Goal: Task Accomplishment & Management: Complete application form

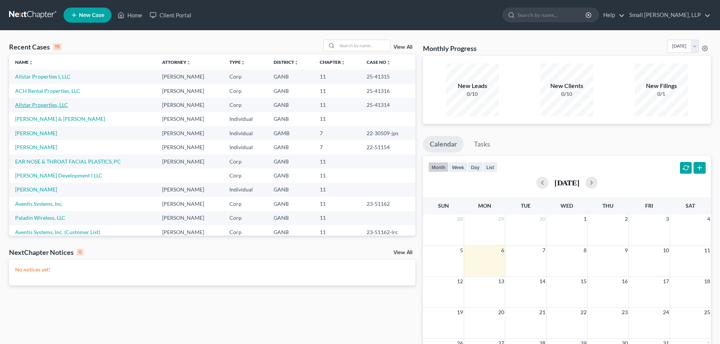
click at [47, 106] on link "Allstar Properties, LLC" at bounding box center [41, 105] width 53 height 6
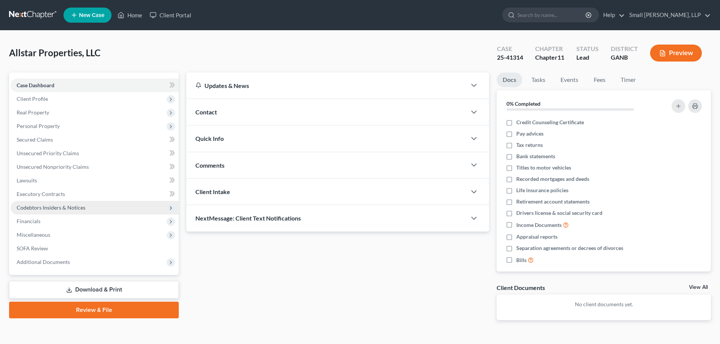
click at [74, 206] on span "Codebtors Insiders & Notices" at bounding box center [51, 208] width 69 height 6
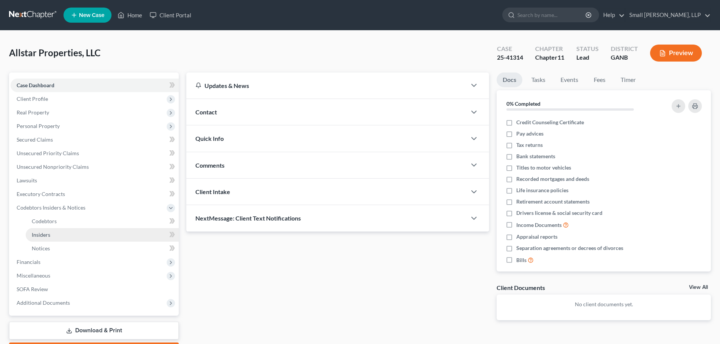
click at [54, 238] on link "Insiders" at bounding box center [102, 235] width 153 height 14
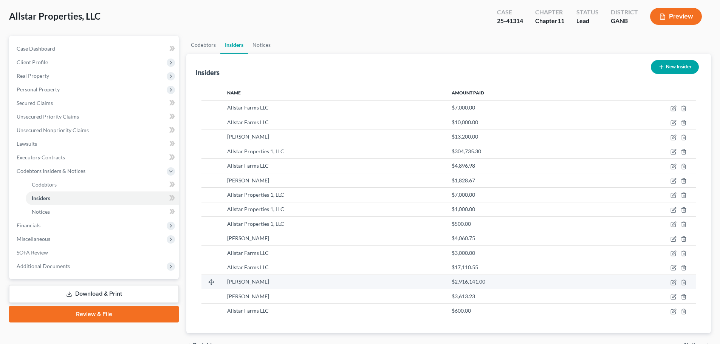
scroll to position [79, 0]
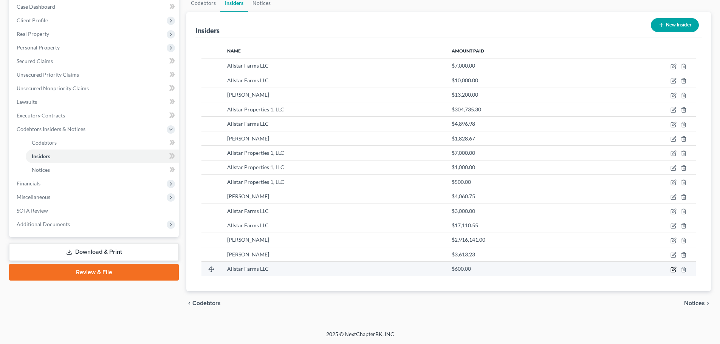
click at [673, 270] on icon "button" at bounding box center [674, 268] width 3 height 3
select select "10"
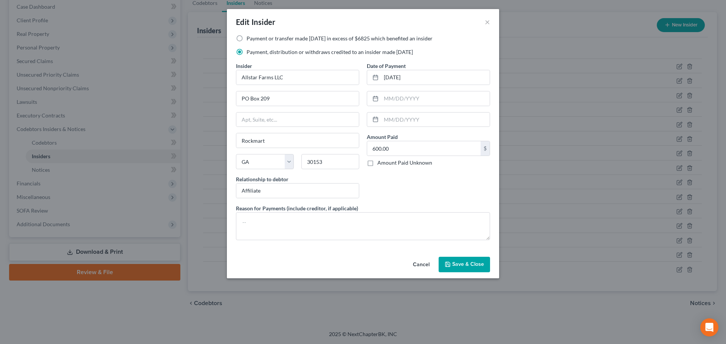
click at [471, 263] on span "Save & Close" at bounding box center [468, 265] width 32 height 6
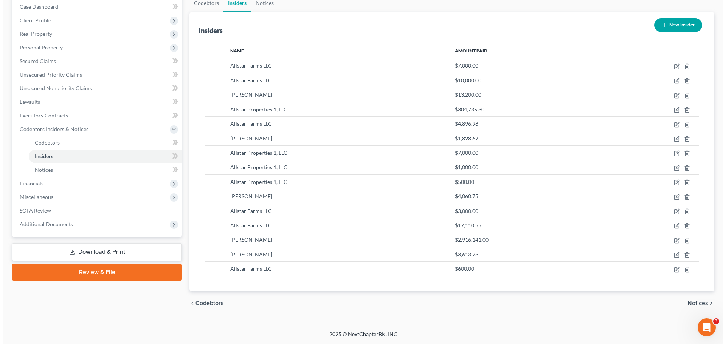
scroll to position [0, 0]
click at [672, 251] on td at bounding box center [645, 255] width 102 height 14
click at [673, 255] on icon "button" at bounding box center [674, 254] width 3 height 3
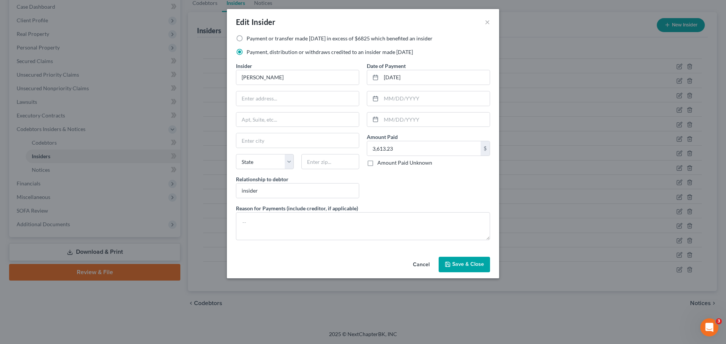
click at [481, 262] on span "Save & Close" at bounding box center [468, 265] width 32 height 6
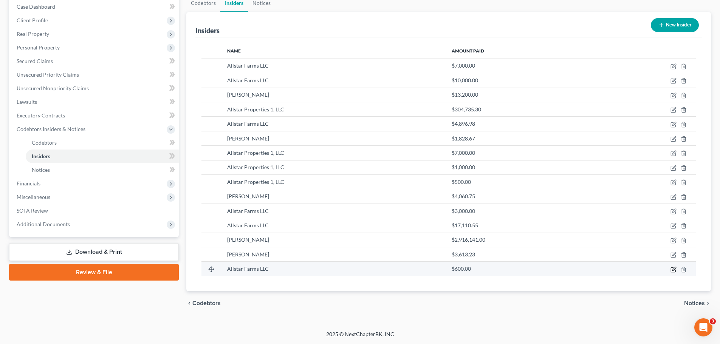
click at [673, 270] on icon "button" at bounding box center [674, 270] width 6 height 6
select select "10"
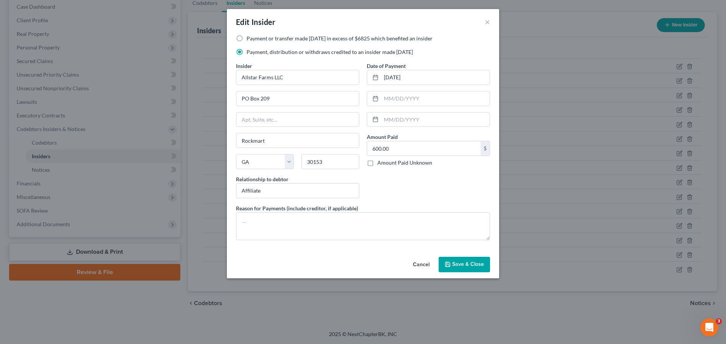
click at [465, 260] on button "Save & Close" at bounding box center [464, 265] width 51 height 16
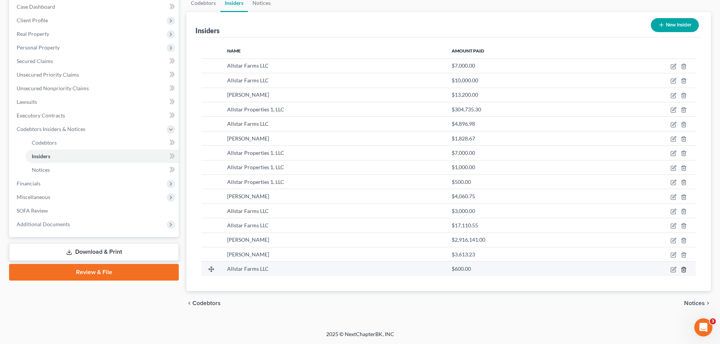
click at [683, 270] on icon "button" at bounding box center [684, 270] width 6 height 6
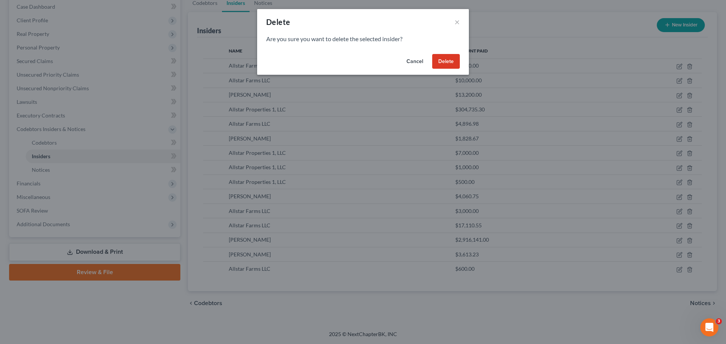
click at [441, 59] on button "Delete" at bounding box center [446, 61] width 28 height 15
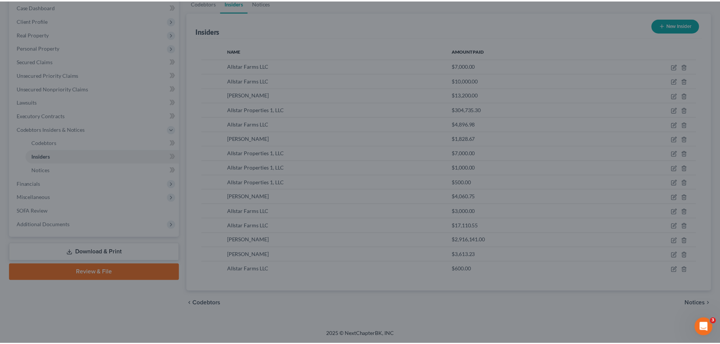
scroll to position [64, 0]
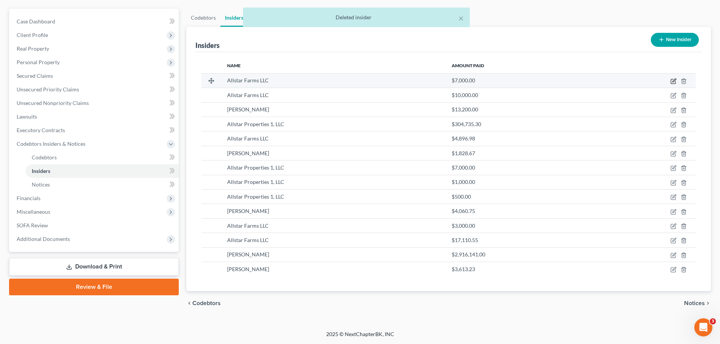
click at [673, 82] on icon "button" at bounding box center [674, 80] width 3 height 3
select select "10"
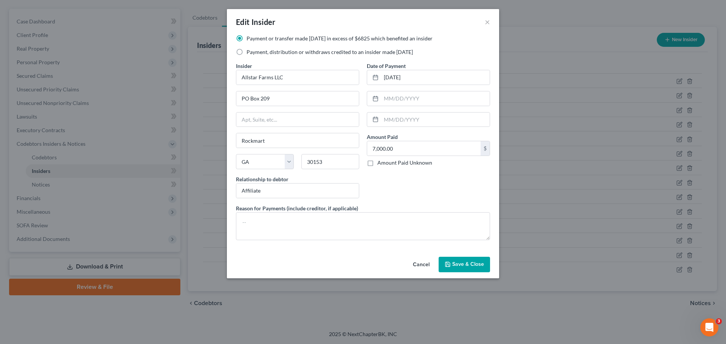
click at [472, 263] on span "Save & Close" at bounding box center [468, 265] width 32 height 6
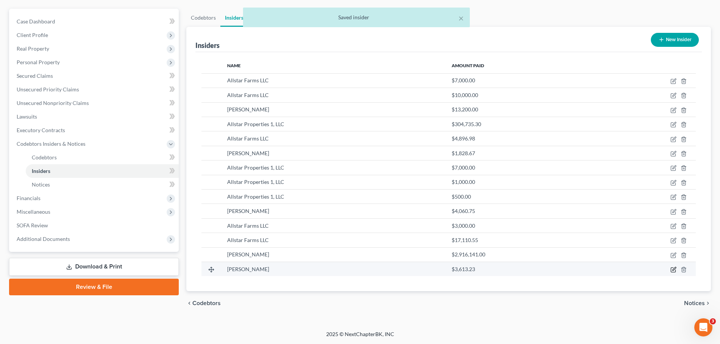
click at [673, 269] on icon "button" at bounding box center [674, 270] width 6 height 6
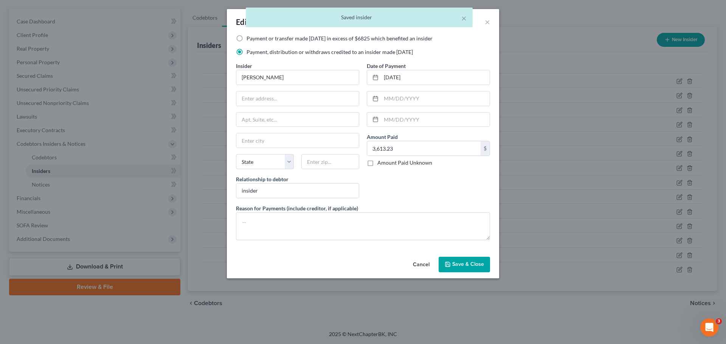
click at [485, 268] on button "Save & Close" at bounding box center [464, 265] width 51 height 16
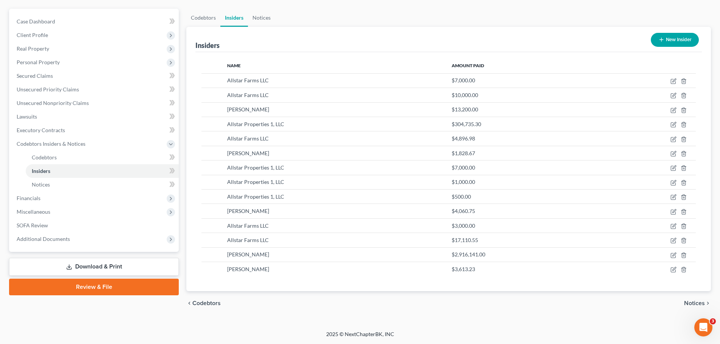
click at [81, 268] on link "Download & Print" at bounding box center [94, 267] width 170 height 18
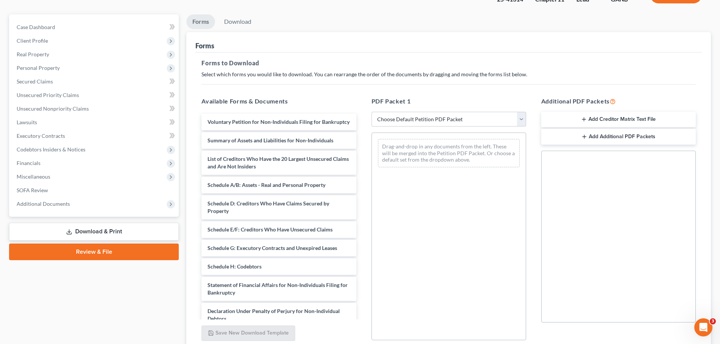
scroll to position [76, 0]
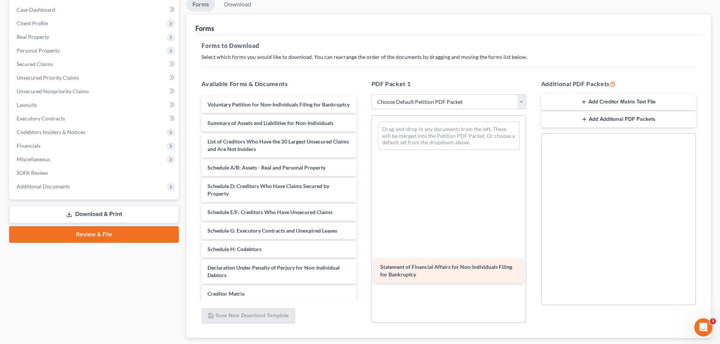
drag, startPoint x: 289, startPoint y: 278, endPoint x: 462, endPoint y: 270, distance: 173.0
click at [362, 270] on div "Statement of Financial Affairs for Non-Individuals Filing for Bankruptcy Volunt…" at bounding box center [279, 227] width 167 height 262
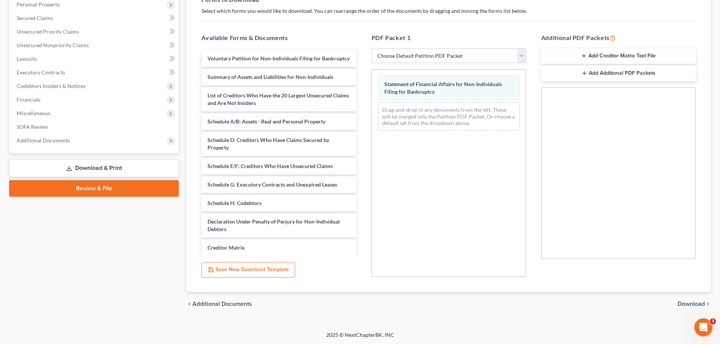
scroll to position [123, 0]
click at [226, 264] on button "Save New Download Template" at bounding box center [249, 270] width 94 height 16
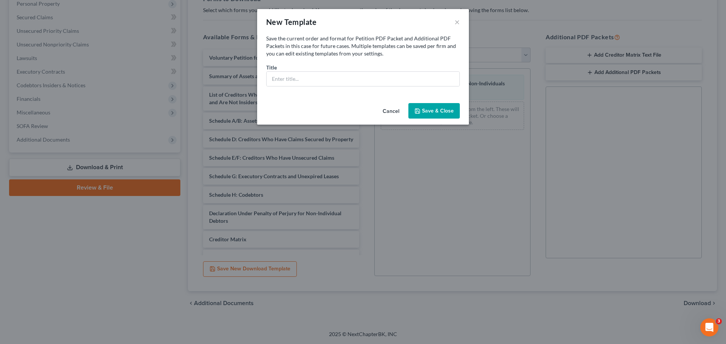
click at [389, 109] on button "Cancel" at bounding box center [391, 111] width 29 height 15
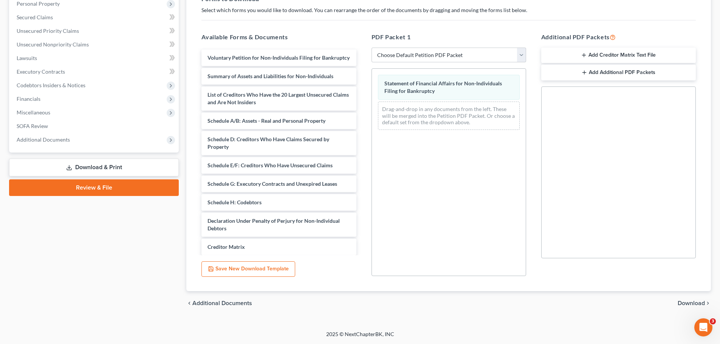
click at [694, 302] on span "Download" at bounding box center [691, 304] width 27 height 6
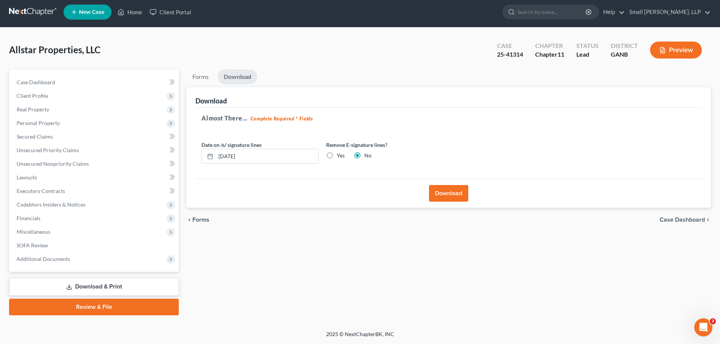
scroll to position [3, 0]
click at [450, 189] on button "Download" at bounding box center [448, 193] width 39 height 17
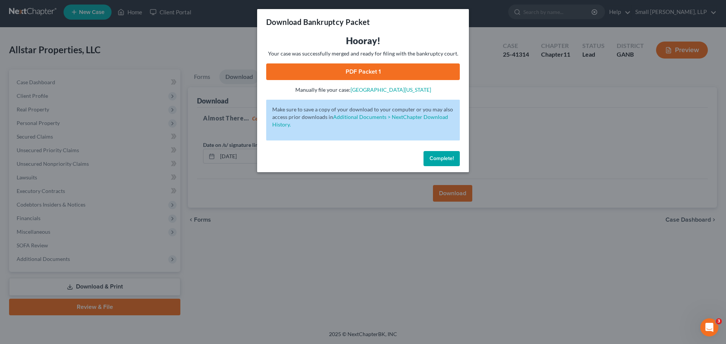
click at [405, 67] on link "PDF Packet 1" at bounding box center [363, 72] width 194 height 17
click at [442, 161] on span "Complete!" at bounding box center [442, 158] width 24 height 6
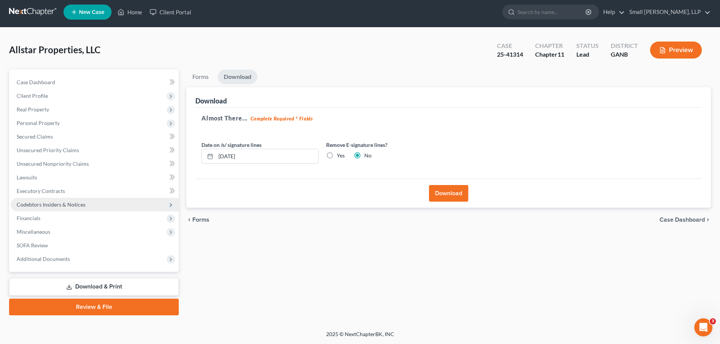
click at [39, 200] on span "Codebtors Insiders & Notices" at bounding box center [95, 205] width 168 height 14
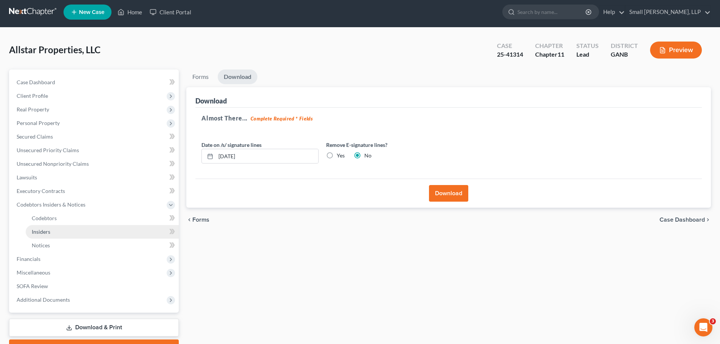
click at [39, 229] on span "Insiders" at bounding box center [41, 232] width 19 height 6
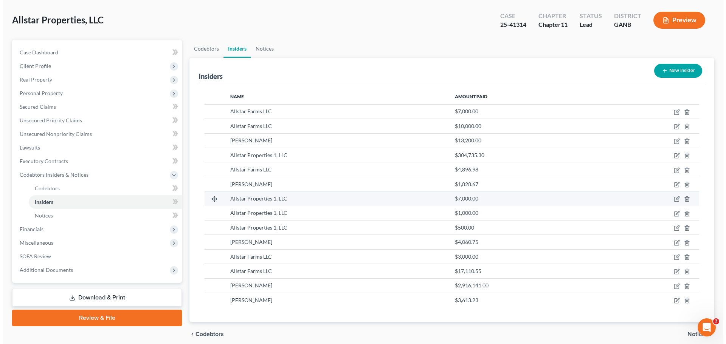
scroll to position [64, 0]
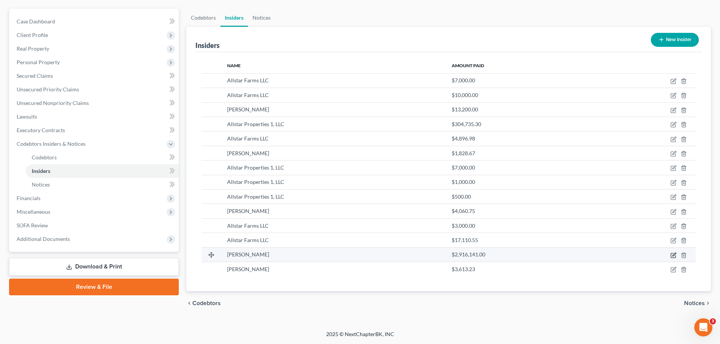
click at [672, 256] on icon "button" at bounding box center [673, 255] width 5 height 5
select select "10"
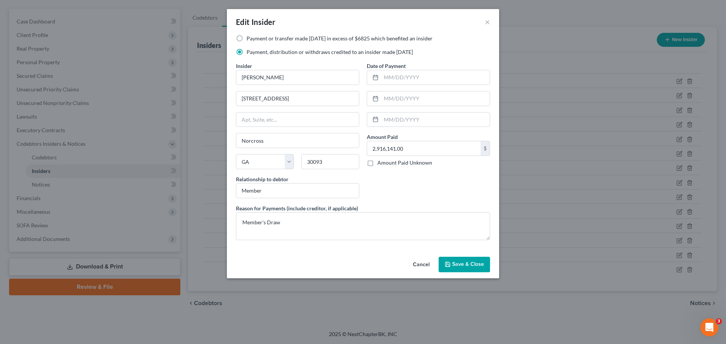
click at [459, 268] on button "Save & Close" at bounding box center [464, 265] width 51 height 16
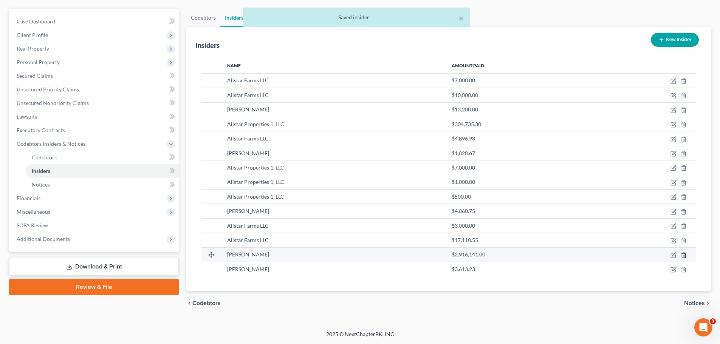
click at [683, 254] on icon "button" at bounding box center [683, 255] width 3 height 5
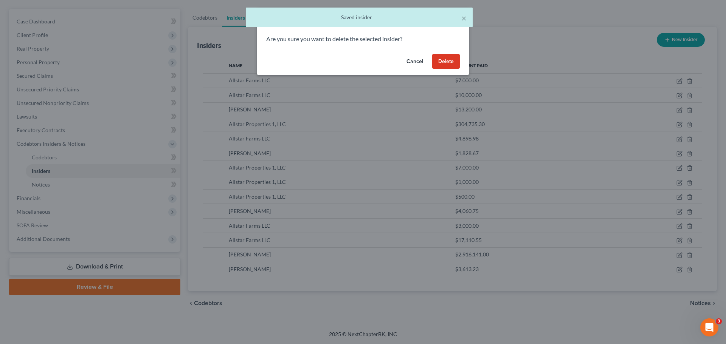
click at [437, 65] on button "Delete" at bounding box center [446, 61] width 28 height 15
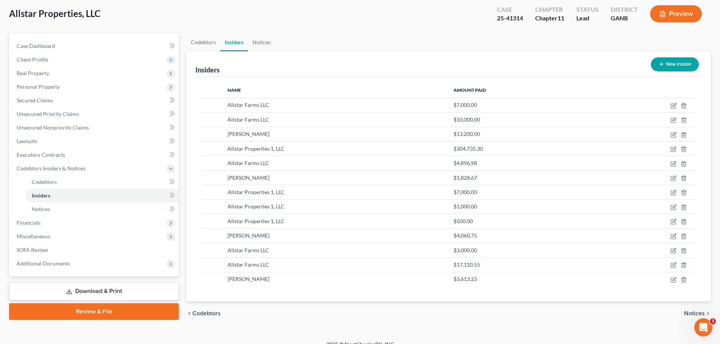
scroll to position [50, 0]
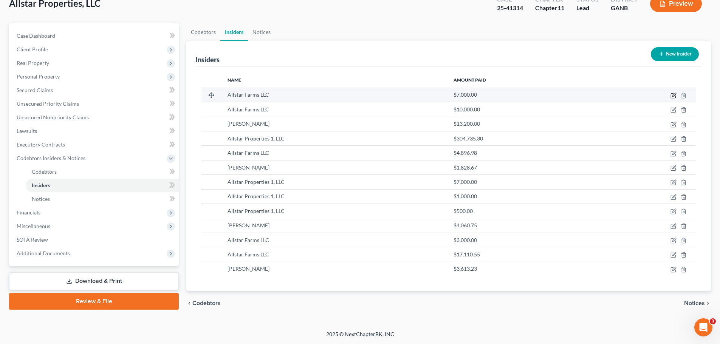
click at [673, 95] on icon "button" at bounding box center [674, 96] width 6 height 6
select select "10"
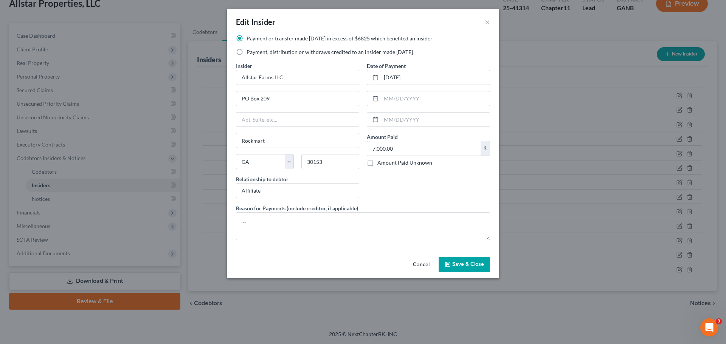
click at [470, 261] on button "Save & Close" at bounding box center [464, 265] width 51 height 16
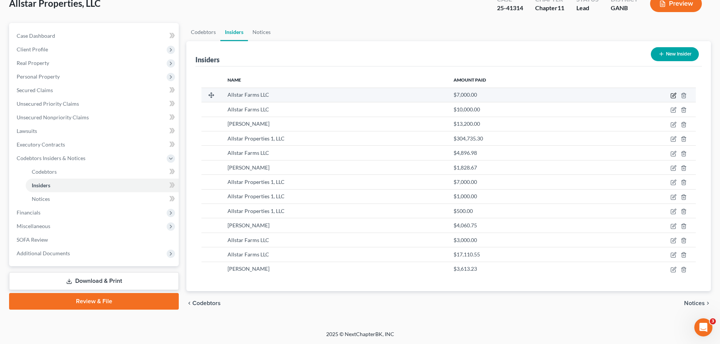
click at [673, 95] on icon "button" at bounding box center [674, 96] width 6 height 6
select select "10"
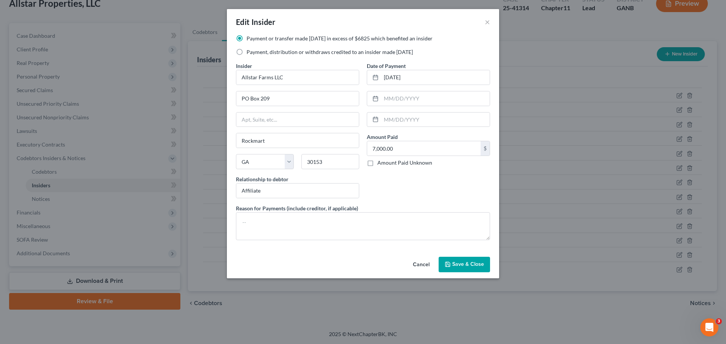
click at [468, 265] on span "Save & Close" at bounding box center [468, 265] width 32 height 6
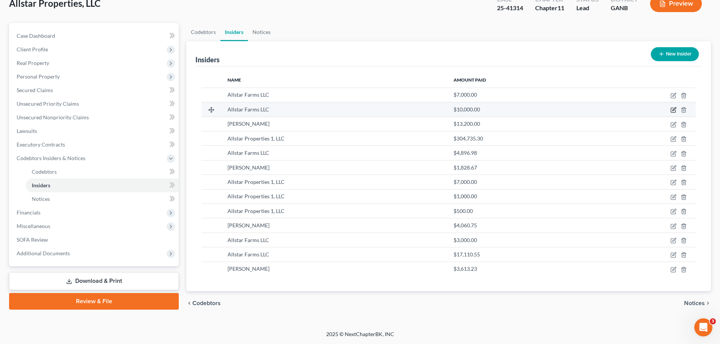
click at [672, 111] on icon "button" at bounding box center [674, 110] width 6 height 6
select select "10"
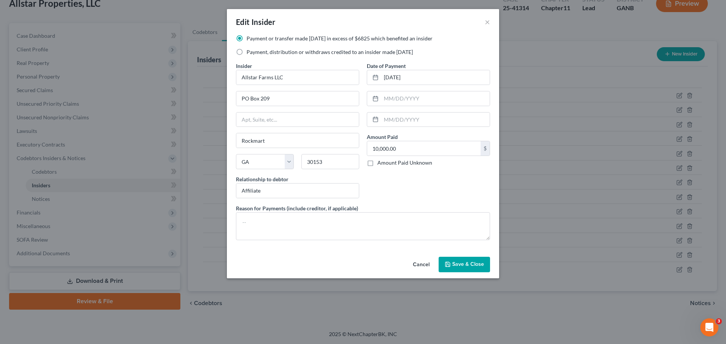
click at [451, 262] on icon "button" at bounding box center [448, 265] width 6 height 6
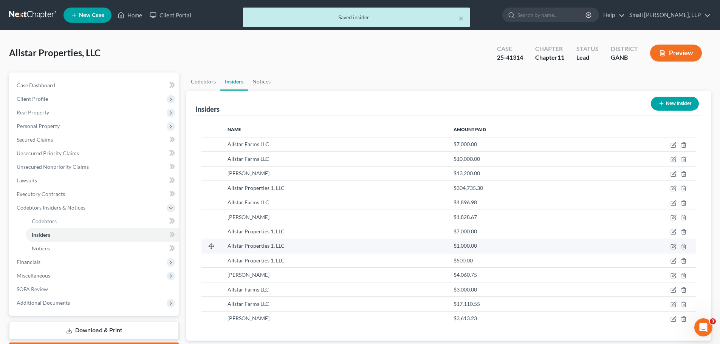
scroll to position [38, 0]
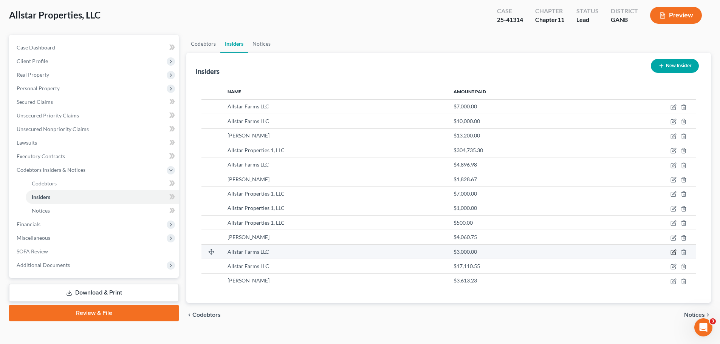
click at [673, 252] on icon "button" at bounding box center [674, 251] width 3 height 3
select select "10"
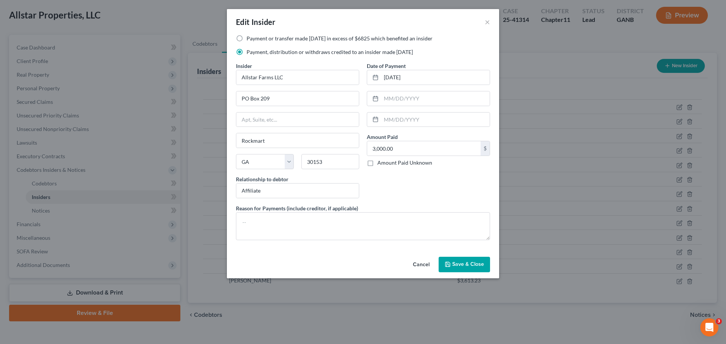
click at [481, 268] on button "Save & Close" at bounding box center [464, 265] width 51 height 16
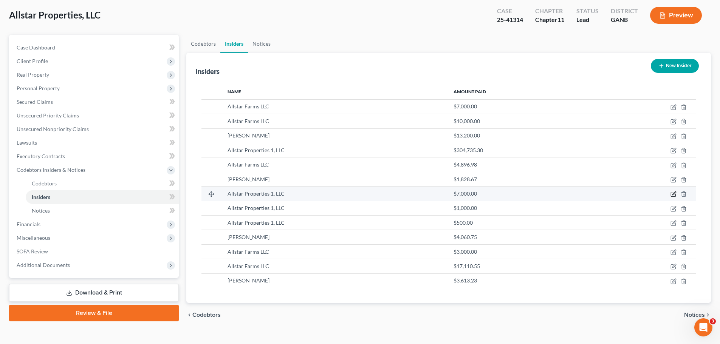
click at [675, 196] on icon "button" at bounding box center [674, 194] width 6 height 6
select select "10"
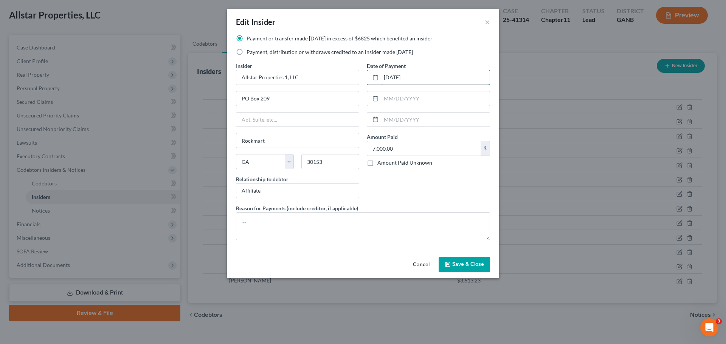
click at [389, 79] on input "02/24/2024" at bounding box center [435, 77] width 109 height 14
type input "09/24/2024"
click at [463, 267] on span "Save & Close" at bounding box center [468, 265] width 32 height 6
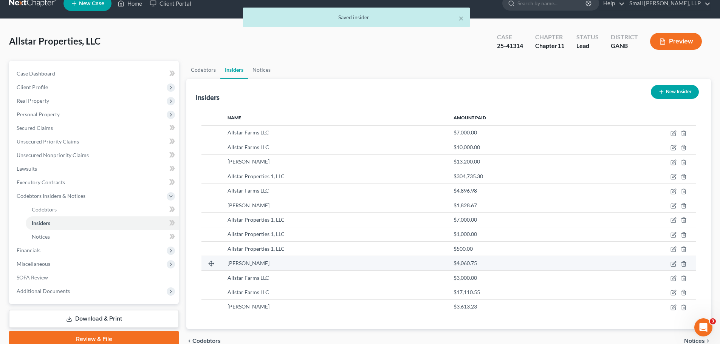
scroll to position [0, 0]
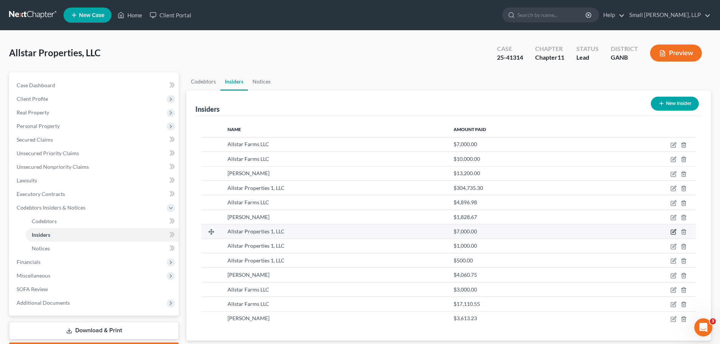
click at [675, 233] on icon "button" at bounding box center [674, 232] width 6 height 6
select select "10"
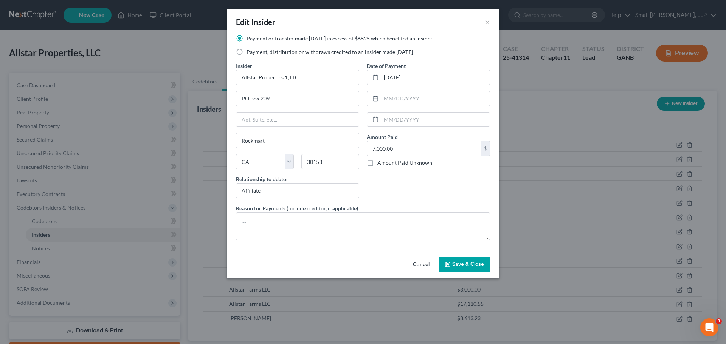
click at [485, 262] on button "Save & Close" at bounding box center [464, 265] width 51 height 16
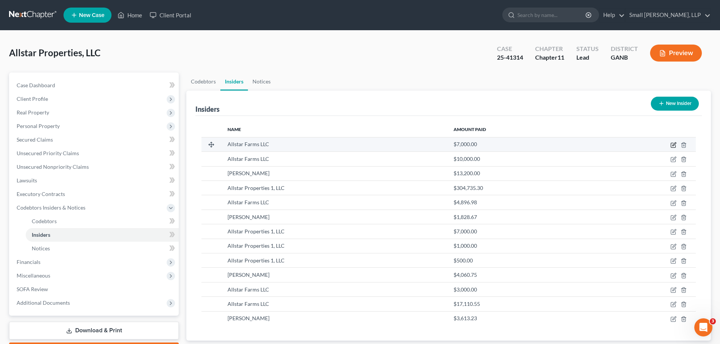
click at [674, 147] on icon "button" at bounding box center [674, 145] width 6 height 6
select select "10"
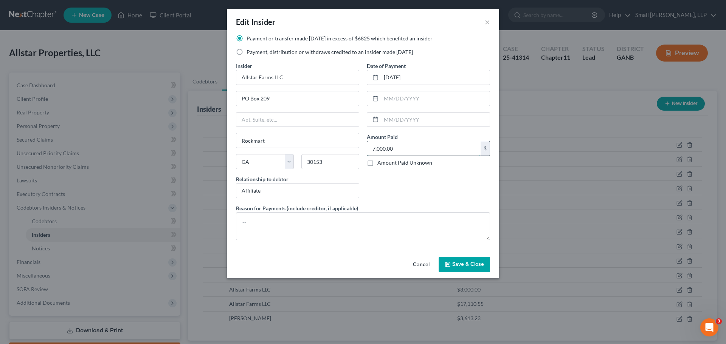
click at [374, 150] on input "7,000.00" at bounding box center [423, 148] width 113 height 14
type input "8,000"
click at [476, 261] on button "Save & Close" at bounding box center [464, 265] width 51 height 16
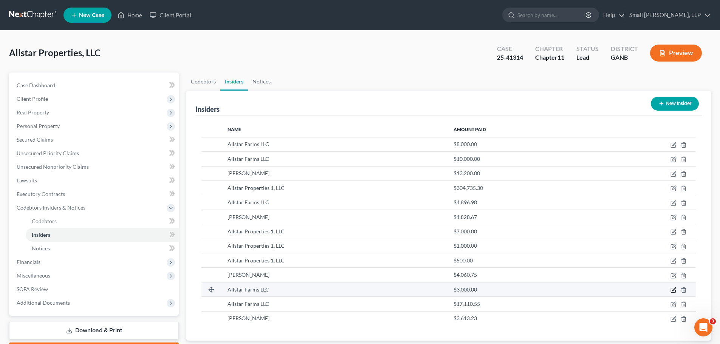
click at [673, 291] on icon "button" at bounding box center [674, 289] width 3 height 3
select select "10"
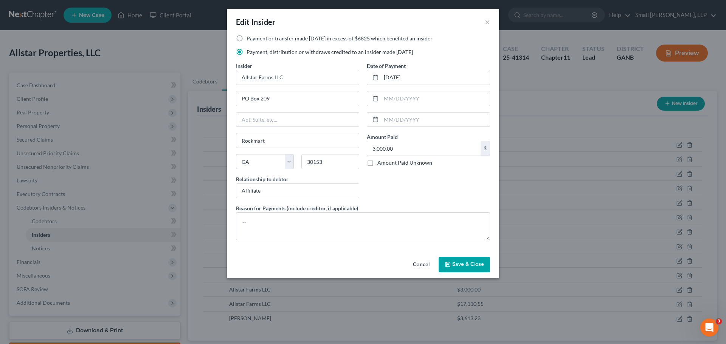
click at [461, 266] on span "Save & Close" at bounding box center [468, 265] width 32 height 6
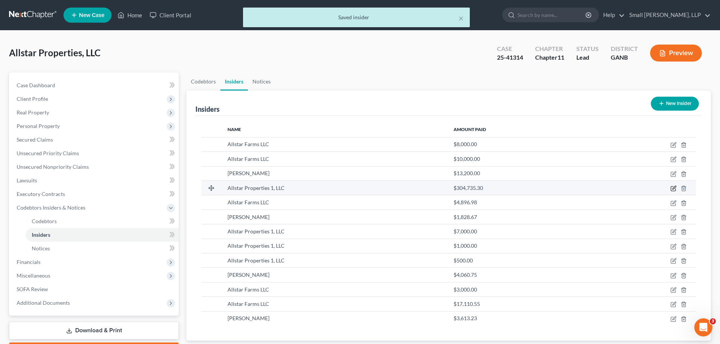
click at [675, 188] on icon "button" at bounding box center [674, 189] width 6 height 6
select select "10"
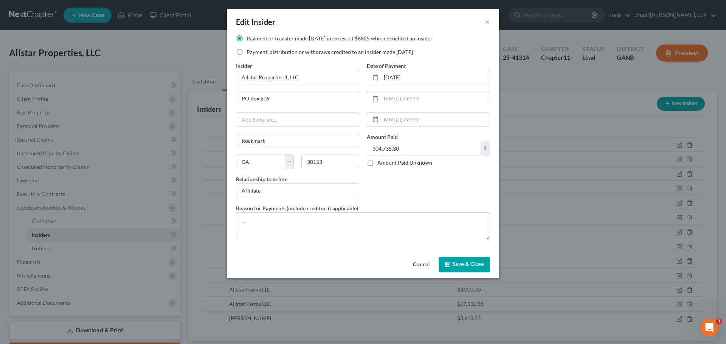
click at [479, 265] on span "Save & Close" at bounding box center [468, 265] width 32 height 6
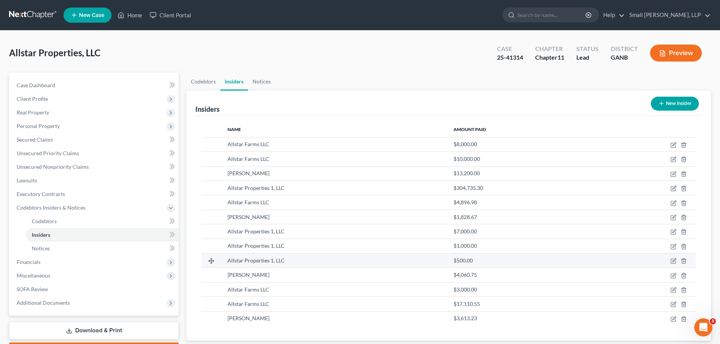
scroll to position [38, 0]
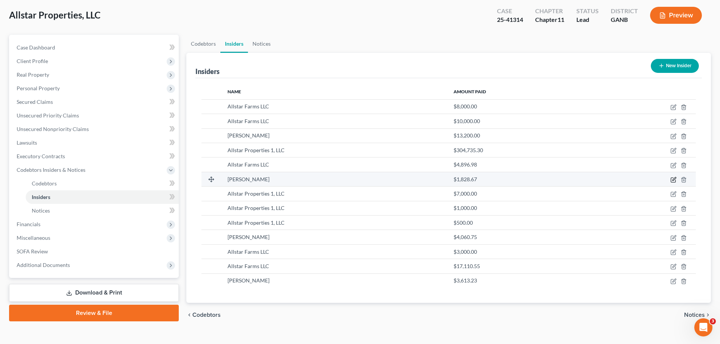
click at [673, 181] on icon "button" at bounding box center [674, 180] width 6 height 6
select select "10"
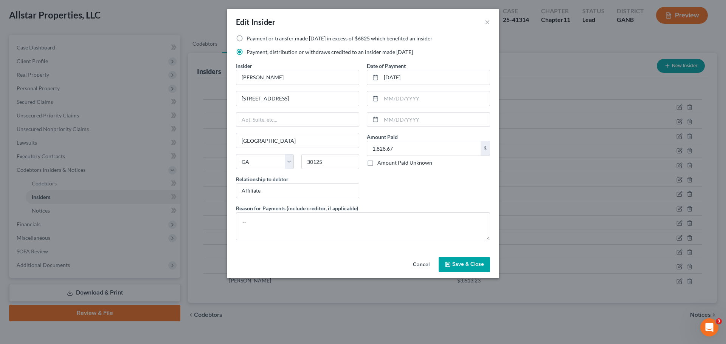
click at [472, 268] on button "Save & Close" at bounding box center [464, 265] width 51 height 16
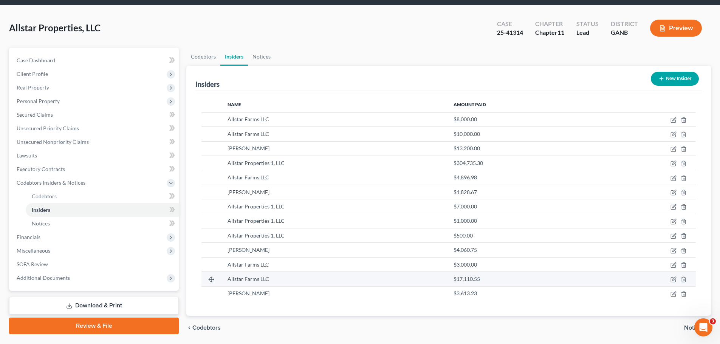
scroll to position [12, 0]
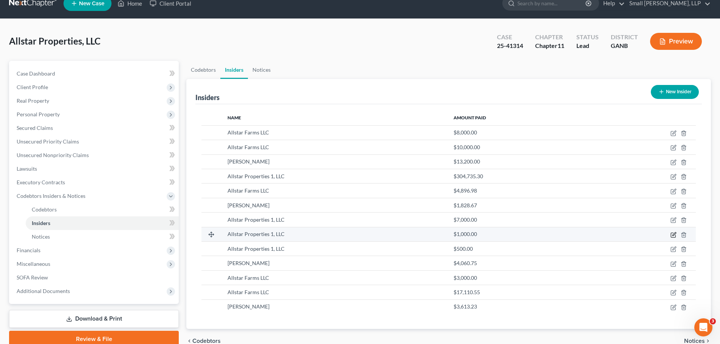
click at [673, 236] on icon "button" at bounding box center [674, 234] width 3 height 3
select select "10"
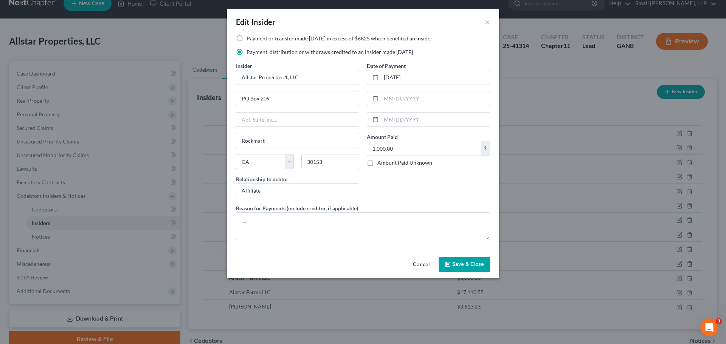
click at [476, 265] on span "Save & Close" at bounding box center [468, 265] width 32 height 6
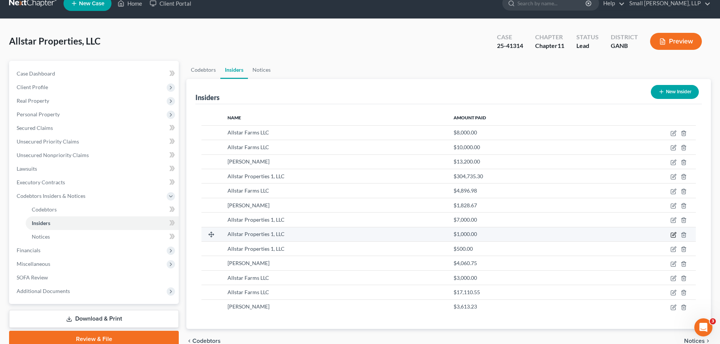
click at [673, 236] on icon "button" at bounding box center [674, 234] width 3 height 3
select select "10"
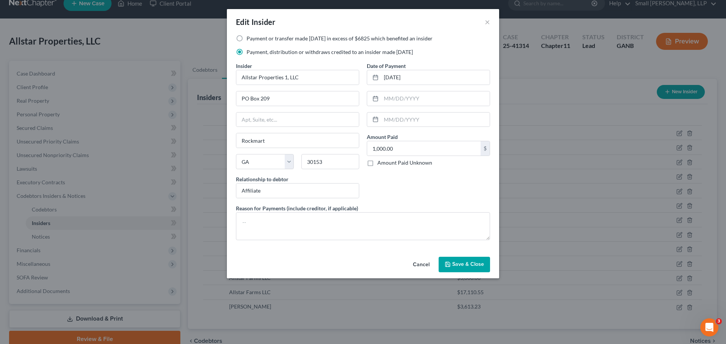
click at [481, 265] on span "Save & Close" at bounding box center [468, 265] width 32 height 6
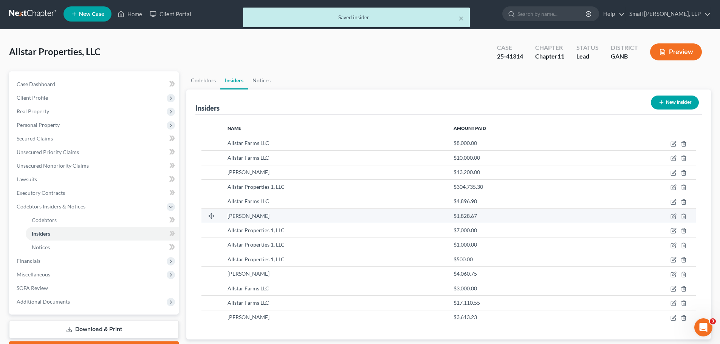
scroll to position [0, 0]
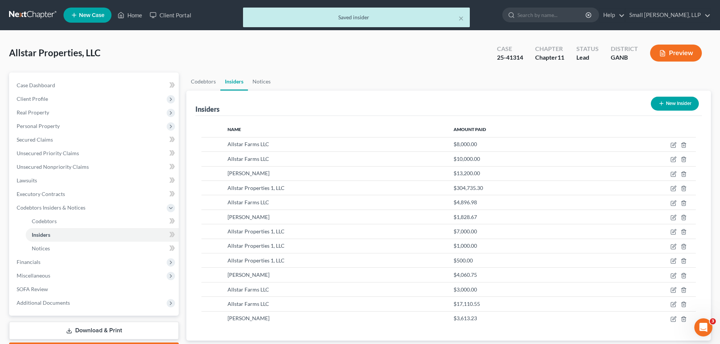
click at [689, 103] on button "New Insider" at bounding box center [675, 104] width 48 height 14
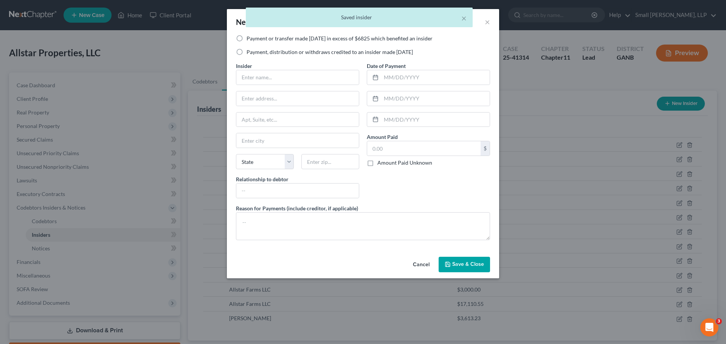
click at [256, 54] on label "Payment, distribution or withdraws credited to an insider made [DATE]" at bounding box center [330, 52] width 166 height 8
click at [254, 53] on input "Payment, distribution or withdraws credited to an insider made [DATE]" at bounding box center [252, 50] width 5 height 5
radio input "true"
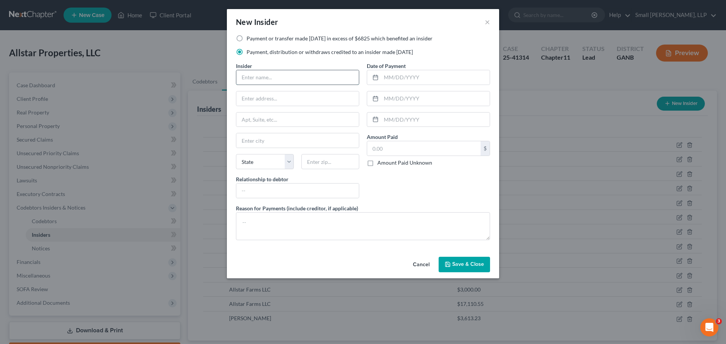
click at [261, 78] on input "text" at bounding box center [297, 77] width 123 height 14
type input "Allstar Farms LLC"
click at [287, 101] on input "text" at bounding box center [297, 99] width 123 height 14
type input "PO Box 209"
click at [265, 142] on input "text" at bounding box center [297, 140] width 123 height 14
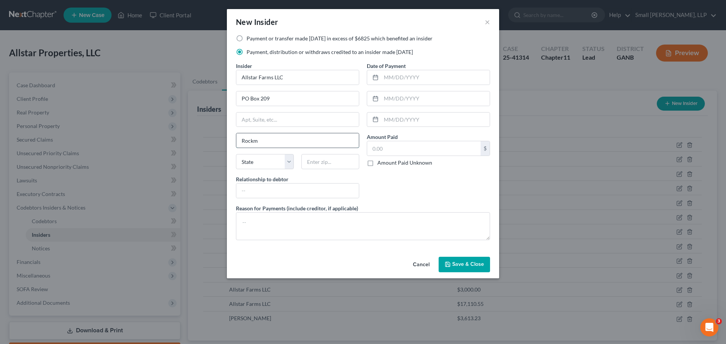
type input "Rockmart"
click at [266, 162] on select "State [US_STATE] AK AR AZ CA CO CT DE DC [GEOGRAPHIC_DATA] [GEOGRAPHIC_DATA] GU…" at bounding box center [265, 161] width 58 height 15
select select "10"
click at [236, 154] on select "State [US_STATE] AK AR AZ CA CO CT DE DC [GEOGRAPHIC_DATA] [GEOGRAPHIC_DATA] GU…" at bounding box center [265, 161] width 58 height 15
type input "30153"
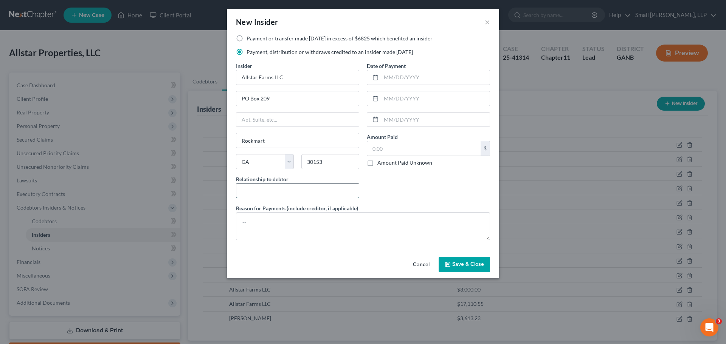
click at [279, 189] on input "text" at bounding box center [297, 191] width 123 height 14
type input "Affiliate"
click at [436, 79] on input "text" at bounding box center [435, 77] width 109 height 14
type input "05/12/2025"
click at [425, 101] on input "text" at bounding box center [435, 99] width 109 height 14
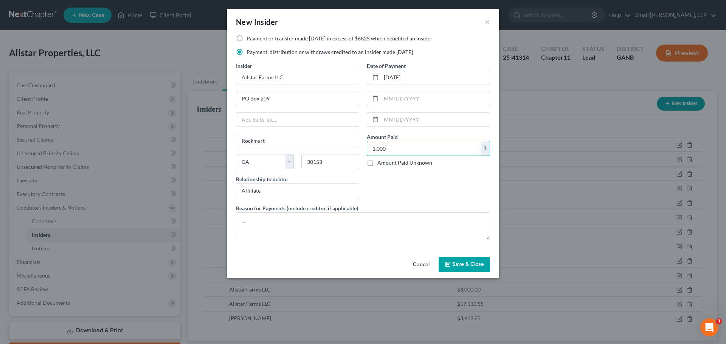
type input "1,000"
click at [464, 267] on span "Save & Close" at bounding box center [468, 265] width 32 height 6
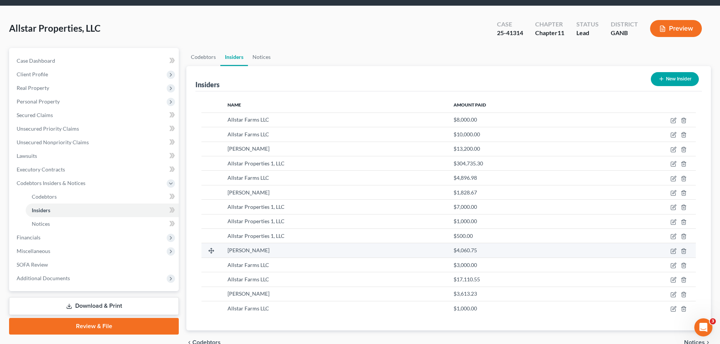
scroll to position [38, 0]
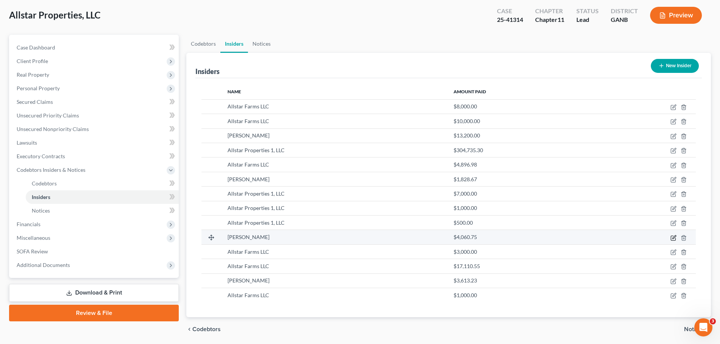
click at [675, 237] on icon "button" at bounding box center [674, 237] width 3 height 3
select select "10"
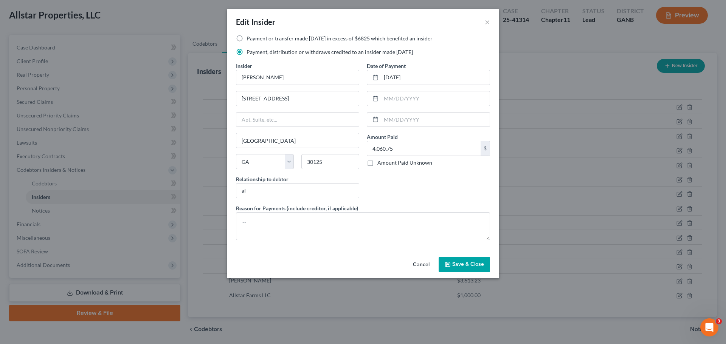
click at [451, 266] on icon "button" at bounding box center [448, 265] width 6 height 6
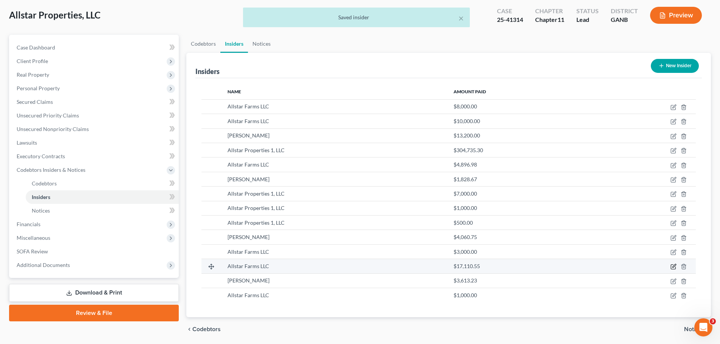
click at [672, 267] on icon "button" at bounding box center [674, 267] width 6 height 6
select select "10"
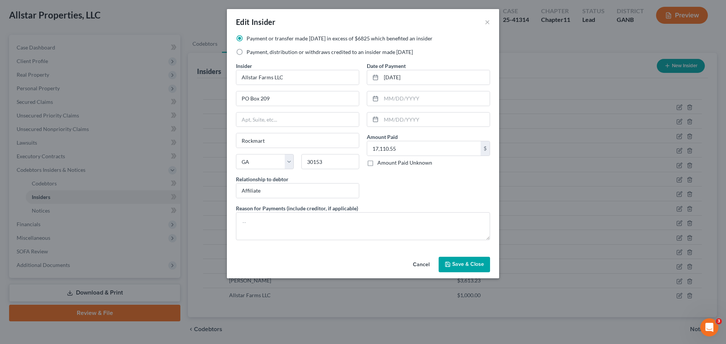
click at [480, 260] on button "Save & Close" at bounding box center [464, 265] width 51 height 16
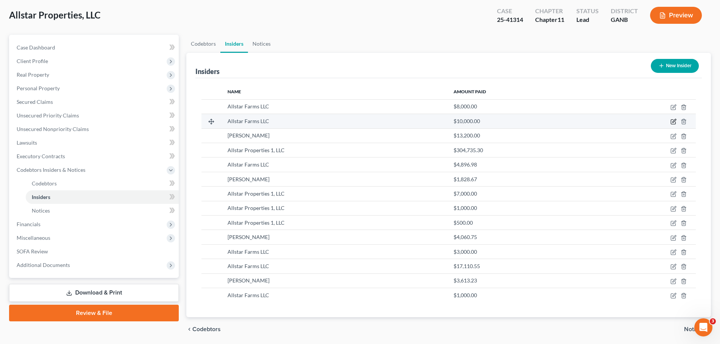
click at [675, 123] on icon "button" at bounding box center [674, 122] width 6 height 6
select select "10"
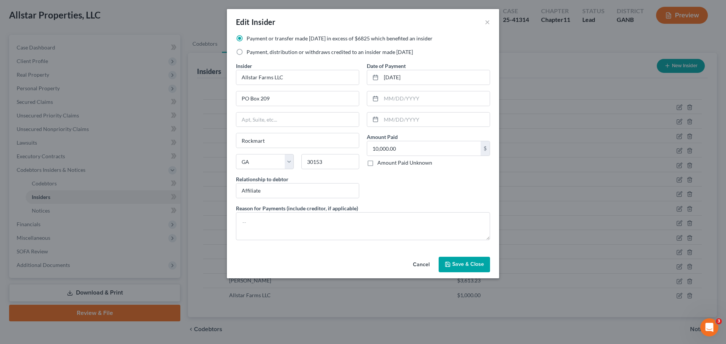
click at [481, 262] on span "Save & Close" at bounding box center [468, 265] width 32 height 6
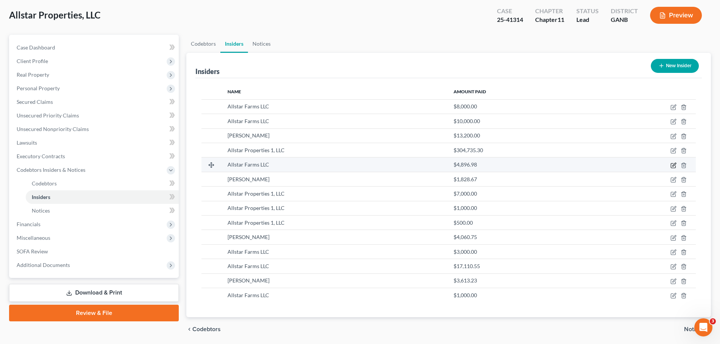
click at [672, 166] on icon "button" at bounding box center [674, 166] width 6 height 6
select select "10"
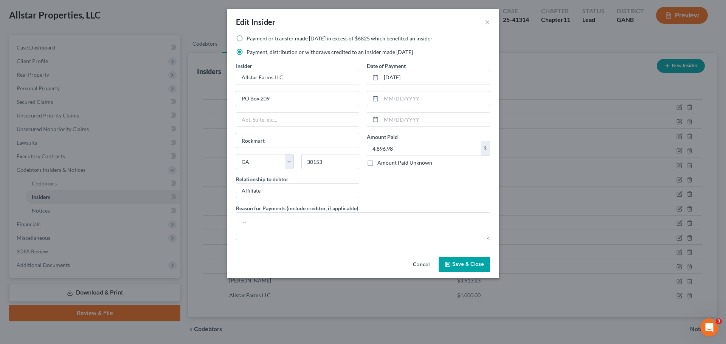
click at [469, 266] on span "Save & Close" at bounding box center [468, 265] width 32 height 6
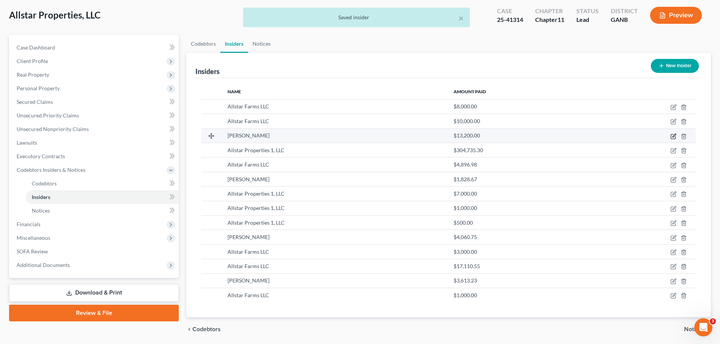
click at [675, 139] on icon "button" at bounding box center [673, 136] width 5 height 5
select select "10"
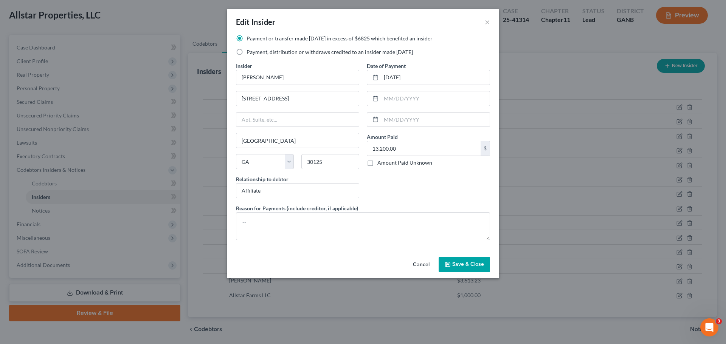
click at [474, 265] on span "Save & Close" at bounding box center [468, 265] width 32 height 6
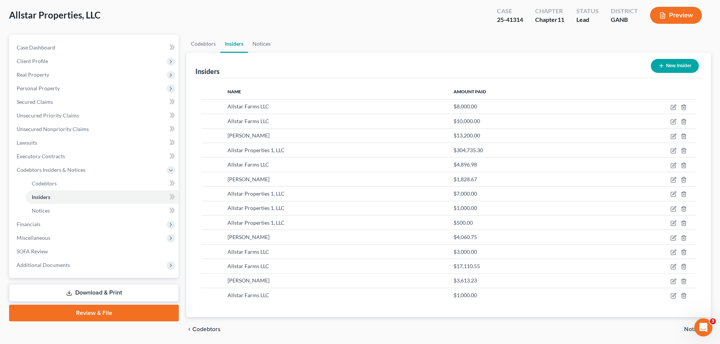
click at [670, 67] on button "New Insider" at bounding box center [675, 66] width 48 height 14
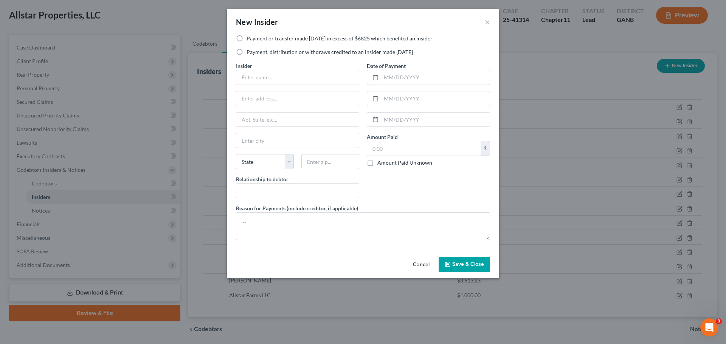
click at [295, 53] on label "Payment, distribution or withdraws credited to an insider made [DATE]" at bounding box center [330, 52] width 166 height 8
click at [254, 53] on input "Payment, distribution or withdraws credited to an insider made [DATE]" at bounding box center [252, 50] width 5 height 5
radio input "true"
click at [283, 78] on input "text" at bounding box center [297, 77] width 123 height 14
type input "Allstar Properties 1, LLC"
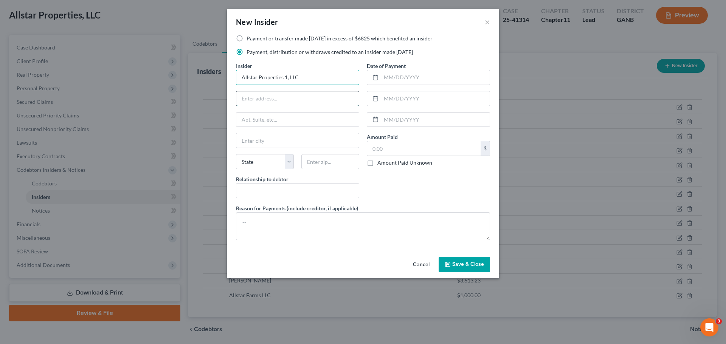
click at [274, 101] on input "text" at bounding box center [297, 99] width 123 height 14
type input "PO Box 209"
click at [269, 138] on input "text" at bounding box center [297, 140] width 123 height 14
type input "Rockmart"
select select "10"
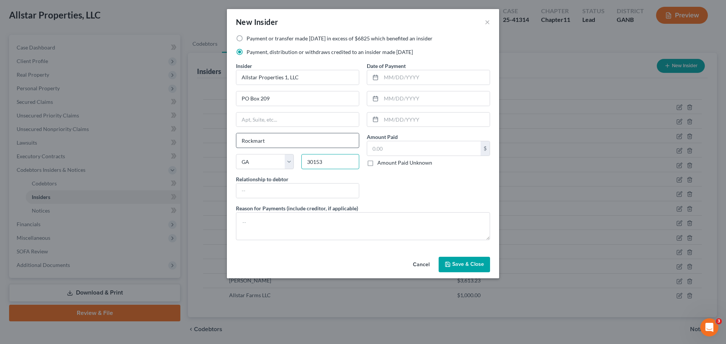
type input "30153"
type input "A"
type input "Affiliate"
click at [403, 77] on input "text" at bounding box center [435, 77] width 109 height 14
type input "[DATE]"
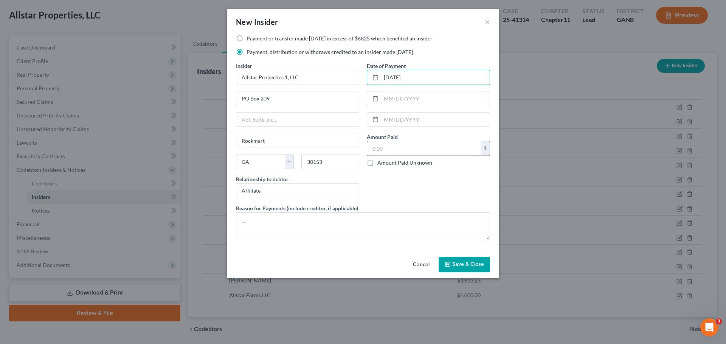
click at [397, 149] on input "text" at bounding box center [423, 148] width 113 height 14
type input "500"
click at [461, 262] on span "Save & Close" at bounding box center [468, 265] width 32 height 6
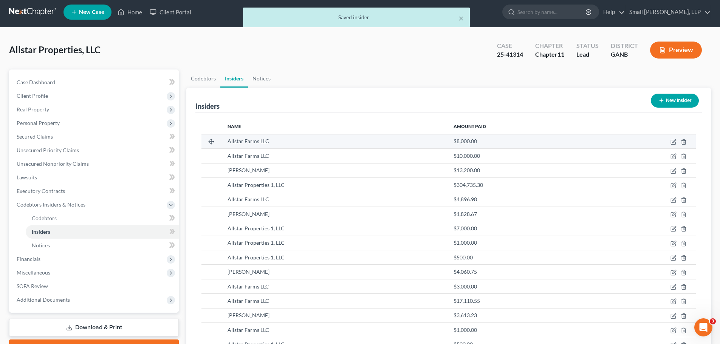
scroll to position [0, 0]
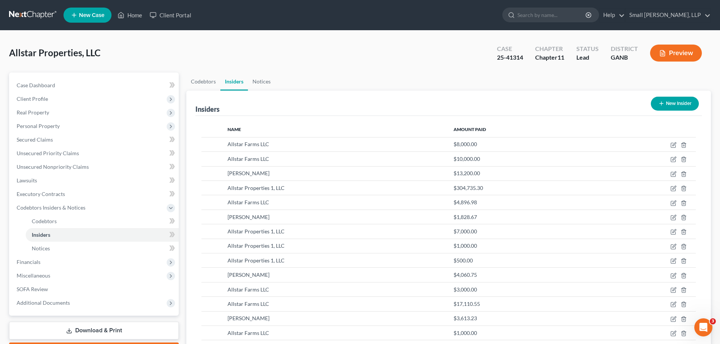
click at [673, 108] on button "New Insider" at bounding box center [675, 104] width 48 height 14
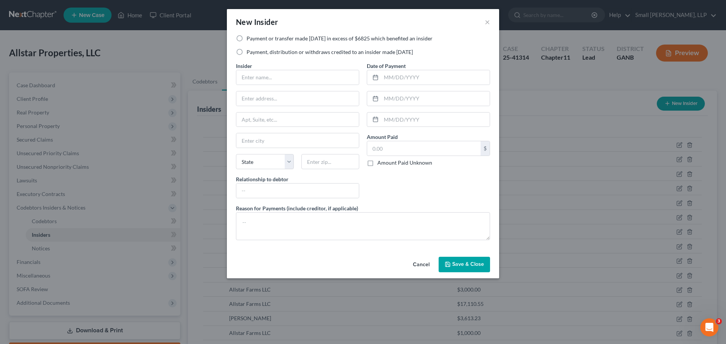
click at [307, 48] on div "Payment or transfer made within 1 year in excess of $6825 which benefited an in…" at bounding box center [363, 48] width 262 height 27
click at [290, 56] on div "Payment or transfer made within 1 year in excess of $6825 which benefited an in…" at bounding box center [363, 48] width 262 height 27
click at [287, 49] on label "Payment, distribution or withdraws credited to an insider made [DATE]" at bounding box center [330, 52] width 166 height 8
click at [254, 49] on input "Payment, distribution or withdraws credited to an insider made [DATE]" at bounding box center [252, 50] width 5 height 5
radio input "true"
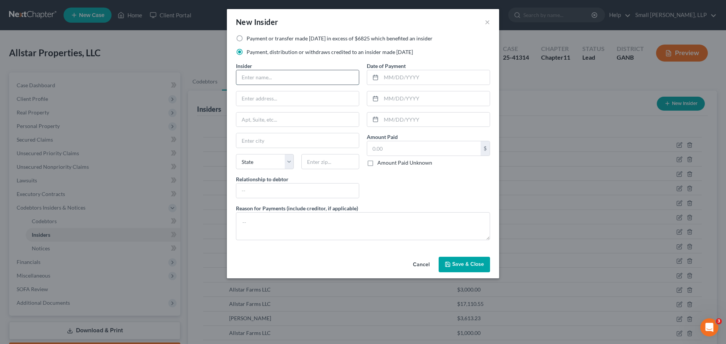
click at [275, 73] on input "text" at bounding box center [297, 77] width 123 height 14
type input "Allstar Farms LLC"
click at [293, 98] on input "text" at bounding box center [297, 99] width 123 height 14
type input "PO Box 209"
click at [276, 144] on input "text" at bounding box center [297, 140] width 123 height 14
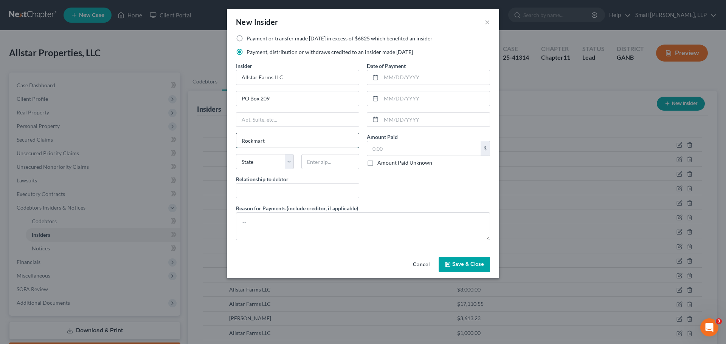
type input "Rockmart"
select select "10"
type input "30153"
type input "Affiliate"
click at [383, 81] on input "text" at bounding box center [435, 77] width 109 height 14
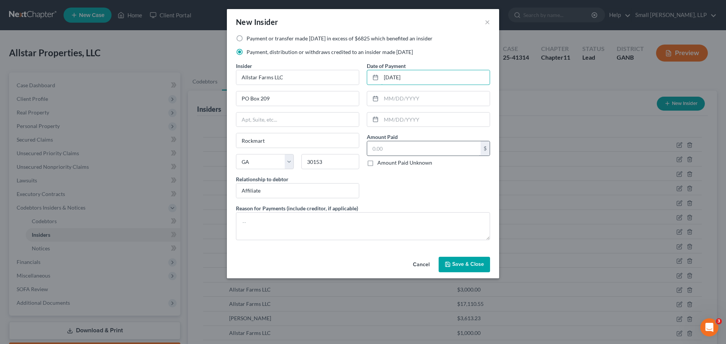
type input "[DATE]"
click at [381, 145] on input "text" at bounding box center [423, 148] width 113 height 14
type input "600"
click at [411, 182] on div "Date of Payment 07/09/2025 Amount Paid 600.00 $ Amount Paid Unknown Balance Und…" at bounding box center [428, 133] width 131 height 143
click at [458, 264] on span "Save & Close" at bounding box center [468, 265] width 32 height 6
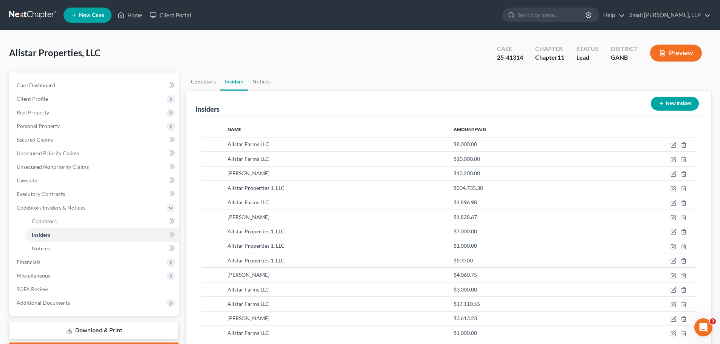
click at [37, 15] on link at bounding box center [33, 15] width 48 height 14
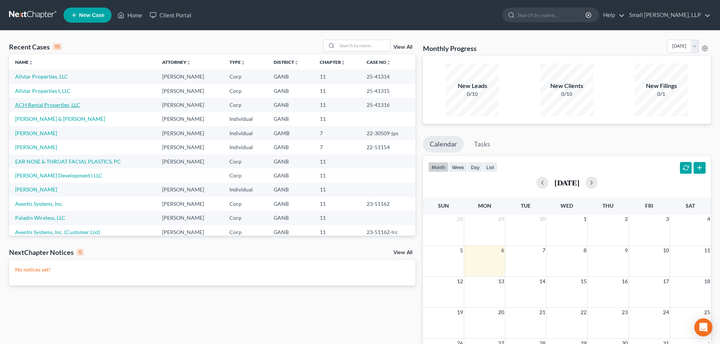
click at [48, 106] on link "ACH Rental Properties, LLC" at bounding box center [47, 105] width 65 height 6
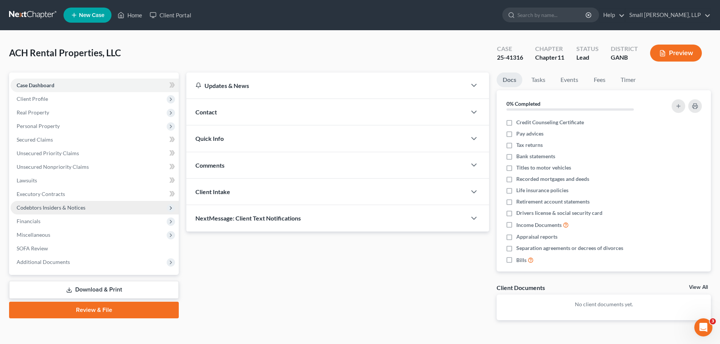
click at [41, 208] on span "Codebtors Insiders & Notices" at bounding box center [51, 208] width 69 height 6
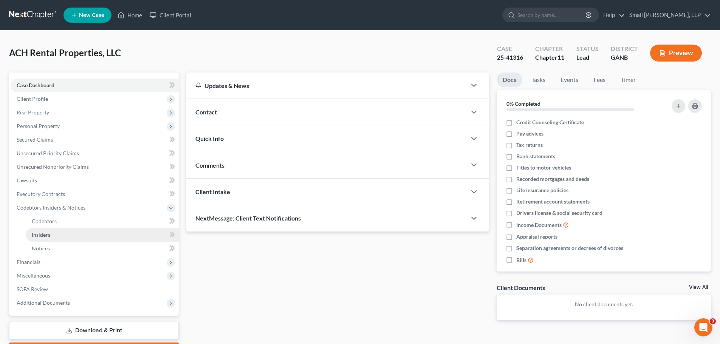
click at [38, 237] on span "Insiders" at bounding box center [41, 235] width 19 height 6
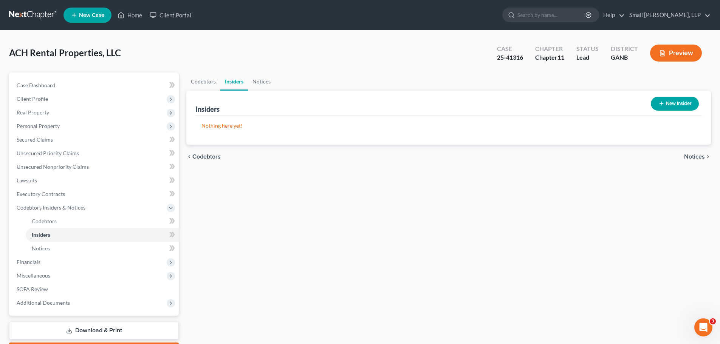
click at [676, 106] on button "New Insider" at bounding box center [675, 104] width 48 height 14
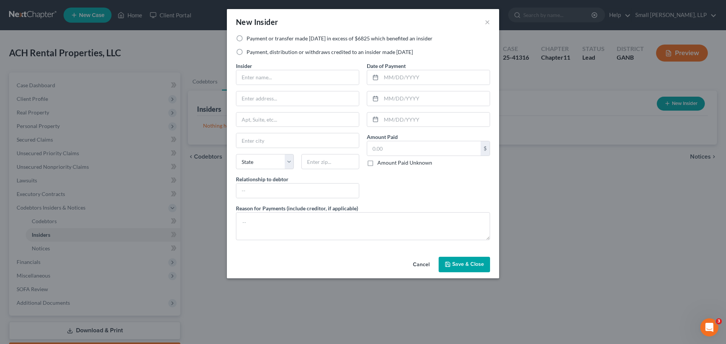
click at [303, 52] on label "Payment, distribution or withdraws credited to an insider made [DATE]" at bounding box center [330, 52] width 166 height 8
click at [254, 52] on input "Payment, distribution or withdraws credited to an insider made [DATE]" at bounding box center [252, 50] width 5 height 5
radio input "true"
click at [290, 77] on input "text" at bounding box center [297, 77] width 123 height 14
type input "ACH Carwash, LLC"
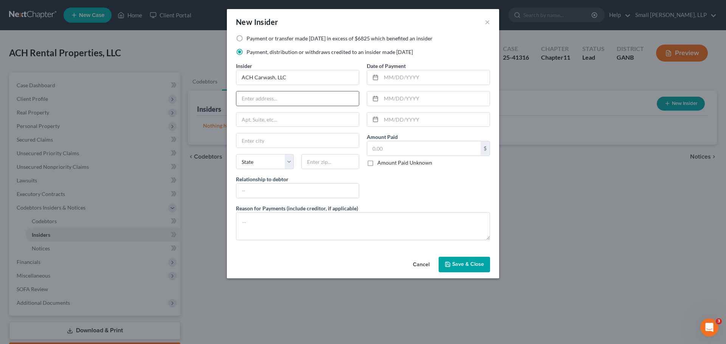
click at [290, 98] on input "text" at bounding box center [297, 99] width 123 height 14
type input "PO Box 209"
click at [273, 143] on input "text" at bounding box center [297, 140] width 123 height 14
type input "Rockmart"
select select "10"
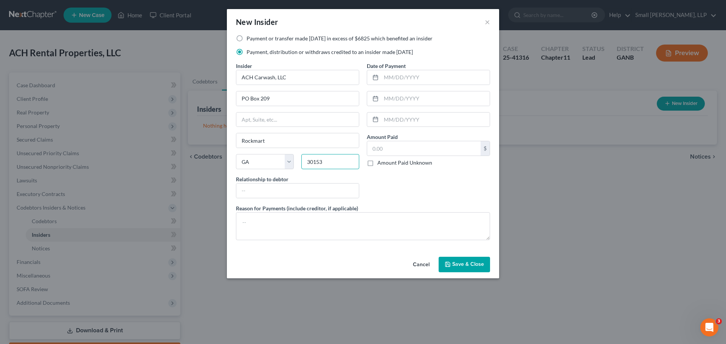
type input "30153"
type input "Affiliate"
click at [398, 78] on input "text" at bounding box center [435, 77] width 109 height 14
type input "[DATE]"
click at [392, 146] on input "text" at bounding box center [423, 148] width 113 height 14
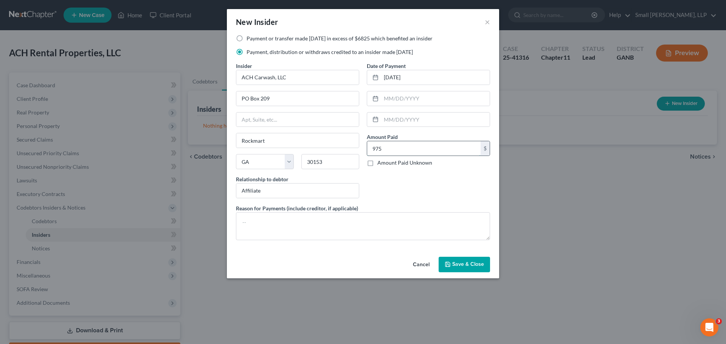
type input "975"
click at [461, 264] on span "Save & Close" at bounding box center [468, 265] width 32 height 6
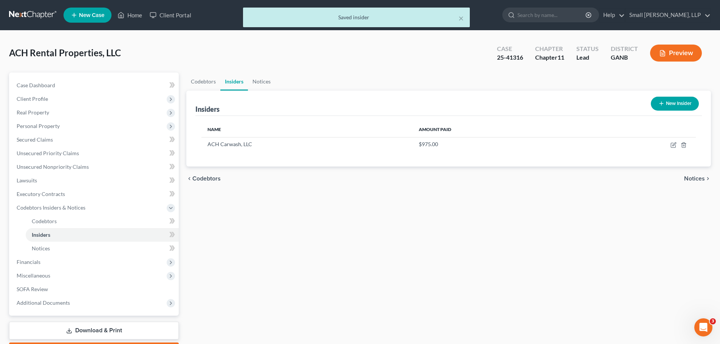
click at [673, 104] on button "New Insider" at bounding box center [675, 104] width 48 height 14
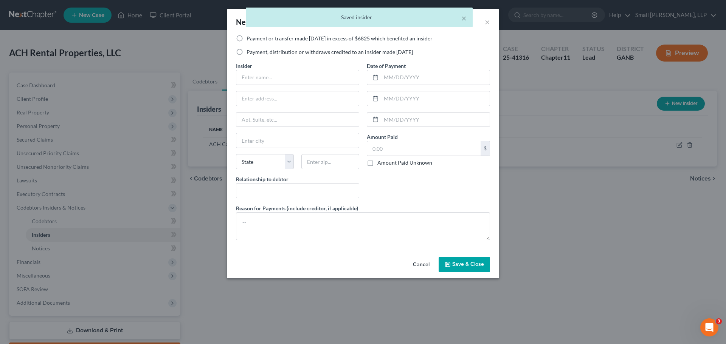
click at [273, 54] on label "Payment, distribution or withdraws credited to an insider made [DATE]" at bounding box center [330, 52] width 166 height 8
click at [254, 53] on input "Payment, distribution or withdraws credited to an insider made [DATE]" at bounding box center [252, 50] width 5 height 5
radio input "true"
click at [264, 78] on input "text" at bounding box center [297, 77] width 123 height 14
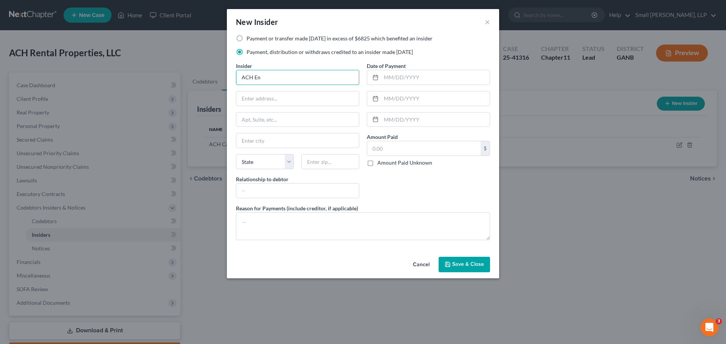
type input "ACH Entertainment LLC"
click at [298, 100] on input "text" at bounding box center [297, 99] width 123 height 14
type input "PO Box 209"
click at [288, 137] on input "text" at bounding box center [297, 140] width 123 height 14
type input "Rockmart"
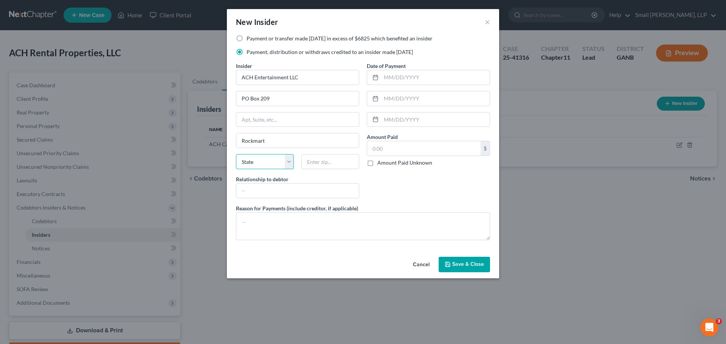
select select "10"
type input "30153"
type input "Affiliate"
type input "[DATE]"
click at [393, 150] on input "text" at bounding box center [423, 148] width 113 height 14
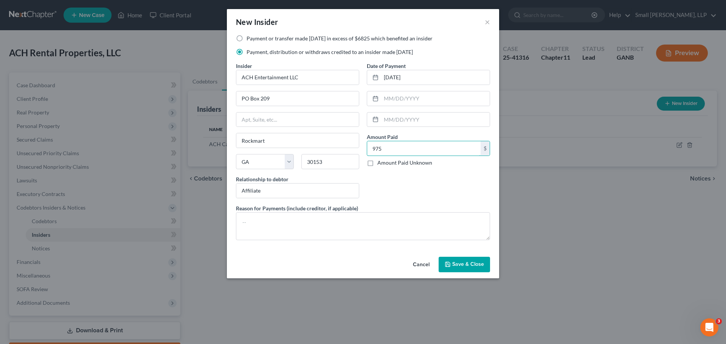
type input "975"
click at [474, 261] on button "Save & Close" at bounding box center [464, 265] width 51 height 16
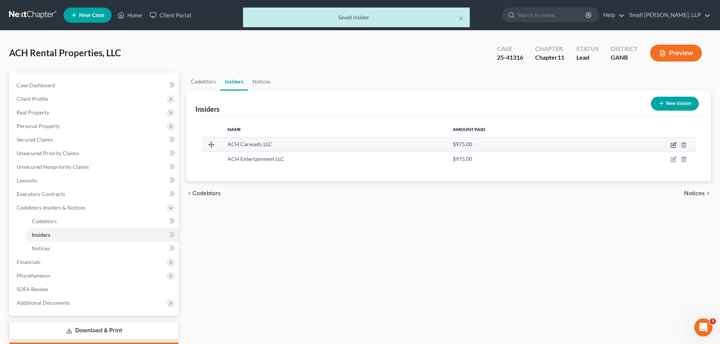
click at [672, 145] on icon "button" at bounding box center [673, 145] width 5 height 5
select select "10"
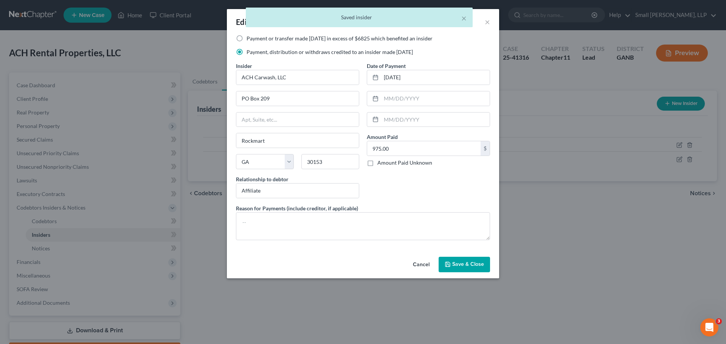
click at [470, 265] on span "Save & Close" at bounding box center [468, 265] width 32 height 6
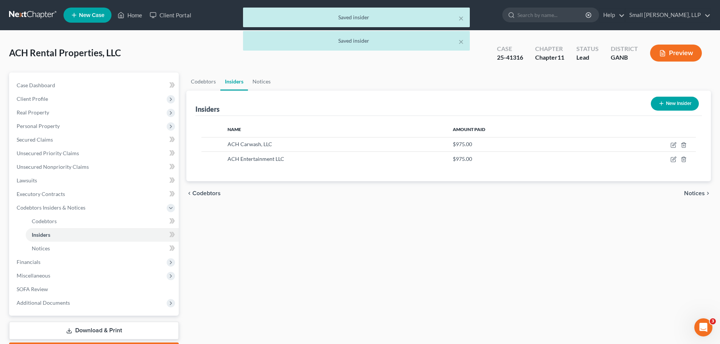
click at [656, 100] on button "New Insider" at bounding box center [675, 104] width 48 height 14
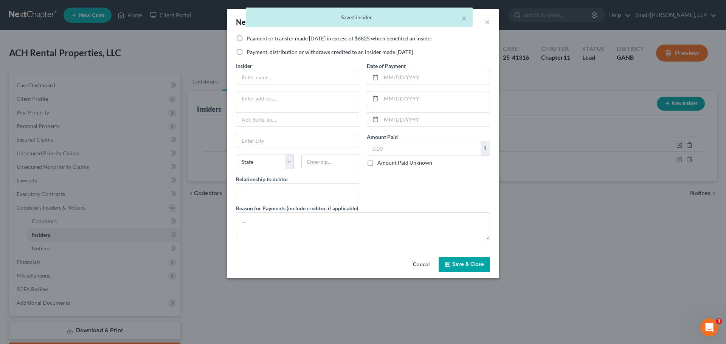
click at [281, 52] on label "Payment, distribution or withdraws credited to an insider made [DATE]" at bounding box center [330, 52] width 166 height 8
click at [254, 52] on input "Payment, distribution or withdraws credited to an insider made [DATE]" at bounding box center [252, 50] width 5 height 5
radio input "true"
click at [282, 79] on input "text" at bounding box center [297, 77] width 123 height 14
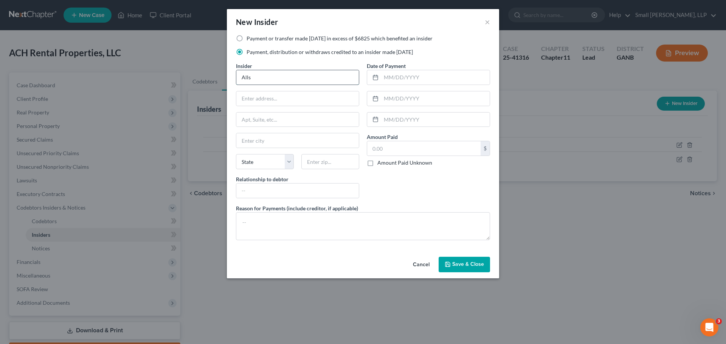
type input "Allstar Farms LLC"
click at [290, 101] on input "text" at bounding box center [297, 99] width 123 height 14
type input "PO Box 209"
click at [281, 139] on input "text" at bounding box center [297, 140] width 123 height 14
type input "Rockmart"
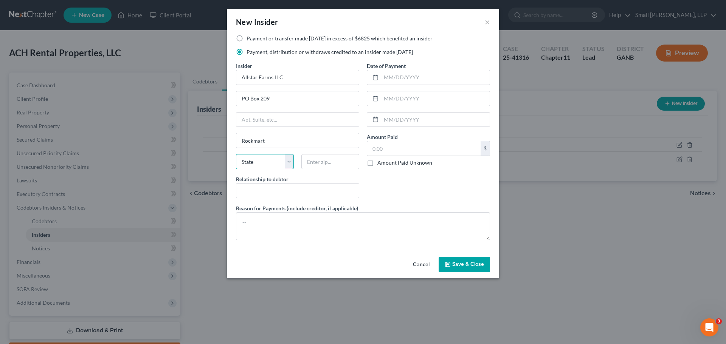
select select "10"
type input "30153"
type input "Affiliate"
click at [410, 82] on input "text" at bounding box center [435, 77] width 109 height 14
type input "[DATE]"
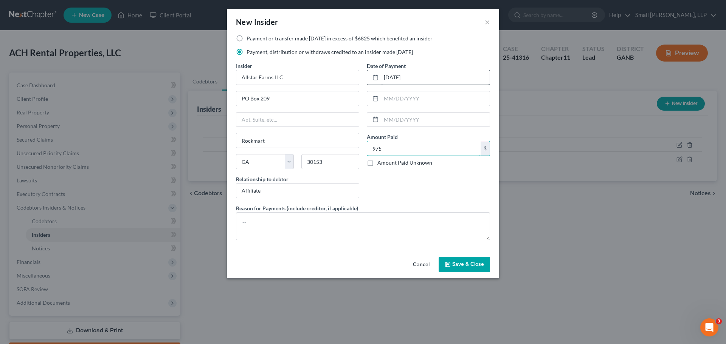
type input "975"
click at [417, 149] on input "975" at bounding box center [423, 148] width 113 height 14
click at [417, 185] on div "Date of Payment [DATE] Amount Paid 975.00 $ Amount Paid Unknown Balance Undeter…" at bounding box center [428, 133] width 131 height 143
click at [456, 270] on button "Save & Close" at bounding box center [464, 265] width 51 height 16
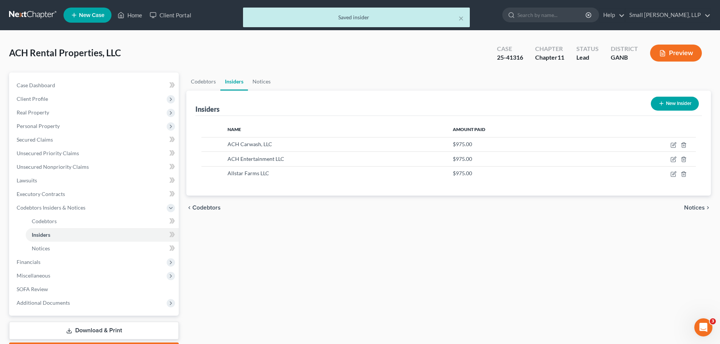
click at [668, 106] on button "New Insider" at bounding box center [675, 104] width 48 height 14
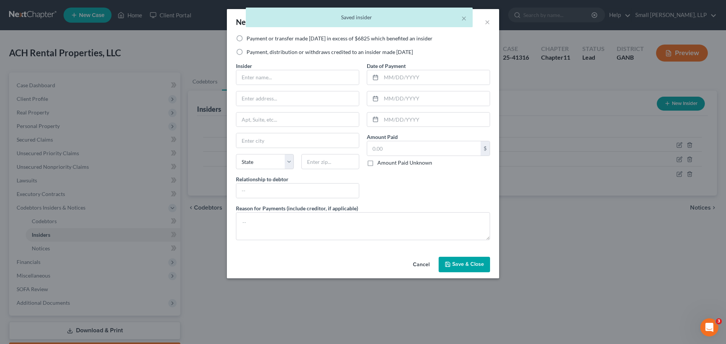
click at [285, 55] on label "Payment, distribution or withdraws credited to an insider made [DATE]" at bounding box center [330, 52] width 166 height 8
click at [254, 53] on input "Payment, distribution or withdraws credited to an insider made [DATE]" at bounding box center [252, 50] width 5 height 5
radio input "true"
click at [271, 76] on input "text" at bounding box center [297, 77] width 123 height 14
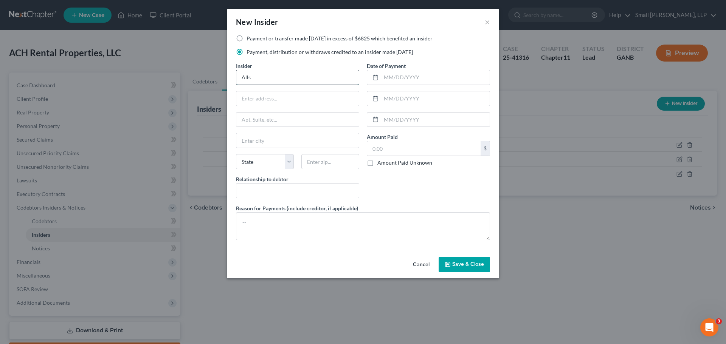
type input "Allstar Properties, LLC"
click at [286, 98] on input "text" at bounding box center [297, 99] width 123 height 14
type input "PO Box 209"
drag, startPoint x: 275, startPoint y: 140, endPoint x: 281, endPoint y: 138, distance: 6.6
click at [275, 140] on input "text" at bounding box center [297, 140] width 123 height 14
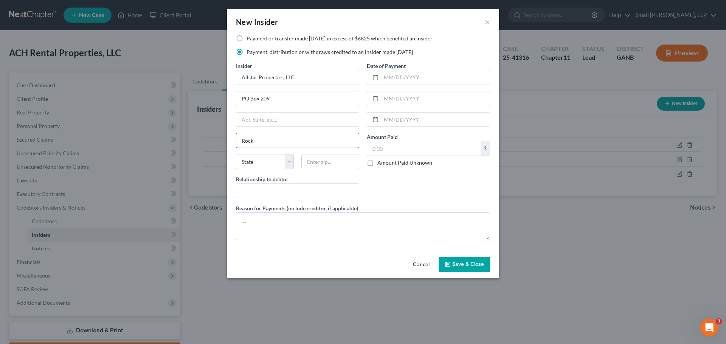
type input "Rockmart"
select select "10"
type input "30153"
type input "Affiliate"
click at [406, 83] on input "text" at bounding box center [435, 77] width 109 height 14
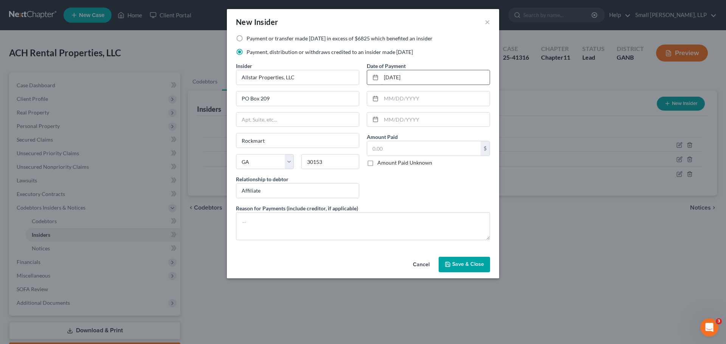
type input "[DATE]"
type input "975"
click at [464, 266] on span "Save & Close" at bounding box center [468, 265] width 32 height 6
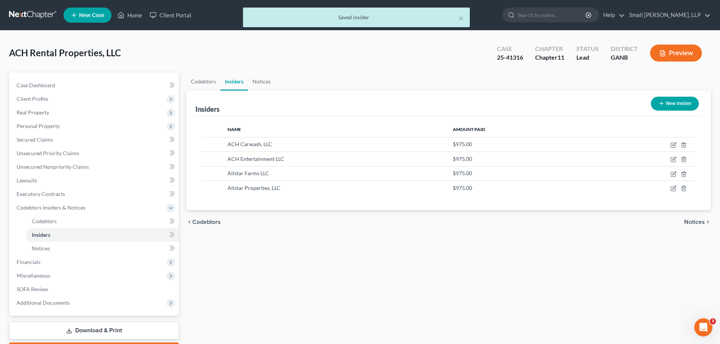
click at [673, 103] on button "New Insider" at bounding box center [675, 104] width 48 height 14
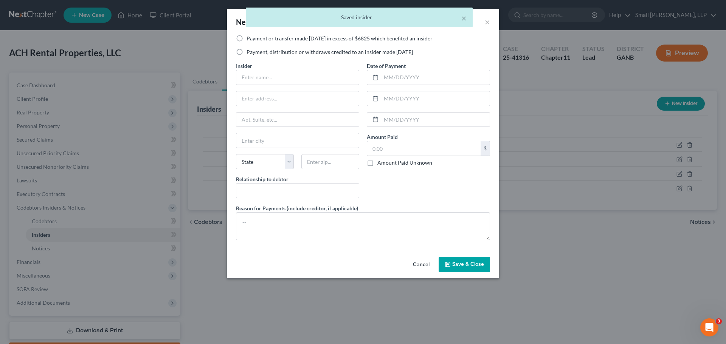
click at [280, 53] on label "Payment, distribution or withdraws credited to an insider made [DATE]" at bounding box center [330, 52] width 166 height 8
click at [254, 53] on input "Payment, distribution or withdraws credited to an insider made [DATE]" at bounding box center [252, 50] width 5 height 5
radio input "true"
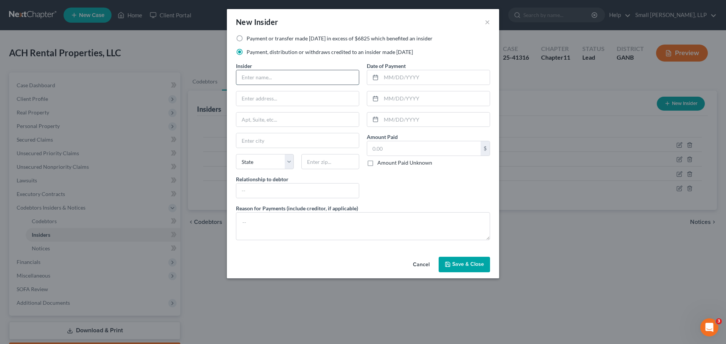
click at [271, 77] on input "text" at bounding box center [297, 77] width 123 height 14
type input "[PERSON_NAME]"
click at [282, 102] on input "text" at bounding box center [297, 99] width 123 height 14
type input "[STREET_ADDRESS]"
click at [299, 135] on input "Rom" at bounding box center [297, 140] width 123 height 14
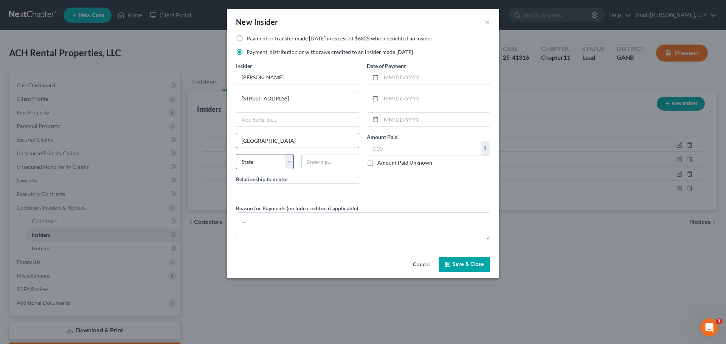
type input "[GEOGRAPHIC_DATA]"
click at [261, 166] on select "State [US_STATE] AK AR AZ CA CO CT DE DC [GEOGRAPHIC_DATA] [GEOGRAPHIC_DATA] GU…" at bounding box center [265, 161] width 58 height 15
select select "10"
click at [320, 166] on input "text" at bounding box center [330, 161] width 58 height 15
click at [260, 135] on input "[GEOGRAPHIC_DATA]" at bounding box center [297, 140] width 123 height 14
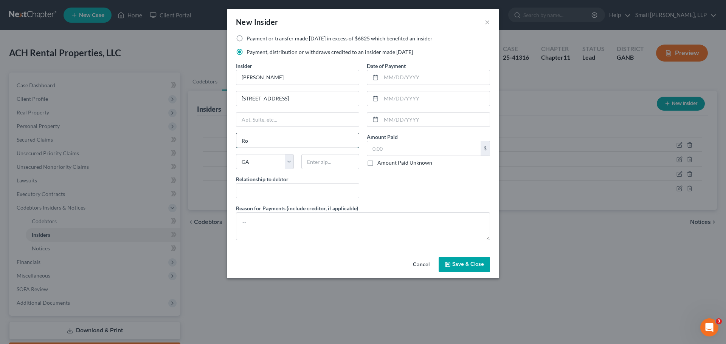
type input "R"
type input "[GEOGRAPHIC_DATA]"
type input "30125"
click at [249, 182] on label "Relationship to debtor" at bounding box center [262, 179] width 53 height 8
click at [253, 186] on input "text" at bounding box center [297, 191] width 123 height 14
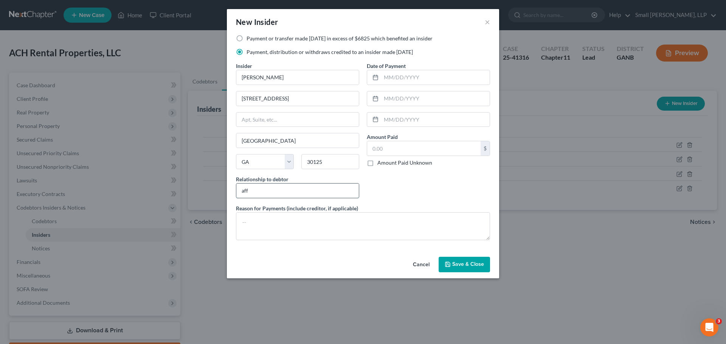
type input "Affiliate"
type input "[DATE]"
type input "4,000"
click at [454, 263] on span "Save & Close" at bounding box center [468, 265] width 32 height 6
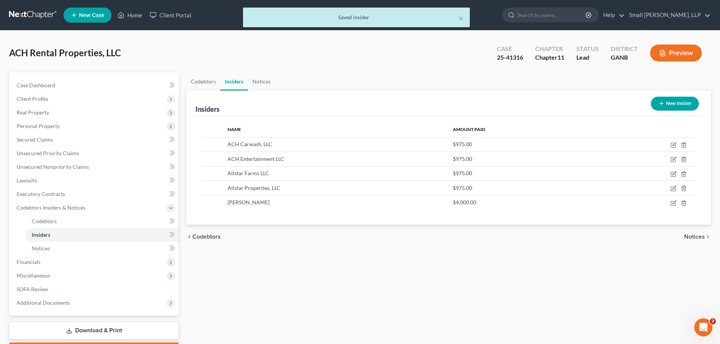
click at [670, 100] on button "New Insider" at bounding box center [675, 104] width 48 height 14
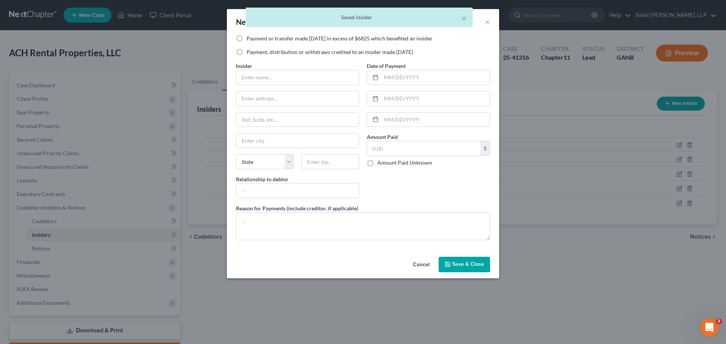
click at [317, 51] on label "Payment, distribution or withdraws credited to an insider made [DATE]" at bounding box center [330, 52] width 166 height 8
click at [254, 51] on input "Payment, distribution or withdraws credited to an insider made [DATE]" at bounding box center [252, 50] width 5 height 5
radio input "true"
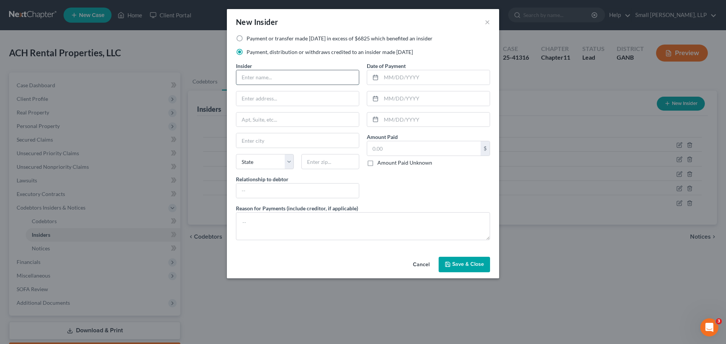
click at [303, 76] on input "text" at bounding box center [297, 77] width 123 height 14
type input "Allstar Farms LLC"
type input "PO Box 209"
click at [280, 139] on input "Rockm" at bounding box center [297, 140] width 123 height 14
type input "Rockmart"
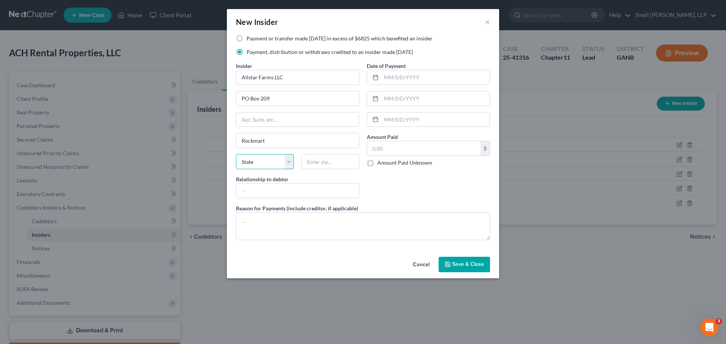
select select "10"
type input "30153"
type input "Affiliate"
type input "[DATE]"
type input "5,200"
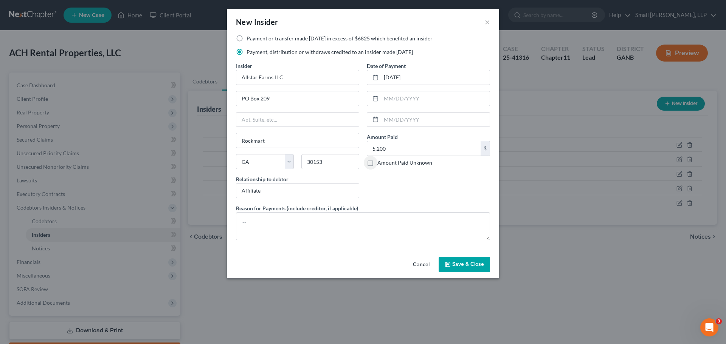
click at [478, 262] on span "Save & Close" at bounding box center [468, 265] width 32 height 6
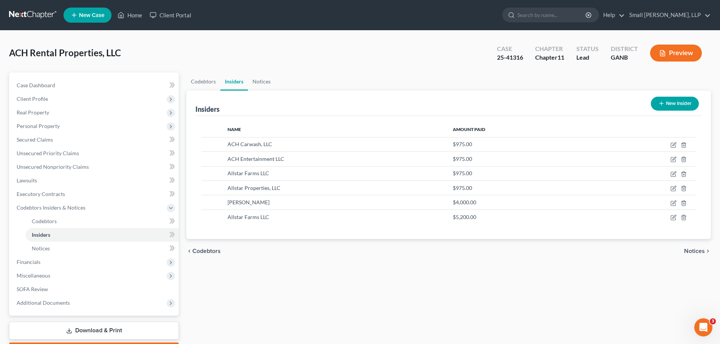
click at [668, 99] on button "New Insider" at bounding box center [675, 104] width 48 height 14
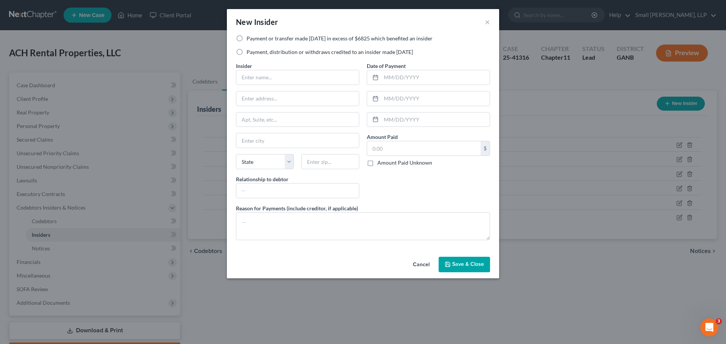
click at [302, 51] on label "Payment, distribution or withdraws credited to an insider made [DATE]" at bounding box center [330, 52] width 166 height 8
click at [254, 51] on input "Payment, distribution or withdraws credited to an insider made [DATE]" at bounding box center [252, 50] width 5 height 5
radio input "true"
click at [295, 70] on input "text" at bounding box center [297, 77] width 123 height 14
type input "Allstar Properties 1, LLC"
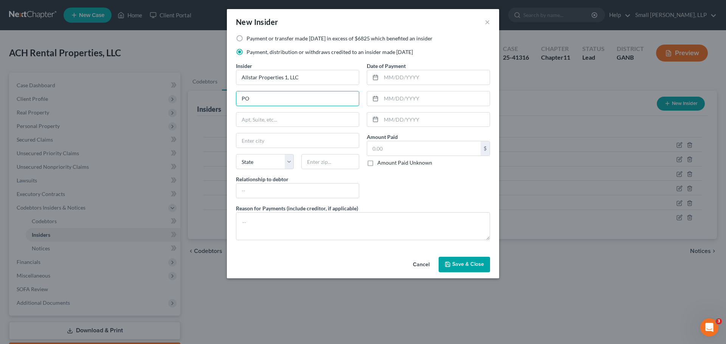
type input "PO Box 209"
type input "Rockmart"
select select "10"
type input "30153"
type input "Affiliate"
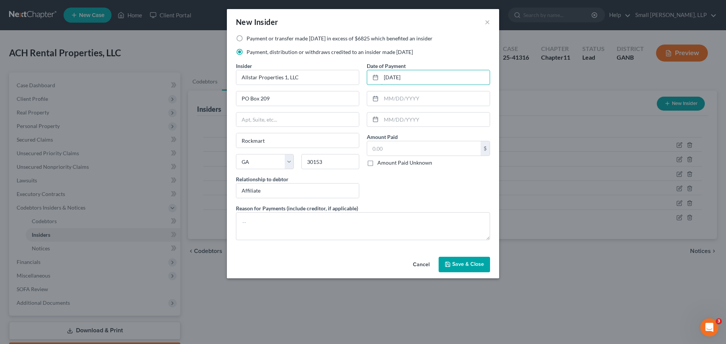
type input "[DATE]"
type input "6,000"
click at [460, 262] on span "Save & Close" at bounding box center [468, 265] width 32 height 6
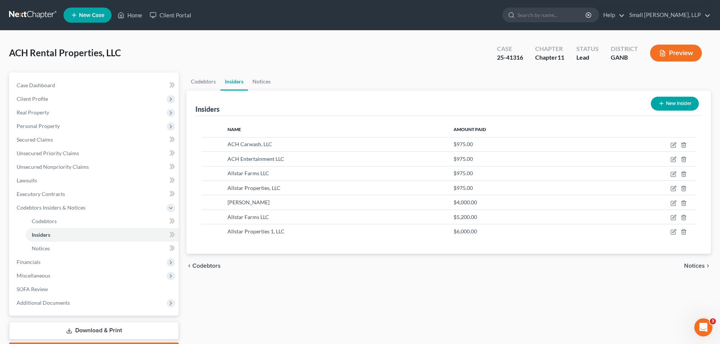
click at [678, 102] on button "New Insider" at bounding box center [675, 104] width 48 height 14
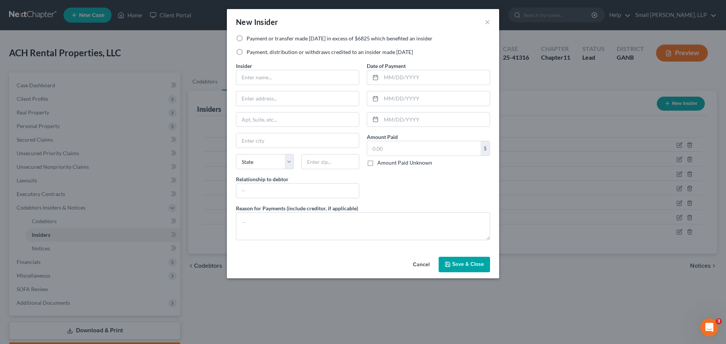
click at [288, 53] on label "Payment, distribution or withdraws credited to an insider made [DATE]" at bounding box center [330, 52] width 166 height 8
click at [254, 53] on input "Payment, distribution or withdraws credited to an insider made [DATE]" at bounding box center [252, 50] width 5 height 5
radio input "true"
click at [287, 76] on input "text" at bounding box center [297, 77] width 123 height 14
click at [290, 81] on input "Allstar Properties 1" at bounding box center [297, 77] width 123 height 14
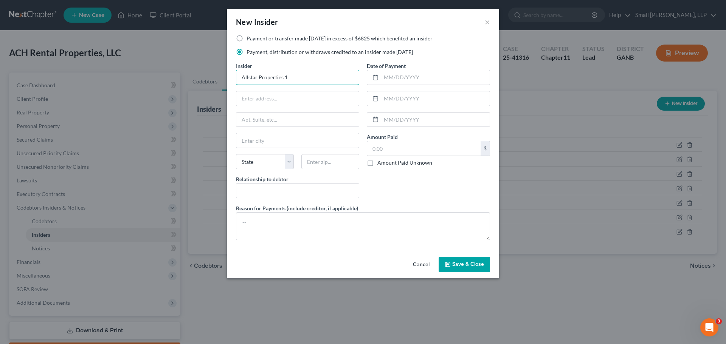
drag, startPoint x: 296, startPoint y: 79, endPoint x: 228, endPoint y: 74, distance: 67.8
click at [228, 74] on div "Payment or transfer made [DATE] in excess of $6825 which benefited an insider P…" at bounding box center [363, 144] width 272 height 219
click at [261, 72] on input "a" at bounding box center [297, 77] width 123 height 14
click at [303, 76] on input "Allstar Properties 1" at bounding box center [297, 77] width 123 height 14
type input "Allstar Properties 1, LLC"
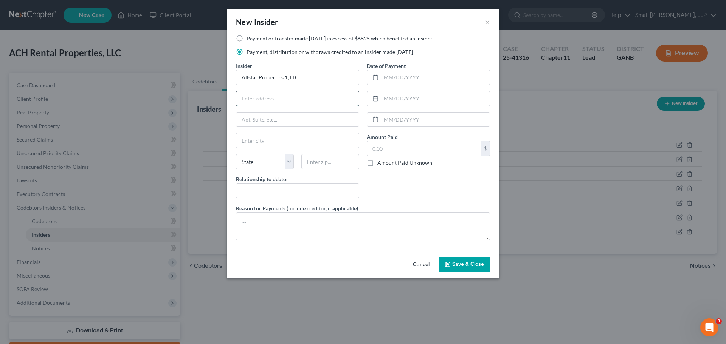
click at [295, 102] on input "text" at bounding box center [297, 99] width 123 height 14
type input "PO Box 209"
click at [275, 135] on input "ROckmar" at bounding box center [297, 140] width 123 height 14
type input "Rockmart"
select select "10"
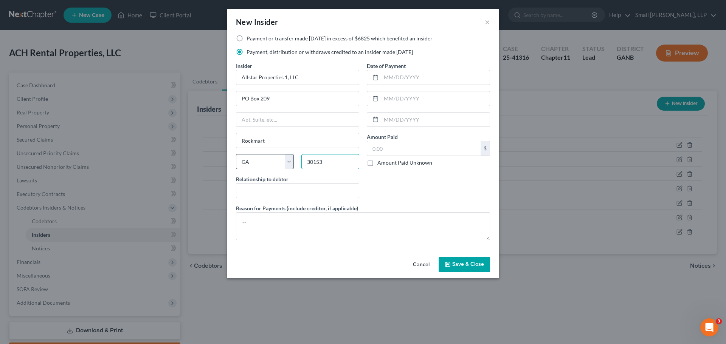
type input "30153"
type input "Affiliate"
type input "[DATE]"
type input "1,500"
click at [457, 265] on span "Save & Close" at bounding box center [468, 265] width 32 height 6
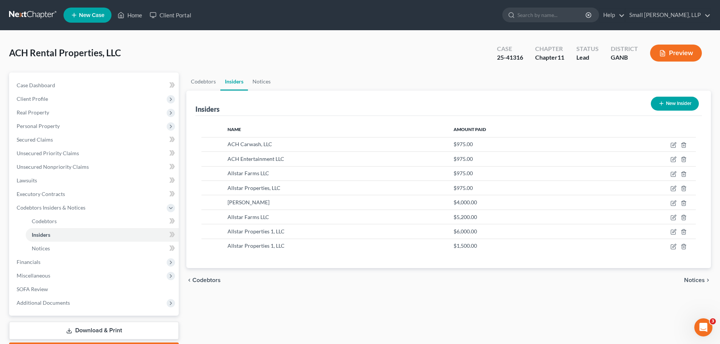
click at [686, 101] on button "New Insider" at bounding box center [675, 104] width 48 height 14
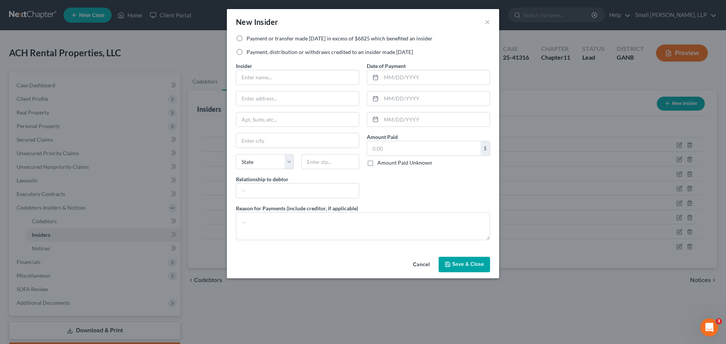
click at [316, 52] on label "Payment, distribution or withdraws credited to an insider made [DATE]" at bounding box center [330, 52] width 166 height 8
click at [254, 52] on input "Payment, distribution or withdraws credited to an insider made [DATE]" at bounding box center [252, 50] width 5 height 5
radio input "true"
click at [296, 75] on input "text" at bounding box center [297, 77] width 123 height 14
type input "Allstar Farms LLC"
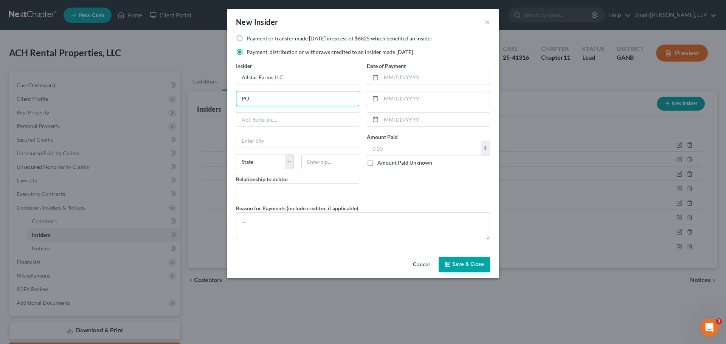
type input "PO Box 209"
type input "Rockmart"
select select "10"
type input "30153"
type input "Affiliate"
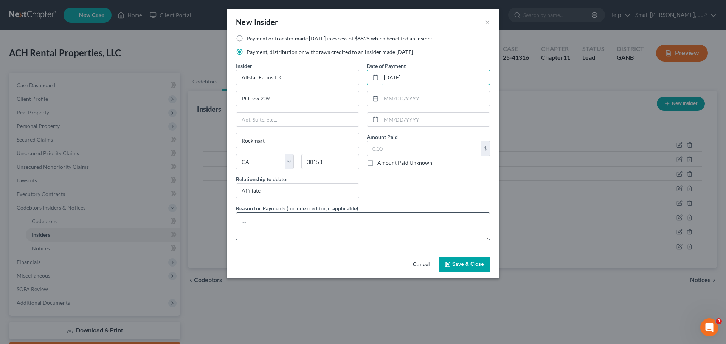
type input "[DATE]"
type input "6,500"
click at [473, 268] on button "Save & Close" at bounding box center [464, 265] width 51 height 16
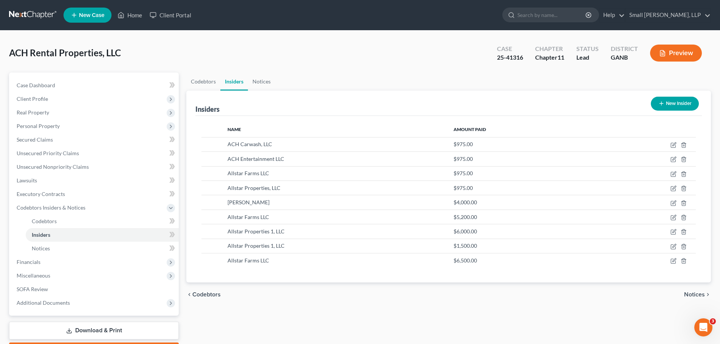
click at [659, 102] on icon "button" at bounding box center [662, 104] width 6 height 6
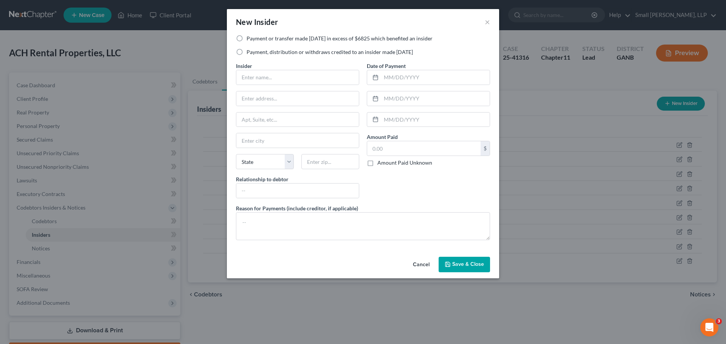
click at [290, 51] on label "Payment, distribution or withdraws credited to an insider made [DATE]" at bounding box center [330, 52] width 166 height 8
click at [254, 51] on input "Payment, distribution or withdraws credited to an insider made [DATE]" at bounding box center [252, 50] width 5 height 5
radio input "true"
click at [281, 78] on input "text" at bounding box center [297, 77] width 123 height 14
type input "A"
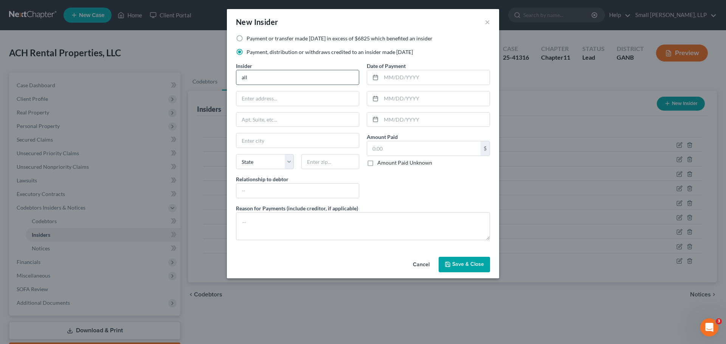
type input "Allstar Properties, LLC"
type input "PO Box 209"
click at [287, 137] on input "text" at bounding box center [297, 140] width 123 height 14
type input "Rockmart"
select select "10"
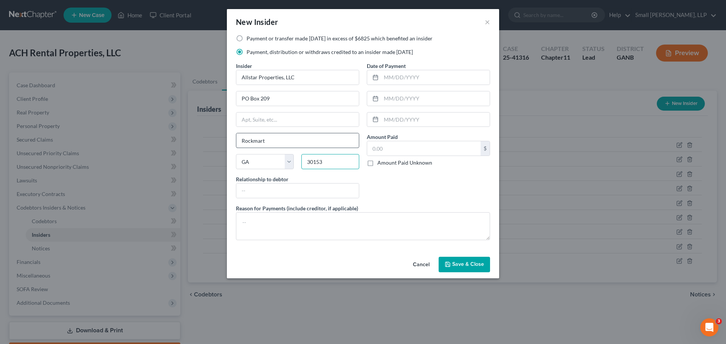
type input "30153"
click at [271, 194] on input "aff" at bounding box center [297, 191] width 123 height 14
type input "Affiliate"
click at [416, 78] on input "text" at bounding box center [435, 77] width 109 height 14
type input "[DATE]"
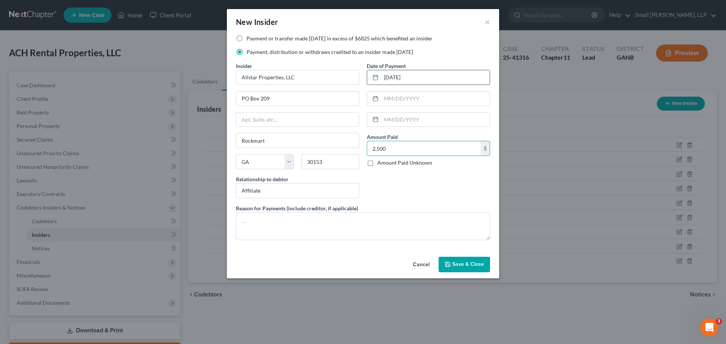
type input "2,500"
click at [466, 265] on span "Save & Close" at bounding box center [468, 265] width 32 height 6
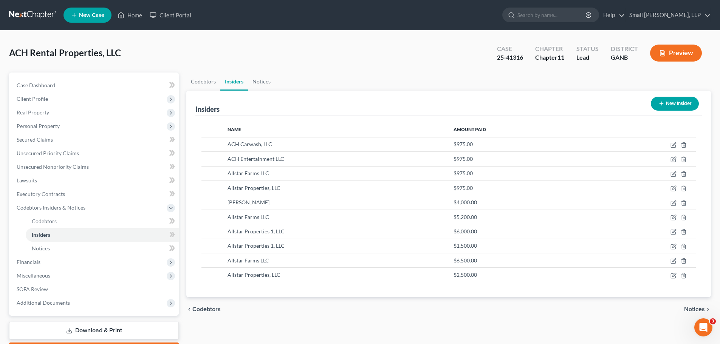
click at [675, 101] on button "New Insider" at bounding box center [675, 104] width 48 height 14
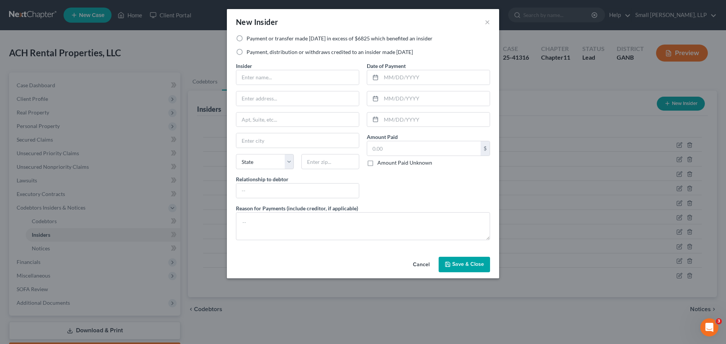
click at [318, 49] on label "Payment, distribution or withdraws credited to an insider made [DATE]" at bounding box center [330, 52] width 166 height 8
click at [254, 49] on input "Payment, distribution or withdraws credited to an insider made [DATE]" at bounding box center [252, 50] width 5 height 5
radio input "true"
click at [305, 77] on input "text" at bounding box center [297, 77] width 123 height 14
type input "Allstar Farms LLC"
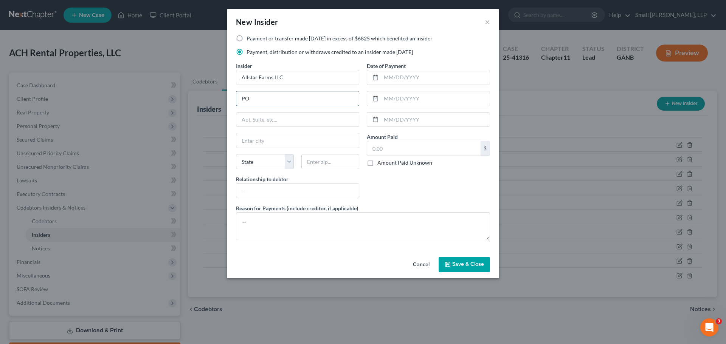
type input "PO Box 209"
type input "Rockmart"
select select "10"
type input "30153"
type input "Affiliate"
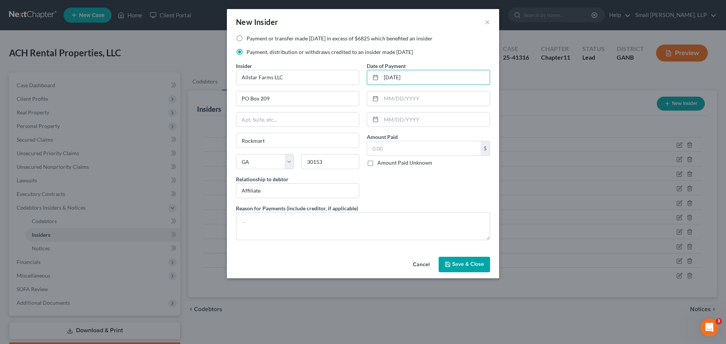
type input "[DATE]"
type input "280"
click at [459, 263] on span "Save & Close" at bounding box center [468, 265] width 32 height 6
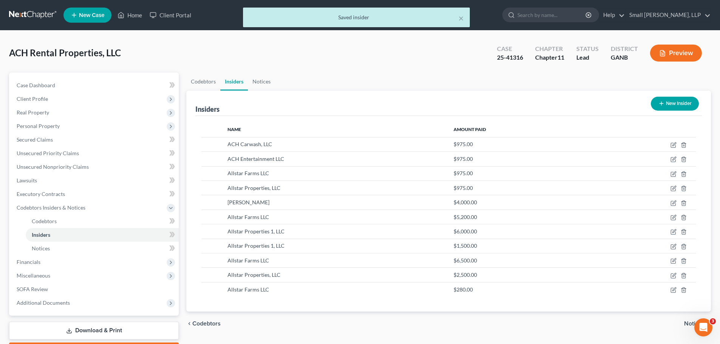
click at [683, 102] on button "New Insider" at bounding box center [675, 104] width 48 height 14
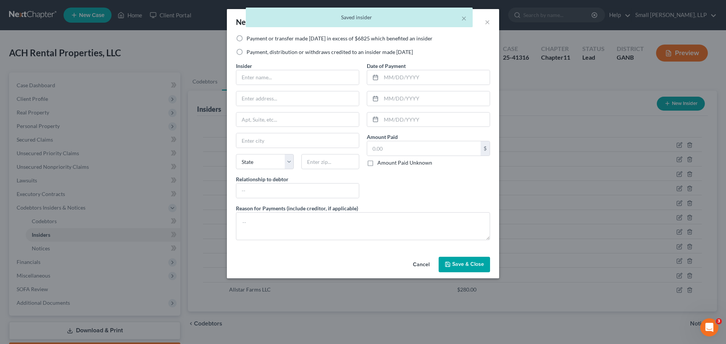
click at [328, 54] on label "Payment, distribution or withdraws credited to an insider made [DATE]" at bounding box center [330, 52] width 166 height 8
click at [254, 53] on input "Payment, distribution or withdraws credited to an insider made [DATE]" at bounding box center [252, 50] width 5 height 5
radio input "true"
click at [305, 76] on input "text" at bounding box center [297, 77] width 123 height 14
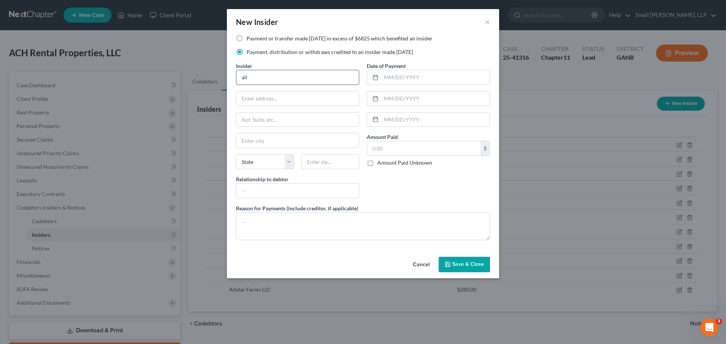
type input "Allstar Properties, LLC"
click at [278, 101] on input "PO" at bounding box center [297, 99] width 123 height 14
type input "PO Box 209"
type input "Rockmart"
select select "10"
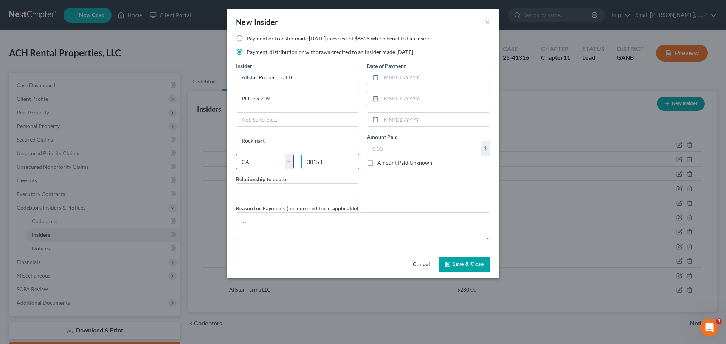
type input "30153"
type input "Affiliate"
type input "[DATE]"
type input "2,000"
click at [478, 267] on span "Save & Close" at bounding box center [468, 265] width 32 height 6
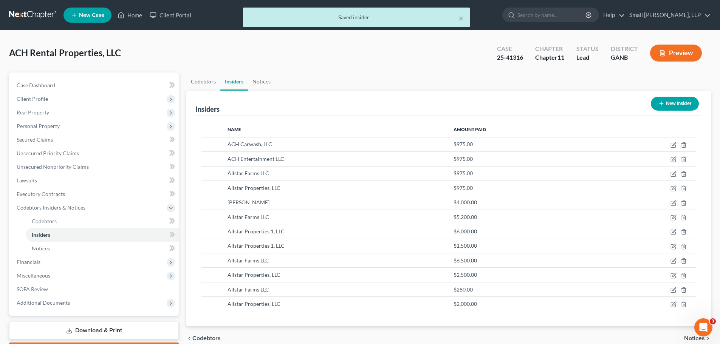
click at [664, 104] on button "New Insider" at bounding box center [675, 104] width 48 height 14
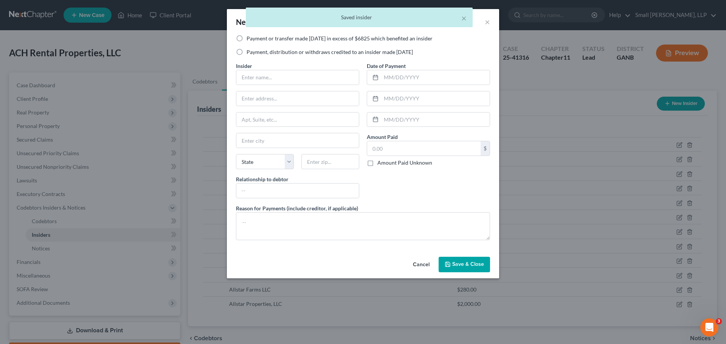
click at [307, 53] on label "Payment, distribution or withdraws credited to an insider made [DATE]" at bounding box center [330, 52] width 166 height 8
click at [254, 53] on input "Payment, distribution or withdraws credited to an insider made [DATE]" at bounding box center [252, 50] width 5 height 5
radio input "true"
click at [286, 75] on input "text" at bounding box center [297, 77] width 123 height 14
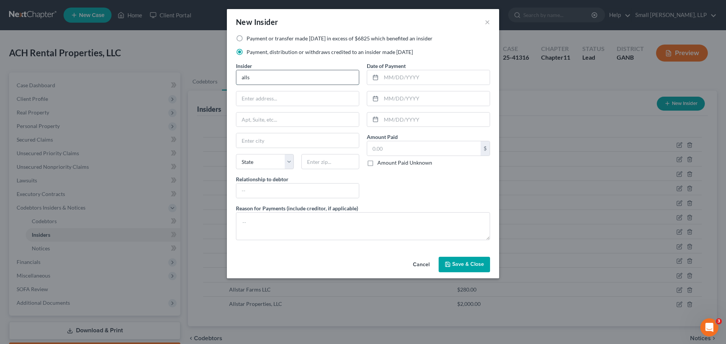
type input "Allstar Farms LLC"
type input "PO Box 209"
type input "Rockmart"
select select "10"
type input "30153"
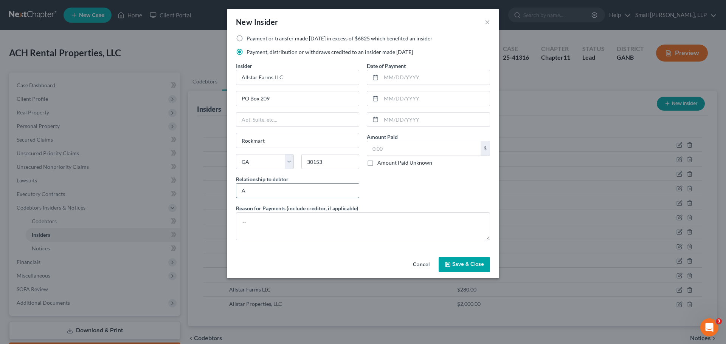
type input "Affiliate"
type input "[DATE]"
type input "4,000"
click at [456, 262] on span "Save & Close" at bounding box center [468, 265] width 32 height 6
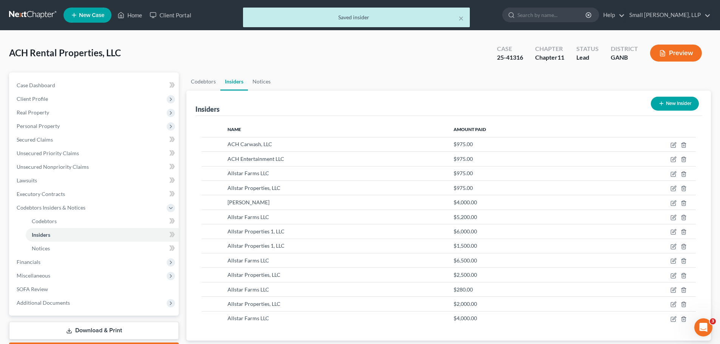
click at [670, 106] on button "New Insider" at bounding box center [675, 104] width 48 height 14
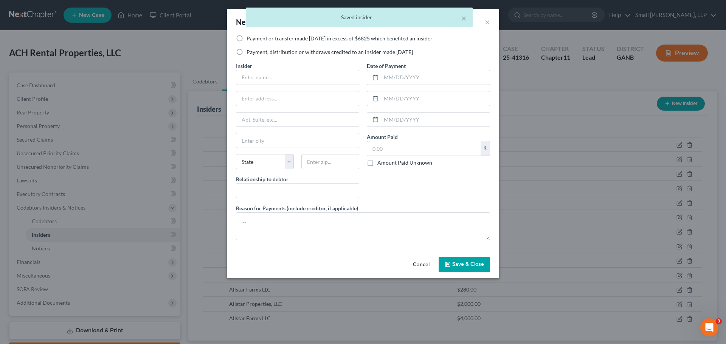
click at [317, 51] on label "Payment, distribution or withdraws credited to an insider made [DATE]" at bounding box center [330, 52] width 166 height 8
click at [254, 51] on input "Payment, distribution or withdraws credited to an insider made [DATE]" at bounding box center [252, 50] width 5 height 5
radio input "true"
click at [297, 74] on input "text" at bounding box center [297, 77] width 123 height 14
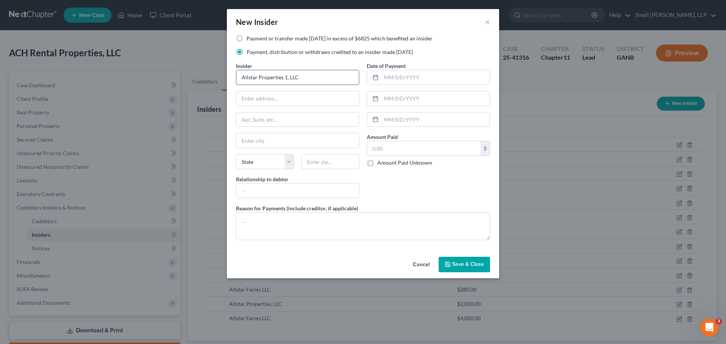
type input "Allstar Properties 1, LLC"
type input "PO Box 209"
type input "Rockmart"
select select "10"
type input "30153"
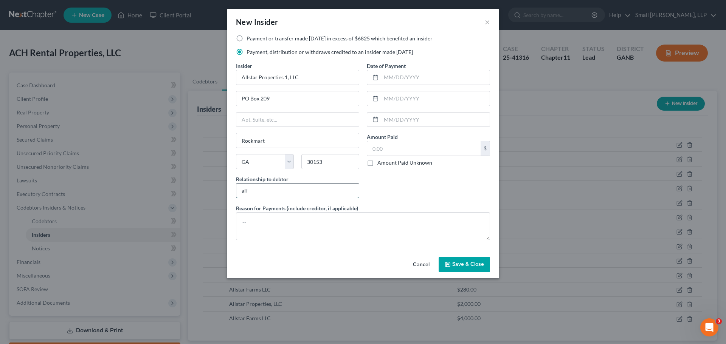
type input "Affiliate"
type input "[DATE]"
type input "1,000"
click at [475, 262] on span "Save & Close" at bounding box center [468, 265] width 32 height 6
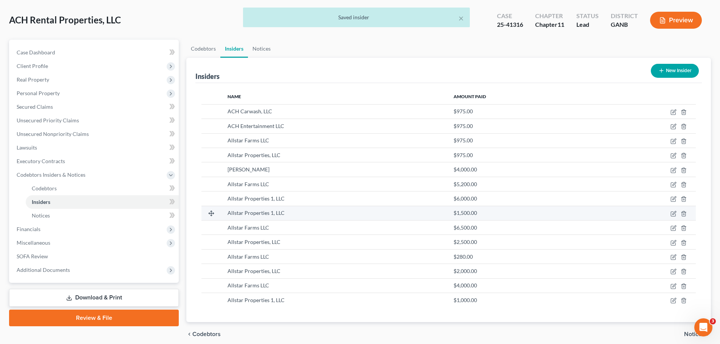
scroll to position [64, 0]
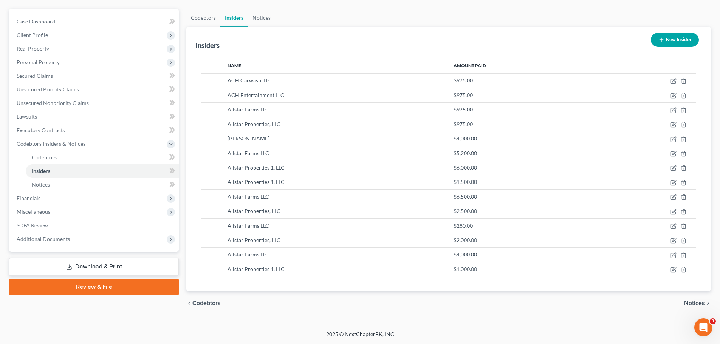
click at [668, 37] on button "New Insider" at bounding box center [675, 40] width 48 height 14
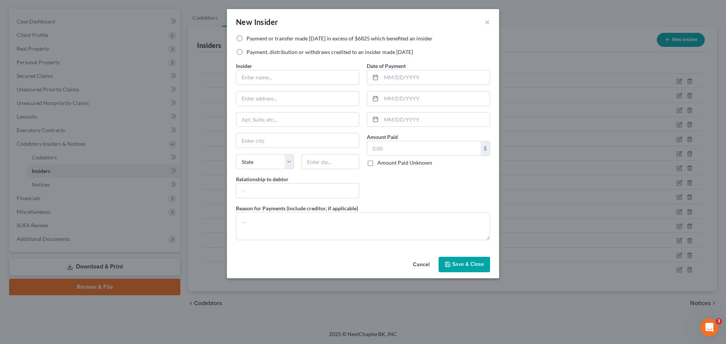
drag, startPoint x: 302, startPoint y: 51, endPoint x: 299, endPoint y: 54, distance: 4.6
click at [301, 51] on label "Payment, distribution or withdraws credited to an insider made [DATE]" at bounding box center [330, 52] width 166 height 8
click at [254, 51] on input "Payment, distribution or withdraws credited to an insider made [DATE]" at bounding box center [252, 50] width 5 height 5
radio input "true"
click at [292, 77] on input "text" at bounding box center [297, 77] width 123 height 14
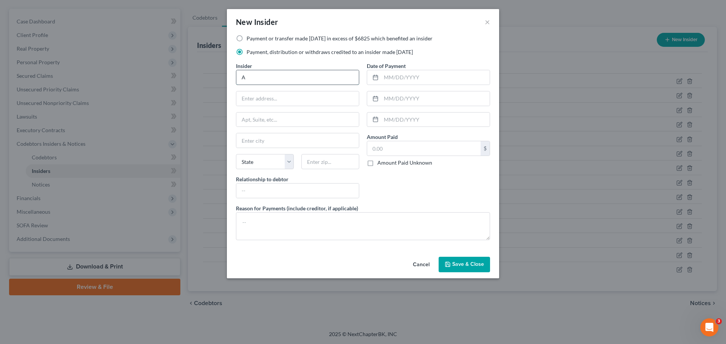
type input "Allstar Farms LLC"
type input "PO Box 209"
type input "Rockmart"
select select "10"
type input "30153"
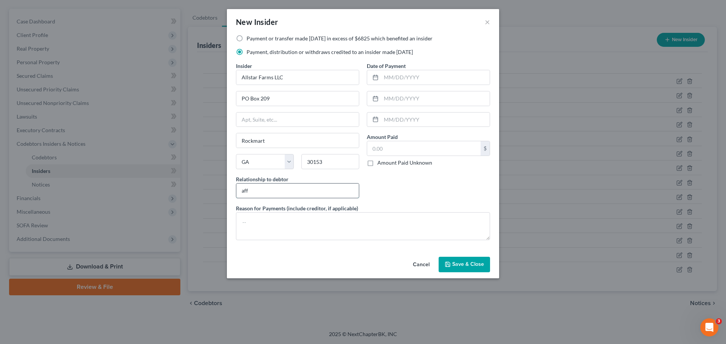
click at [299, 191] on input "aff" at bounding box center [297, 191] width 123 height 14
type input "Affiliate"
click at [405, 74] on input "text" at bounding box center [435, 77] width 109 height 14
type input "[DATE]"
type input "1,000"
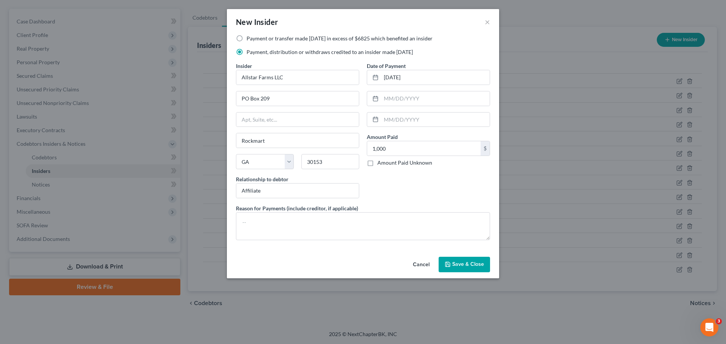
click at [467, 266] on span "Save & Close" at bounding box center [468, 265] width 32 height 6
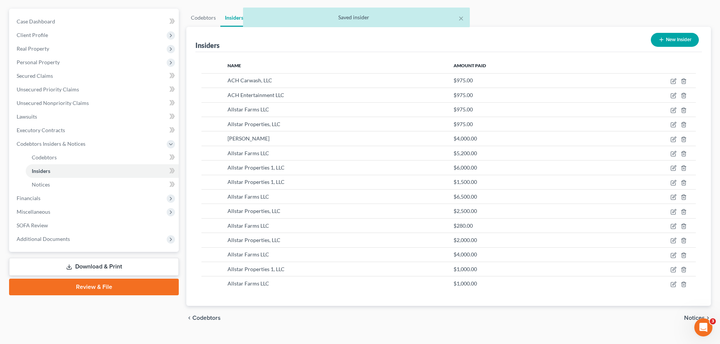
click at [670, 40] on button "New Insider" at bounding box center [675, 40] width 48 height 14
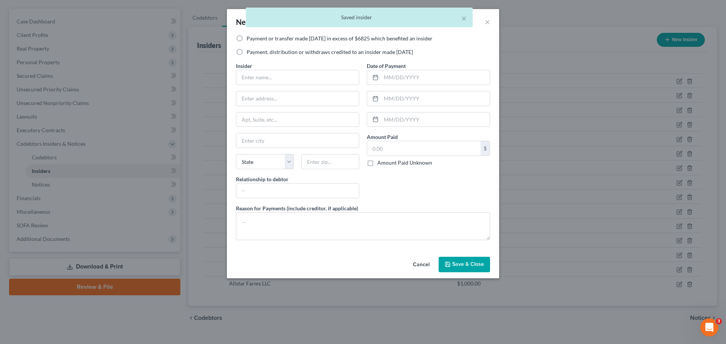
click at [282, 52] on label "Payment, distribution or withdraws credited to an insider made [DATE]" at bounding box center [330, 52] width 166 height 8
click at [254, 52] on input "Payment, distribution or withdraws credited to an insider made [DATE]" at bounding box center [252, 50] width 5 height 5
radio input "true"
click at [274, 80] on input "text" at bounding box center [297, 77] width 123 height 14
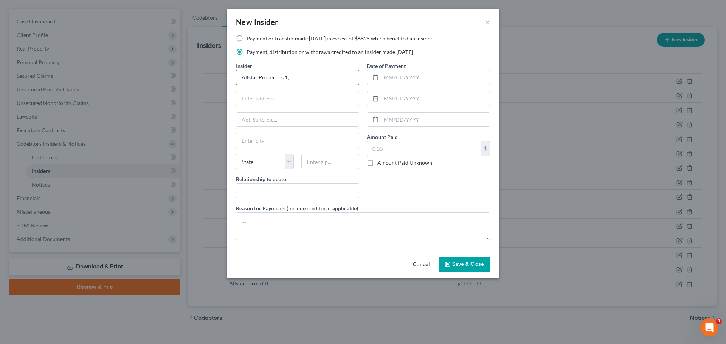
click at [303, 78] on input "Allstar Properties 1," at bounding box center [297, 77] width 123 height 14
type input "Allstar Properties 1, LLC"
type input "PO Box 209"
type input "Rockmart"
select select "10"
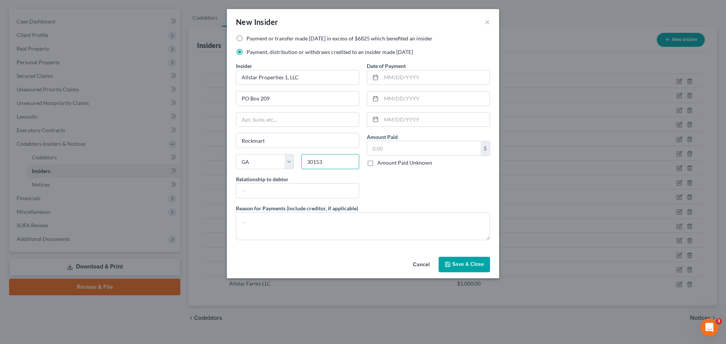
type input "30153"
type input "Affiliate"
type input "[DATE]"
type input "1,000"
click at [455, 262] on span "Save & Close" at bounding box center [468, 265] width 32 height 6
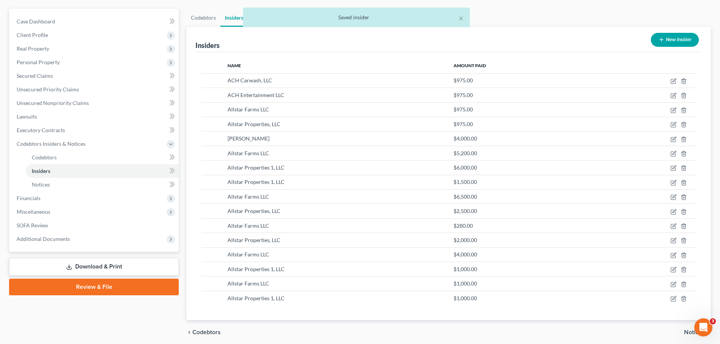
click at [669, 41] on button "New Insider" at bounding box center [675, 40] width 48 height 14
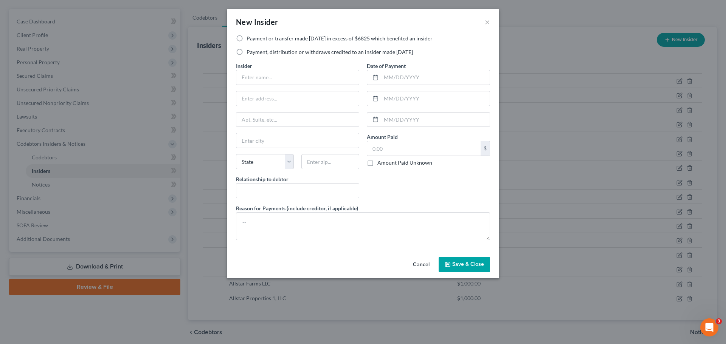
click at [270, 51] on label "Payment, distribution or withdraws credited to an insider made [DATE]" at bounding box center [330, 52] width 166 height 8
click at [254, 51] on input "Payment, distribution or withdraws credited to an insider made [DATE]" at bounding box center [252, 50] width 5 height 5
radio input "true"
click at [272, 79] on input "text" at bounding box center [297, 77] width 123 height 14
click at [301, 95] on input "text" at bounding box center [297, 99] width 123 height 14
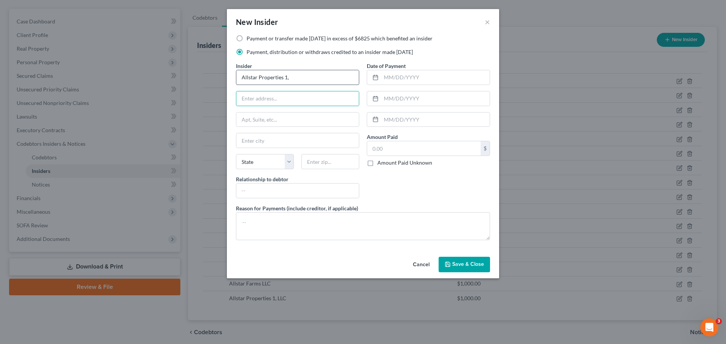
click at [299, 80] on input "Allstar Properties 1," at bounding box center [297, 77] width 123 height 14
type input "Allstar Properties 1, LLC"
type input "PO Box 209"
type input "Rockmart"
select select "10"
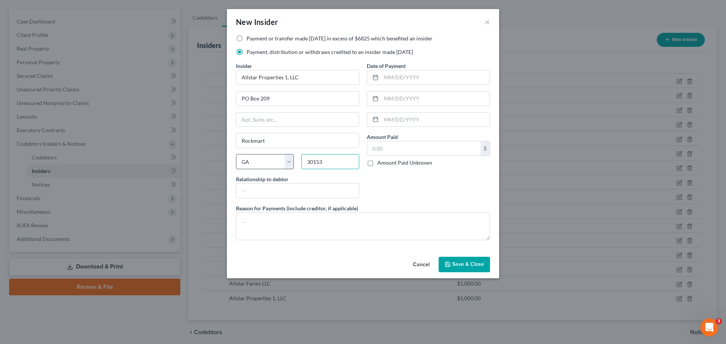
type input "30153"
type input "Affiliate"
type input "[DATE]"
type input "1,000"
click at [459, 262] on span "Save & Close" at bounding box center [468, 265] width 32 height 6
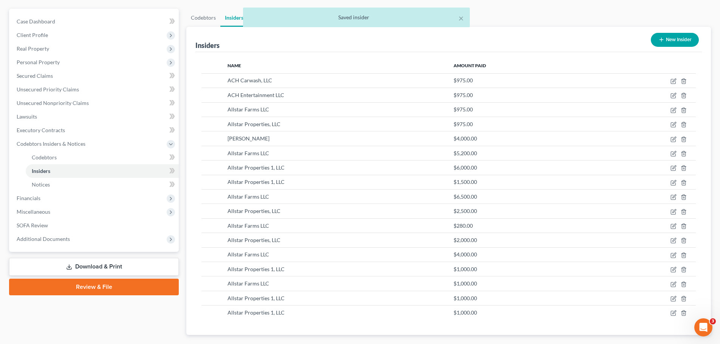
click at [660, 40] on icon "button" at bounding box center [662, 40] width 6 height 6
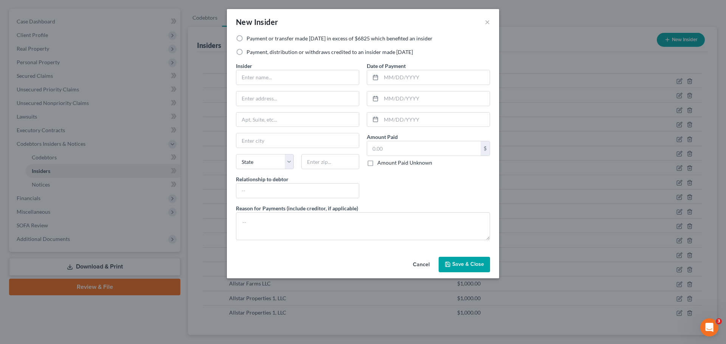
drag, startPoint x: 320, startPoint y: 53, endPoint x: 315, endPoint y: 55, distance: 5.1
click at [320, 53] on label "Payment, distribution or withdraws credited to an insider made [DATE]" at bounding box center [330, 52] width 166 height 8
click at [254, 53] on input "Payment, distribution or withdraws credited to an insider made [DATE]" at bounding box center [252, 50] width 5 height 5
radio input "true"
click at [302, 76] on input "text" at bounding box center [297, 77] width 123 height 14
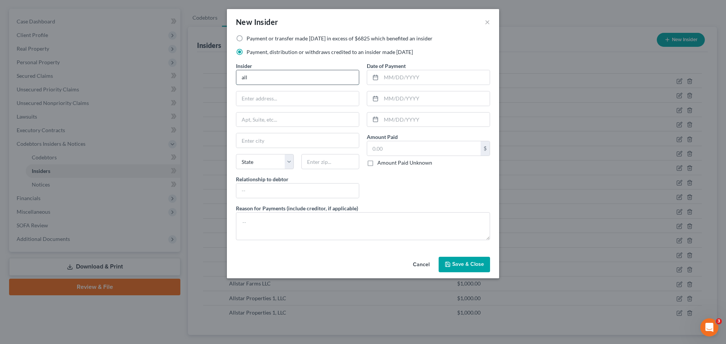
type input "Allstar Farms LLC"
type input "PO Box 209"
type input "Rockmart"
select select "10"
type input "30153"
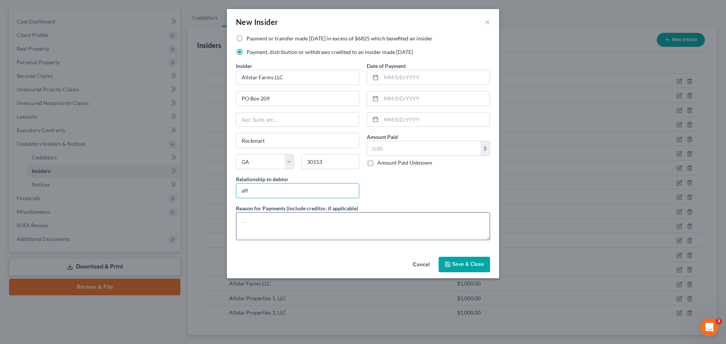
type input "Affiliate"
type input "[DATE]"
type input "2,500"
click at [459, 264] on span "Save & Close" at bounding box center [468, 265] width 32 height 6
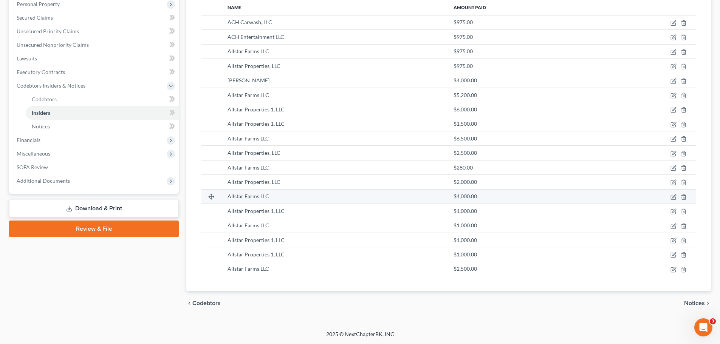
scroll to position [9, 0]
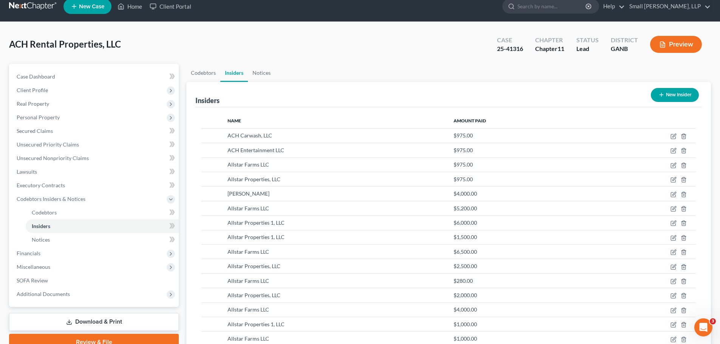
click at [678, 95] on button "New Insider" at bounding box center [675, 95] width 48 height 14
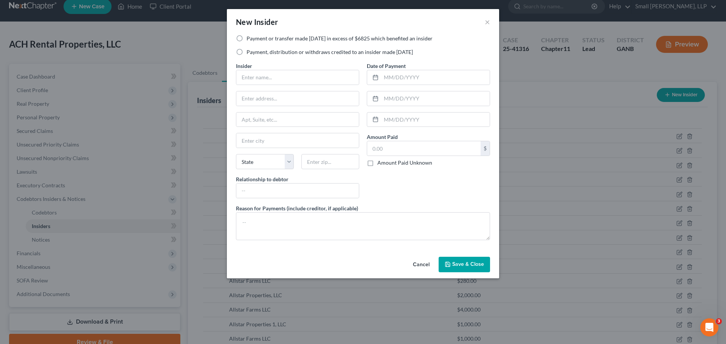
click at [272, 37] on label "Payment or transfer made [DATE] in excess of $6825 which benefited an insider" at bounding box center [340, 39] width 186 height 8
click at [254, 37] on input "Payment or transfer made [DATE] in excess of $6825 which benefited an insider" at bounding box center [252, 37] width 5 height 5
radio input "true"
click at [264, 73] on input "text" at bounding box center [297, 77] width 123 height 14
type input "Allstar Farms LLC"
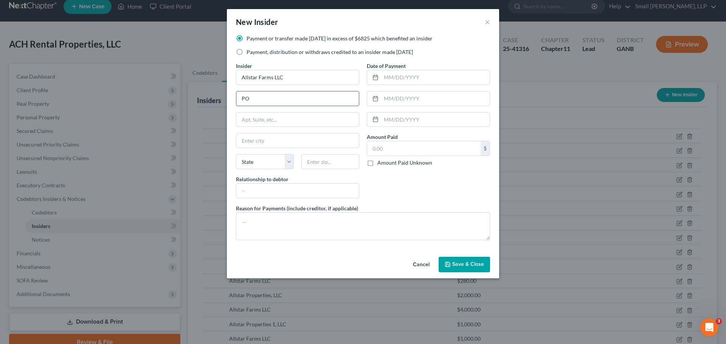
type input "PO Box 209"
type input "Rockmart"
select select "10"
type input "30153"
type input "Affiliate"
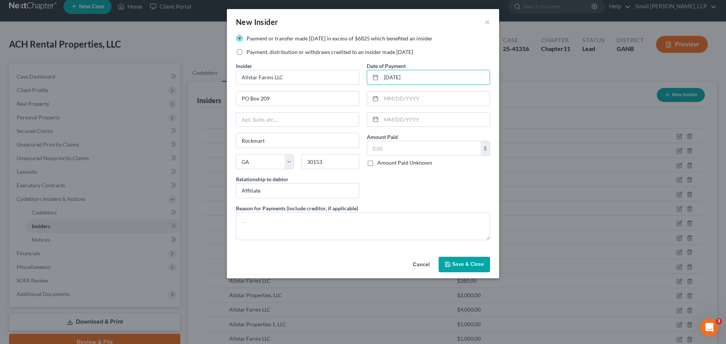
type input "[DATE]"
type input "8,000"
click at [469, 266] on span "Save & Close" at bounding box center [468, 265] width 32 height 6
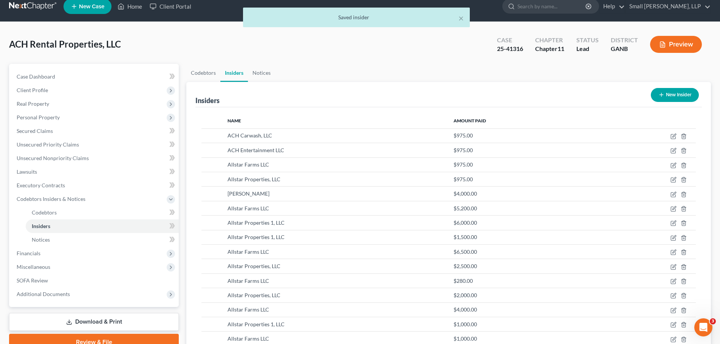
click at [666, 87] on div "New Insider" at bounding box center [675, 95] width 54 height 20
click at [666, 94] on button "New Insider" at bounding box center [675, 95] width 48 height 14
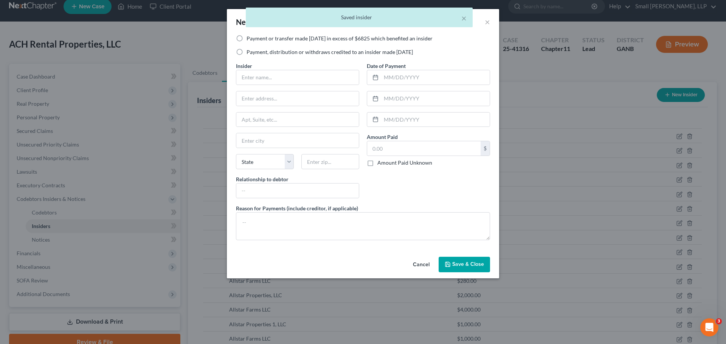
click at [258, 52] on label "Payment, distribution or withdraws credited to an insider made [DATE]" at bounding box center [330, 52] width 166 height 8
click at [254, 52] on input "Payment, distribution or withdraws credited to an insider made [DATE]" at bounding box center [252, 50] width 5 height 5
radio input "true"
click at [258, 74] on input "text" at bounding box center [297, 77] width 123 height 14
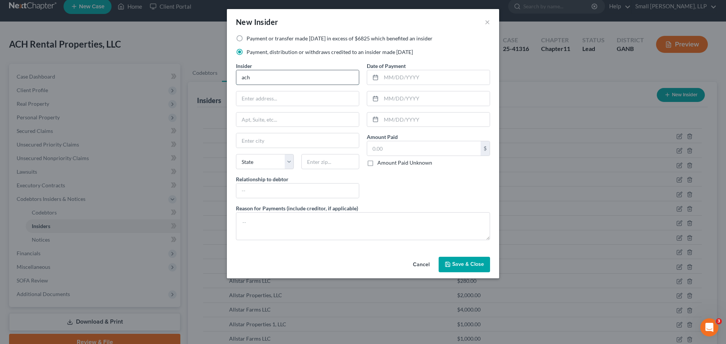
type input "ACH Entertainment LLC"
type input "PO Box 209"
type input "Rockmart"
select select "10"
type input "30153"
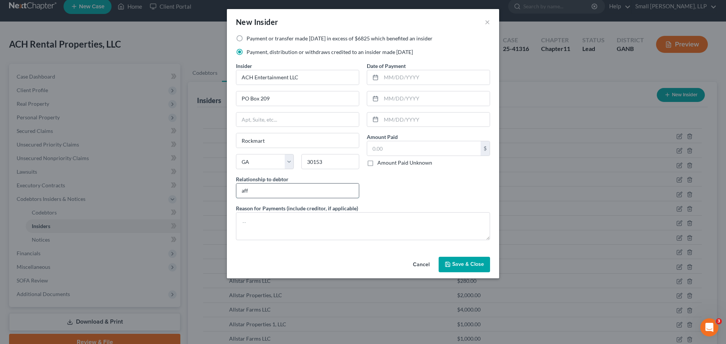
type input "Affiliate"
type input "[DATE]"
type input "1,000"
click at [461, 263] on span "Save & Close" at bounding box center [468, 265] width 32 height 6
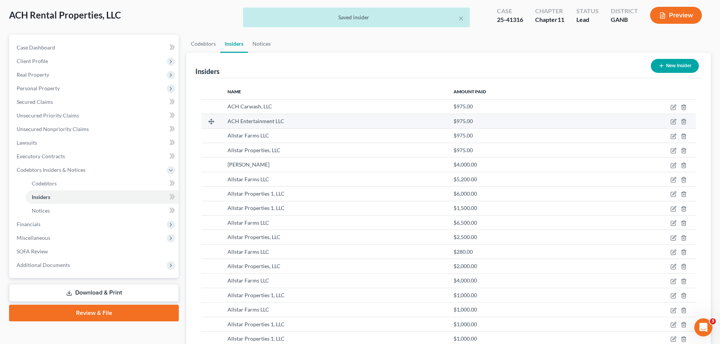
scroll to position [0, 0]
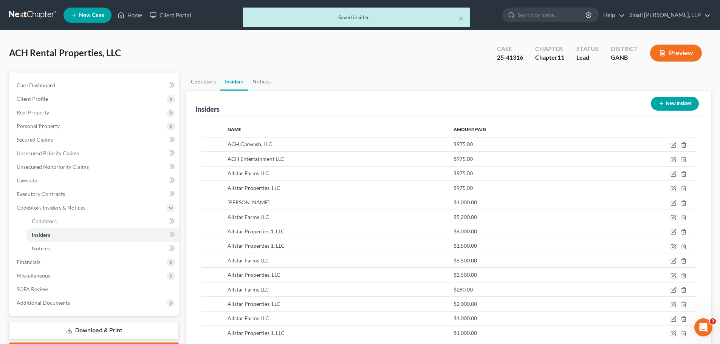
click at [657, 108] on button "New Insider" at bounding box center [675, 104] width 48 height 14
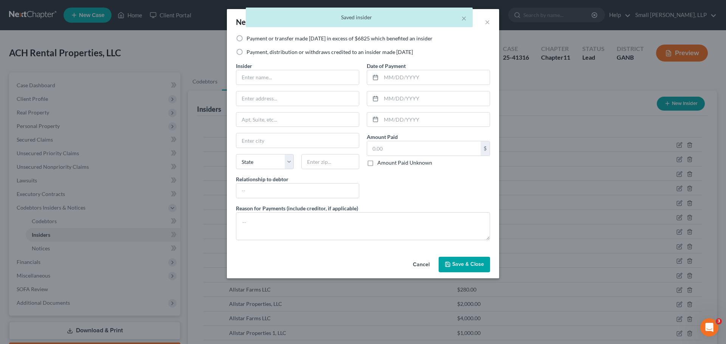
click at [329, 51] on label "Payment, distribution or withdraws credited to an insider made [DATE]" at bounding box center [330, 52] width 166 height 8
click at [254, 51] on input "Payment, distribution or withdraws credited to an insider made [DATE]" at bounding box center [252, 50] width 5 height 5
radio input "true"
click at [301, 77] on input "text" at bounding box center [297, 77] width 123 height 14
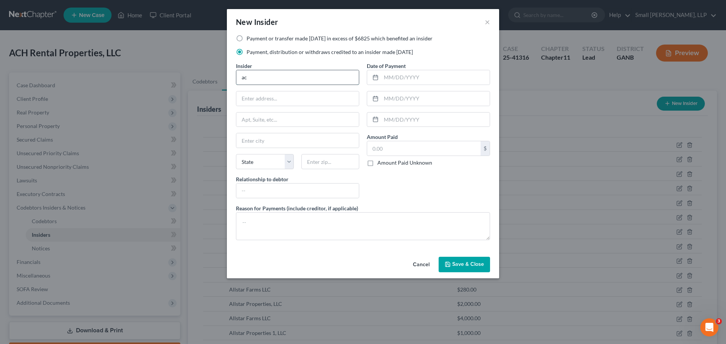
type input "ACH Carwash, LLC"
type input "PO Box 209"
type input "Rockmart"
select select "10"
type input "30153"
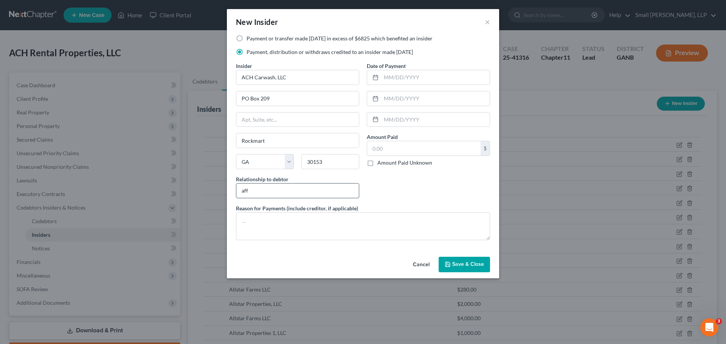
type input "Affiliate"
type input "[DATE]"
type input "1,000"
click at [475, 267] on span "Save & Close" at bounding box center [468, 265] width 32 height 6
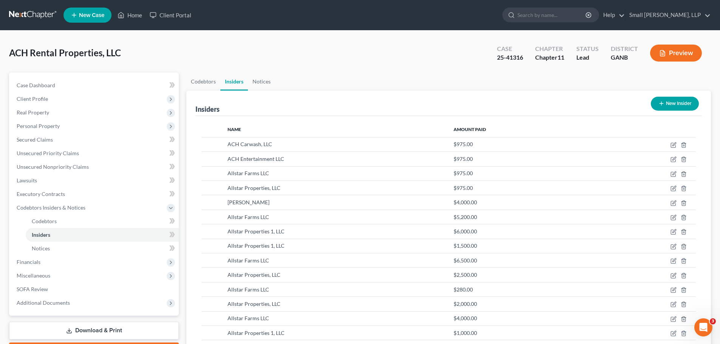
click at [672, 101] on button "New Insider" at bounding box center [675, 104] width 48 height 14
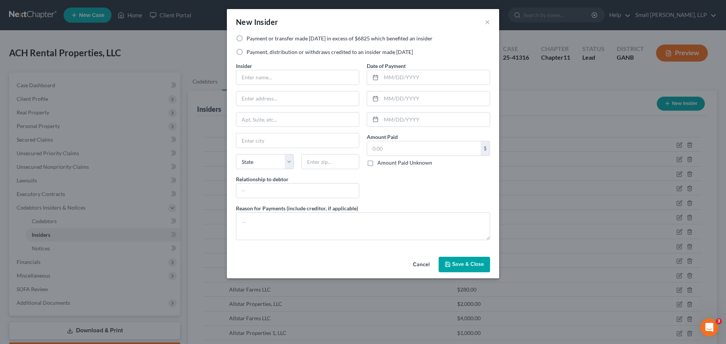
click at [318, 53] on label "Payment, distribution or withdraws credited to an insider made [DATE]" at bounding box center [330, 52] width 166 height 8
click at [254, 53] on input "Payment, distribution or withdraws credited to an insider made [DATE]" at bounding box center [252, 50] width 5 height 5
radio input "true"
click at [293, 74] on input "text" at bounding box center [297, 77] width 123 height 14
type input "Allstar Properties 1, LLC"
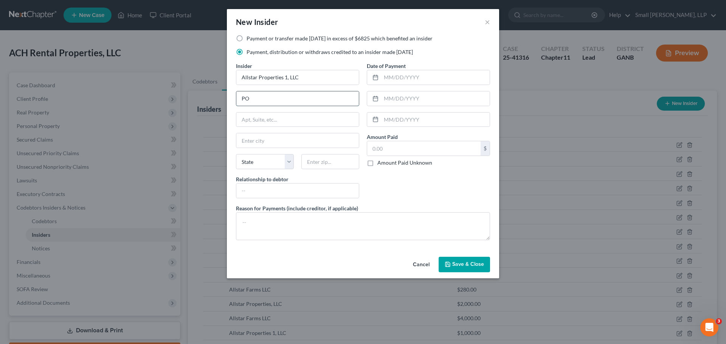
type input "PO Box 209"
type input "Rockmart"
select select "10"
type input "30153"
type input "Affiliate"
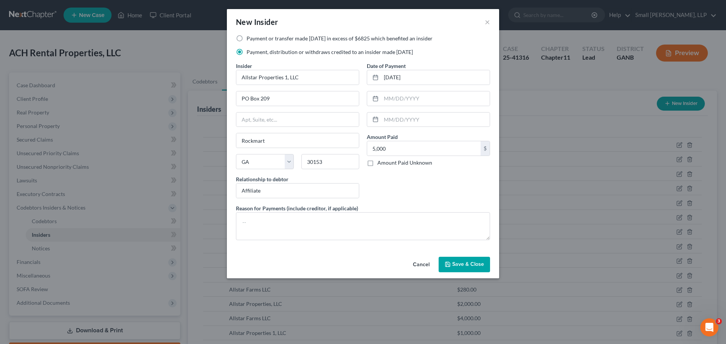
click at [459, 259] on button "Save & Close" at bounding box center [464, 265] width 51 height 16
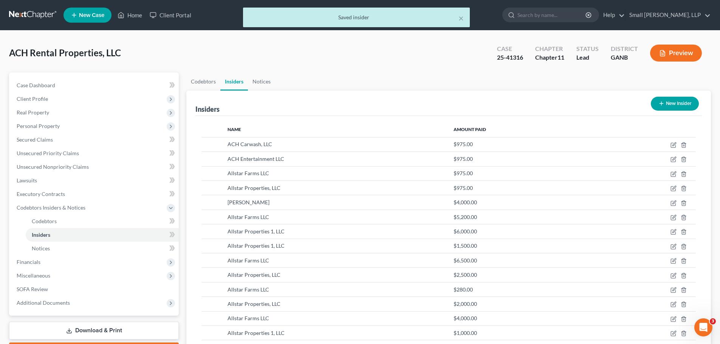
click at [665, 107] on button "New Insider" at bounding box center [675, 104] width 48 height 14
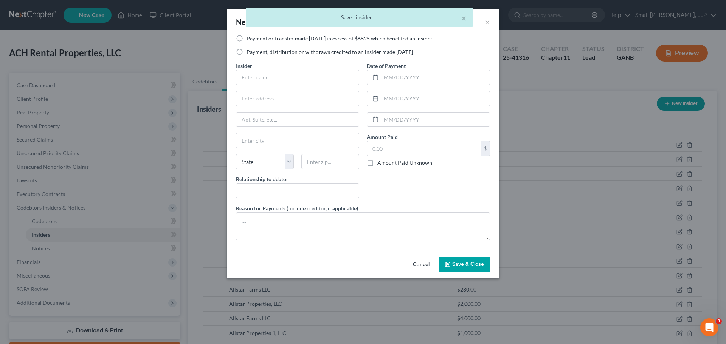
click at [276, 53] on label "Payment, distribution or withdraws credited to an insider made [DATE]" at bounding box center [330, 52] width 166 height 8
click at [254, 53] on input "Payment, distribution or withdraws credited to an insider made [DATE]" at bounding box center [252, 50] width 5 height 5
click at [259, 79] on input "text" at bounding box center [297, 77] width 123 height 14
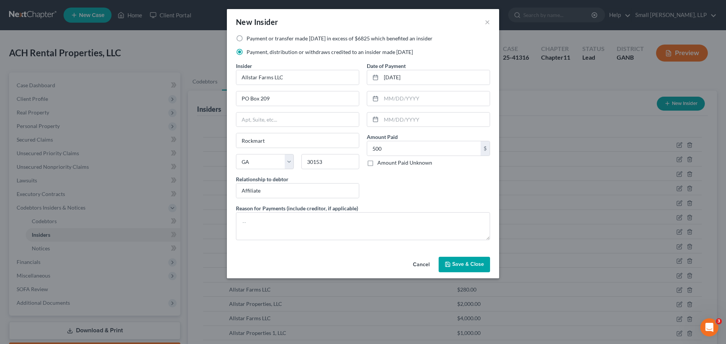
click at [475, 268] on button "Save & Close" at bounding box center [464, 265] width 51 height 16
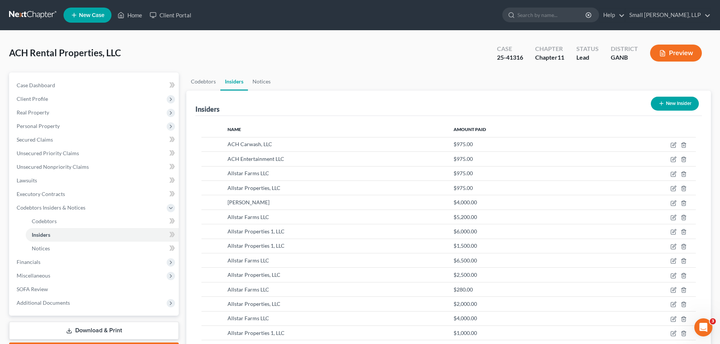
click at [670, 105] on button "New Insider" at bounding box center [675, 104] width 48 height 14
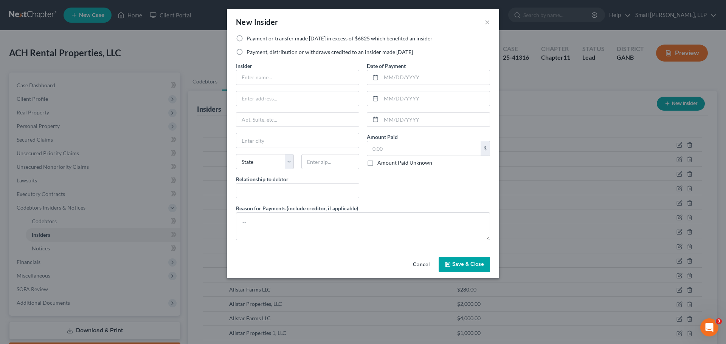
click at [319, 51] on label "Payment, distribution or withdraws credited to an insider made [DATE]" at bounding box center [330, 52] width 166 height 8
click at [254, 51] on input "Payment, distribution or withdraws credited to an insider made [DATE]" at bounding box center [252, 50] width 5 height 5
click at [308, 83] on input "text" at bounding box center [297, 77] width 123 height 14
click at [457, 266] on span "Save & Close" at bounding box center [468, 265] width 32 height 6
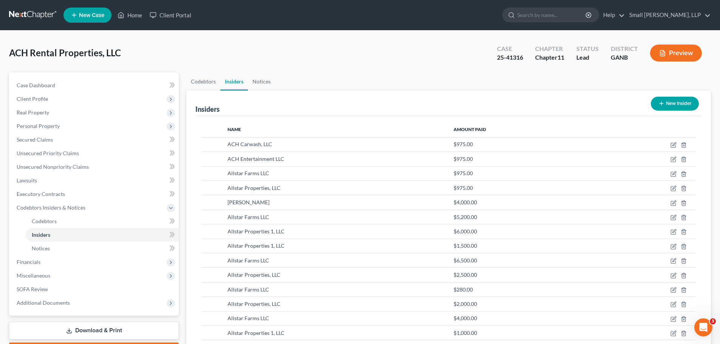
click at [670, 104] on button "New Insider" at bounding box center [675, 104] width 48 height 14
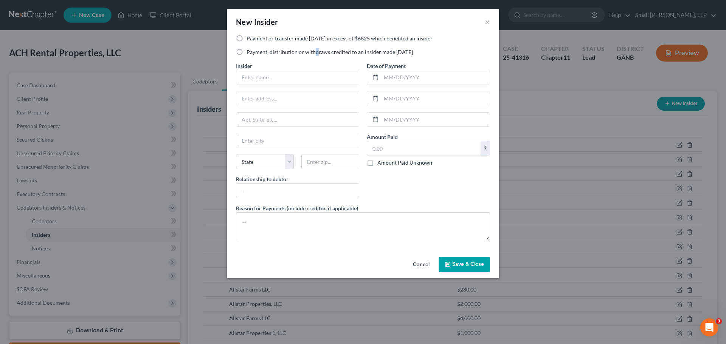
click at [315, 52] on label "Payment, distribution or withdraws credited to an insider made [DATE]" at bounding box center [330, 52] width 166 height 8
click at [283, 51] on label "Payment, distribution or withdraws credited to an insider made [DATE]" at bounding box center [330, 52] width 166 height 8
click at [254, 51] on input "Payment, distribution or withdraws credited to an insider made [DATE]" at bounding box center [252, 50] width 5 height 5
click at [272, 76] on input "text" at bounding box center [297, 77] width 123 height 14
click at [272, 101] on input "29" at bounding box center [297, 99] width 123 height 14
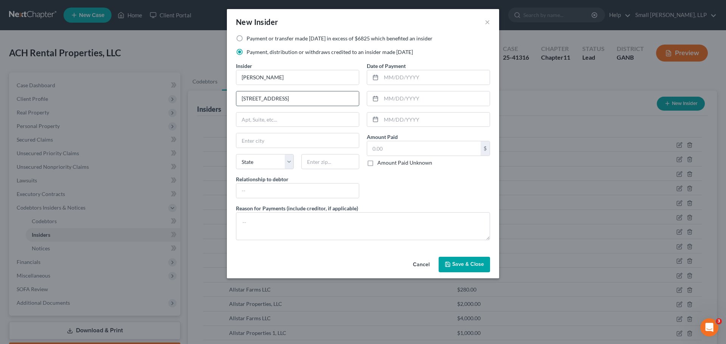
click at [286, 100] on input "[STREET_ADDRESS]" at bounding box center [297, 99] width 123 height 14
click at [254, 143] on input "text" at bounding box center [297, 140] width 123 height 14
click at [281, 139] on input "[GEOGRAPHIC_DATA]" at bounding box center [297, 140] width 123 height 14
click at [424, 208] on div "Reason for Payments (include creditor, if applicable)" at bounding box center [363, 223] width 262 height 36
click at [283, 191] on input "text" at bounding box center [297, 191] width 123 height 14
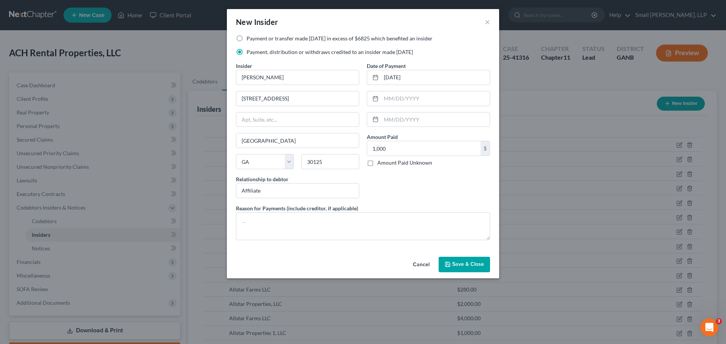
click at [457, 262] on span "Save & Close" at bounding box center [468, 265] width 32 height 6
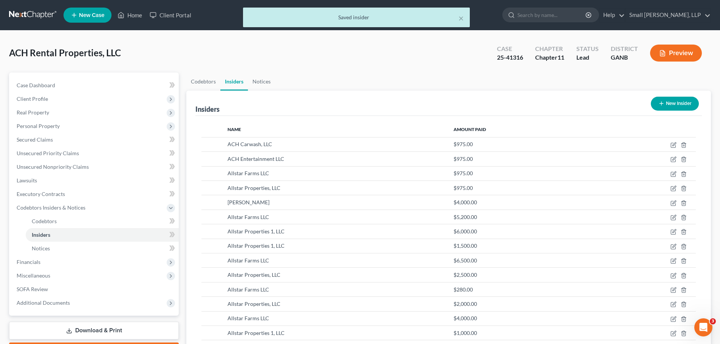
click at [659, 104] on icon "button" at bounding box center [662, 104] width 6 height 6
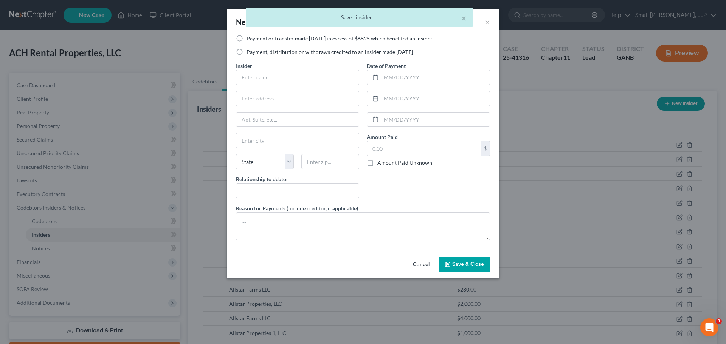
click at [318, 51] on label "Payment, distribution or withdraws credited to an insider made [DATE]" at bounding box center [330, 52] width 166 height 8
click at [254, 51] on input "Payment, distribution or withdraws credited to an insider made [DATE]" at bounding box center [252, 50] width 5 height 5
click at [289, 75] on input "text" at bounding box center [297, 77] width 123 height 14
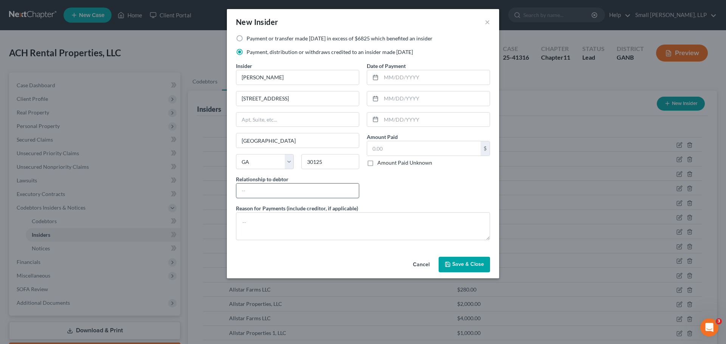
click at [261, 195] on input "text" at bounding box center [297, 191] width 123 height 14
click at [282, 195] on input "aff" at bounding box center [297, 191] width 123 height 14
click at [255, 191] on input "aff" at bounding box center [297, 191] width 123 height 14
click at [389, 76] on input "[DATE]" at bounding box center [435, 77] width 109 height 14
click at [403, 150] on input "text" at bounding box center [423, 148] width 113 height 14
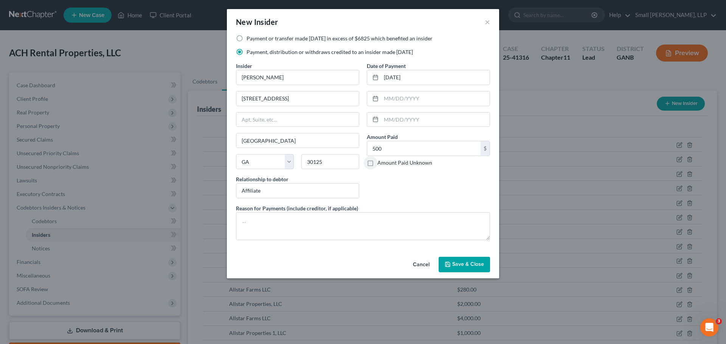
click at [472, 263] on span "Save & Close" at bounding box center [468, 265] width 32 height 6
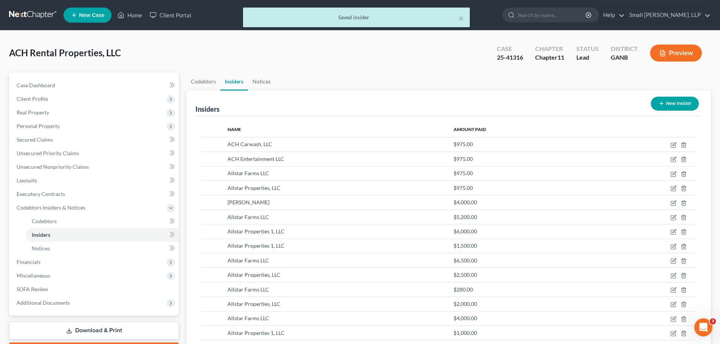
click at [667, 101] on button "New Insider" at bounding box center [675, 104] width 48 height 14
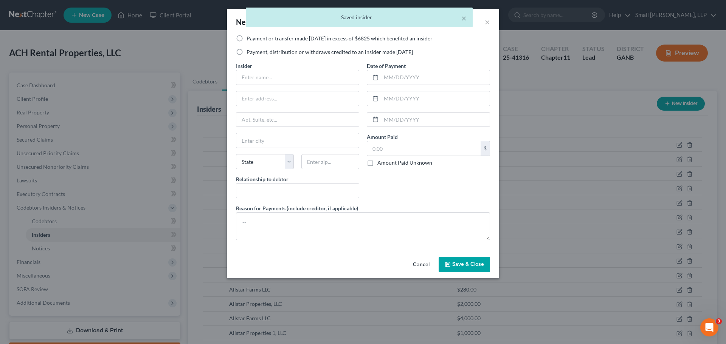
click at [286, 51] on label "Payment, distribution or withdraws credited to an insider made [DATE]" at bounding box center [330, 52] width 166 height 8
click at [254, 51] on input "Payment, distribution or withdraws credited to an insider made [DATE]" at bounding box center [252, 50] width 5 height 5
click at [282, 81] on input "text" at bounding box center [297, 77] width 123 height 14
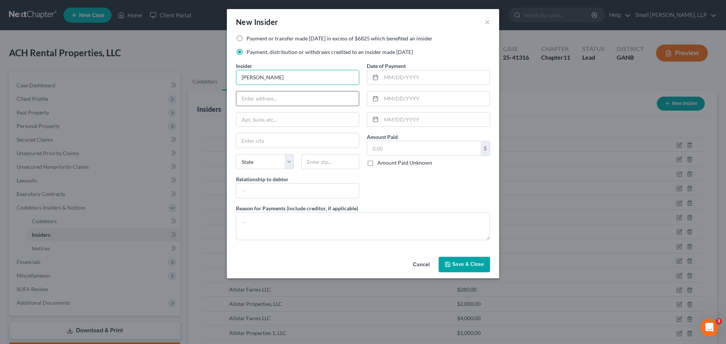
click at [283, 100] on input "text" at bounding box center [297, 99] width 123 height 14
click at [464, 265] on span "Save & Close" at bounding box center [468, 265] width 32 height 6
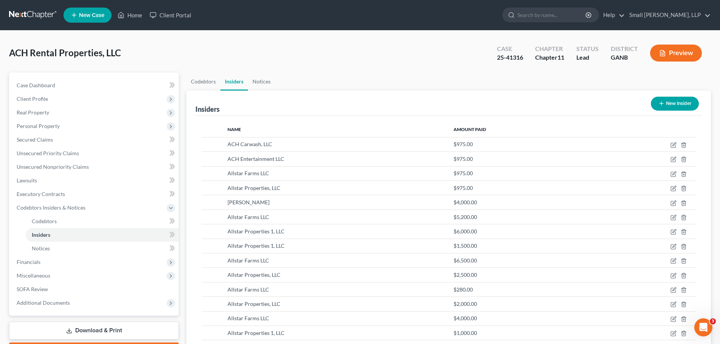
click at [25, 16] on link at bounding box center [33, 15] width 48 height 14
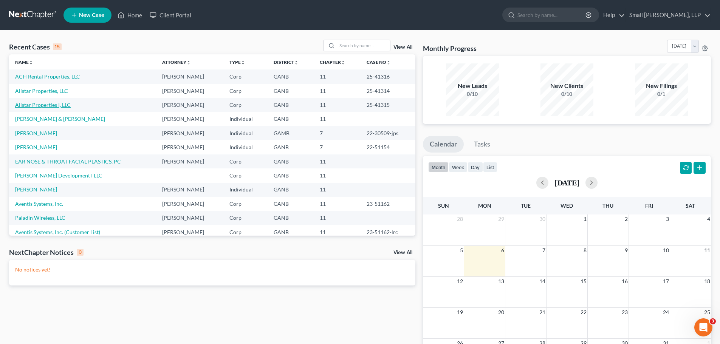
click at [43, 104] on link "Allstar Properties I, LLC" at bounding box center [43, 105] width 56 height 6
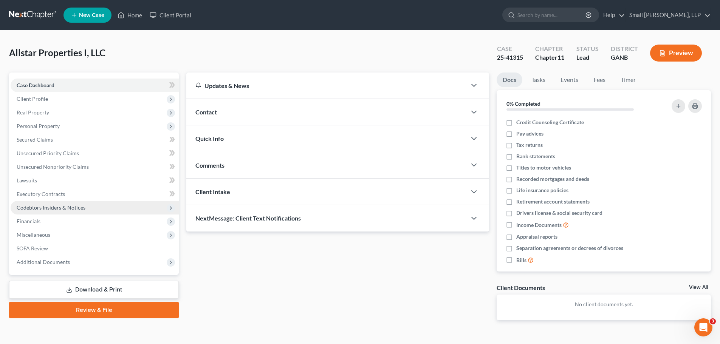
click at [70, 205] on span "Codebtors Insiders & Notices" at bounding box center [51, 208] width 69 height 6
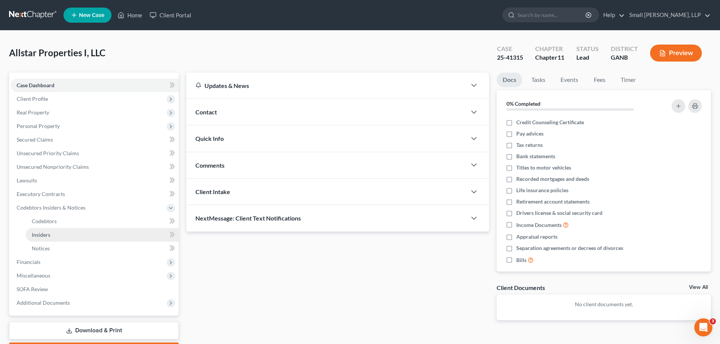
click at [44, 233] on span "Insiders" at bounding box center [41, 235] width 19 height 6
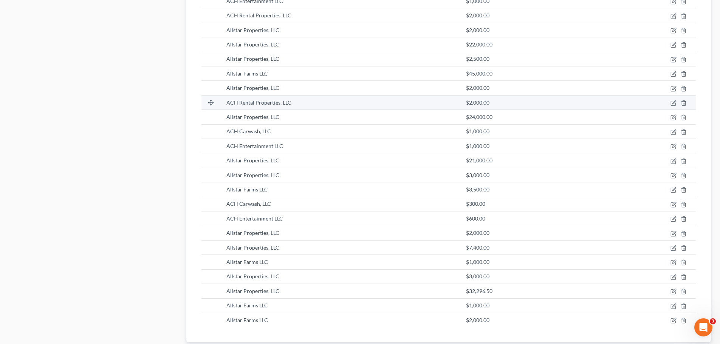
scroll to position [776, 0]
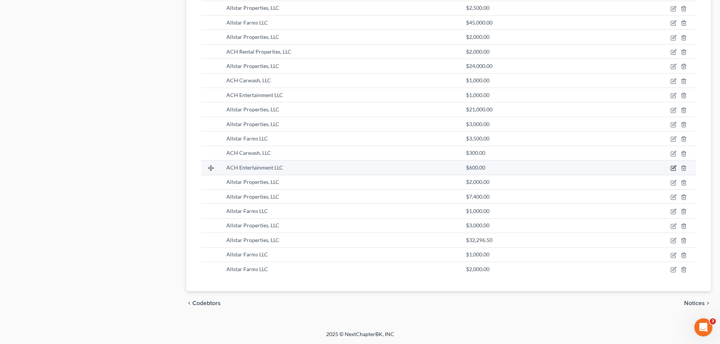
click at [673, 169] on icon "button" at bounding box center [674, 167] width 3 height 3
select select "10"
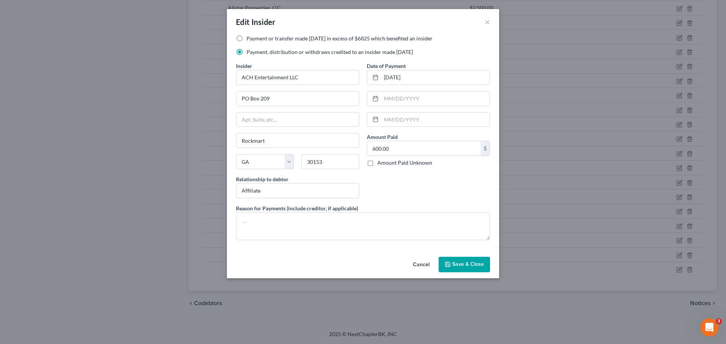
click at [486, 264] on button "Save & Close" at bounding box center [464, 265] width 51 height 16
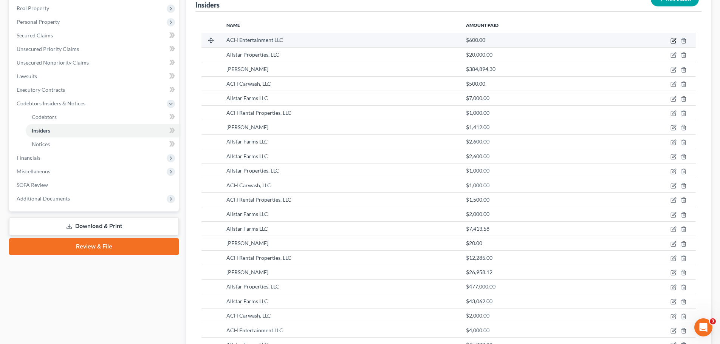
scroll to position [57, 0]
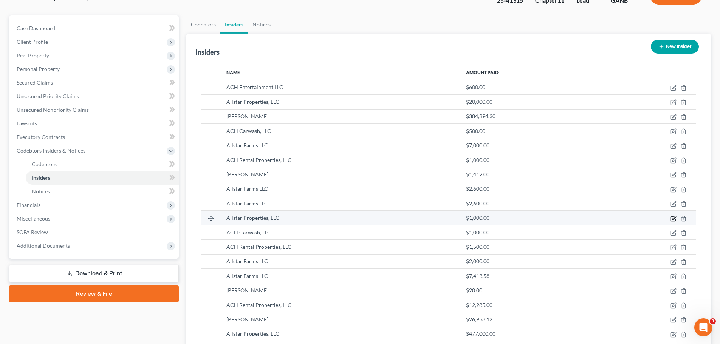
click at [674, 219] on icon "button" at bounding box center [674, 219] width 6 height 6
select select "10"
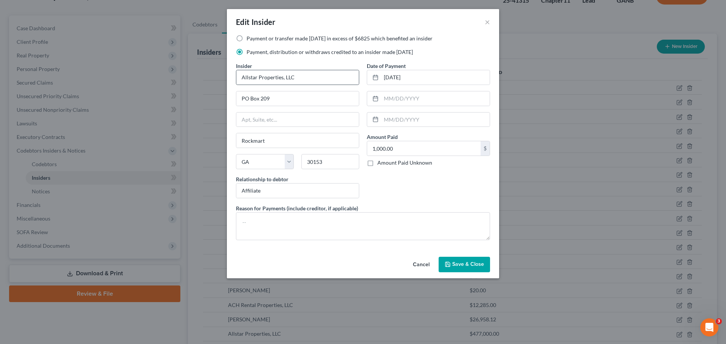
click at [332, 70] on div "Allstar Properties, LLC" at bounding box center [297, 77] width 123 height 15
click at [313, 79] on input "Allstar Properties, LLC" at bounding box center [297, 77] width 123 height 14
drag, startPoint x: 313, startPoint y: 79, endPoint x: 207, endPoint y: 61, distance: 108.2
click at [207, 61] on div "Edit Insider × Payment or transfer made within 1 year in excess of $6825 which …" at bounding box center [363, 172] width 726 height 344
type input "Allstar Properties 1, LLC"
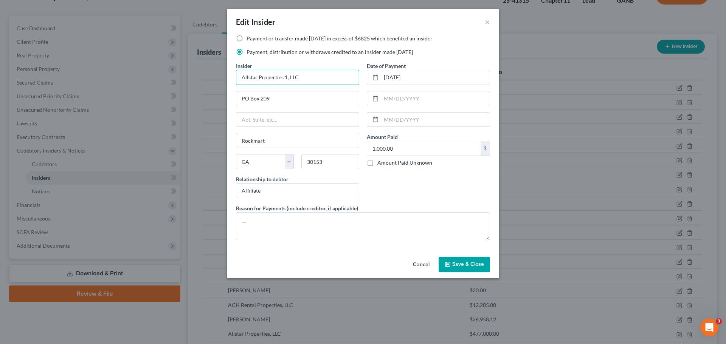
click at [423, 264] on button "Cancel" at bounding box center [421, 265] width 29 height 15
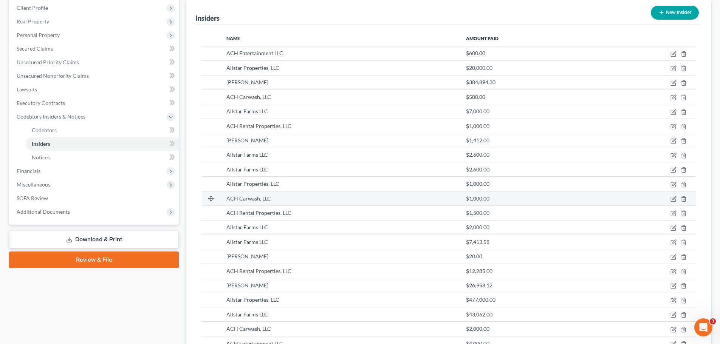
scroll to position [113, 0]
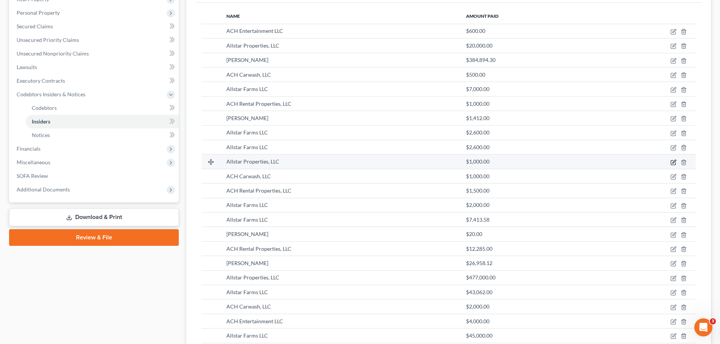
click at [673, 165] on icon "button" at bounding box center [673, 162] width 5 height 5
select select "10"
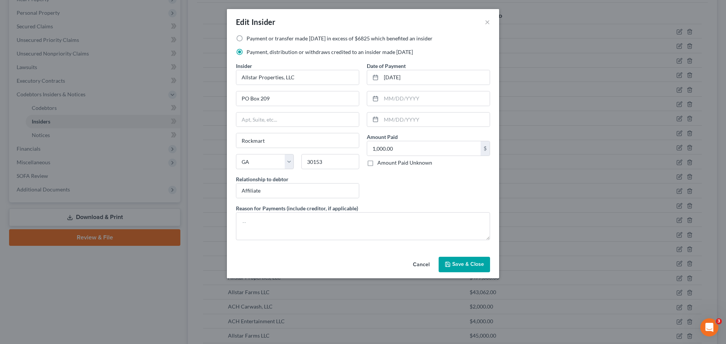
click at [471, 263] on span "Save & Close" at bounding box center [468, 265] width 32 height 6
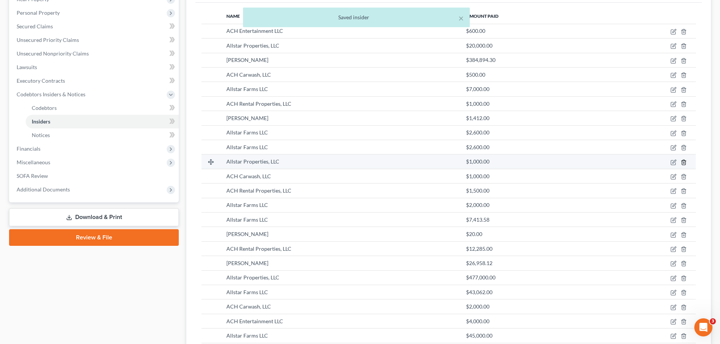
click at [683, 162] on icon "button" at bounding box center [684, 163] width 6 height 6
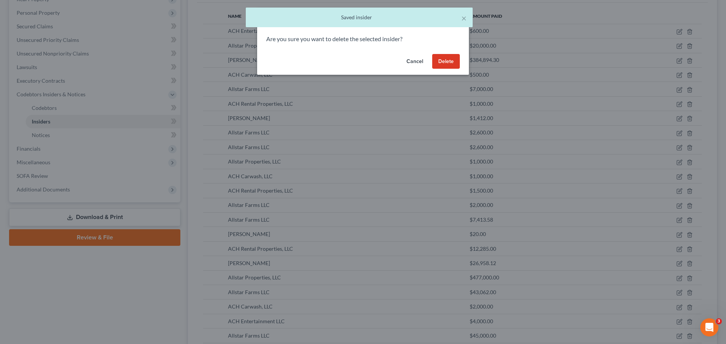
click at [442, 60] on button "Delete" at bounding box center [446, 61] width 28 height 15
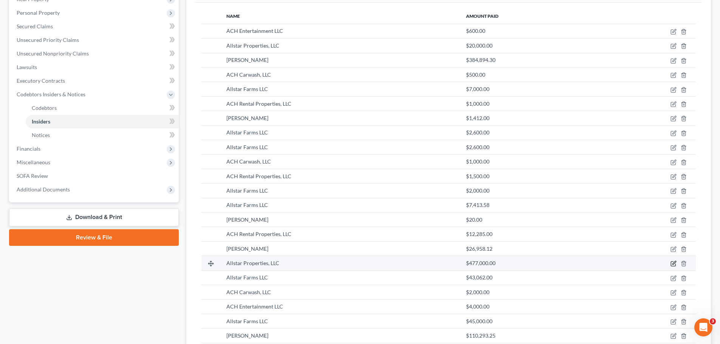
click at [673, 264] on icon "button" at bounding box center [674, 263] width 3 height 3
select select "10"
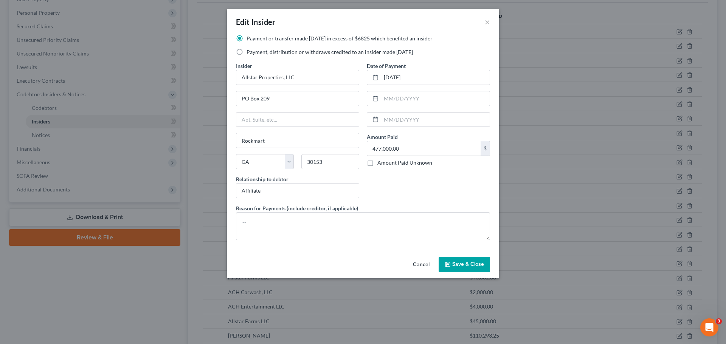
click at [450, 264] on icon "button" at bounding box center [447, 264] width 5 height 5
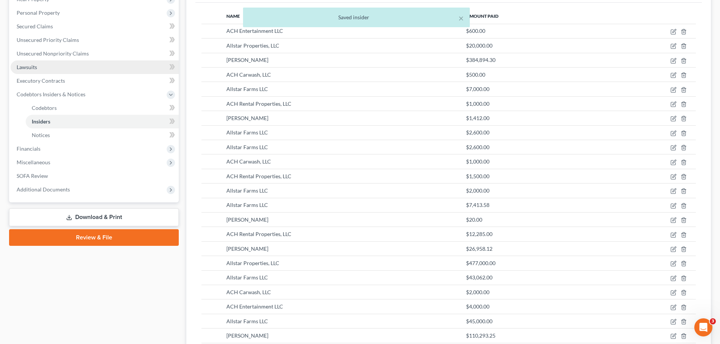
scroll to position [0, 0]
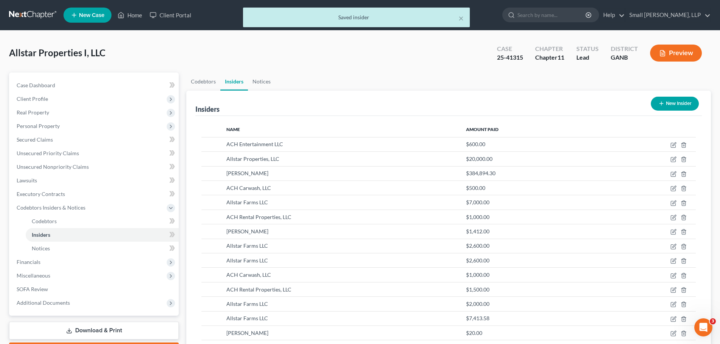
click at [38, 12] on div "× Saved insider" at bounding box center [356, 19] width 720 height 23
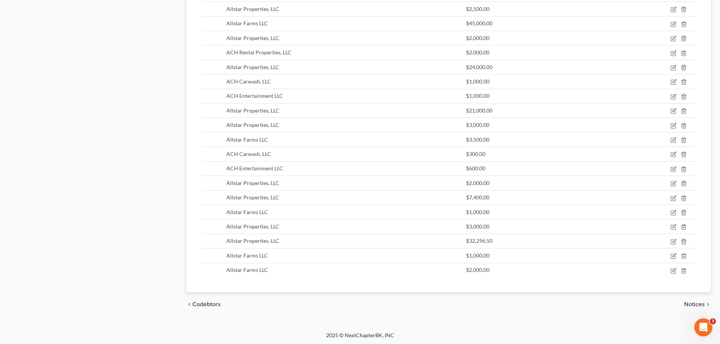
scroll to position [761, 0]
click at [675, 254] on icon "button" at bounding box center [674, 254] width 3 height 3
select select "10"
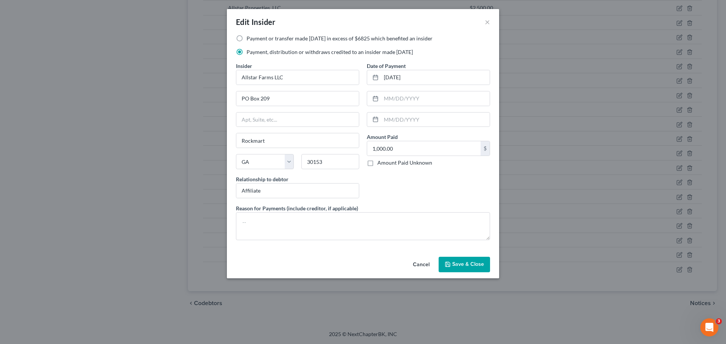
click at [478, 269] on button "Save & Close" at bounding box center [464, 265] width 51 height 16
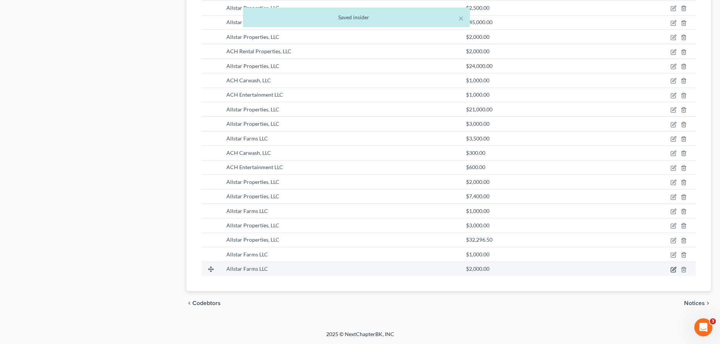
click at [673, 270] on icon "button" at bounding box center [674, 270] width 6 height 6
select select "10"
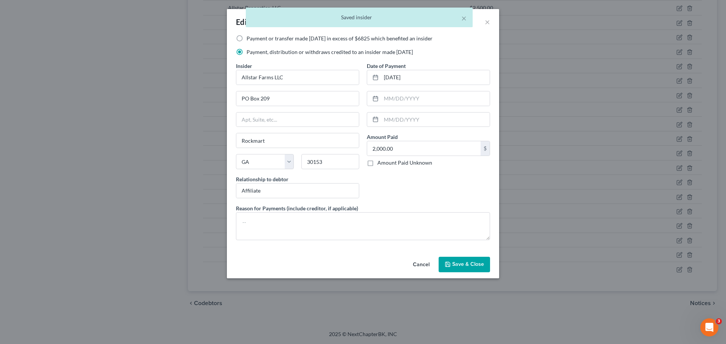
click at [487, 261] on button "Save & Close" at bounding box center [464, 265] width 51 height 16
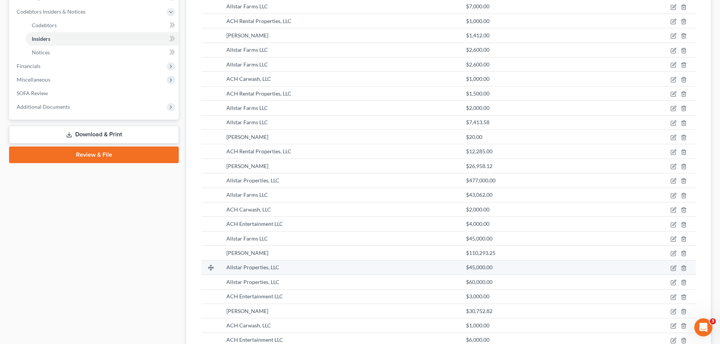
scroll to position [194, 0]
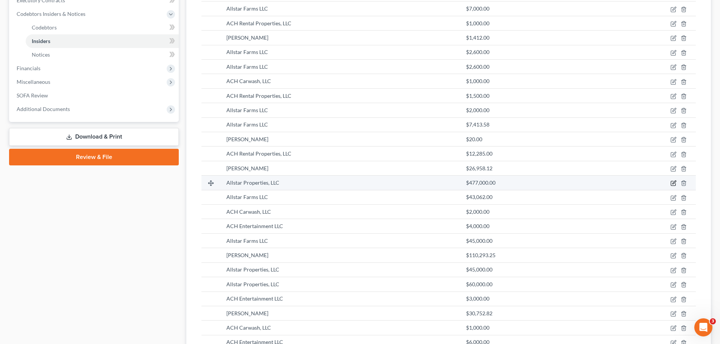
click at [675, 184] on icon "button" at bounding box center [674, 182] width 3 height 3
select select "10"
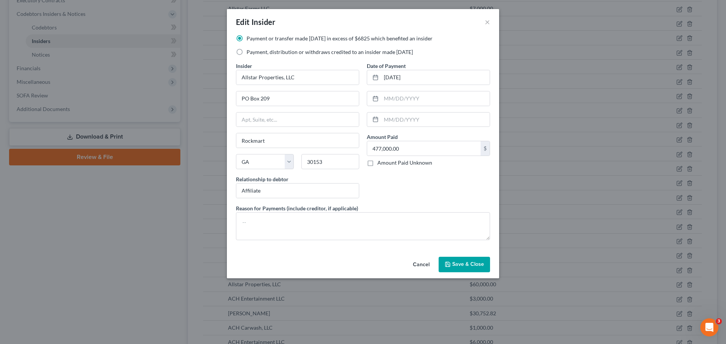
click at [474, 262] on span "Save & Close" at bounding box center [468, 265] width 32 height 6
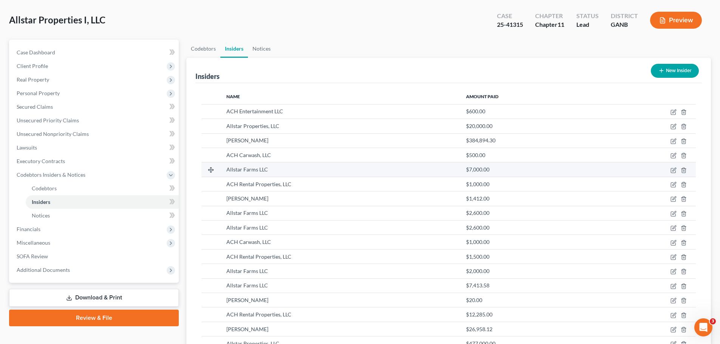
scroll to position [0, 0]
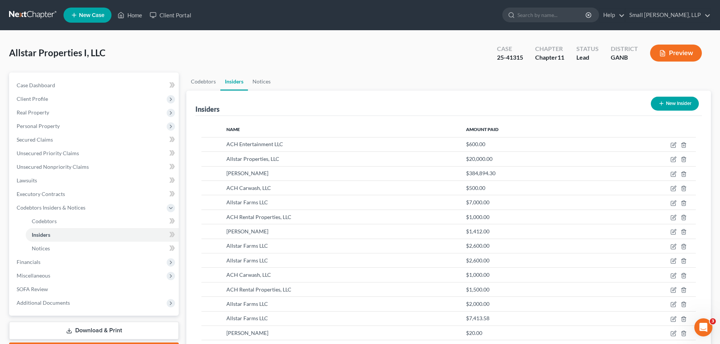
click at [667, 102] on button "New Insider" at bounding box center [675, 104] width 48 height 14
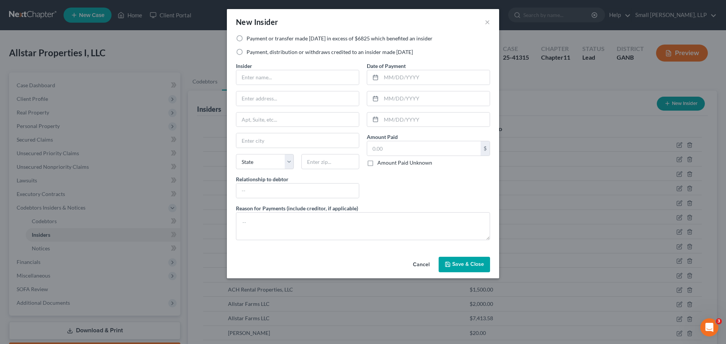
click at [286, 48] on label "Payment, distribution or withdraws credited to an insider made [DATE]" at bounding box center [330, 52] width 166 height 8
click at [254, 48] on input "Payment, distribution or withdraws credited to an insider made [DATE]" at bounding box center [252, 50] width 5 height 5
radio input "true"
click at [279, 75] on input "text" at bounding box center [297, 77] width 123 height 14
type input "ACH Carwash, LLC"
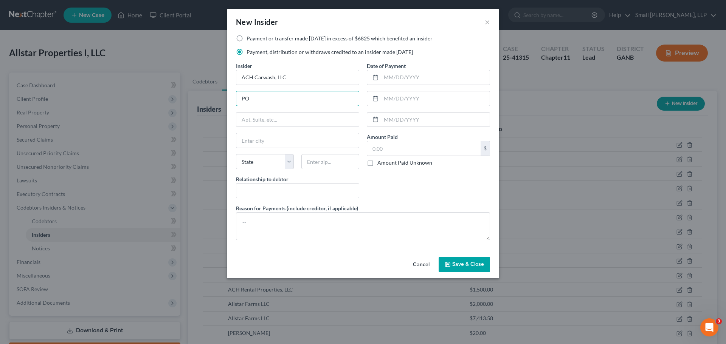
type input "PO Box 209"
type input "Rockmart"
select select "10"
type input "30153"
type input "Affiliate"
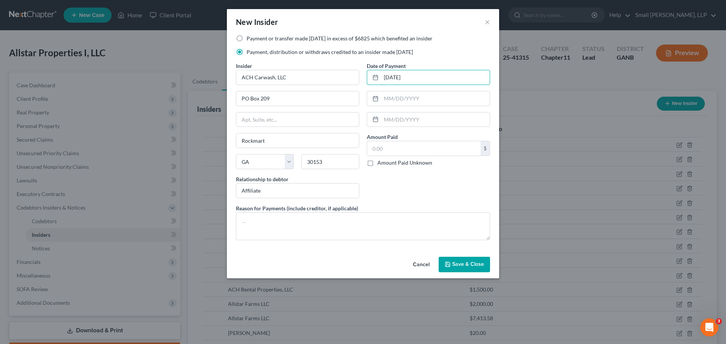
type input "02/04/2025"
type input "1,000"
click at [462, 266] on span "Save & Close" at bounding box center [468, 265] width 32 height 6
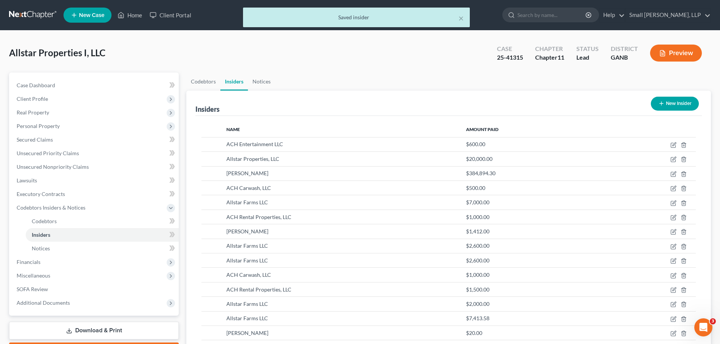
click at [662, 102] on icon "button" at bounding box center [662, 104] width 6 height 6
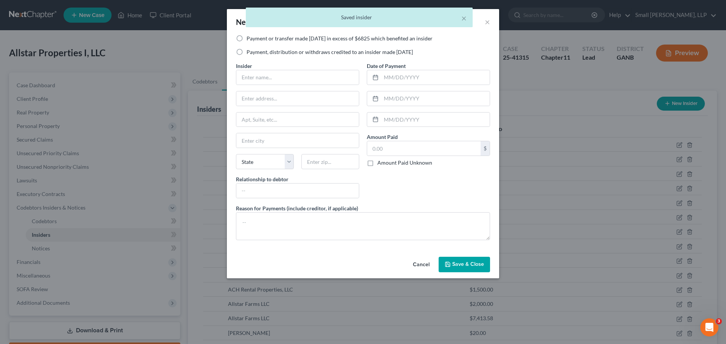
click at [286, 49] on label "Payment, distribution or withdraws credited to an insider made [DATE]" at bounding box center [330, 52] width 166 height 8
click at [254, 49] on input "Payment, distribution or withdraws credited to an insider made [DATE]" at bounding box center [252, 50] width 5 height 5
radio input "true"
click at [268, 74] on input "text" at bounding box center [297, 77] width 123 height 14
type input "ACH Entertainment LLC"
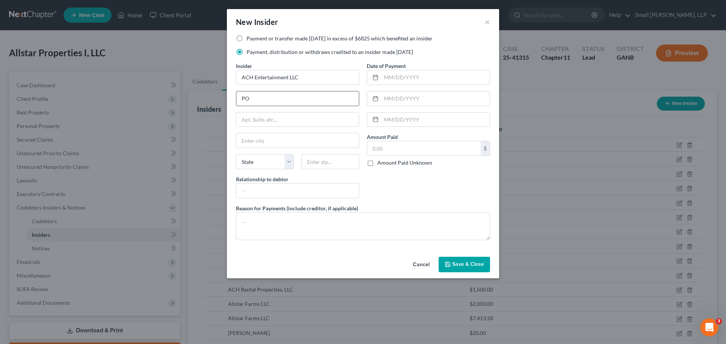
type input "PO Box 209"
type input "Rockmart"
select select "10"
type input "30153"
type input "Affiliate"
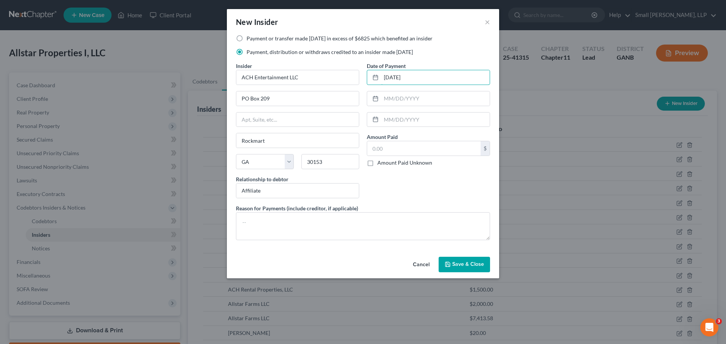
type input "02/04/2025"
type input "1,000"
click at [473, 265] on span "Save & Close" at bounding box center [468, 265] width 32 height 6
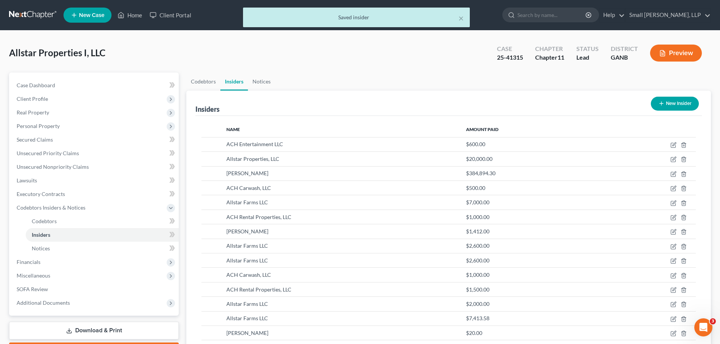
click at [669, 109] on button "New Insider" at bounding box center [675, 104] width 48 height 14
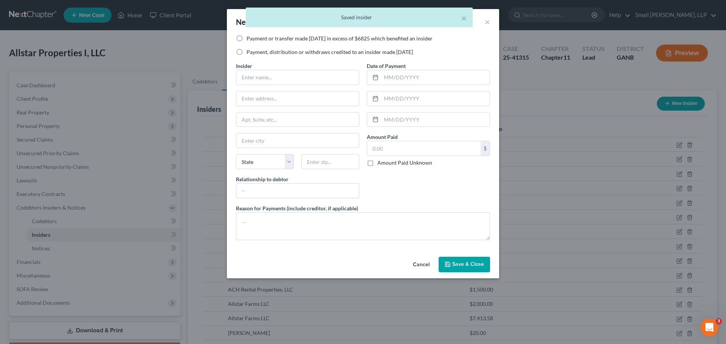
click at [317, 52] on label "Payment, distribution or withdraws credited to an insider made [DATE]" at bounding box center [330, 52] width 166 height 8
click at [254, 52] on input "Payment, distribution or withdraws credited to an insider made [DATE]" at bounding box center [252, 50] width 5 height 5
radio input "true"
click at [288, 75] on input "text" at bounding box center [297, 77] width 123 height 14
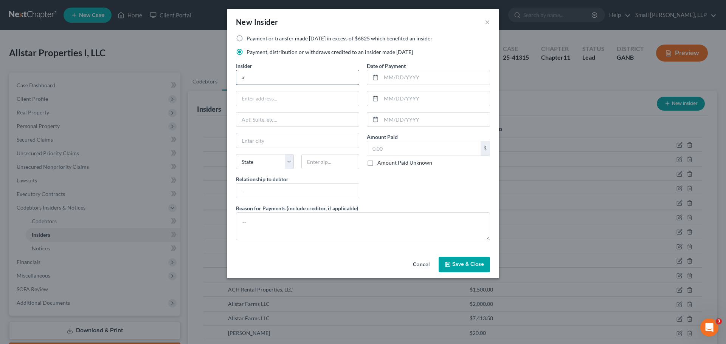
type input "Allstar Properties, LLC"
type input "PO Box 209"
type input "Rockmart"
select select "10"
type input "30153"
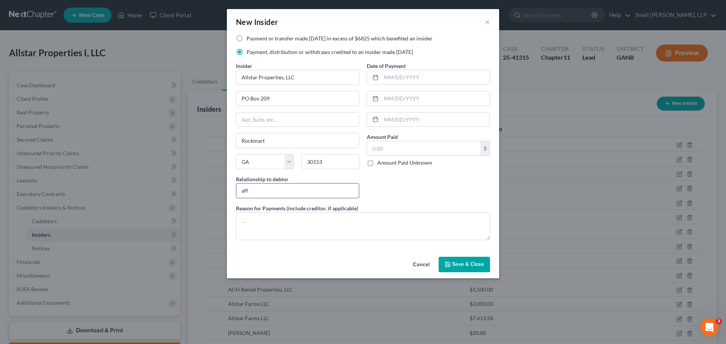
type input "Affiliate"
type input "02/04/2025"
type input "1,200"
click at [462, 263] on span "Save & Close" at bounding box center [468, 265] width 32 height 6
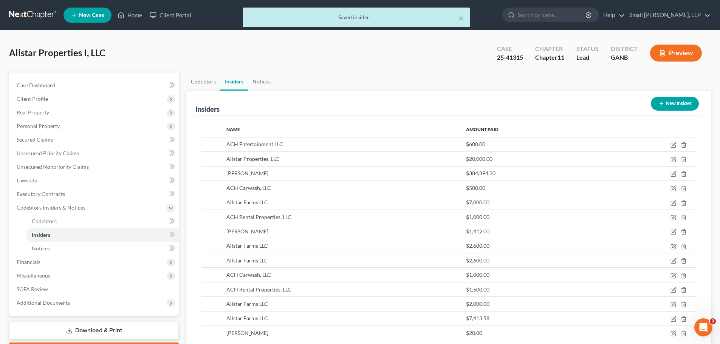
click at [669, 98] on button "New Insider" at bounding box center [675, 104] width 48 height 14
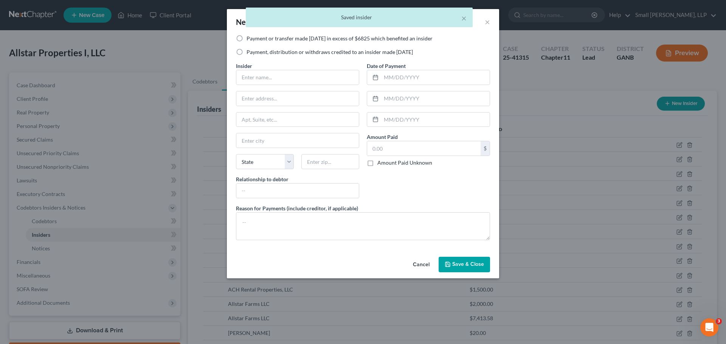
drag, startPoint x: 309, startPoint y: 51, endPoint x: 299, endPoint y: 71, distance: 22.0
click at [309, 52] on label "Payment, distribution or withdraws credited to an insider made [DATE]" at bounding box center [330, 52] width 166 height 8
click at [254, 52] on input "Payment, distribution or withdraws credited to an insider made [DATE]" at bounding box center [252, 50] width 5 height 5
radio input "true"
click at [298, 74] on input "text" at bounding box center [297, 77] width 123 height 14
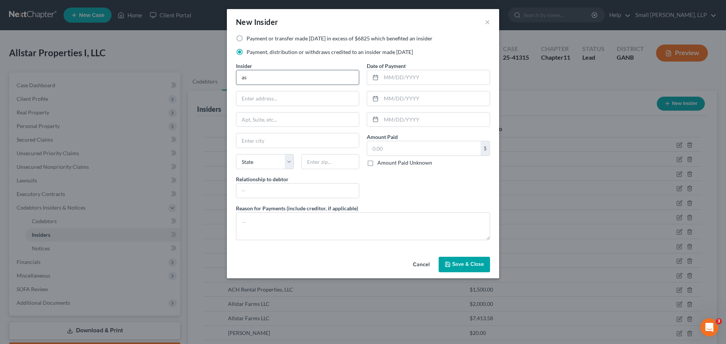
click at [300, 76] on input "as" at bounding box center [297, 77] width 123 height 14
type input "Allstar Farms LLC"
type input "PO Box 209"
type input "Rockmart"
select select "10"
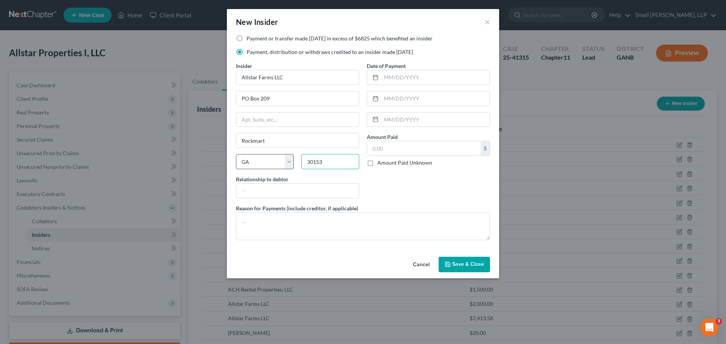
type input "30153"
type input "Affiliate"
type input "02/04/2025"
type input "1,700"
click at [483, 259] on button "Save & Close" at bounding box center [464, 265] width 51 height 16
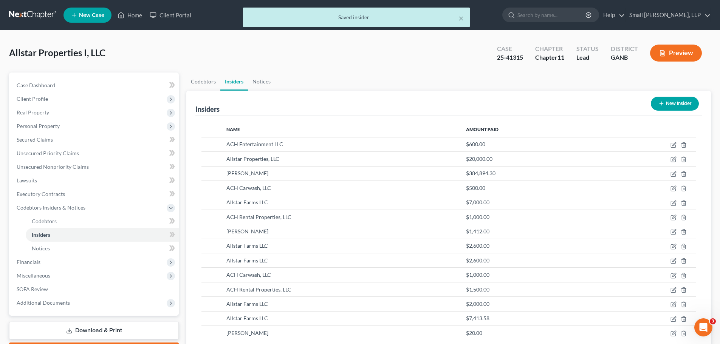
click at [674, 106] on button "New Insider" at bounding box center [675, 104] width 48 height 14
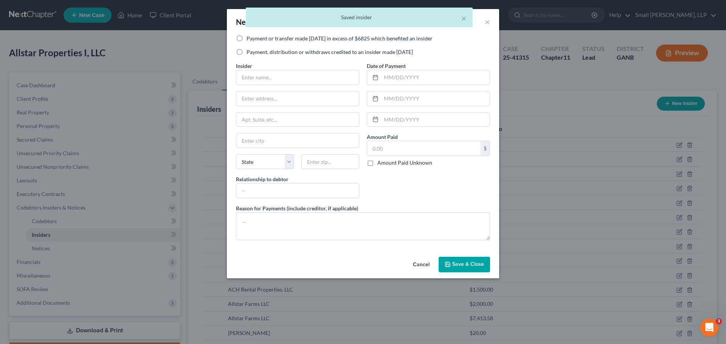
click at [293, 52] on label "Payment, distribution or withdraws credited to an insider made [DATE]" at bounding box center [330, 52] width 166 height 8
click at [254, 52] on input "Payment, distribution or withdraws credited to an insider made [DATE]" at bounding box center [252, 50] width 5 height 5
radio input "true"
click at [278, 71] on input "text" at bounding box center [297, 77] width 123 height 14
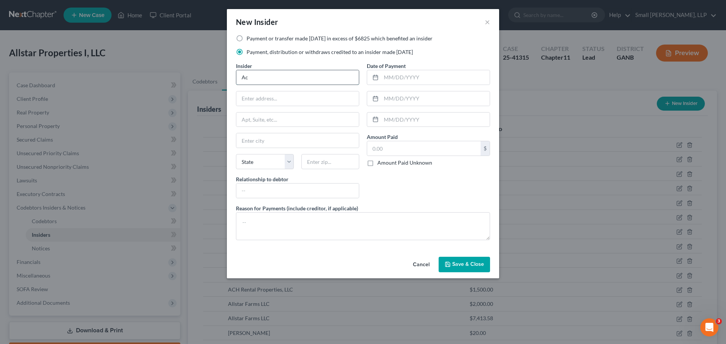
type input "ACH Rental Properties, LLC"
type input "PO Box 209"
type input "Rockmart"
select select "10"
type input "30153"
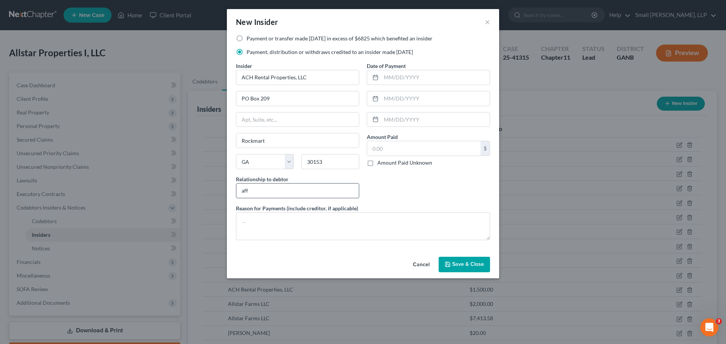
type input "Affiliate"
type input "02/04/2025"
type input "2,000"
click at [473, 262] on span "Save & Close" at bounding box center [468, 265] width 32 height 6
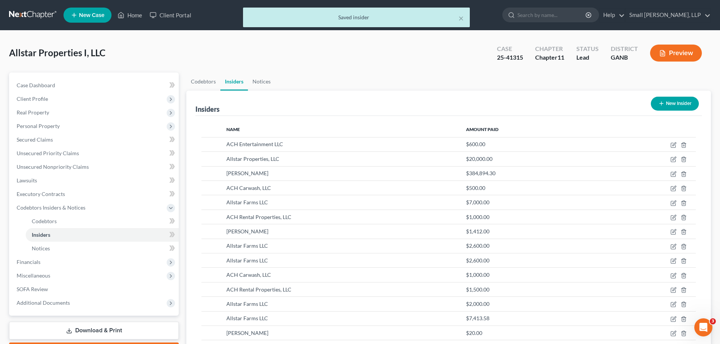
click at [663, 106] on icon "button" at bounding box center [662, 104] width 6 height 6
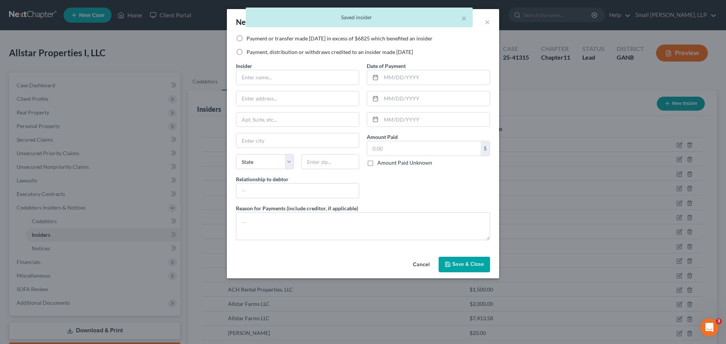
click at [285, 53] on label "Payment, distribution or withdraws credited to an insider made [DATE]" at bounding box center [330, 52] width 166 height 8
click at [254, 53] on input "Payment, distribution or withdraws credited to an insider made [DATE]" at bounding box center [252, 50] width 5 height 5
radio input "true"
click at [276, 81] on input "text" at bounding box center [297, 77] width 123 height 14
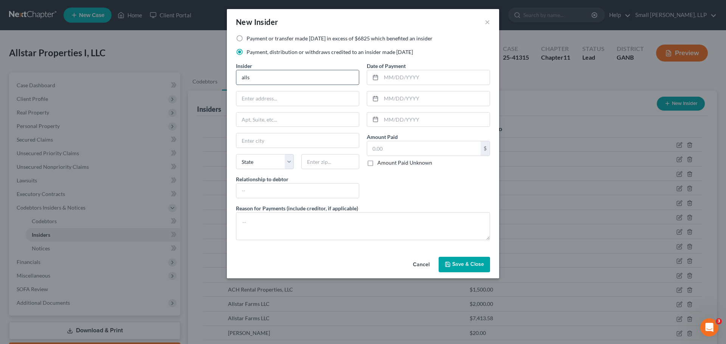
type input "Allstar Farms LLC"
type input "PO Box 209"
type input "Rockmart"
select select "10"
type input "30153"
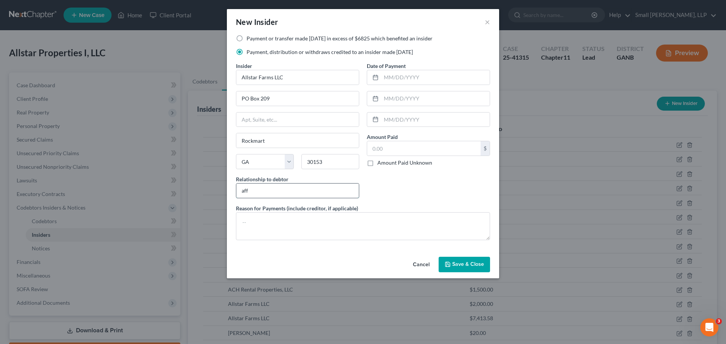
type input "Affiliate"
type input "02/05/2025"
type input "2,000"
click at [459, 265] on span "Save & Close" at bounding box center [468, 265] width 32 height 6
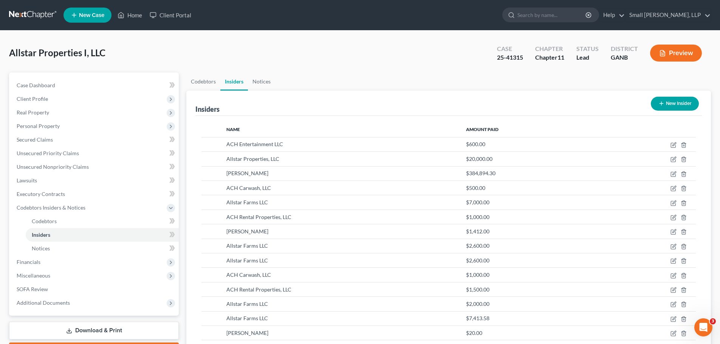
click at [675, 102] on button "New Insider" at bounding box center [675, 104] width 48 height 14
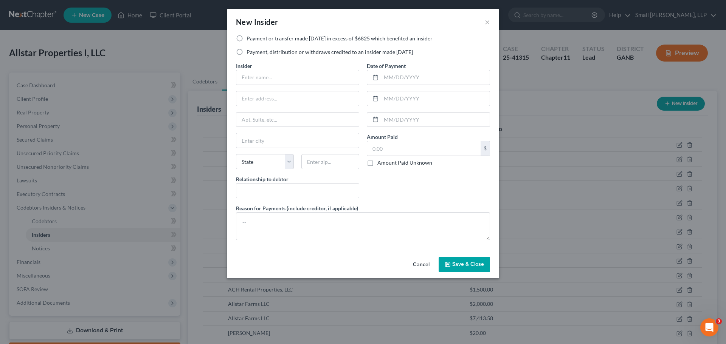
click at [277, 52] on label "Payment, distribution or withdraws credited to an insider made [DATE]" at bounding box center [330, 52] width 166 height 8
click at [254, 52] on input "Payment, distribution or withdraws credited to an insider made [DATE]" at bounding box center [252, 50] width 5 height 5
radio input "true"
click at [256, 78] on input "text" at bounding box center [297, 77] width 123 height 14
type input "Allstar Farms LLC"
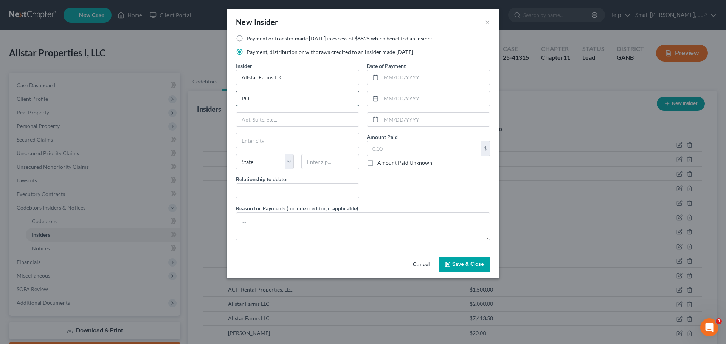
type input "PO Box 209"
type input "Rockmart"
select select "10"
type input "30153"
type input "Affiliate"
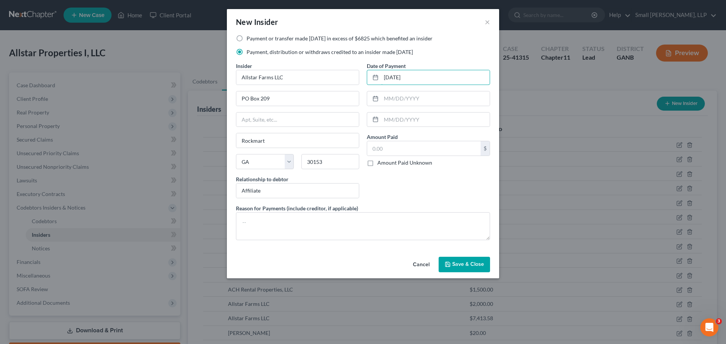
type input "02/14/2025"
type input "20,000"
click at [276, 36] on label "Payment or transfer made [DATE] in excess of $6825 which benefited an insider" at bounding box center [340, 39] width 186 height 8
click at [254, 36] on input "Payment or transfer made [DATE] in excess of $6825 which benefited an insider" at bounding box center [252, 37] width 5 height 5
radio input "true"
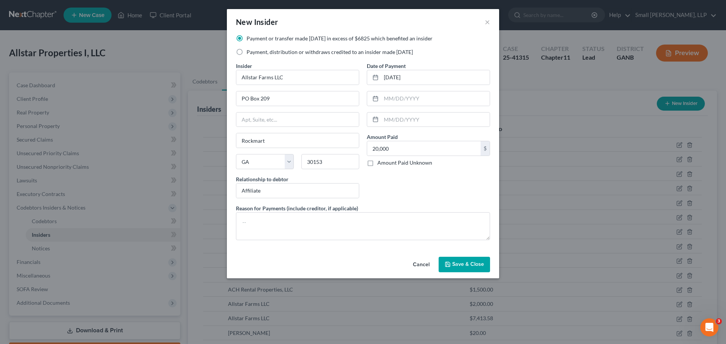
click at [465, 267] on span "Save & Close" at bounding box center [468, 265] width 32 height 6
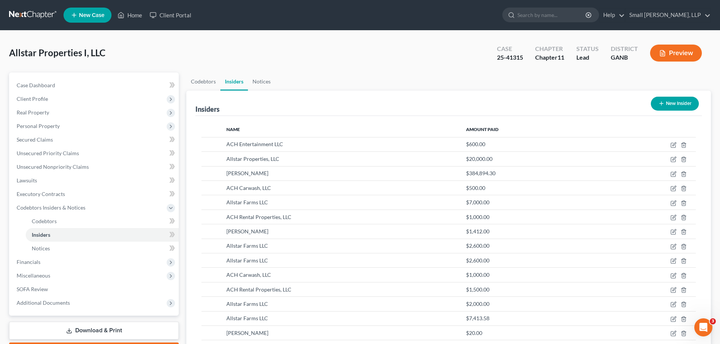
click at [673, 99] on button "New Insider" at bounding box center [675, 104] width 48 height 14
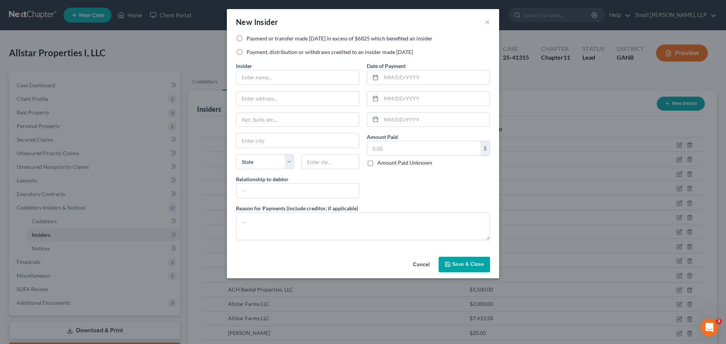
click at [306, 39] on label "Payment or transfer made [DATE] in excess of $6825 which benefited an insider" at bounding box center [340, 39] width 186 height 8
click at [254, 39] on input "Payment or transfer made [DATE] in excess of $6825 which benefited an insider" at bounding box center [252, 37] width 5 height 5
radio input "true"
click at [287, 74] on input "text" at bounding box center [297, 77] width 123 height 14
type input "Allstar Properties, LLC"
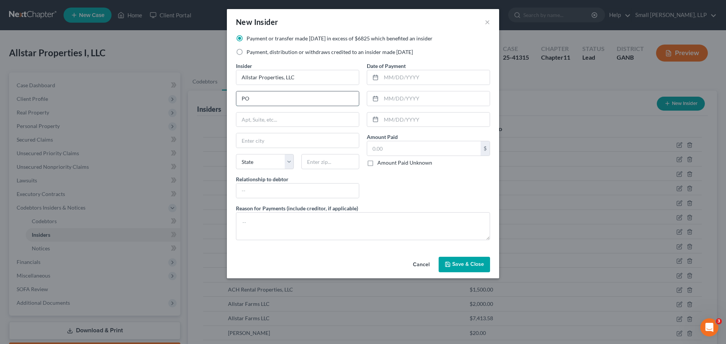
click at [292, 102] on input "PO" at bounding box center [297, 99] width 123 height 14
type input "PO Box 209"
type input "Rockmart"
select select "10"
type input "30153"
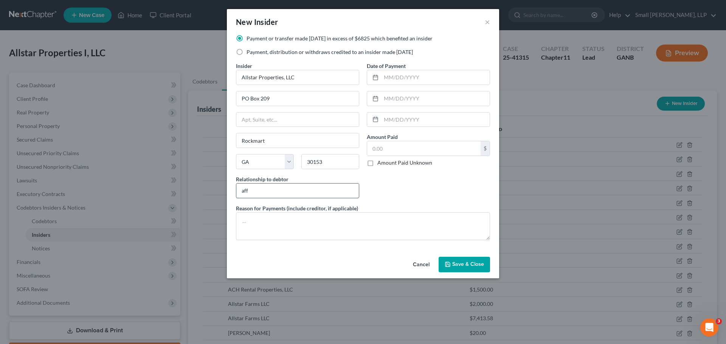
type input "Affiliate"
type input "02/14/2025"
type input "32,000"
click at [457, 265] on span "Save & Close" at bounding box center [468, 265] width 32 height 6
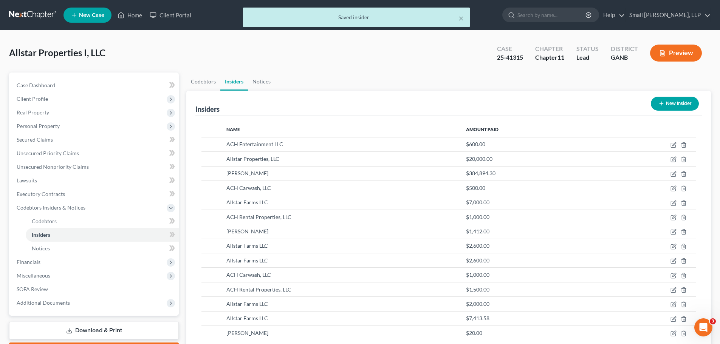
click at [667, 104] on button "New Insider" at bounding box center [675, 104] width 48 height 14
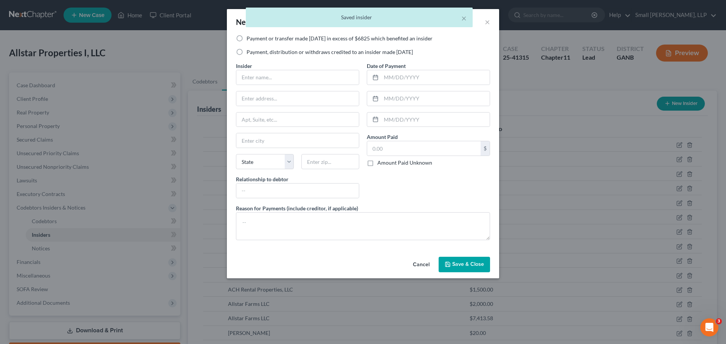
click at [286, 55] on label "Payment, distribution or withdraws credited to an insider made [DATE]" at bounding box center [330, 52] width 166 height 8
click at [254, 53] on input "Payment, distribution or withdraws credited to an insider made [DATE]" at bounding box center [252, 50] width 5 height 5
radio input "true"
click at [278, 79] on input "text" at bounding box center [297, 77] width 123 height 14
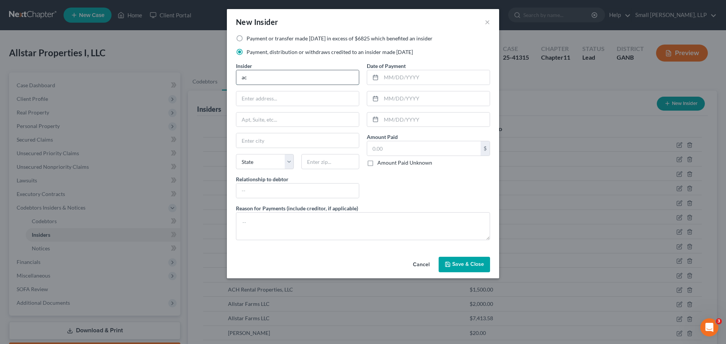
type input "ACH Carwash, LLC"
type input "PO Box 209"
type input "Rockmart"
select select "10"
type input "30153"
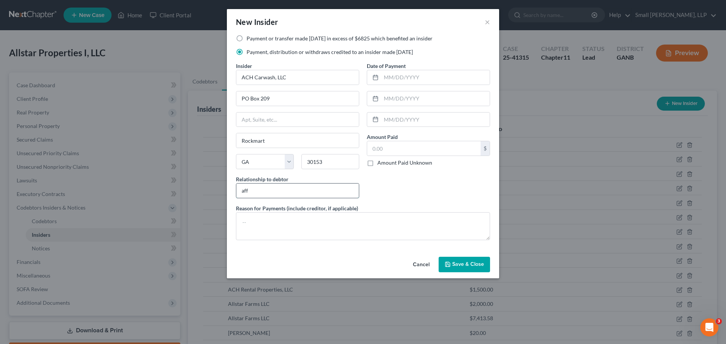
type input "Affiliate"
type input "02/18/2025"
type input "1,000"
click at [462, 267] on span "Save & Close" at bounding box center [468, 265] width 32 height 6
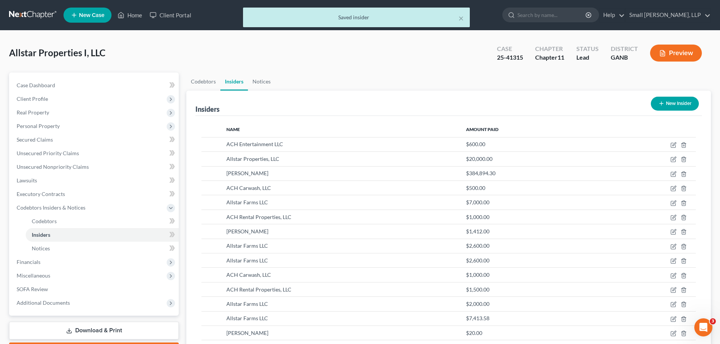
click at [684, 104] on button "New Insider" at bounding box center [675, 104] width 48 height 14
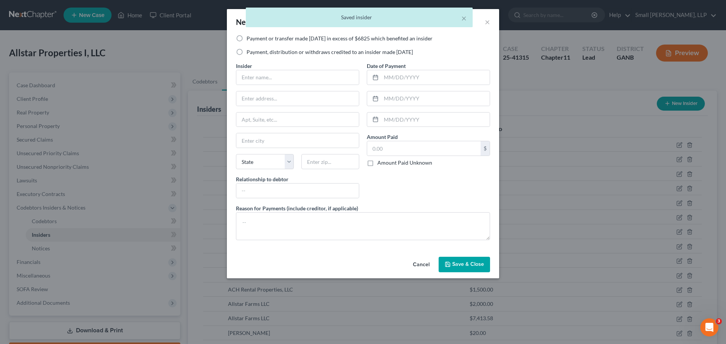
click at [330, 57] on div "Payment or transfer made within 1 year in excess of $6825 which benefited an in…" at bounding box center [363, 48] width 262 height 27
click at [288, 53] on label "Payment, distribution or withdraws credited to an insider made [DATE]" at bounding box center [330, 52] width 166 height 8
click at [254, 53] on input "Payment, distribution or withdraws credited to an insider made [DATE]" at bounding box center [252, 50] width 5 height 5
radio input "true"
click at [276, 75] on input "text" at bounding box center [297, 77] width 123 height 14
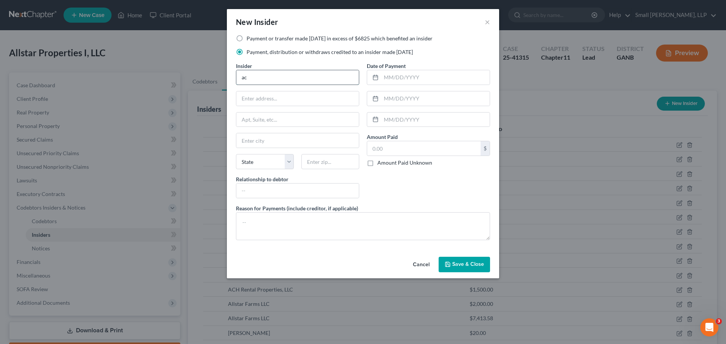
type input "ACH Entertainment LLC"
type input "PO Box 209"
type input "Rockmart"
click at [275, 161] on select "State [US_STATE] AK AR AZ CA CO CT DE DC [GEOGRAPHIC_DATA] [GEOGRAPHIC_DATA] GU…" at bounding box center [265, 161] width 58 height 15
select select "10"
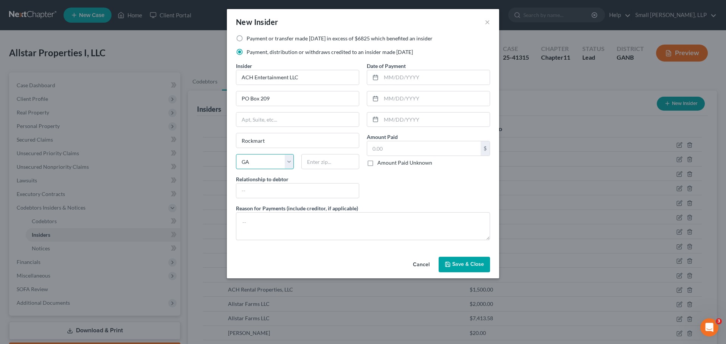
click at [236, 154] on select "State [US_STATE] AK AR AZ CA CO CT DE DC [GEOGRAPHIC_DATA] [GEOGRAPHIC_DATA] GU…" at bounding box center [265, 161] width 58 height 15
type input "30153"
type input "Affiliate"
type input "02/18/2025"
type input "1,000"
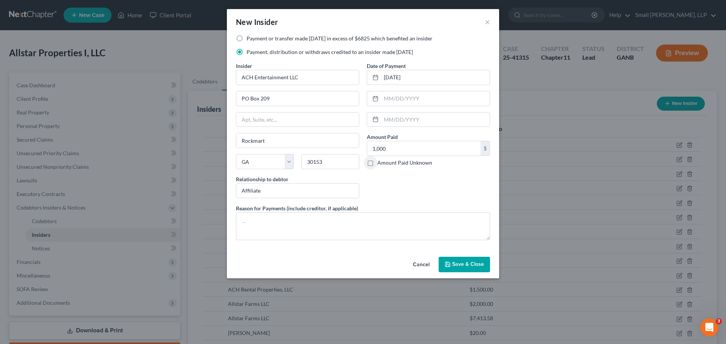
click at [454, 263] on span "Save & Close" at bounding box center [468, 265] width 32 height 6
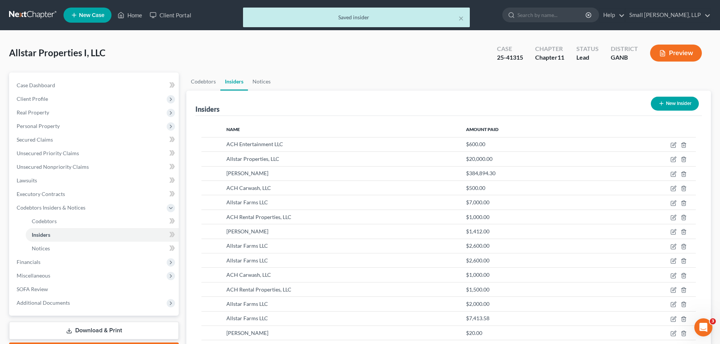
click at [662, 104] on icon "button" at bounding box center [662, 104] width 6 height 6
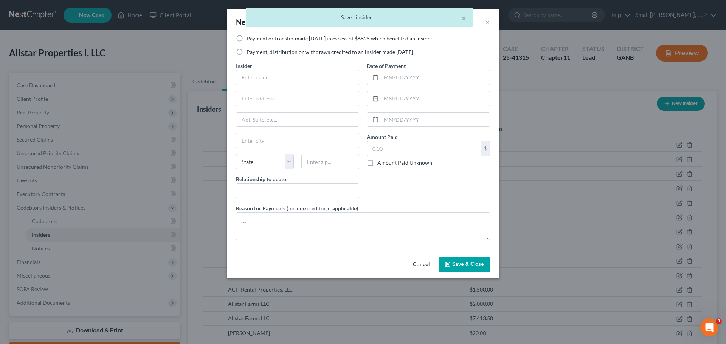
click at [268, 56] on div "Payment or transfer made within 1 year in excess of $6825 which benefited an in…" at bounding box center [363, 48] width 262 height 27
click at [265, 51] on label "Payment, distribution or withdraws credited to an insider made [DATE]" at bounding box center [330, 52] width 166 height 8
click at [254, 51] on input "Payment, distribution or withdraws credited to an insider made [DATE]" at bounding box center [252, 50] width 5 height 5
radio input "true"
click at [262, 79] on input "text" at bounding box center [297, 77] width 123 height 14
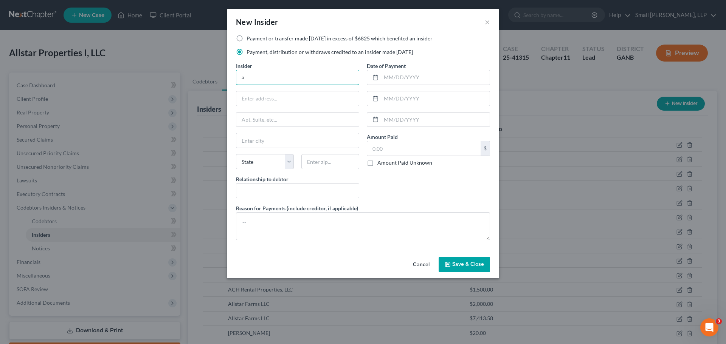
type input "Allstar Properties, LLC"
type input "PO Box 209"
type input "Rockmart"
select select "10"
type input "30153"
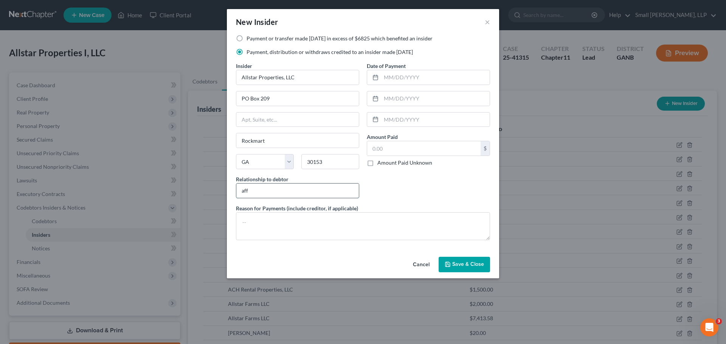
type input "Affiliate"
type input "02/18/2025"
type input "2,000"
click at [465, 262] on span "Save & Close" at bounding box center [468, 265] width 32 height 6
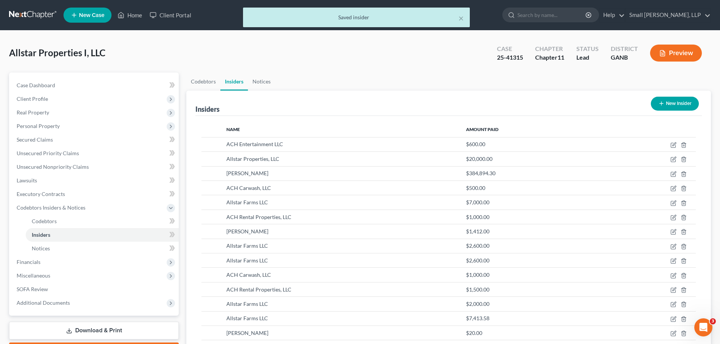
click at [674, 99] on button "New Insider" at bounding box center [675, 104] width 48 height 14
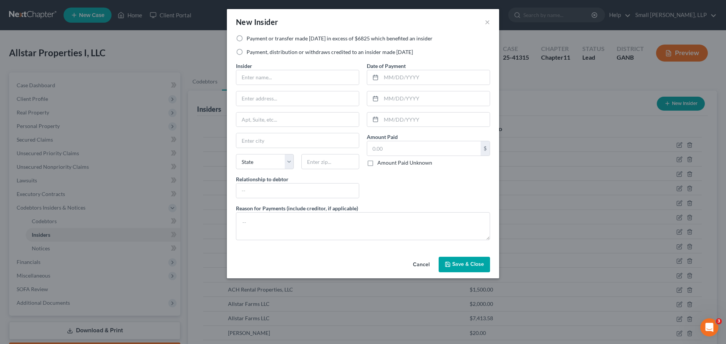
click at [267, 37] on label "Payment or transfer made [DATE] in excess of $6825 which benefited an insider" at bounding box center [340, 39] width 186 height 8
click at [254, 37] on input "Payment or transfer made [DATE] in excess of $6825 which benefited an insider" at bounding box center [252, 37] width 5 height 5
radio input "true"
click at [270, 80] on input "text" at bounding box center [297, 77] width 123 height 14
type input "Allstar Properties, LLC"
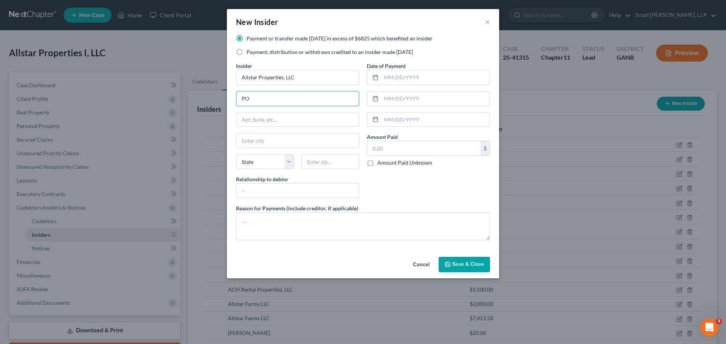
type input "PO Box 209"
type input "Rockmart"
select select "10"
type input "30153"
type input "Affiliate"
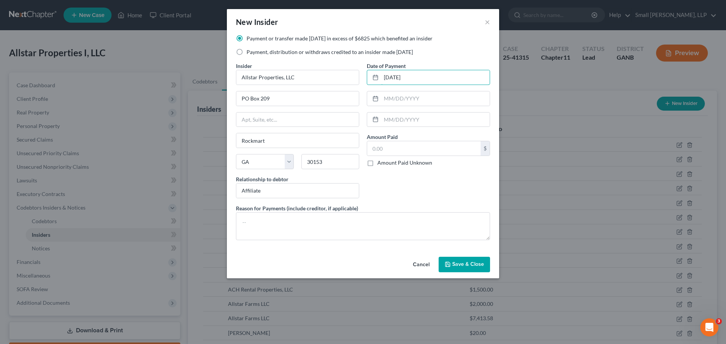
type input "02/19/2025"
type input "7,000"
click at [456, 260] on button "Save & Close" at bounding box center [464, 265] width 51 height 16
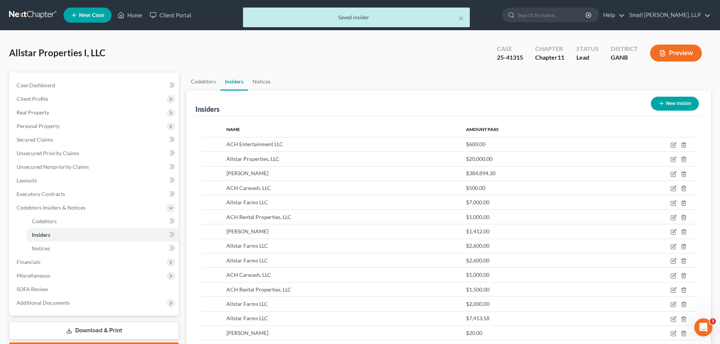
click at [669, 106] on button "New Insider" at bounding box center [675, 104] width 48 height 14
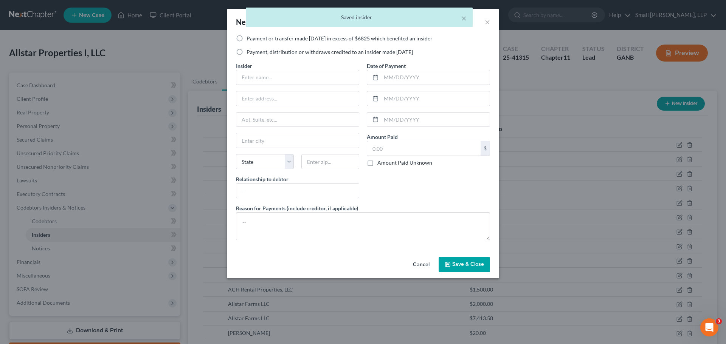
click at [255, 51] on label "Payment, distribution or withdraws credited to an insider made [DATE]" at bounding box center [330, 52] width 166 height 8
click at [254, 51] on input "Payment, distribution or withdraws credited to an insider made [DATE]" at bounding box center [252, 50] width 5 height 5
radio input "true"
click at [265, 78] on input "text" at bounding box center [297, 77] width 123 height 14
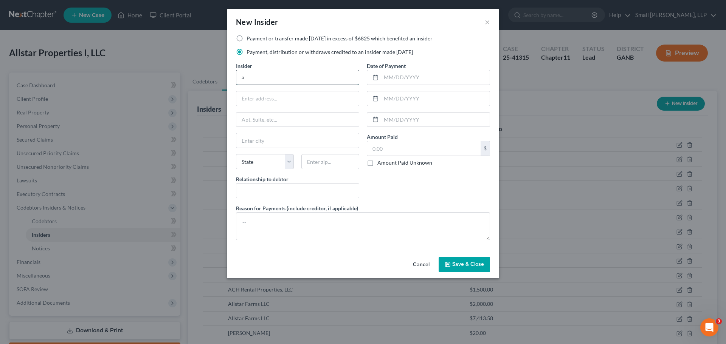
type input "Allstar Properties, LLC"
type input "PO Box 209"
type input "Rockmart"
select select "10"
type input "30153"
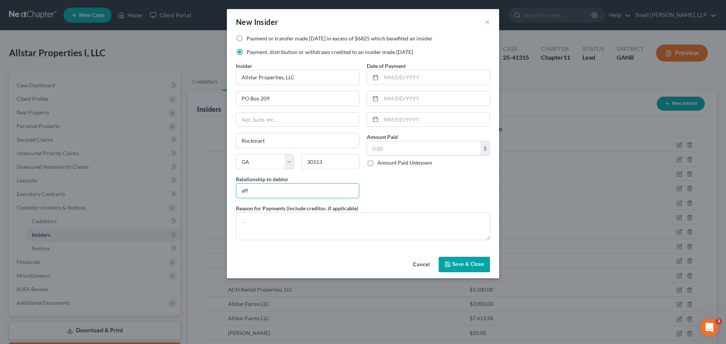
type input "Affiliate"
type input "02/25/2025"
type input "1,000"
click at [458, 267] on span "Save & Close" at bounding box center [468, 265] width 32 height 6
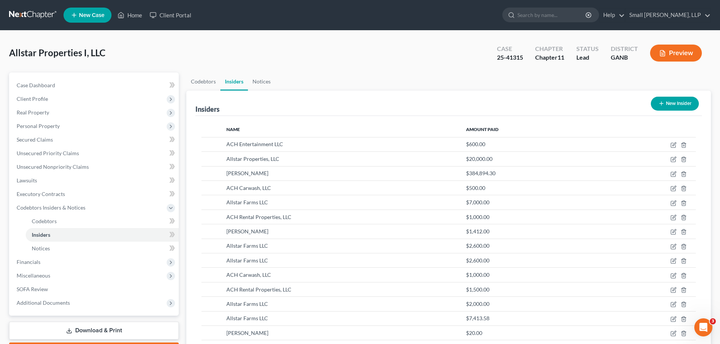
click at [672, 106] on button "New Insider" at bounding box center [675, 104] width 48 height 14
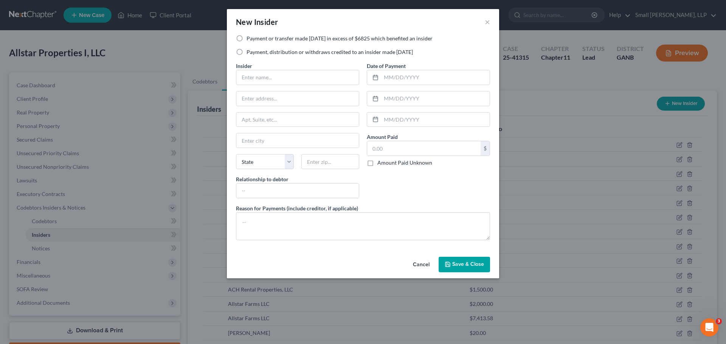
click at [318, 52] on label "Payment, distribution or withdraws credited to an insider made [DATE]" at bounding box center [330, 52] width 166 height 8
click at [254, 52] on input "Payment, distribution or withdraws credited to an insider made [DATE]" at bounding box center [252, 50] width 5 height 5
radio input "true"
click at [295, 74] on input "text" at bounding box center [297, 77] width 123 height 14
type input "ACH Carwash, LLC"
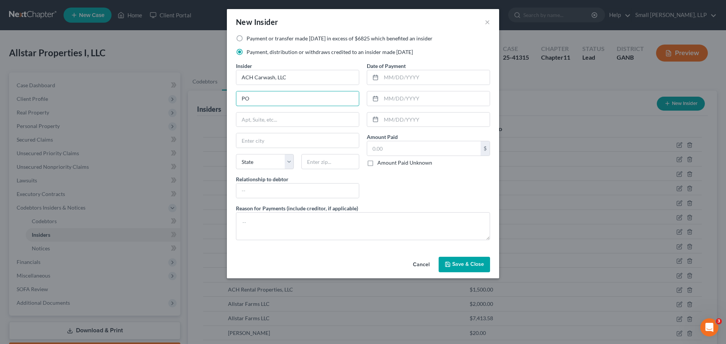
type input "PO Box 209"
type input "Rockmart"
select select "10"
type input "30153"
type input "Affiliate"
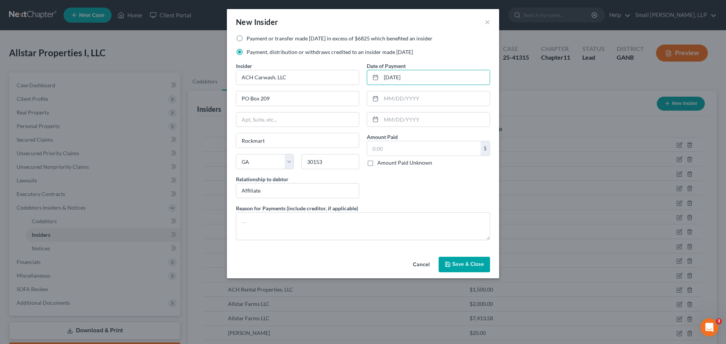
type input "03/18/2025"
type input "900"
click at [468, 264] on span "Save & Close" at bounding box center [468, 265] width 32 height 6
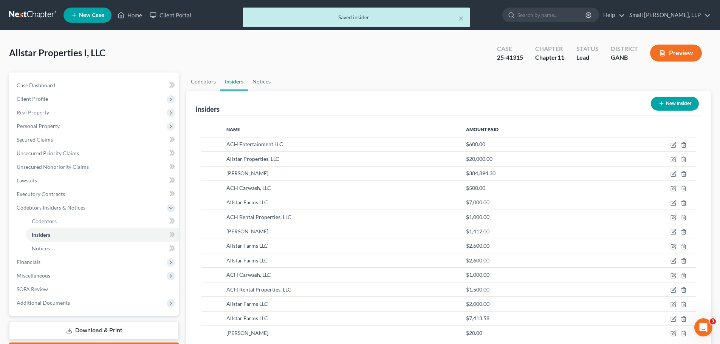
click at [677, 102] on button "New Insider" at bounding box center [675, 104] width 48 height 14
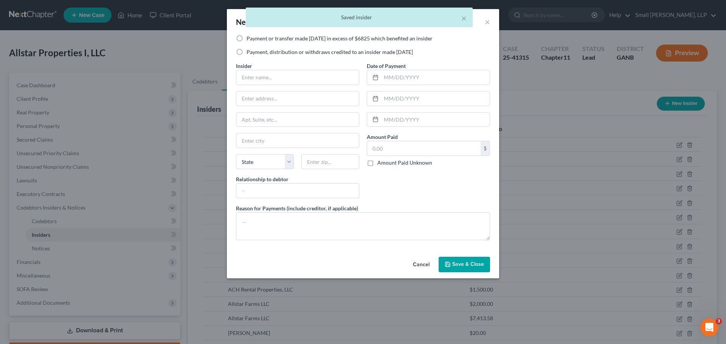
click at [302, 50] on label "Payment, distribution or withdraws credited to an insider made [DATE]" at bounding box center [330, 52] width 166 height 8
click at [254, 50] on input "Payment, distribution or withdraws credited to an insider made [DATE]" at bounding box center [252, 50] width 5 height 5
radio input "true"
click at [286, 82] on input "text" at bounding box center [297, 77] width 123 height 14
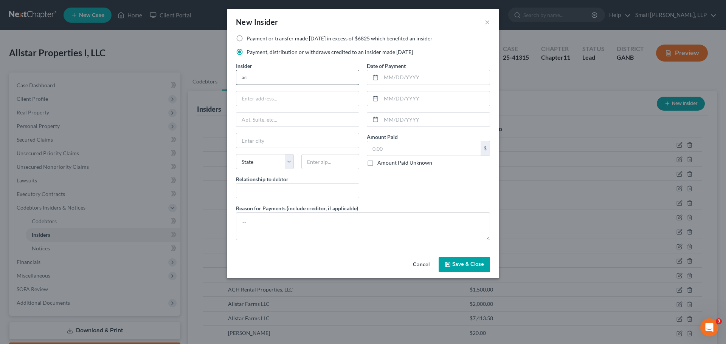
type input "ACH Entertainment LLC"
type input "PO Box 209"
type input "Rockmart"
select select "10"
type input "30153"
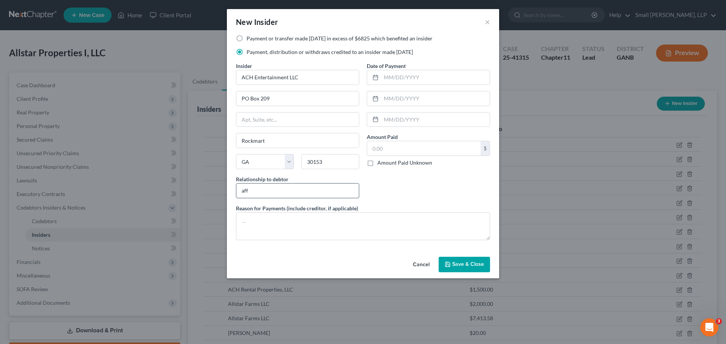
type input "Affiliate"
type input "03/18/2025"
type input "1,000"
click at [453, 268] on button "Save & Close" at bounding box center [464, 265] width 51 height 16
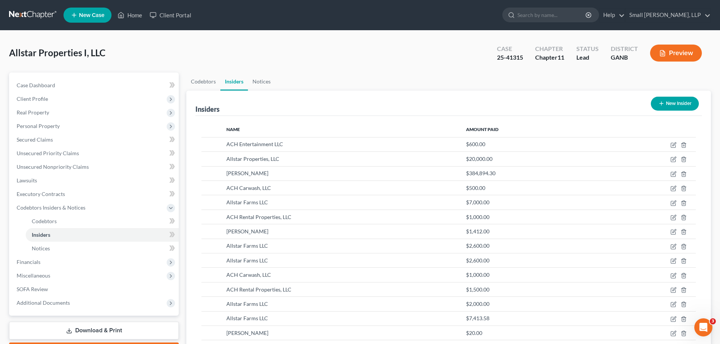
click at [672, 101] on button "New Insider" at bounding box center [675, 104] width 48 height 14
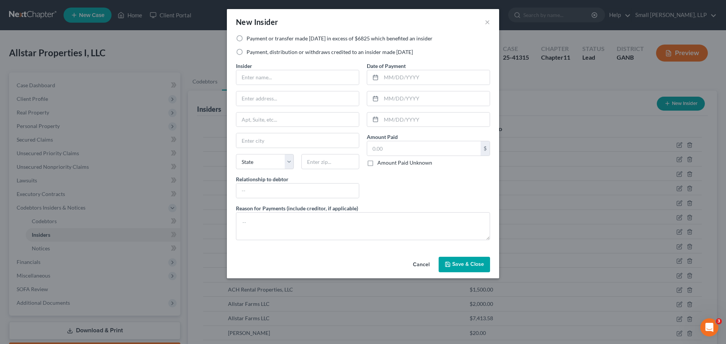
click at [307, 51] on label "Payment, distribution or withdraws credited to an insider made [DATE]" at bounding box center [330, 52] width 166 height 8
click at [254, 51] on input "Payment, distribution or withdraws credited to an insider made [DATE]" at bounding box center [252, 50] width 5 height 5
radio input "true"
click at [293, 75] on input "text" at bounding box center [297, 77] width 123 height 14
type input "Allstar Properties, LLC"
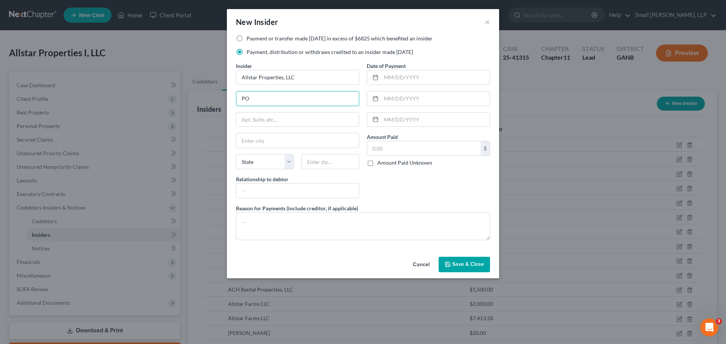
type input "PO Box 209"
type input "Rockmart"
select select "10"
type input "30153"
type input "Affiliate"
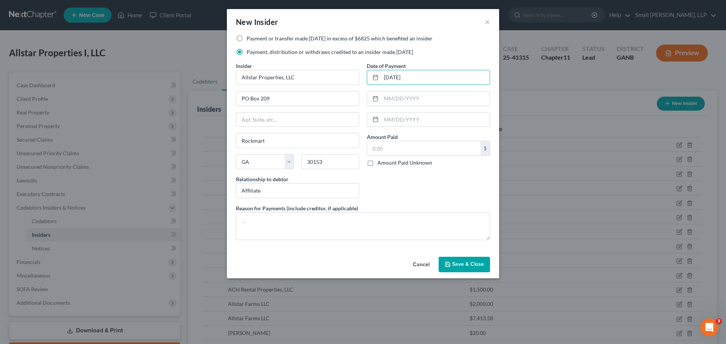
type input "03/18/2025"
type input "2,000"
click at [462, 264] on span "Save & Close" at bounding box center [468, 265] width 32 height 6
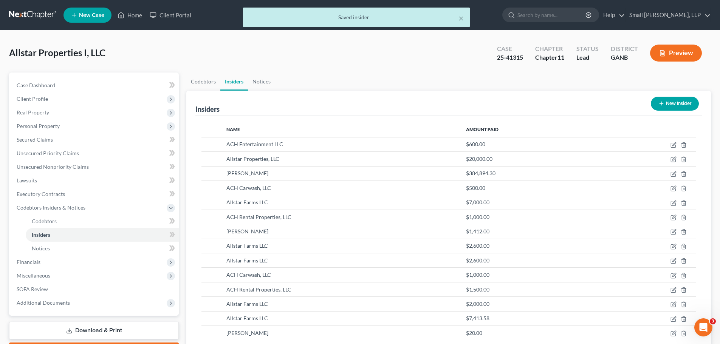
click at [663, 107] on icon "button" at bounding box center [662, 104] width 6 height 6
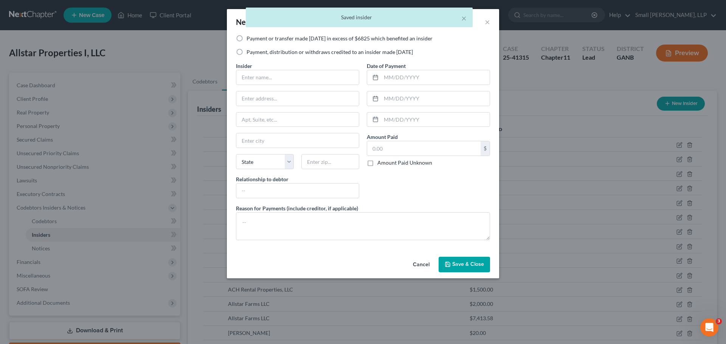
click at [284, 52] on label "Payment, distribution or withdraws credited to an insider made [DATE]" at bounding box center [330, 52] width 166 height 8
click at [254, 52] on input "Payment, distribution or withdraws credited to an insider made [DATE]" at bounding box center [252, 50] width 5 height 5
radio input "true"
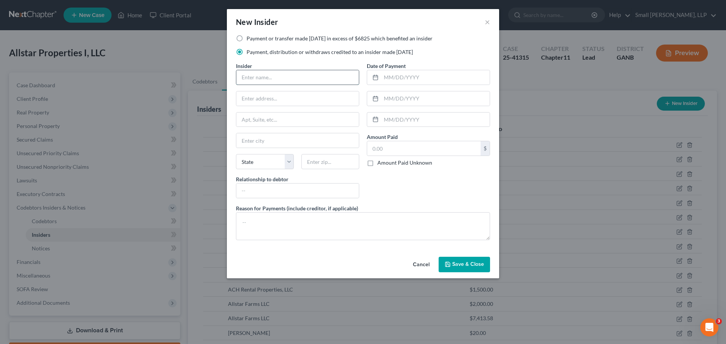
click at [273, 79] on input "text" at bounding box center [297, 77] width 123 height 14
type input "Allstar Properties, LLC"
type input "PO Box 209"
type input "Rockmart"
select select "10"
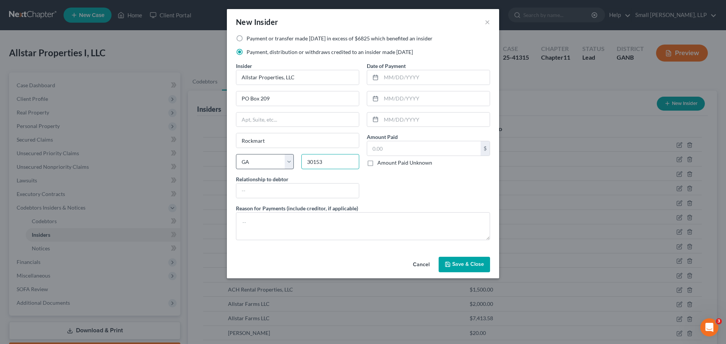
type input "30153"
type input "Affiliate"
type input "03/18/2025"
type input "2,500"
click at [457, 270] on button "Save & Close" at bounding box center [464, 265] width 51 height 16
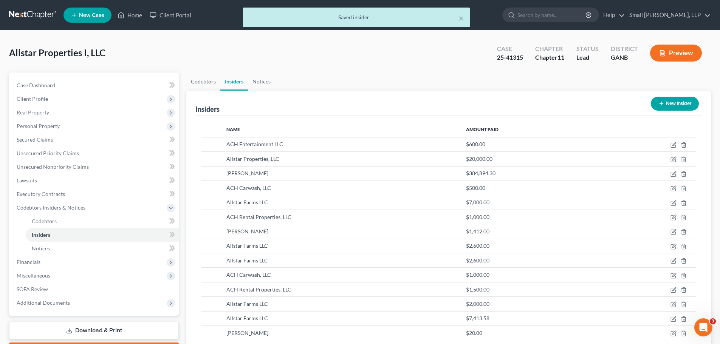
click at [668, 104] on button "New Insider" at bounding box center [675, 104] width 48 height 14
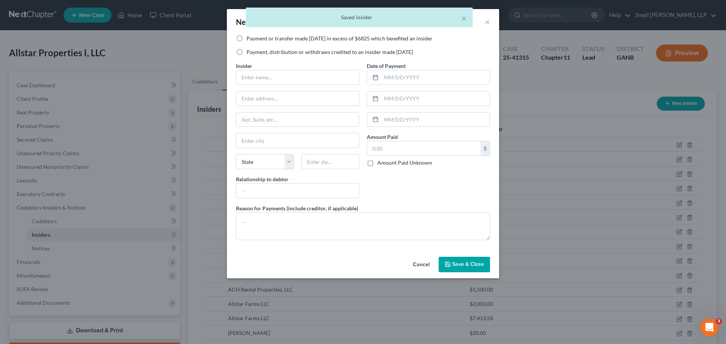
click at [317, 53] on label "Payment, distribution or withdraws credited to an insider made [DATE]" at bounding box center [330, 52] width 166 height 8
click at [254, 53] on input "Payment, distribution or withdraws credited to an insider made [DATE]" at bounding box center [252, 50] width 5 height 5
radio input "true"
click at [304, 82] on input "text" at bounding box center [297, 77] width 123 height 14
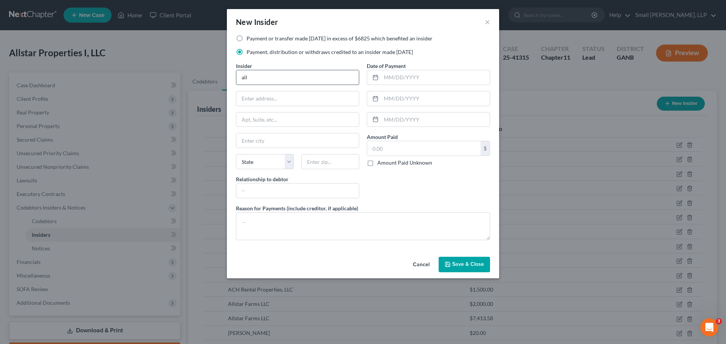
type input "Allstar Farms LLC"
type input "PO Box 209"
type input "Rockmart"
select select "10"
type input "30153"
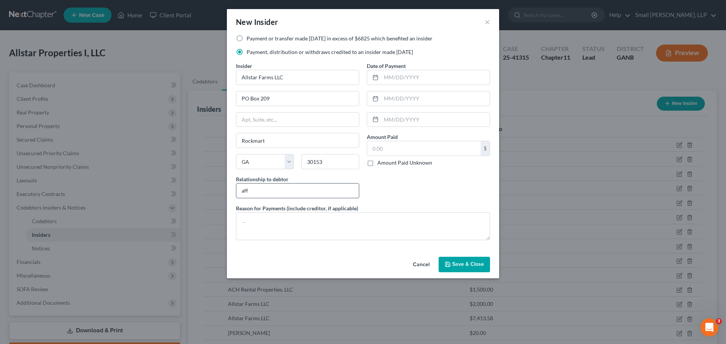
type input "Affiliate"
type input "03/18/2025"
type input "5,500"
click at [469, 264] on span "Save & Close" at bounding box center [468, 265] width 32 height 6
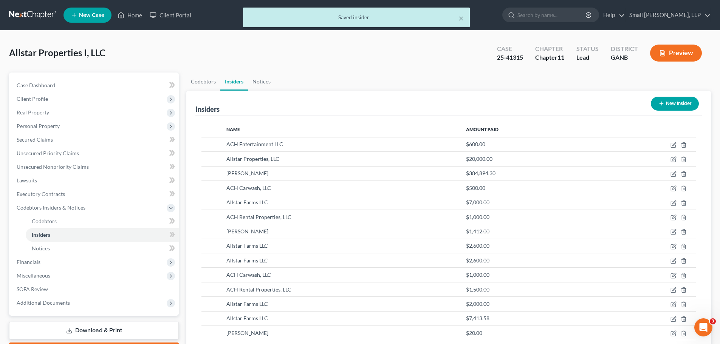
click at [660, 99] on button "New Insider" at bounding box center [675, 104] width 48 height 14
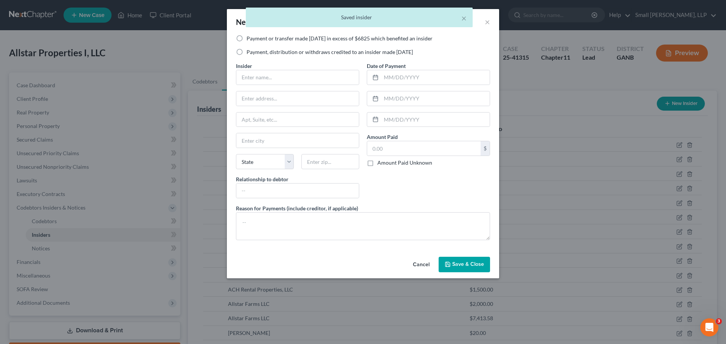
click at [290, 39] on label "Payment or transfer made [DATE] in excess of $6825 which benefited an insider" at bounding box center [340, 39] width 186 height 8
click at [254, 39] on input "Payment or transfer made [DATE] in excess of $6825 which benefited an insider" at bounding box center [252, 37] width 5 height 5
radio input "true"
click at [272, 76] on input "text" at bounding box center [297, 77] width 123 height 14
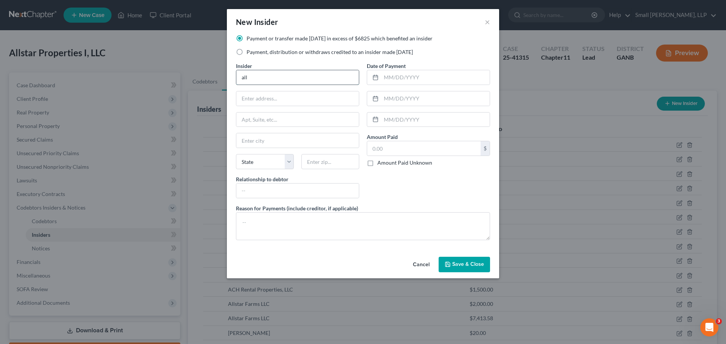
type input "Allstar Farms LLC"
type input "PO Box 209"
type input "Rockmart"
select select "10"
type input "30153"
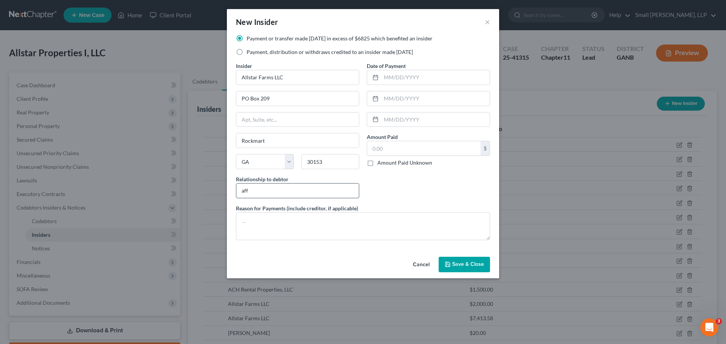
type input "Affiliate"
type input "03/18/2025"
type input "12,000"
click at [459, 257] on button "Save & Close" at bounding box center [464, 265] width 51 height 16
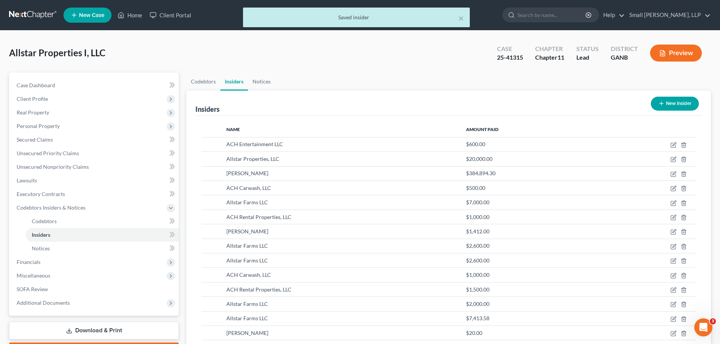
click at [659, 101] on icon "button" at bounding box center [662, 104] width 6 height 6
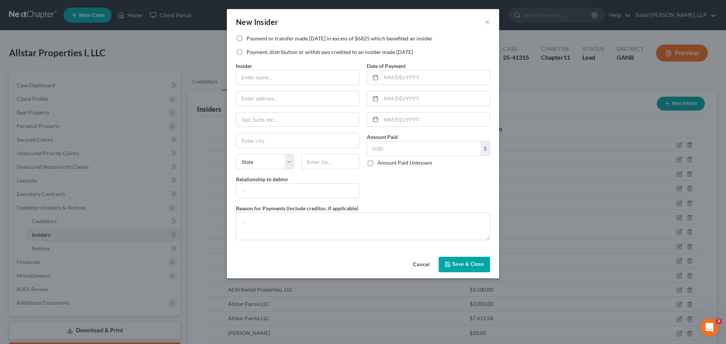
click at [258, 52] on label "Payment, distribution or withdraws credited to an insider made [DATE]" at bounding box center [330, 52] width 166 height 8
click at [254, 52] on input "Payment, distribution or withdraws credited to an insider made [DATE]" at bounding box center [252, 50] width 5 height 5
radio input "true"
click at [263, 78] on input "text" at bounding box center [297, 77] width 123 height 14
type input "ACH Entertainment LLC"
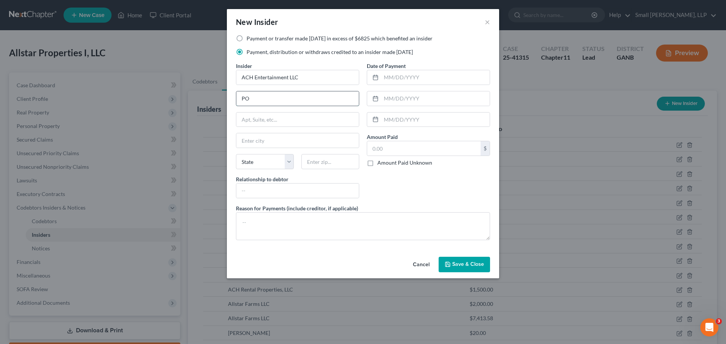
type input "PO Box 209"
type input "Rockmart"
select select "10"
type input "30153"
type input "Affiliate"
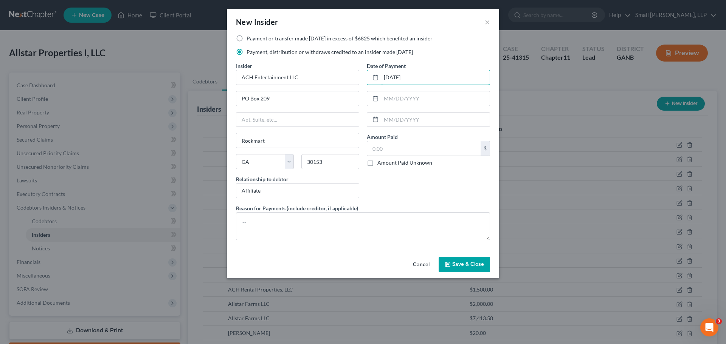
type input "03/28/2025"
type input "975"
click at [465, 271] on button "Save & Close" at bounding box center [464, 265] width 51 height 16
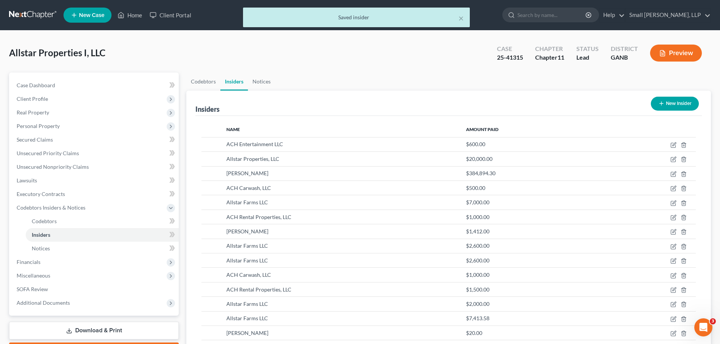
click at [659, 108] on button "New Insider" at bounding box center [675, 104] width 48 height 14
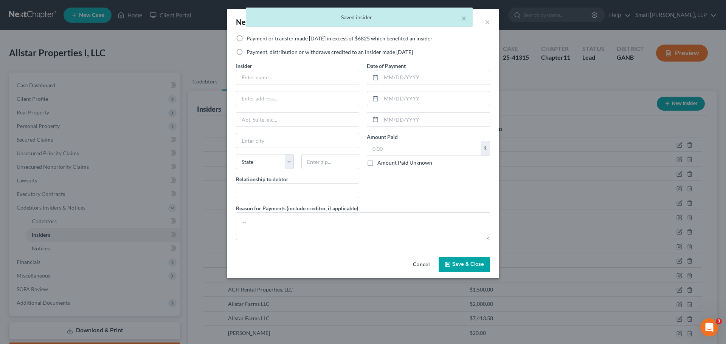
click at [293, 51] on label "Payment, distribution or withdraws credited to an insider made [DATE]" at bounding box center [330, 52] width 166 height 8
click at [254, 51] on input "Payment, distribution or withdraws credited to an insider made [DATE]" at bounding box center [252, 50] width 5 height 5
radio input "true"
click at [281, 74] on input "text" at bounding box center [297, 77] width 123 height 14
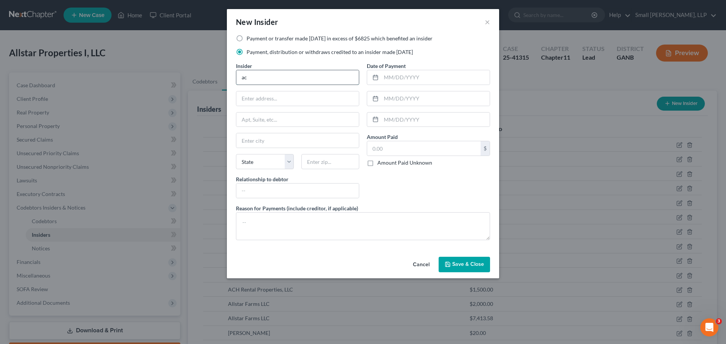
type input "ACH Carwash, LLC"
type input "PO Box 209"
type input "Rockmart"
select select "10"
type input "30075"
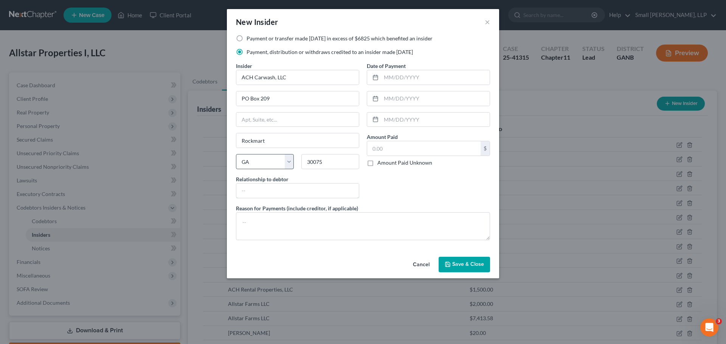
type input "Roswell"
type input "Affiliate"
type input "03/28/2025"
type input "975"
click at [468, 263] on span "Save & Close" at bounding box center [468, 265] width 32 height 6
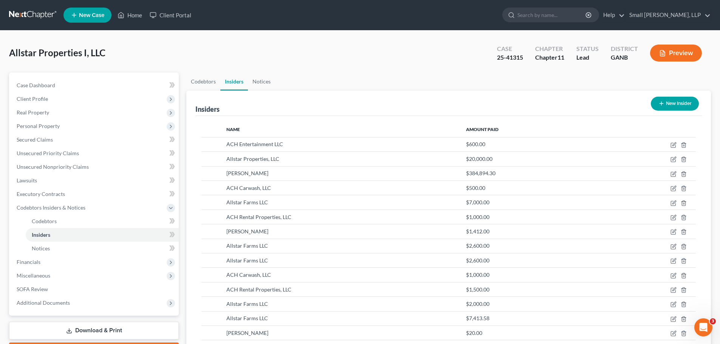
click at [666, 104] on button "New Insider" at bounding box center [675, 104] width 48 height 14
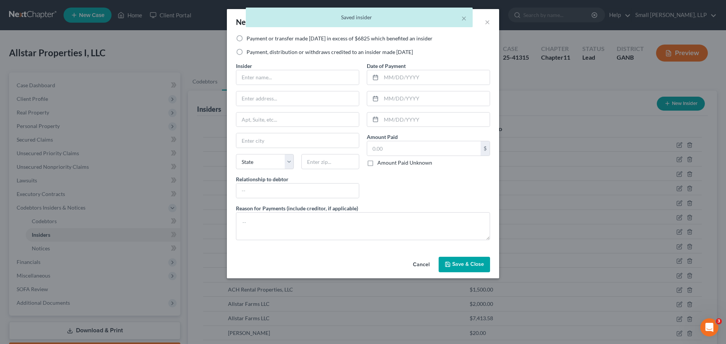
click at [273, 50] on label "Payment, distribution or withdraws credited to an insider made [DATE]" at bounding box center [330, 52] width 166 height 8
click at [254, 50] on input "Payment, distribution or withdraws credited to an insider made [DATE]" at bounding box center [252, 50] width 5 height 5
radio input "true"
click at [274, 74] on input "text" at bounding box center [297, 77] width 123 height 14
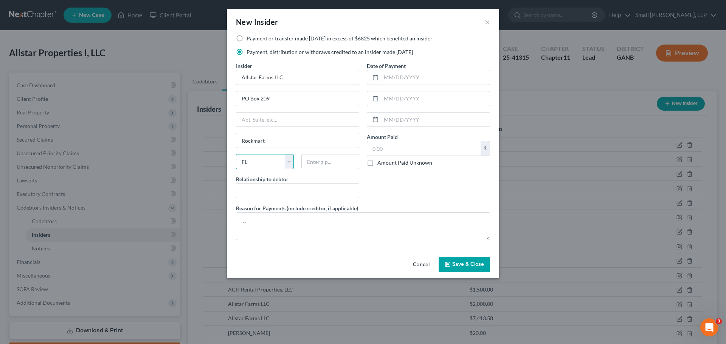
click at [278, 166] on select "State [US_STATE] AK AR AZ CA CO CT DE DC [GEOGRAPHIC_DATA] [GEOGRAPHIC_DATA] GU…" at bounding box center [265, 161] width 58 height 15
click at [236, 154] on select "State [US_STATE] AK AR AZ CA CO CT DE DC [GEOGRAPHIC_DATA] [GEOGRAPHIC_DATA] GU…" at bounding box center [265, 161] width 58 height 15
click at [473, 267] on span "Save & Close" at bounding box center [468, 265] width 32 height 6
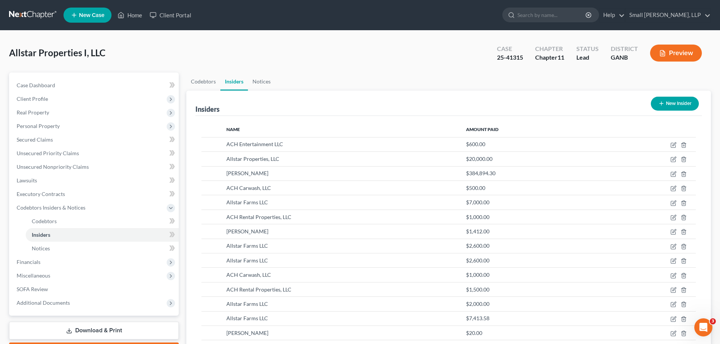
click at [667, 101] on button "New Insider" at bounding box center [675, 104] width 48 height 14
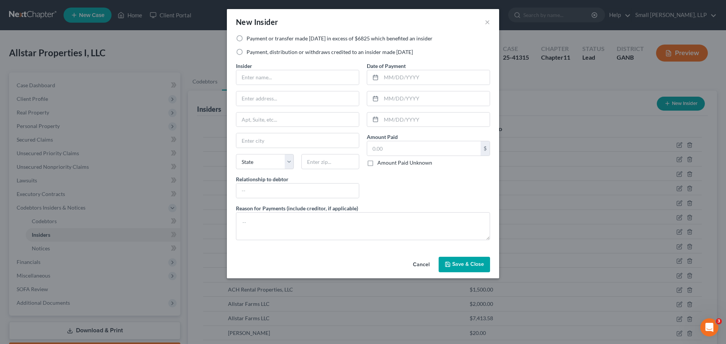
click at [270, 55] on label "Payment, distribution or withdraws credited to an insider made [DATE]" at bounding box center [330, 52] width 166 height 8
click at [254, 53] on input "Payment, distribution or withdraws credited to an insider made [DATE]" at bounding box center [252, 50] width 5 height 5
click at [278, 81] on input "text" at bounding box center [297, 77] width 123 height 14
click at [397, 80] on input "text" at bounding box center [435, 77] width 109 height 14
click at [461, 256] on div "Cancel Save & Close" at bounding box center [363, 266] width 272 height 25
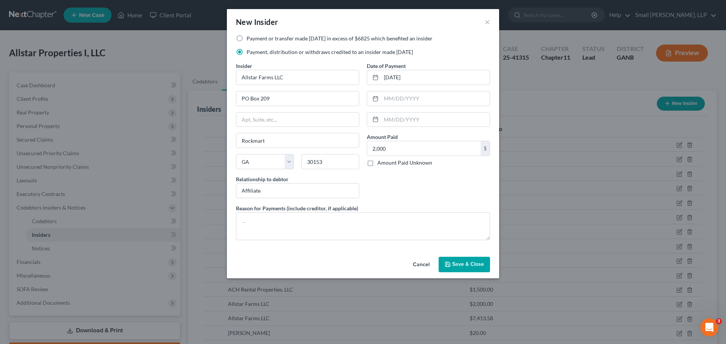
click at [456, 265] on span "Save & Close" at bounding box center [468, 265] width 32 height 6
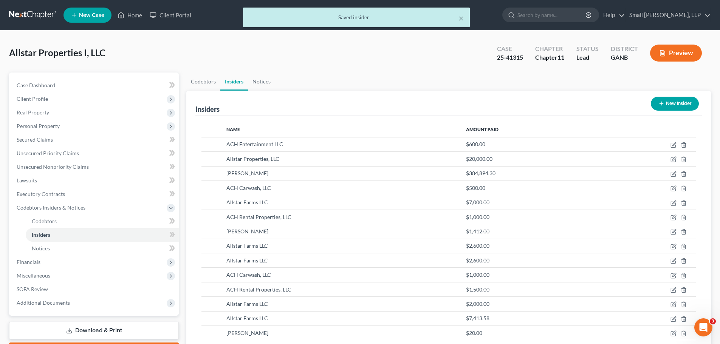
click at [667, 104] on button "New Insider" at bounding box center [675, 104] width 48 height 14
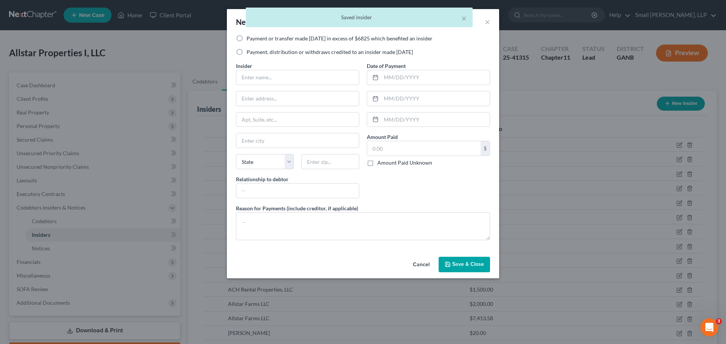
click at [257, 52] on label "Payment, distribution or withdraws credited to an insider made [DATE]" at bounding box center [330, 52] width 166 height 8
click at [254, 52] on input "Payment, distribution or withdraws credited to an insider made [DATE]" at bounding box center [252, 50] width 5 height 5
click at [263, 83] on input "text" at bounding box center [297, 77] width 123 height 14
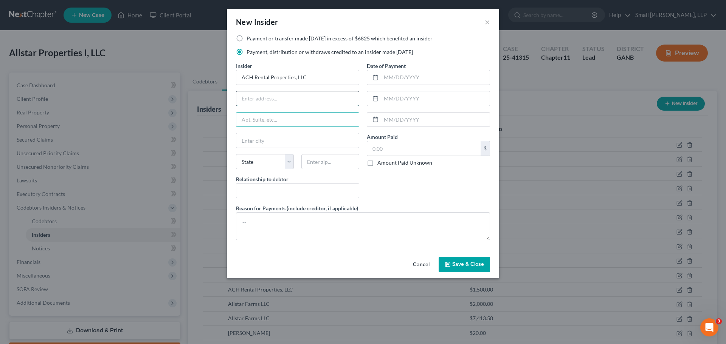
click at [298, 103] on input "text" at bounding box center [297, 99] width 123 height 14
click at [471, 257] on button "Save & Close" at bounding box center [464, 265] width 51 height 16
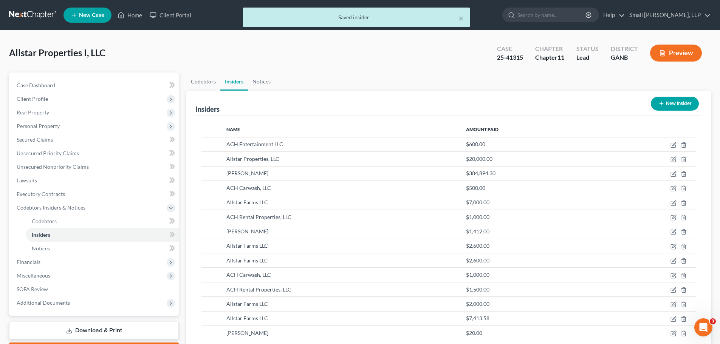
click at [666, 104] on button "New Insider" at bounding box center [675, 104] width 48 height 14
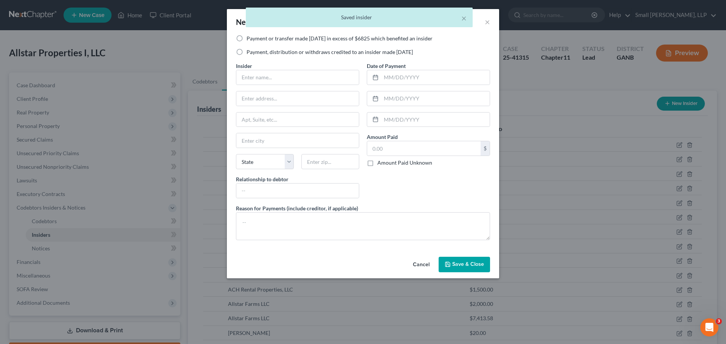
click at [298, 52] on label "Payment, distribution or withdraws credited to an insider made [DATE]" at bounding box center [330, 52] width 166 height 8
click at [254, 52] on input "Payment, distribution or withdraws credited to an insider made [DATE]" at bounding box center [252, 50] width 5 height 5
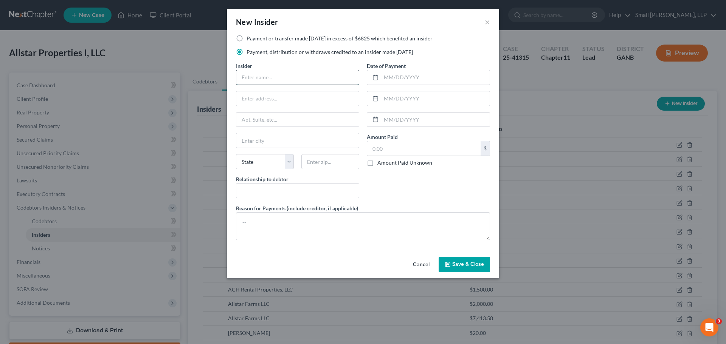
click at [284, 79] on input "text" at bounding box center [297, 77] width 123 height 14
click at [264, 104] on input "PO" at bounding box center [297, 99] width 123 height 14
click at [388, 76] on input "0328/2025" at bounding box center [435, 77] width 109 height 14
click at [391, 77] on input "0328/2025" at bounding box center [435, 77] width 109 height 14
click at [404, 146] on input "text" at bounding box center [423, 148] width 113 height 14
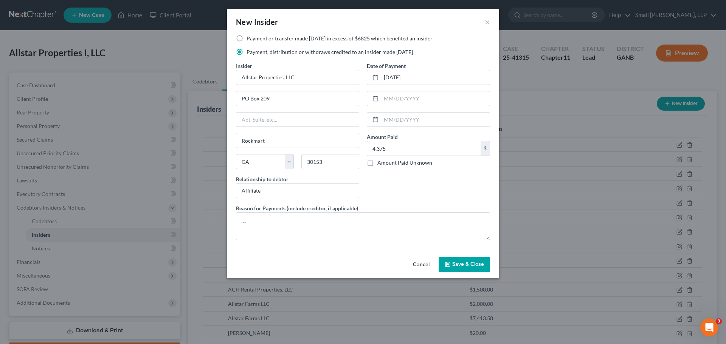
click at [454, 264] on span "Save & Close" at bounding box center [468, 265] width 32 height 6
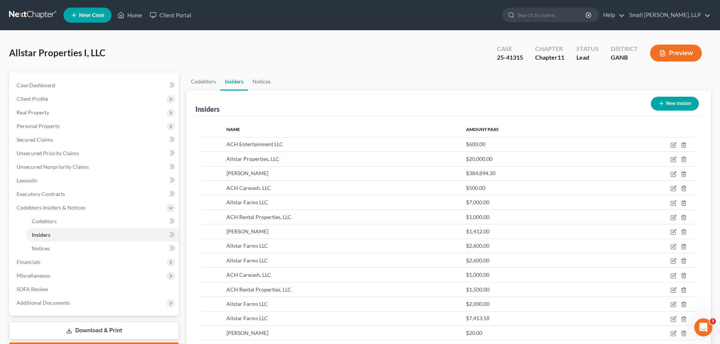
click at [651, 102] on button "New Insider" at bounding box center [675, 104] width 48 height 14
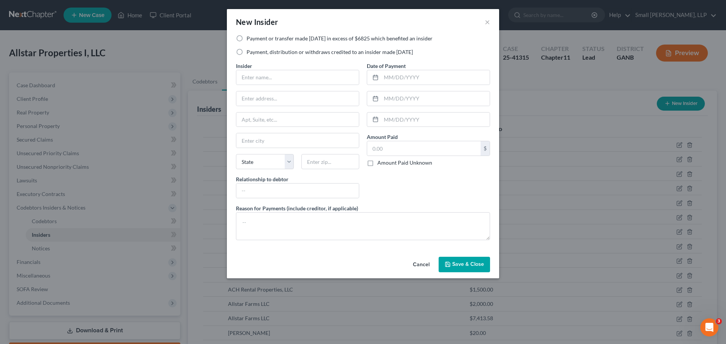
click at [259, 38] on label "Payment or transfer made [DATE] in excess of $6825 which benefited an insider" at bounding box center [340, 39] width 186 height 8
click at [254, 38] on input "Payment or transfer made [DATE] in excess of $6825 which benefited an insider" at bounding box center [252, 37] width 5 height 5
click at [253, 70] on input "text" at bounding box center [297, 77] width 123 height 14
click at [465, 267] on span "Save & Close" at bounding box center [468, 265] width 32 height 6
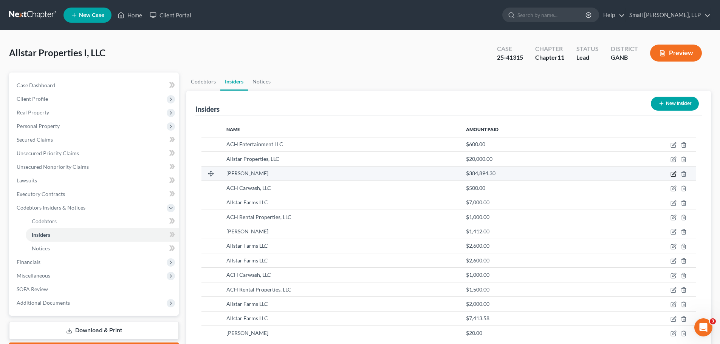
click at [677, 174] on icon "button" at bounding box center [674, 174] width 6 height 6
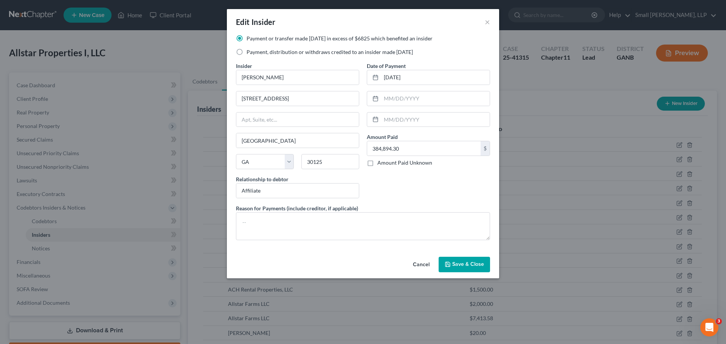
click at [457, 267] on button "Save & Close" at bounding box center [464, 265] width 51 height 16
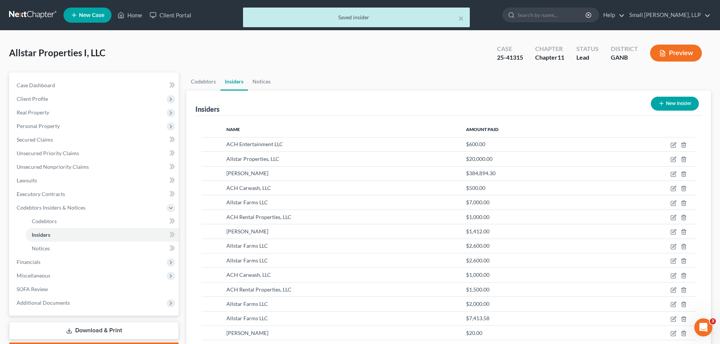
click at [680, 105] on button "New Insider" at bounding box center [675, 104] width 48 height 14
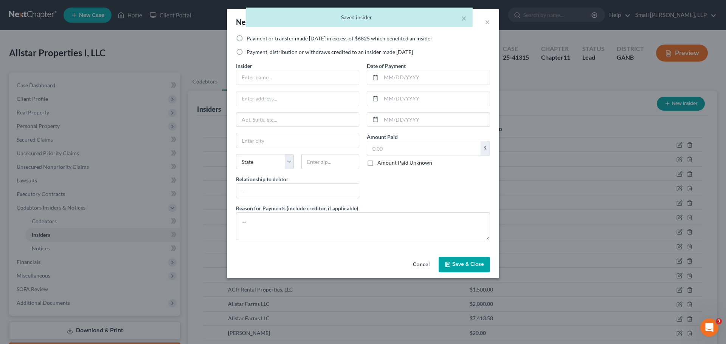
click at [287, 37] on label "Payment or transfer made [DATE] in excess of $6825 which benefited an insider" at bounding box center [340, 39] width 186 height 8
click at [254, 37] on input "Payment or transfer made [DATE] in excess of $6825 which benefited an insider" at bounding box center [252, 37] width 5 height 5
click at [277, 77] on input "text" at bounding box center [297, 77] width 123 height 14
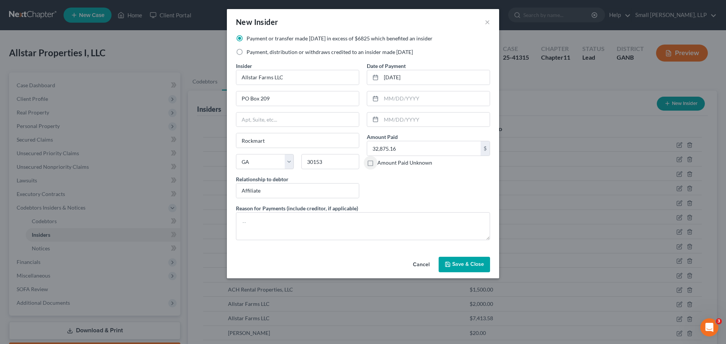
click at [467, 266] on span "Save & Close" at bounding box center [468, 265] width 32 height 6
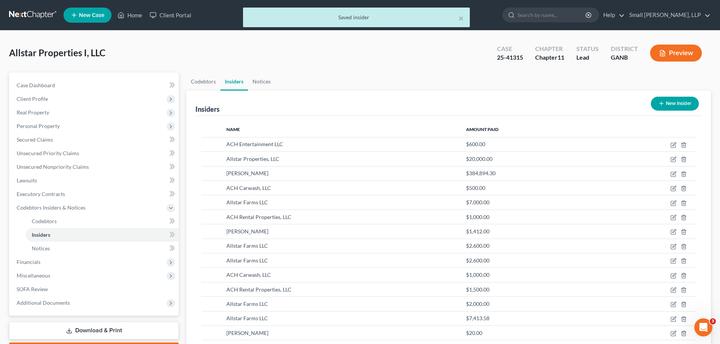
click at [662, 103] on line "button" at bounding box center [662, 103] width 0 height 3
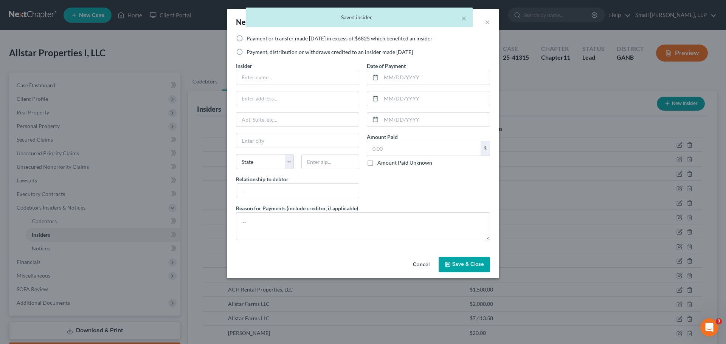
drag, startPoint x: 303, startPoint y: 53, endPoint x: 296, endPoint y: 67, distance: 15.7
click at [303, 53] on label "Payment, distribution or withdraws credited to an insider made [DATE]" at bounding box center [330, 52] width 166 height 8
click at [254, 53] on input "Payment, distribution or withdraws credited to an insider made [DATE]" at bounding box center [252, 50] width 5 height 5
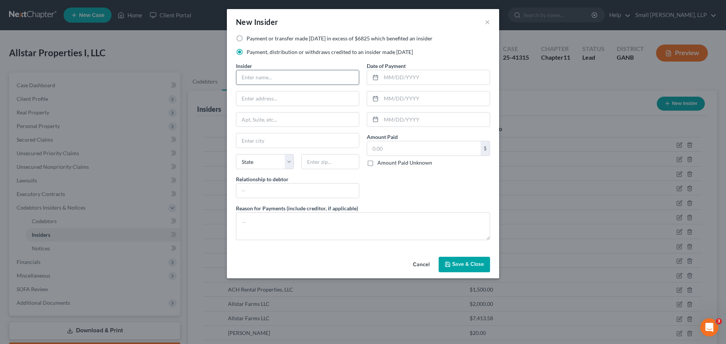
click at [295, 74] on input "text" at bounding box center [297, 77] width 123 height 14
click at [410, 151] on input "text" at bounding box center [423, 148] width 113 height 14
click at [455, 267] on span "Save & Close" at bounding box center [468, 265] width 32 height 6
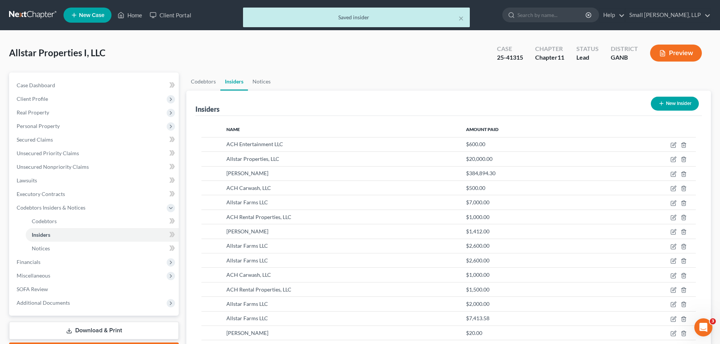
click at [675, 107] on button "New Insider" at bounding box center [675, 104] width 48 height 14
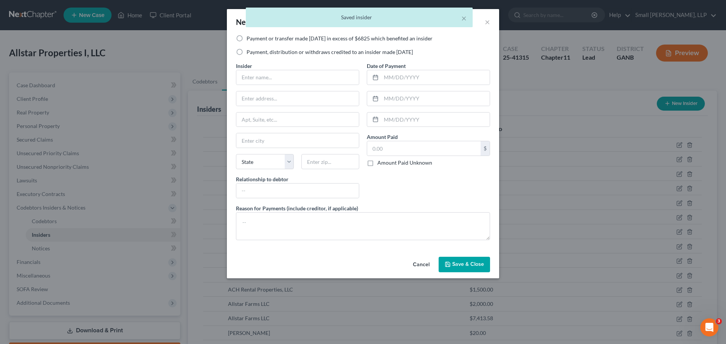
click at [297, 50] on label "Payment, distribution or withdraws credited to an insider made [DATE]" at bounding box center [330, 52] width 166 height 8
click at [254, 50] on input "Payment, distribution or withdraws credited to an insider made [DATE]" at bounding box center [252, 50] width 5 height 5
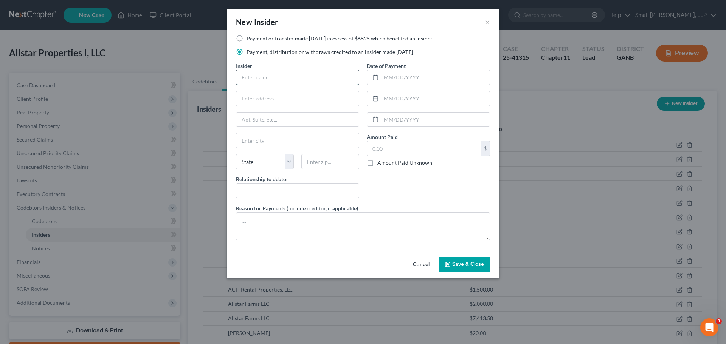
click at [288, 74] on input "text" at bounding box center [297, 77] width 123 height 14
click at [455, 261] on button "Save & Close" at bounding box center [464, 265] width 51 height 16
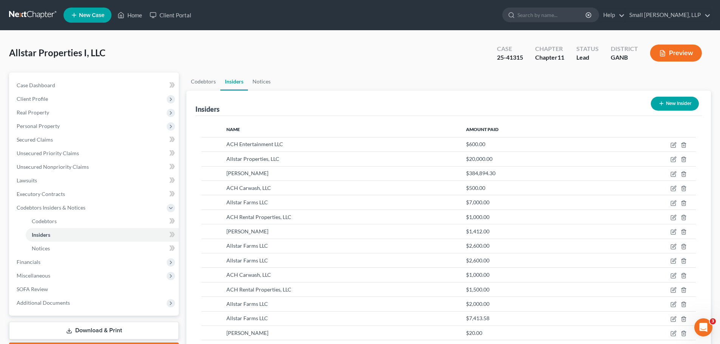
click at [669, 101] on button "New Insider" at bounding box center [675, 104] width 48 height 14
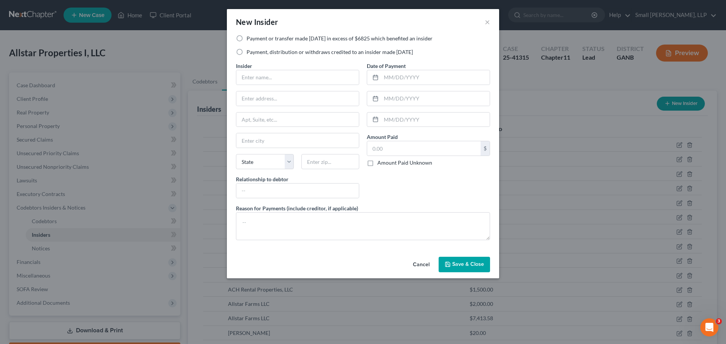
click at [282, 52] on label "Payment, distribution or withdraws credited to an insider made [DATE]" at bounding box center [330, 52] width 166 height 8
click at [254, 52] on input "Payment, distribution or withdraws credited to an insider made [DATE]" at bounding box center [252, 50] width 5 height 5
click at [281, 77] on input "text" at bounding box center [297, 77] width 123 height 14
click at [313, 167] on input "text" at bounding box center [330, 161] width 58 height 15
click at [466, 264] on span "Save & Close" at bounding box center [468, 265] width 32 height 6
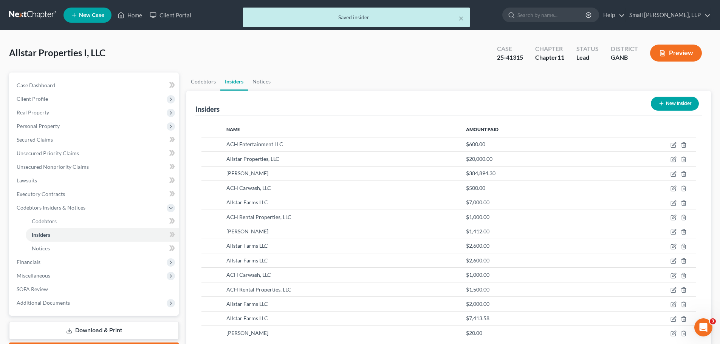
click at [663, 105] on icon "button" at bounding box center [662, 104] width 6 height 6
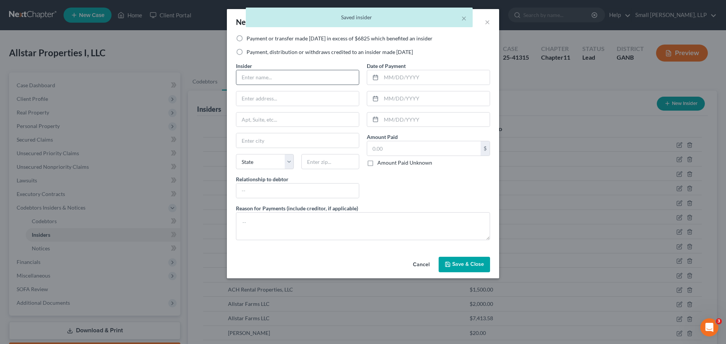
drag, startPoint x: 255, startPoint y: 39, endPoint x: 267, endPoint y: 75, distance: 37.9
click at [255, 39] on label "Payment or transfer made [DATE] in excess of $6825 which benefited an insider" at bounding box center [340, 39] width 186 height 8
click at [254, 39] on input "Payment or transfer made [DATE] in excess of $6825 which benefited an insider" at bounding box center [252, 37] width 5 height 5
click at [267, 82] on input "text" at bounding box center [297, 77] width 123 height 14
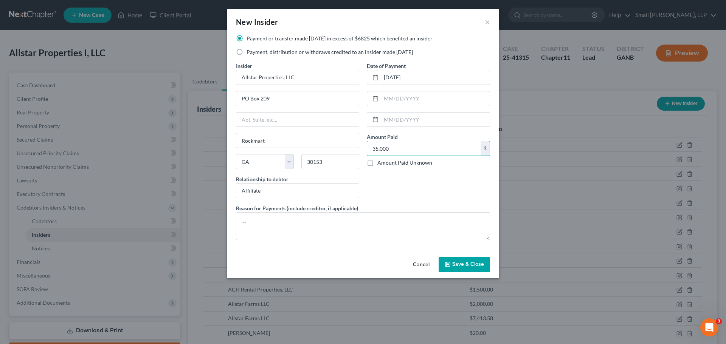
click at [444, 262] on button "Save & Close" at bounding box center [464, 265] width 51 height 16
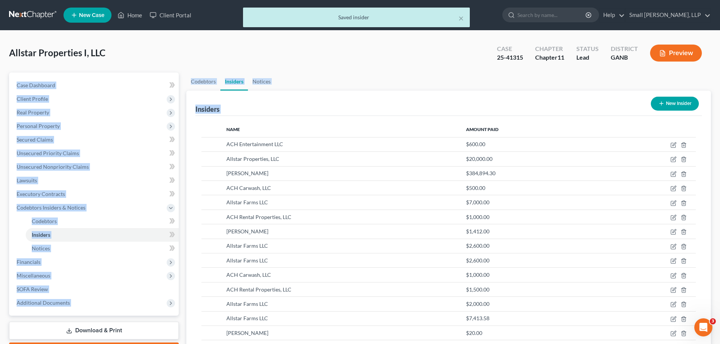
drag, startPoint x: 720, startPoint y: 70, endPoint x: 725, endPoint y: 192, distance: 122.2
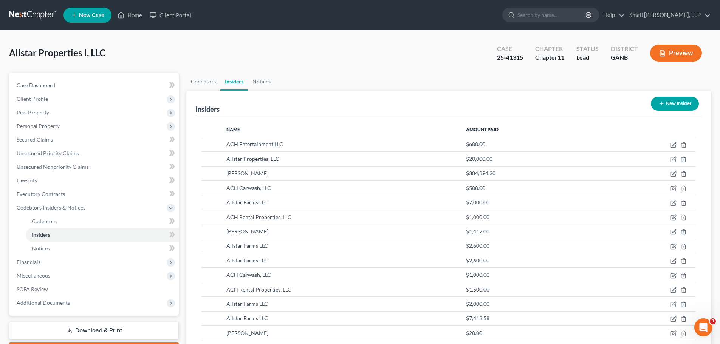
click at [673, 107] on button "New Insider" at bounding box center [675, 104] width 48 height 14
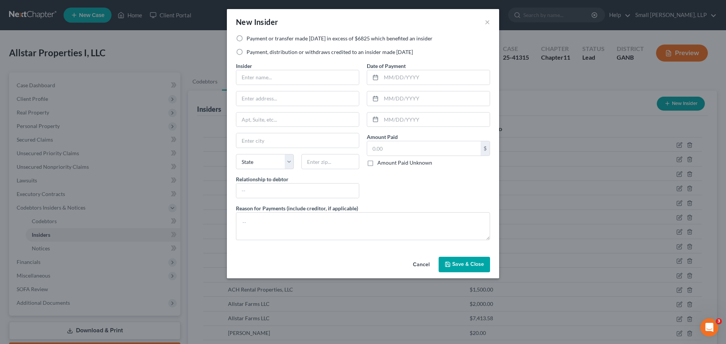
click at [281, 54] on label "Payment, distribution or withdraws credited to an insider made [DATE]" at bounding box center [330, 52] width 166 height 8
click at [254, 53] on input "Payment, distribution or withdraws credited to an insider made [DATE]" at bounding box center [252, 50] width 5 height 5
click at [278, 77] on input "text" at bounding box center [297, 77] width 123 height 14
click at [289, 95] on input "text" at bounding box center [297, 99] width 123 height 14
click at [458, 267] on span "Save & Close" at bounding box center [468, 265] width 32 height 6
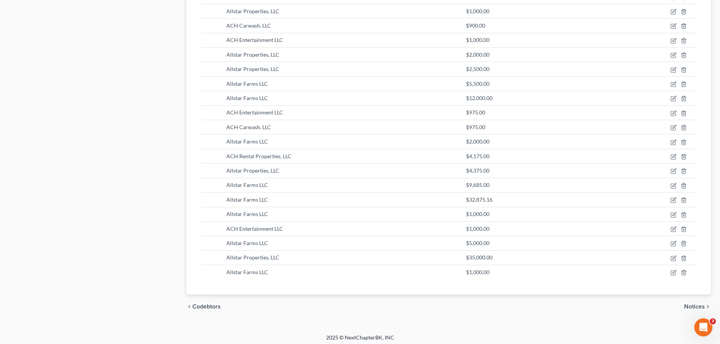
scroll to position [1212, 0]
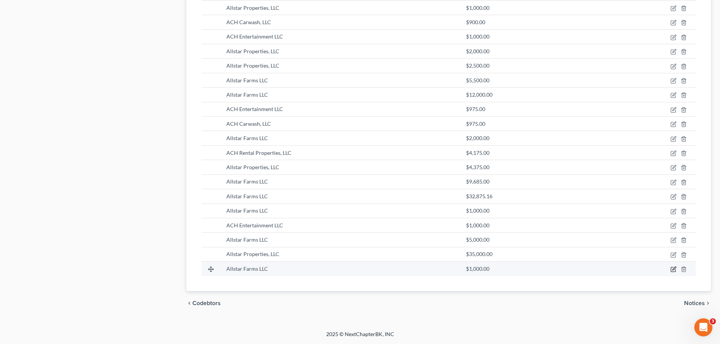
click at [672, 270] on icon "button" at bounding box center [673, 270] width 5 height 5
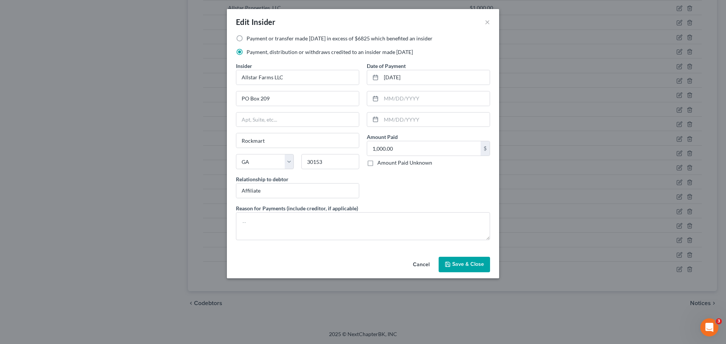
click at [485, 267] on button "Save & Close" at bounding box center [464, 265] width 51 height 16
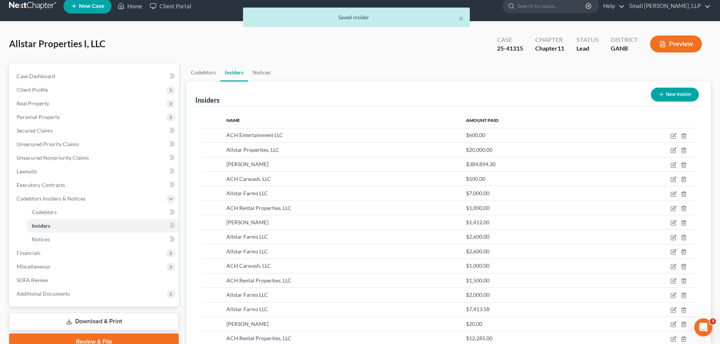
scroll to position [0, 0]
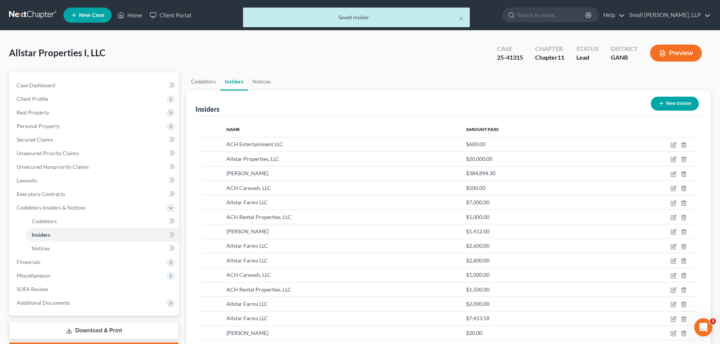
click at [673, 106] on button "New Insider" at bounding box center [675, 104] width 48 height 14
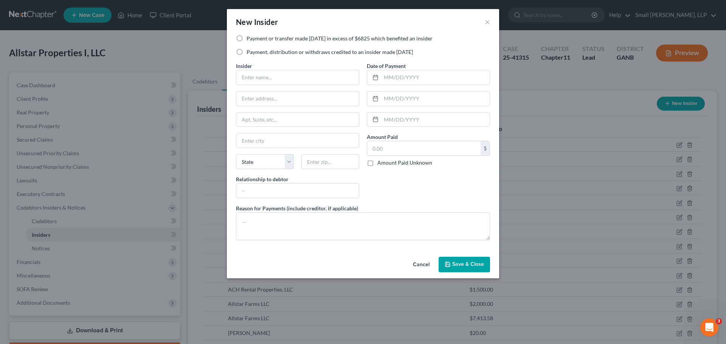
click at [332, 51] on label "Payment, distribution or withdraws credited to an insider made [DATE]" at bounding box center [330, 52] width 166 height 8
click at [254, 51] on input "Payment, distribution or withdraws credited to an insider made [DATE]" at bounding box center [252, 50] width 5 height 5
click at [318, 72] on input "text" at bounding box center [297, 77] width 123 height 14
click at [324, 99] on input "text" at bounding box center [297, 99] width 123 height 14
click at [451, 263] on icon "button" at bounding box center [448, 265] width 6 height 6
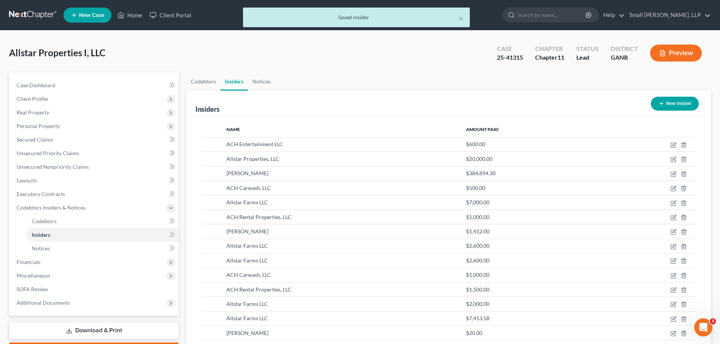
click at [669, 104] on button "New Insider" at bounding box center [675, 104] width 48 height 14
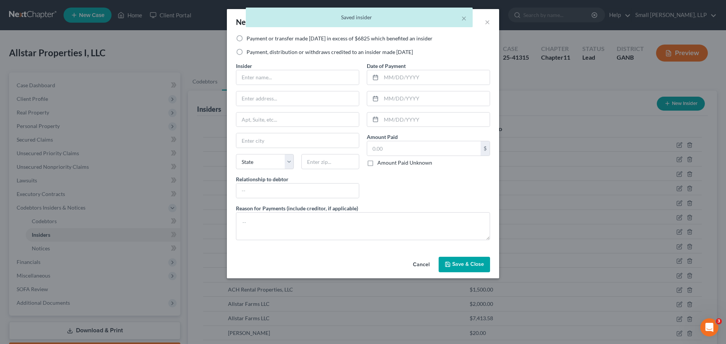
click at [282, 54] on label "Payment, distribution or withdraws credited to an insider made [DATE]" at bounding box center [330, 52] width 166 height 8
click at [254, 53] on input "Payment, distribution or withdraws credited to an insider made [DATE]" at bounding box center [252, 50] width 5 height 5
click at [276, 79] on input "text" at bounding box center [297, 77] width 123 height 14
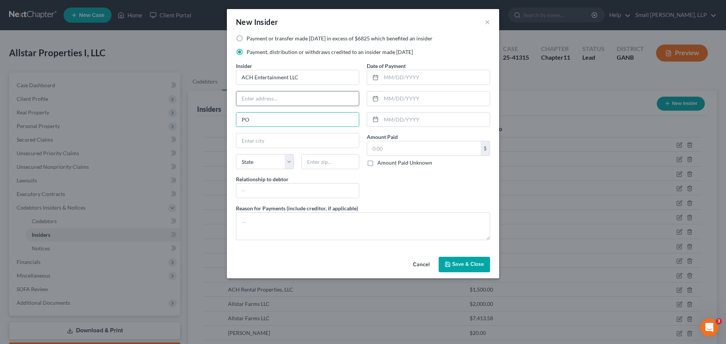
click at [285, 96] on input "text" at bounding box center [297, 99] width 123 height 14
click at [290, 140] on input "Ro" at bounding box center [297, 140] width 123 height 14
click at [457, 263] on span "Save & Close" at bounding box center [468, 265] width 32 height 6
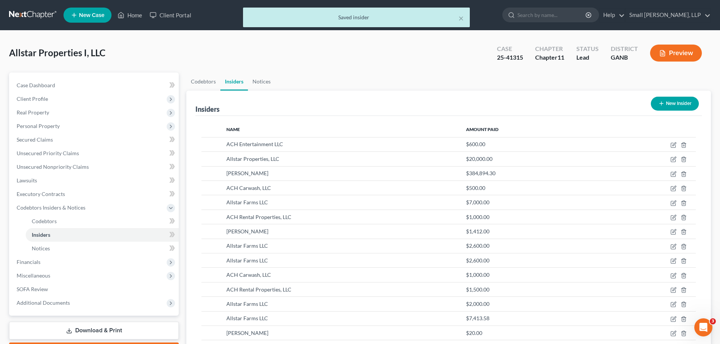
click at [667, 101] on button "New Insider" at bounding box center [675, 104] width 48 height 14
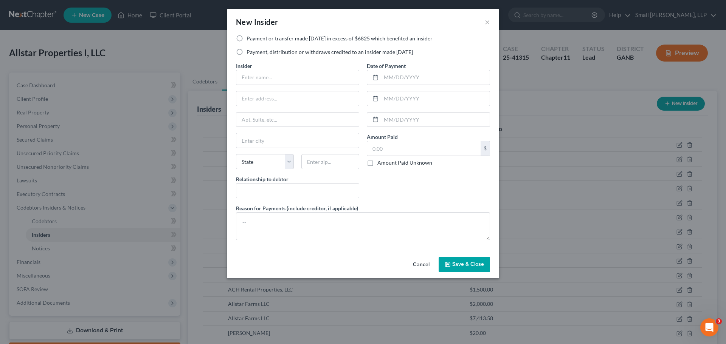
click at [264, 39] on label "Payment or transfer made [DATE] in excess of $6825 which benefited an insider" at bounding box center [340, 39] width 186 height 8
click at [254, 39] on input "Payment or transfer made [DATE] in excess of $6825 which benefited an insider" at bounding box center [252, 37] width 5 height 5
click at [270, 74] on input "text" at bounding box center [297, 77] width 123 height 14
click at [472, 266] on span "Save & Close" at bounding box center [468, 265] width 32 height 6
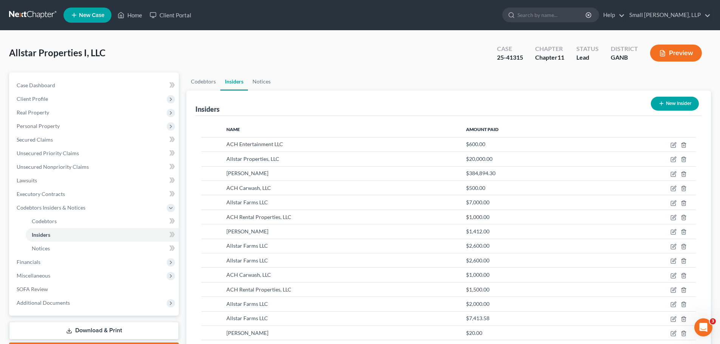
click at [684, 103] on button "New Insider" at bounding box center [675, 104] width 48 height 14
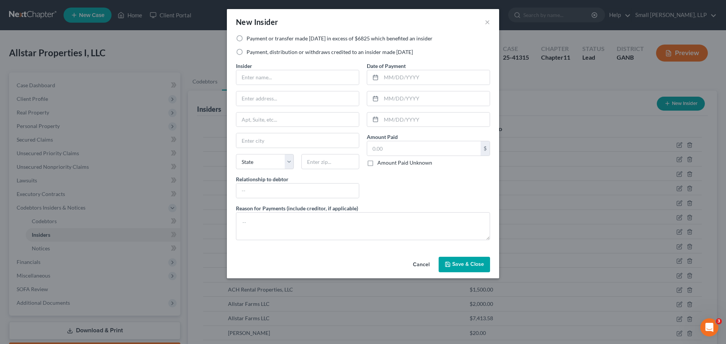
click at [303, 42] on div "Payment or transfer made within 1 year in excess of $6825 which benefited an in…" at bounding box center [363, 48] width 262 height 27
click at [286, 39] on label "Payment or transfer made [DATE] in excess of $6825 which benefited an insider" at bounding box center [340, 39] width 186 height 8
click at [254, 39] on input "Payment or transfer made [DATE] in excess of $6825 which benefited an insider" at bounding box center [252, 37] width 5 height 5
click at [276, 77] on input "text" at bounding box center [297, 77] width 123 height 14
click at [463, 267] on span "Save & Close" at bounding box center [468, 265] width 32 height 6
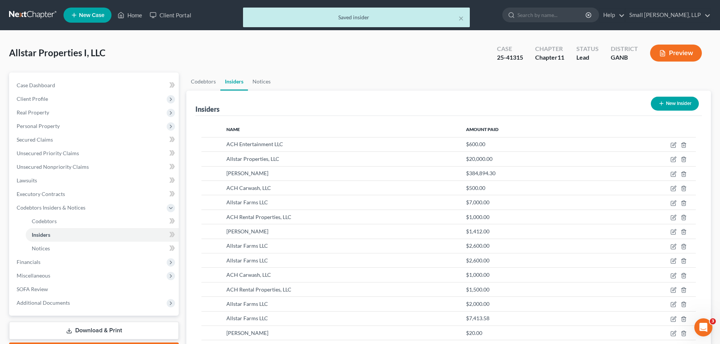
click at [673, 109] on button "New Insider" at bounding box center [675, 104] width 48 height 14
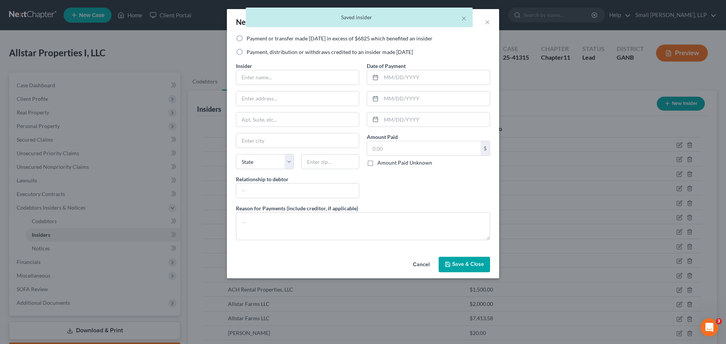
click at [299, 52] on label "Payment, distribution or withdraws credited to an insider made [DATE]" at bounding box center [330, 52] width 166 height 8
click at [254, 52] on input "Payment, distribution or withdraws credited to an insider made [DATE]" at bounding box center [252, 50] width 5 height 5
click at [286, 76] on input "text" at bounding box center [297, 77] width 123 height 14
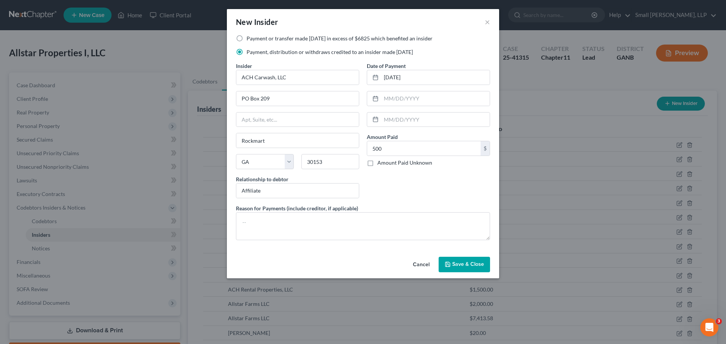
click at [454, 260] on button "Save & Close" at bounding box center [464, 265] width 51 height 16
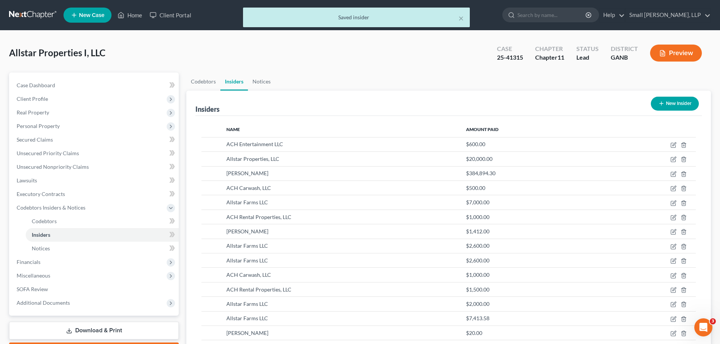
click at [666, 99] on button "New Insider" at bounding box center [675, 104] width 48 height 14
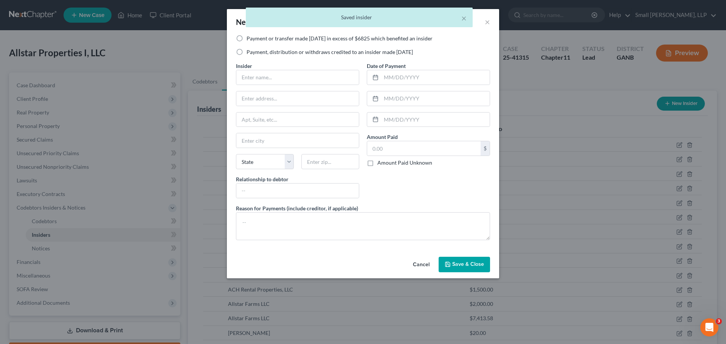
drag, startPoint x: 301, startPoint y: 50, endPoint x: 298, endPoint y: 55, distance: 5.9
click at [300, 51] on label "Payment, distribution or withdraws credited to an insider made [DATE]" at bounding box center [330, 52] width 166 height 8
click at [254, 51] on input "Payment, distribution or withdraws credited to an insider made [DATE]" at bounding box center [252, 50] width 5 height 5
click at [289, 77] on input "text" at bounding box center [297, 77] width 123 height 14
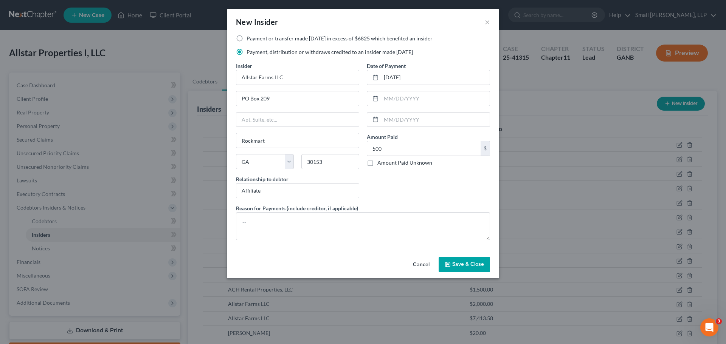
click at [472, 264] on span "Save & Close" at bounding box center [468, 265] width 32 height 6
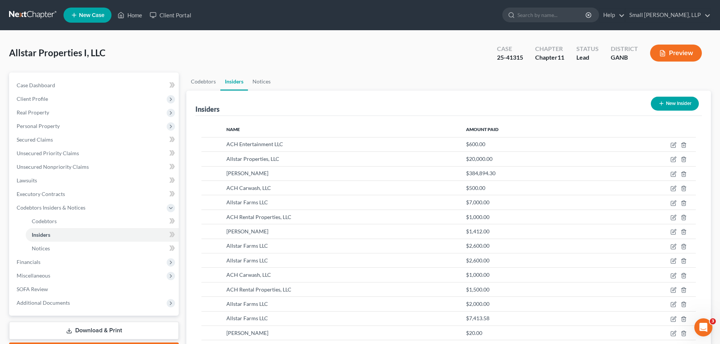
click at [659, 101] on icon "button" at bounding box center [662, 104] width 6 height 6
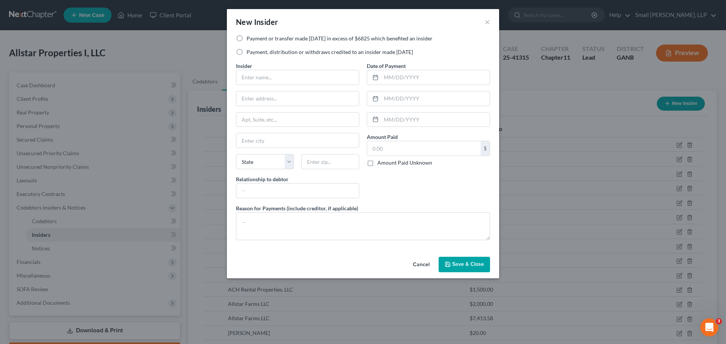
click at [327, 53] on label "Payment, distribution or withdraws credited to an insider made [DATE]" at bounding box center [330, 52] width 166 height 8
click at [254, 53] on input "Payment, distribution or withdraws credited to an insider made [DATE]" at bounding box center [252, 50] width 5 height 5
click at [312, 81] on input "text" at bounding box center [297, 77] width 123 height 14
click at [483, 266] on span "Save & Close" at bounding box center [468, 265] width 32 height 6
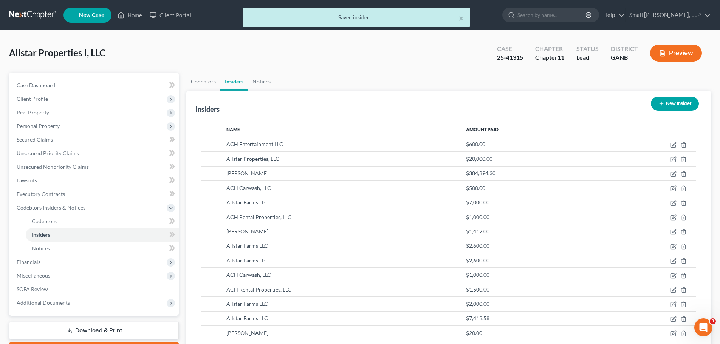
click at [682, 104] on button "New Insider" at bounding box center [675, 104] width 48 height 14
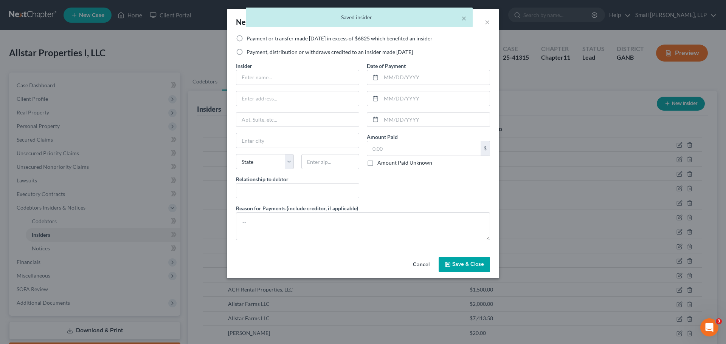
click at [263, 53] on label "Payment, distribution or withdraws credited to an insider made [DATE]" at bounding box center [330, 52] width 166 height 8
click at [254, 53] on input "Payment, distribution or withdraws credited to an insider made [DATE]" at bounding box center [252, 50] width 5 height 5
click at [264, 74] on input "text" at bounding box center [297, 77] width 123 height 14
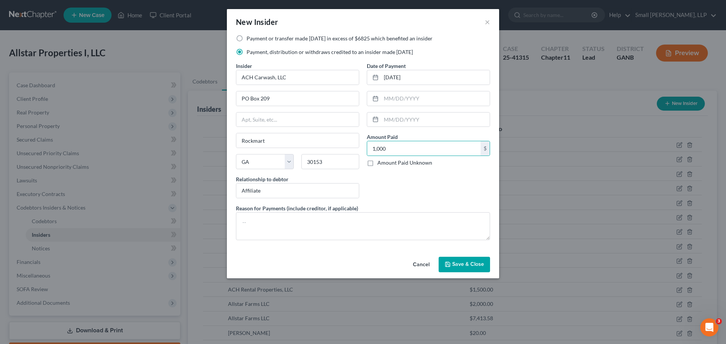
click at [476, 267] on span "Save & Close" at bounding box center [468, 265] width 32 height 6
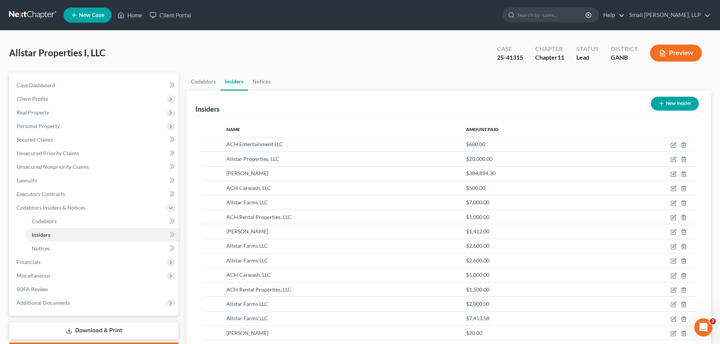
click at [663, 102] on icon "button" at bounding box center [662, 104] width 6 height 6
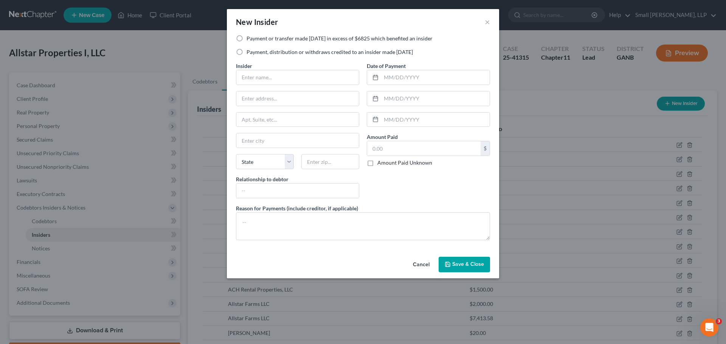
click at [283, 50] on label "Payment, distribution or withdraws credited to an insider made [DATE]" at bounding box center [330, 52] width 166 height 8
click at [254, 50] on input "Payment, distribution or withdraws credited to an insider made [DATE]" at bounding box center [252, 50] width 5 height 5
click at [277, 73] on input "text" at bounding box center [297, 77] width 123 height 14
click at [452, 261] on button "Save & Close" at bounding box center [464, 265] width 51 height 16
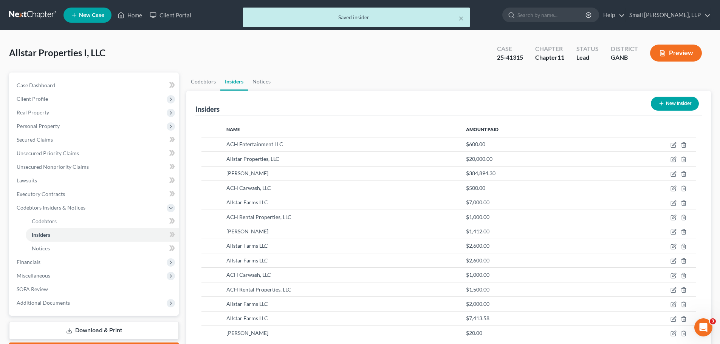
click at [671, 105] on button "New Insider" at bounding box center [675, 104] width 48 height 14
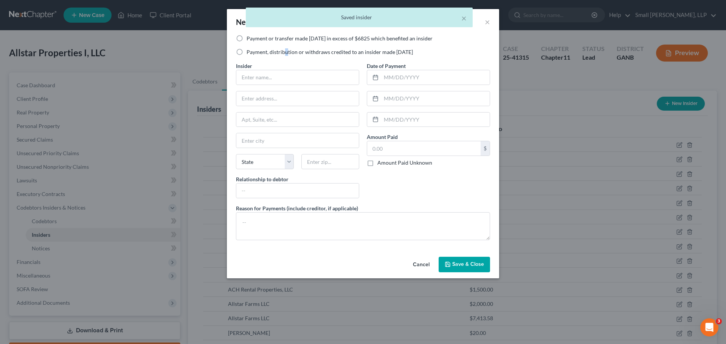
click at [285, 53] on label "Payment, distribution or withdraws credited to an insider made [DATE]" at bounding box center [330, 52] width 166 height 8
click at [249, 49] on label "Payment, distribution or withdraws credited to an insider made [DATE]" at bounding box center [330, 52] width 166 height 8
click at [250, 49] on input "Payment, distribution or withdraws credited to an insider made [DATE]" at bounding box center [252, 50] width 5 height 5
click at [254, 74] on input "text" at bounding box center [297, 77] width 123 height 14
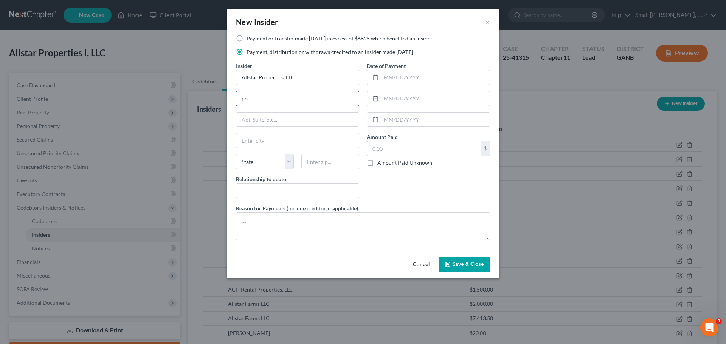
click at [257, 95] on input "po" at bounding box center [297, 99] width 123 height 14
click at [457, 267] on span "Save & Close" at bounding box center [468, 265] width 32 height 6
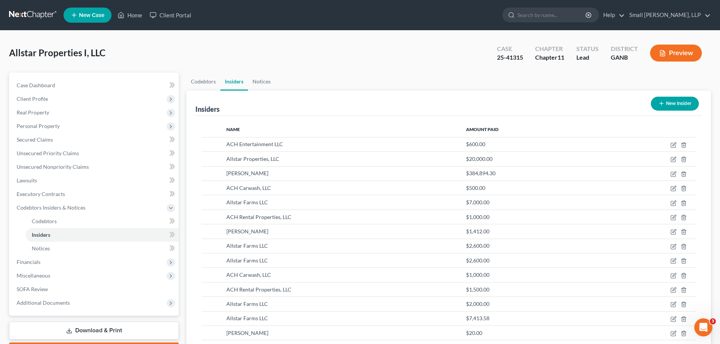
click at [664, 105] on button "New Insider" at bounding box center [675, 104] width 48 height 14
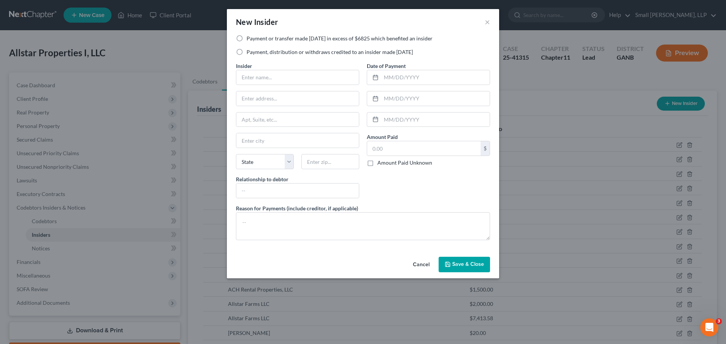
click at [256, 51] on label "Payment, distribution or withdraws credited to an insider made [DATE]" at bounding box center [330, 52] width 166 height 8
click at [254, 51] on input "Payment, distribution or withdraws credited to an insider made [DATE]" at bounding box center [252, 50] width 5 height 5
click at [262, 77] on input "text" at bounding box center [297, 77] width 123 height 14
click at [274, 102] on input "PO" at bounding box center [297, 99] width 123 height 14
click at [463, 265] on span "Save & Close" at bounding box center [468, 265] width 32 height 6
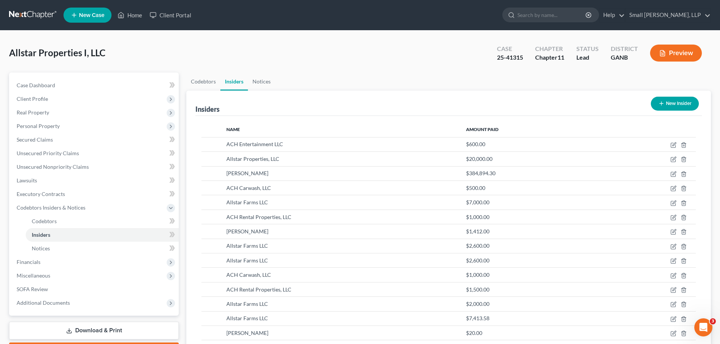
click at [672, 99] on button "New Insider" at bounding box center [675, 104] width 48 height 14
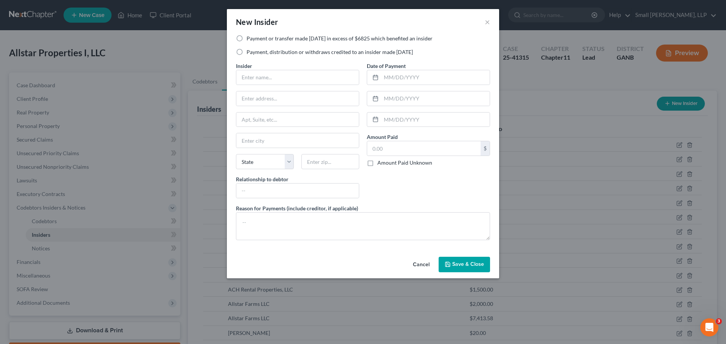
click at [286, 40] on label "Payment or transfer made [DATE] in excess of $6825 which benefited an insider" at bounding box center [340, 39] width 186 height 8
click at [254, 40] on input "Payment or transfer made [DATE] in excess of $6825 which benefited an insider" at bounding box center [252, 37] width 5 height 5
click at [285, 79] on input "text" at bounding box center [297, 77] width 123 height 14
click at [473, 265] on span "Save & Close" at bounding box center [468, 265] width 32 height 6
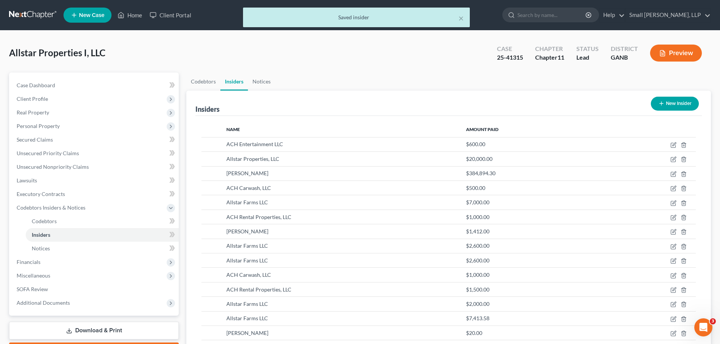
click at [661, 104] on icon "button" at bounding box center [662, 104] width 6 height 6
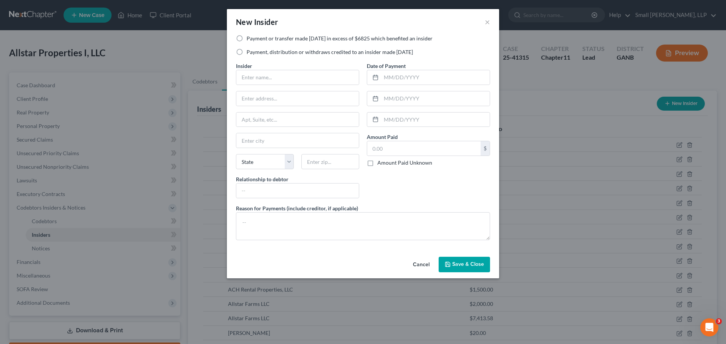
click at [267, 51] on label "Payment, distribution or withdraws credited to an insider made [DATE]" at bounding box center [330, 52] width 166 height 8
click at [254, 51] on input "Payment, distribution or withdraws credited to an insider made [DATE]" at bounding box center [252, 50] width 5 height 5
click at [273, 82] on input "text" at bounding box center [297, 77] width 123 height 14
click at [461, 262] on span "Save & Close" at bounding box center [468, 265] width 32 height 6
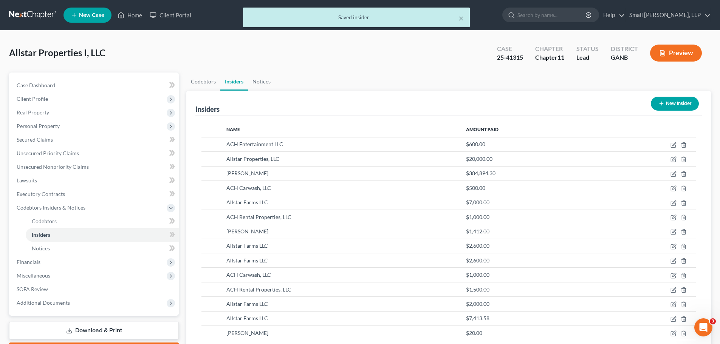
click at [663, 105] on icon "button" at bounding box center [662, 104] width 6 height 6
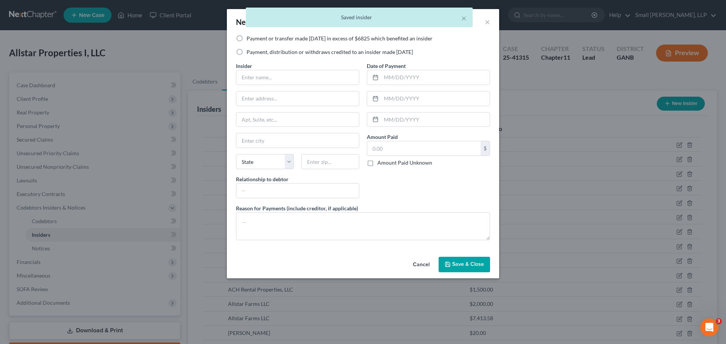
drag, startPoint x: 278, startPoint y: 52, endPoint x: 273, endPoint y: 72, distance: 20.5
click at [278, 52] on label "Payment, distribution or withdraws credited to an insider made [DATE]" at bounding box center [330, 52] width 166 height 8
click at [254, 52] on input "Payment, distribution or withdraws credited to an insider made [DATE]" at bounding box center [252, 50] width 5 height 5
click at [271, 74] on input "text" at bounding box center [297, 77] width 123 height 14
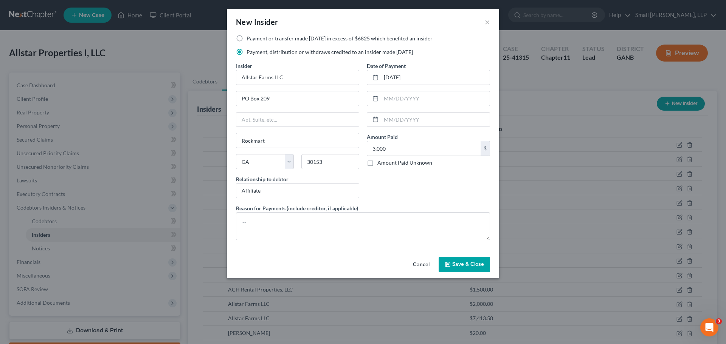
click at [449, 265] on polyline "button" at bounding box center [448, 266] width 3 height 2
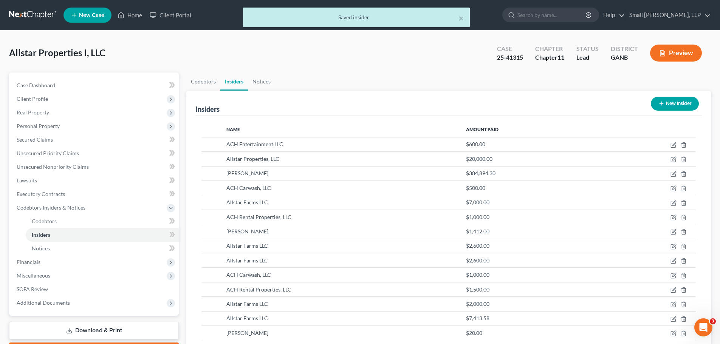
click at [670, 107] on button "New Insider" at bounding box center [675, 104] width 48 height 14
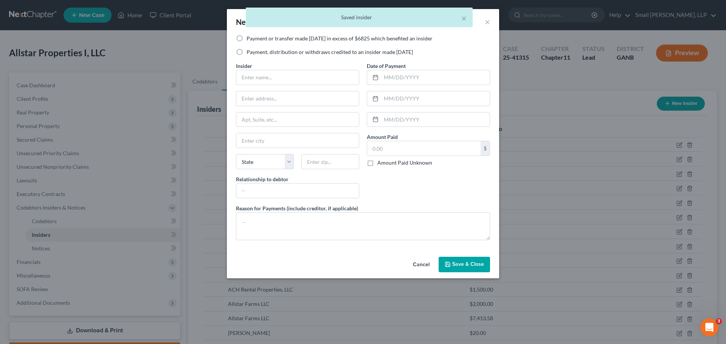
click at [309, 51] on label "Payment, distribution or withdraws credited to an insider made [DATE]" at bounding box center [330, 52] width 166 height 8
click at [254, 51] on input "Payment, distribution or withdraws credited to an insider made [DATE]" at bounding box center [252, 50] width 5 height 5
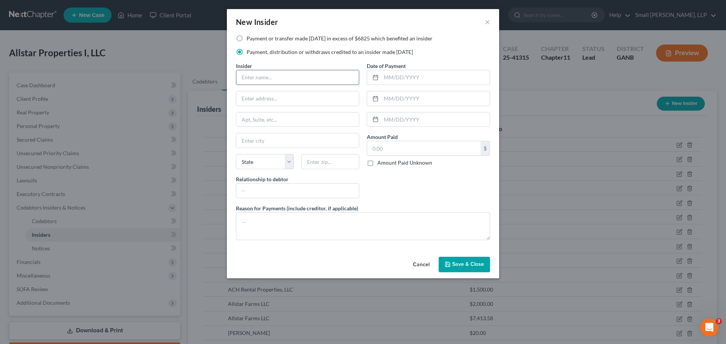
click at [290, 77] on input "text" at bounding box center [297, 77] width 123 height 14
click at [287, 163] on select "State [US_STATE] AK AR AZ CA CO CT DE DC [GEOGRAPHIC_DATA] [GEOGRAPHIC_DATA] GU…" at bounding box center [265, 161] width 58 height 15
click at [236, 154] on select "State [US_STATE] AK AR AZ CA CO CT DE DC [GEOGRAPHIC_DATA] [GEOGRAPHIC_DATA] GU…" at bounding box center [265, 161] width 58 height 15
click at [466, 267] on span "Save & Close" at bounding box center [468, 265] width 32 height 6
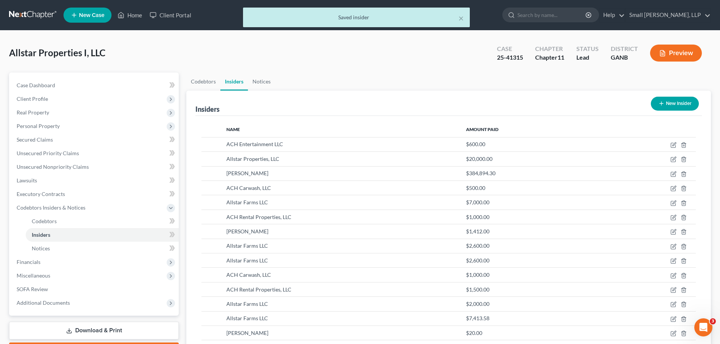
click at [663, 101] on icon "button" at bounding box center [662, 104] width 6 height 6
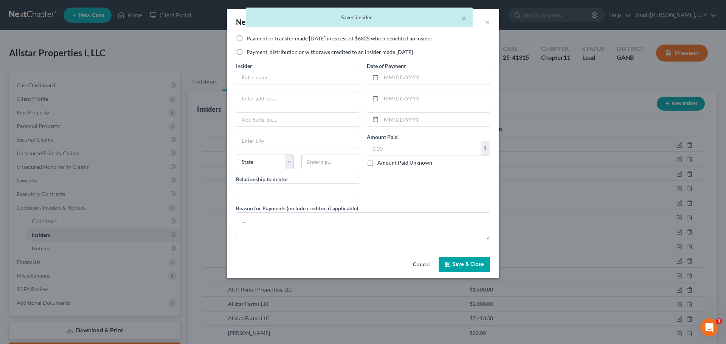
click at [352, 54] on label "Payment, distribution or withdraws credited to an insider made [DATE]" at bounding box center [330, 52] width 166 height 8
click at [254, 53] on input "Payment, distribution or withdraws credited to an insider made [DATE]" at bounding box center [252, 50] width 5 height 5
click at [310, 81] on input "text" at bounding box center [297, 77] width 123 height 14
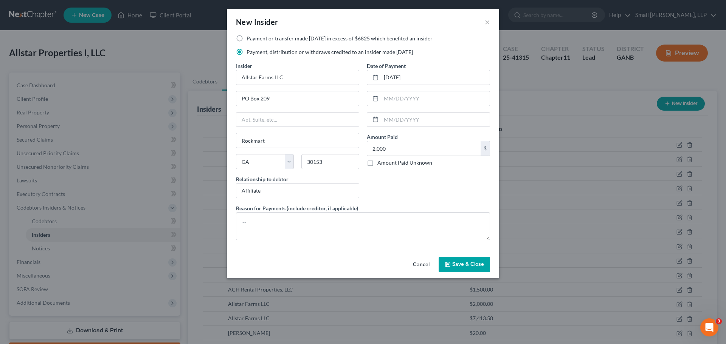
click at [461, 270] on button "Save & Close" at bounding box center [464, 265] width 51 height 16
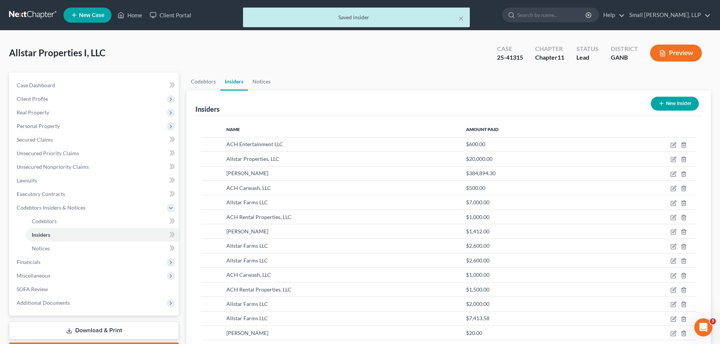
click at [667, 105] on button "New Insider" at bounding box center [675, 104] width 48 height 14
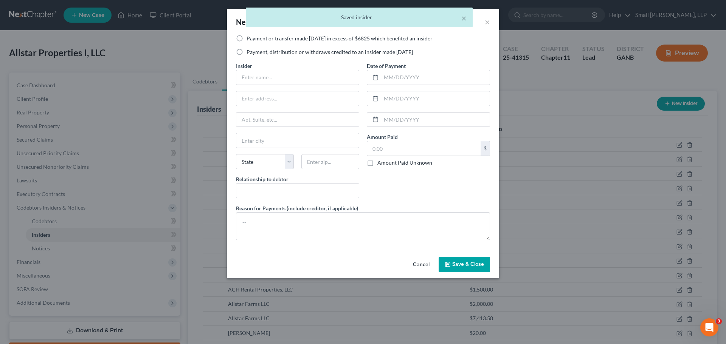
click at [282, 40] on label "Payment or transfer made [DATE] in excess of $6825 which benefited an insider" at bounding box center [340, 39] width 186 height 8
click at [254, 40] on input "Payment or transfer made [DATE] in excess of $6825 which benefited an insider" at bounding box center [252, 37] width 5 height 5
click at [267, 71] on input "text" at bounding box center [297, 77] width 123 height 14
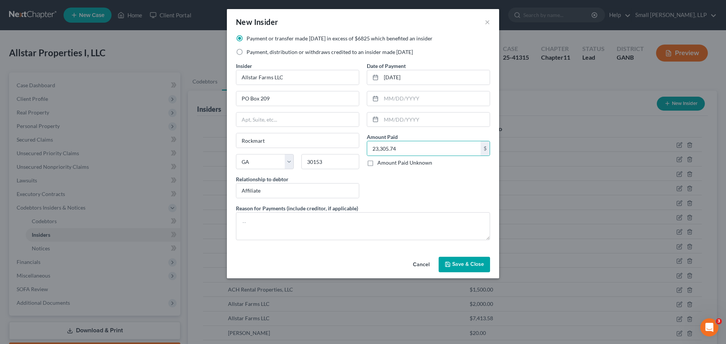
click at [458, 264] on span "Save & Close" at bounding box center [468, 265] width 32 height 6
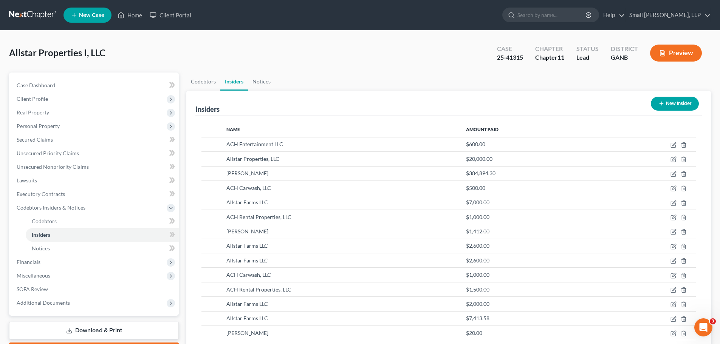
click at [684, 108] on button "New Insider" at bounding box center [675, 104] width 48 height 14
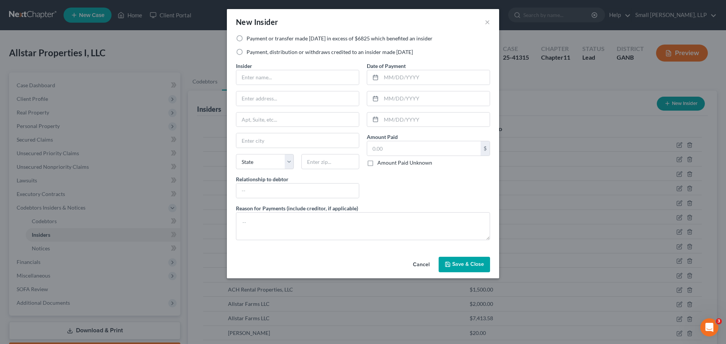
click at [299, 53] on label "Payment, distribution or withdraws credited to an insider made [DATE]" at bounding box center [330, 52] width 166 height 8
click at [254, 53] on input "Payment, distribution or withdraws credited to an insider made [DATE]" at bounding box center [252, 50] width 5 height 5
click at [286, 83] on input "text" at bounding box center [297, 77] width 123 height 14
click at [454, 260] on button "Save & Close" at bounding box center [464, 265] width 51 height 16
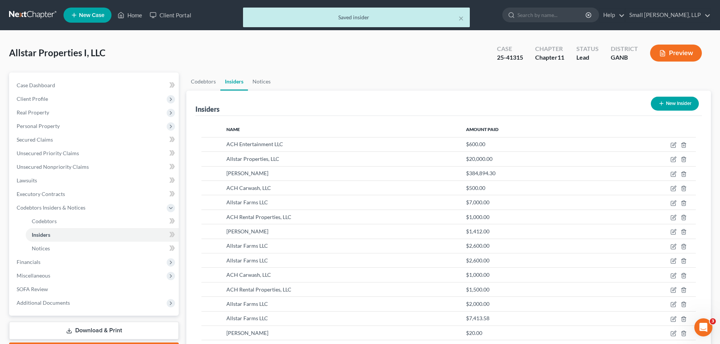
click at [672, 103] on button "New Insider" at bounding box center [675, 104] width 48 height 14
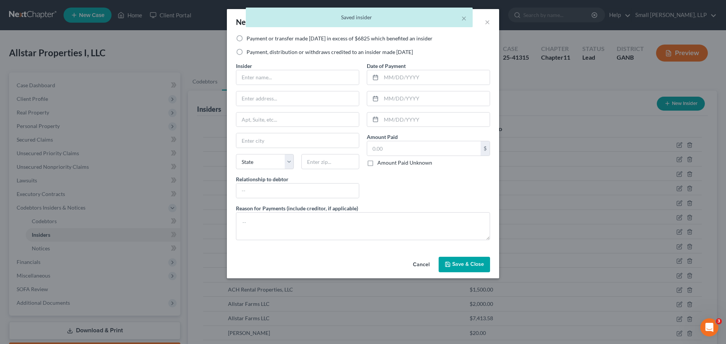
click at [297, 56] on div "Payment or transfer made within 1 year in excess of $6825 which benefited an in…" at bounding box center [363, 48] width 262 height 27
click at [295, 51] on label "Payment, distribution or withdraws credited to an insider made [DATE]" at bounding box center [330, 52] width 166 height 8
click at [254, 51] on input "Payment, distribution or withdraws credited to an insider made [DATE]" at bounding box center [252, 50] width 5 height 5
click at [282, 74] on input "text" at bounding box center [297, 77] width 123 height 14
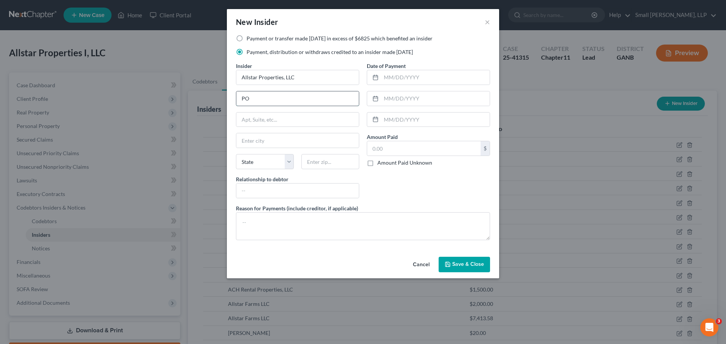
click at [283, 105] on input "PO" at bounding box center [297, 99] width 123 height 14
click at [290, 134] on input "text" at bounding box center [297, 140] width 123 height 14
click at [447, 262] on polyline "button" at bounding box center [448, 262] width 2 height 1
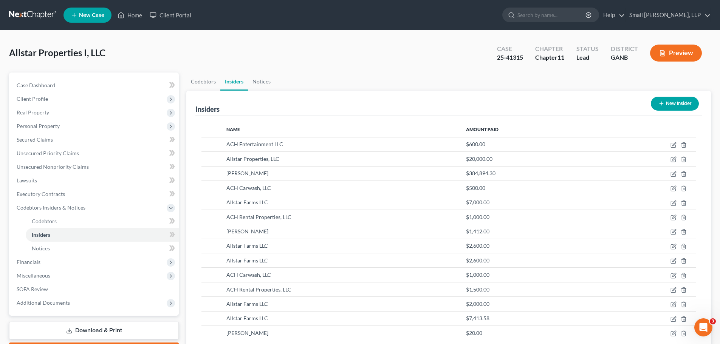
click at [667, 108] on button "New Insider" at bounding box center [675, 104] width 48 height 14
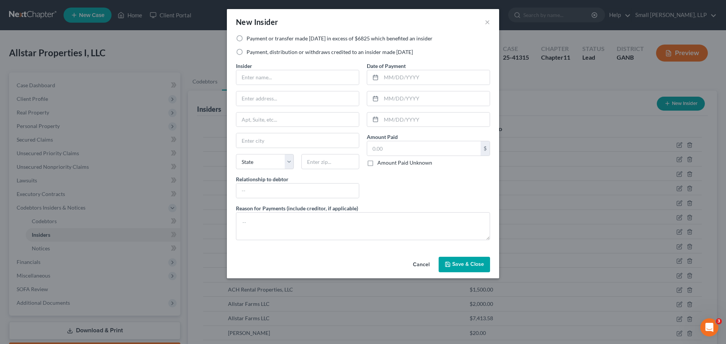
click at [256, 38] on label "Payment or transfer made [DATE] in excess of $6825 which benefited an insider" at bounding box center [340, 39] width 186 height 8
click at [254, 38] on input "Payment or transfer made [DATE] in excess of $6825 which benefited an insider" at bounding box center [252, 37] width 5 height 5
click at [272, 78] on input "text" at bounding box center [297, 77] width 123 height 14
click at [296, 97] on input "[STREET_ADDRESS]" at bounding box center [297, 99] width 123 height 14
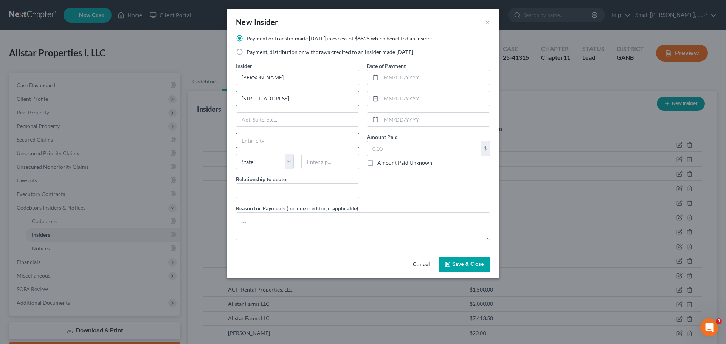
click at [258, 141] on input "text" at bounding box center [297, 140] width 123 height 14
click at [461, 270] on button "Save & Close" at bounding box center [464, 265] width 51 height 16
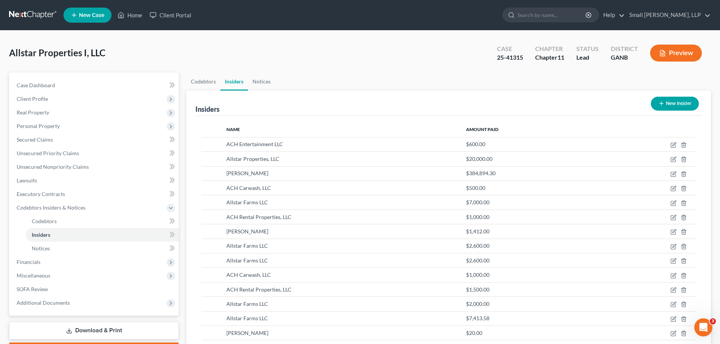
click at [664, 105] on button "New Insider" at bounding box center [675, 104] width 48 height 14
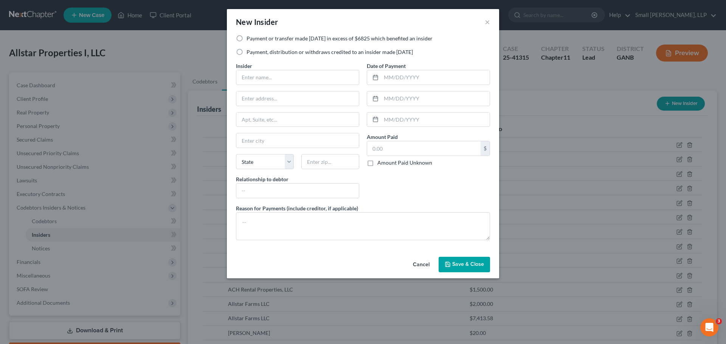
click at [298, 37] on label "Payment or transfer made [DATE] in excess of $6825 which benefited an insider" at bounding box center [340, 39] width 186 height 8
click at [254, 37] on input "Payment or transfer made [DATE] in excess of $6825 which benefited an insider" at bounding box center [252, 37] width 5 height 5
click at [298, 52] on label "Payment, distribution or withdraws credited to an insider made [DATE]" at bounding box center [330, 52] width 166 height 8
click at [254, 52] on input "Payment, distribution or withdraws credited to an insider made [DATE]" at bounding box center [252, 50] width 5 height 5
click at [285, 75] on input "text" at bounding box center [297, 77] width 123 height 14
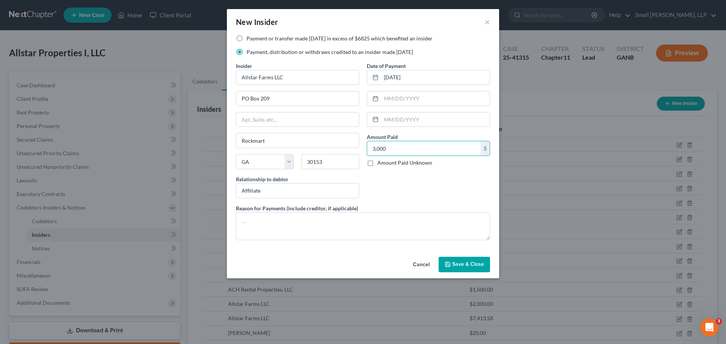
click at [452, 261] on button "Save & Close" at bounding box center [464, 265] width 51 height 16
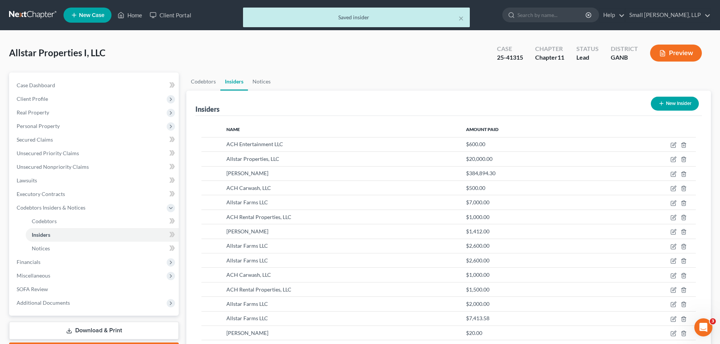
click at [672, 103] on button "New Insider" at bounding box center [675, 104] width 48 height 14
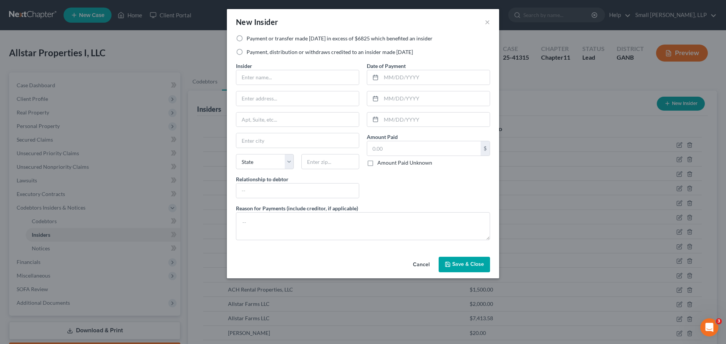
click at [308, 51] on label "Payment, distribution or withdraws credited to an insider made [DATE]" at bounding box center [330, 52] width 166 height 8
click at [254, 51] on input "Payment, distribution or withdraws credited to an insider made [DATE]" at bounding box center [252, 50] width 5 height 5
click at [293, 77] on input "text" at bounding box center [297, 77] width 123 height 14
click at [290, 186] on input "text" at bounding box center [297, 191] width 123 height 14
click at [281, 194] on input "aff" at bounding box center [297, 191] width 123 height 14
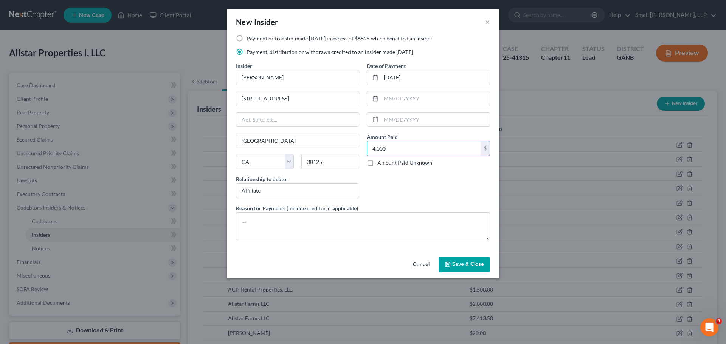
click at [456, 265] on span "Save & Close" at bounding box center [468, 265] width 32 height 6
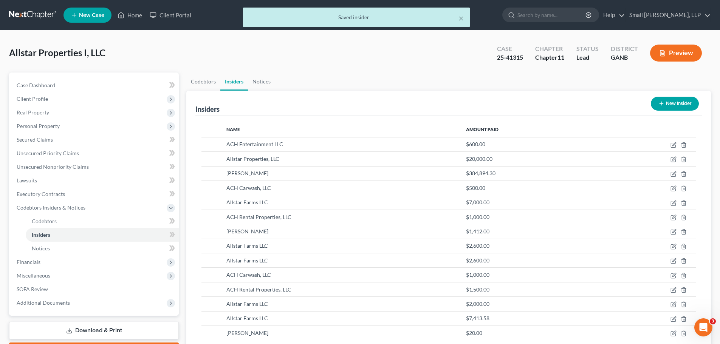
click at [662, 103] on icon "button" at bounding box center [662, 104] width 6 height 6
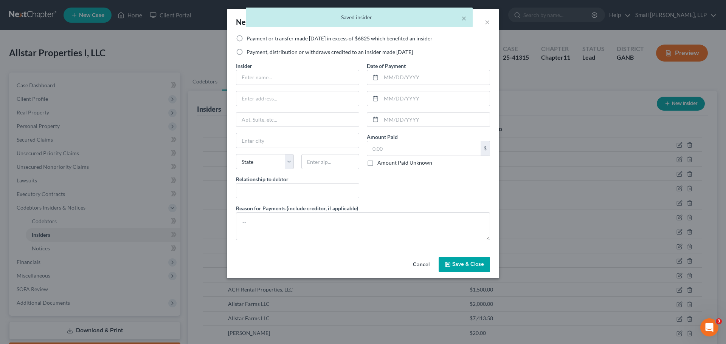
click at [277, 51] on label "Payment, distribution or withdraws credited to an insider made [DATE]" at bounding box center [330, 52] width 166 height 8
click at [254, 51] on input "Payment, distribution or withdraws credited to an insider made [DATE]" at bounding box center [252, 50] width 5 height 5
click at [265, 76] on input "text" at bounding box center [297, 77] width 123 height 14
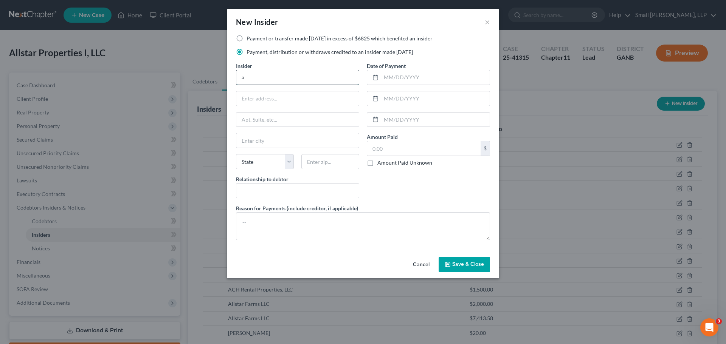
click at [285, 77] on input "a" at bounding box center [297, 77] width 123 height 14
click at [292, 101] on input "text" at bounding box center [297, 99] width 123 height 14
click at [462, 267] on span "Save & Close" at bounding box center [468, 265] width 32 height 6
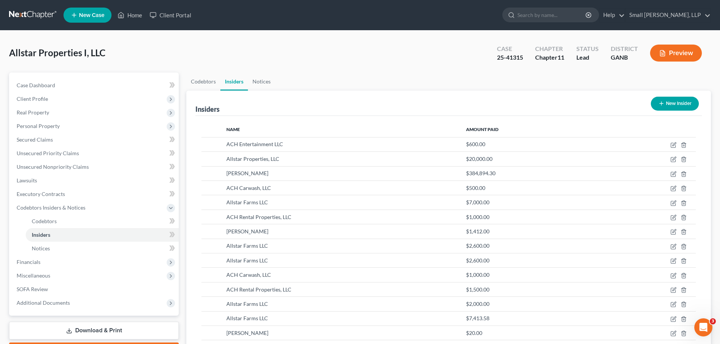
click at [666, 103] on button "New Insider" at bounding box center [675, 104] width 48 height 14
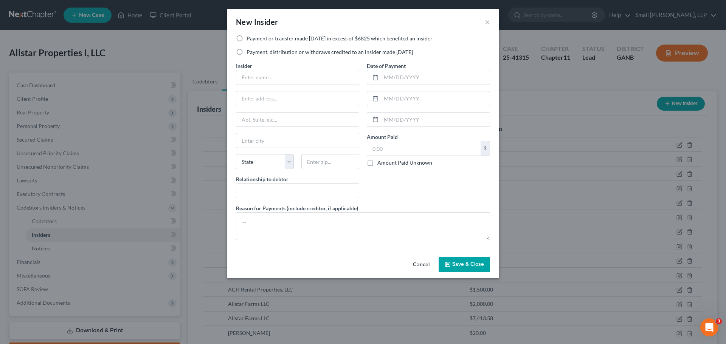
click at [264, 53] on label "Payment, distribution or withdraws credited to an insider made [DATE]" at bounding box center [330, 52] width 166 height 8
click at [254, 53] on input "Payment, distribution or withdraws credited to an insider made [DATE]" at bounding box center [252, 50] width 5 height 5
click at [262, 41] on label "Payment or transfer made [DATE] in excess of $6825 which benefited an insider" at bounding box center [340, 39] width 186 height 8
click at [254, 40] on input "Payment or transfer made [DATE] in excess of $6825 which benefited an insider" at bounding box center [252, 37] width 5 height 5
click at [264, 71] on input "text" at bounding box center [297, 77] width 123 height 14
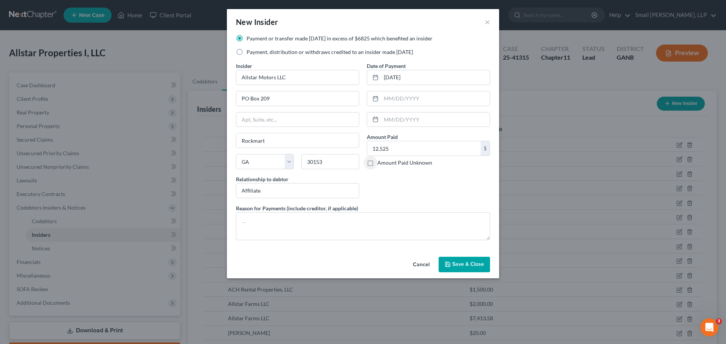
click at [474, 264] on span "Save & Close" at bounding box center [468, 265] width 32 height 6
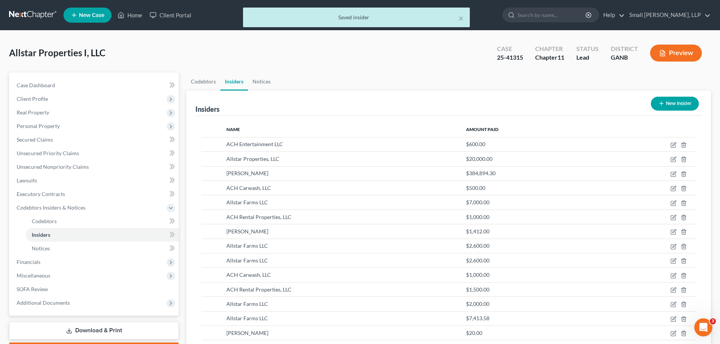
click at [673, 101] on button "New Insider" at bounding box center [675, 104] width 48 height 14
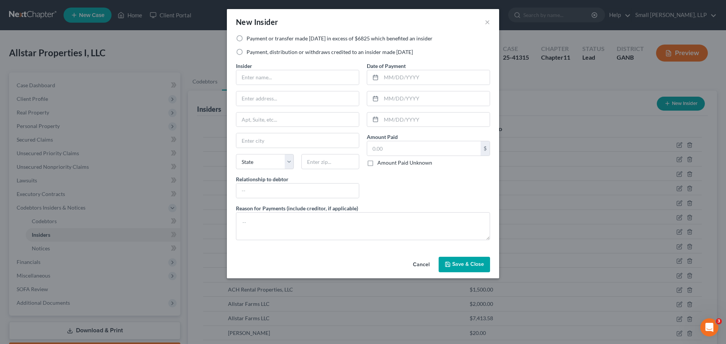
click at [259, 50] on label "Payment, distribution or withdraws credited to an insider made [DATE]" at bounding box center [330, 52] width 166 height 8
click at [254, 50] on input "Payment, distribution or withdraws credited to an insider made [DATE]" at bounding box center [252, 50] width 5 height 5
click at [260, 74] on input "text" at bounding box center [297, 77] width 123 height 14
drag, startPoint x: 266, startPoint y: 77, endPoint x: 230, endPoint y: 75, distance: 36.4
click at [230, 75] on div "Payment or transfer made within 1 year in excess of $6825 which benefited an in…" at bounding box center [363, 144] width 272 height 219
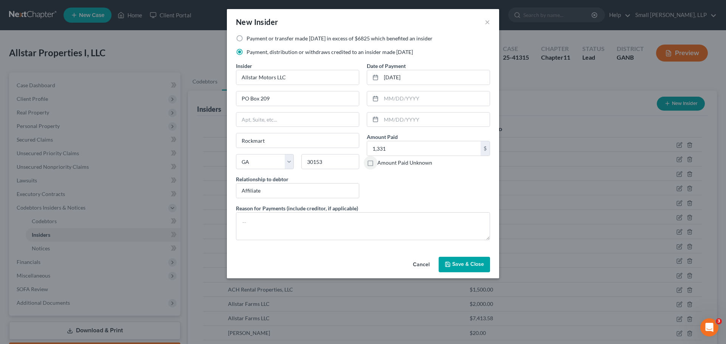
click at [480, 266] on span "Save & Close" at bounding box center [468, 265] width 32 height 6
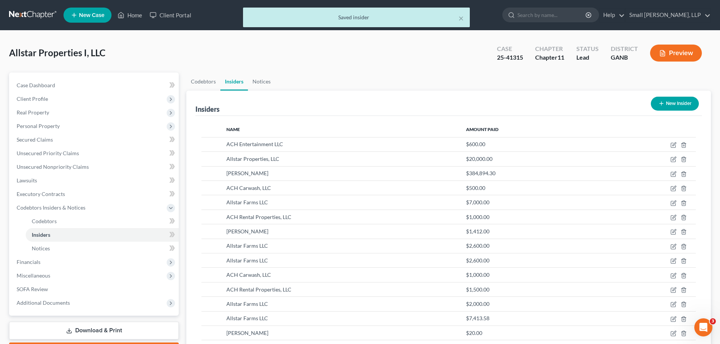
click at [663, 106] on icon "button" at bounding box center [662, 104] width 6 height 6
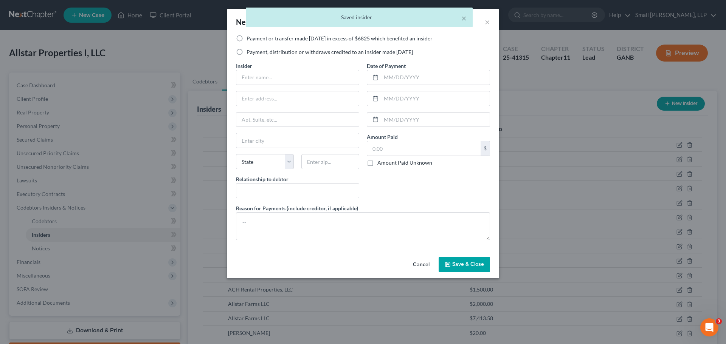
click at [289, 54] on label "Payment, distribution or withdraws credited to an insider made [DATE]" at bounding box center [330, 52] width 166 height 8
click at [254, 53] on input "Payment, distribution or withdraws credited to an insider made [DATE]" at bounding box center [252, 50] width 5 height 5
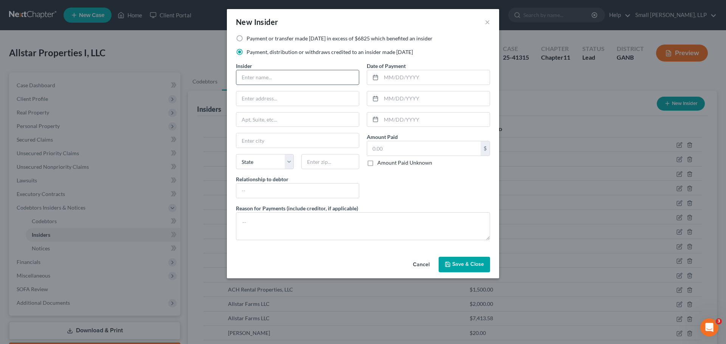
click at [266, 76] on input "text" at bounding box center [297, 77] width 123 height 14
drag, startPoint x: 462, startPoint y: 264, endPoint x: 565, endPoint y: 230, distance: 108.3
click at [463, 264] on span "Save & Close" at bounding box center [468, 265] width 32 height 6
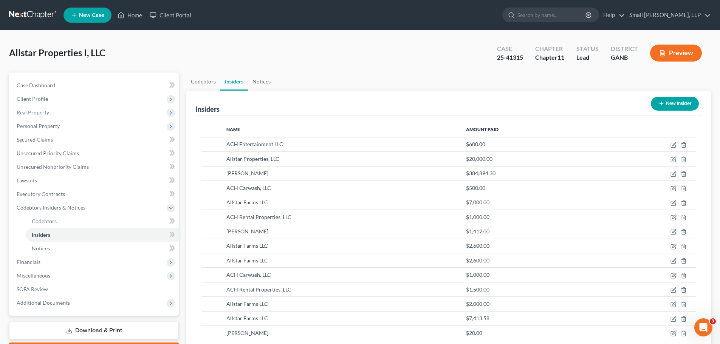
click at [664, 104] on button "New Insider" at bounding box center [675, 104] width 48 height 14
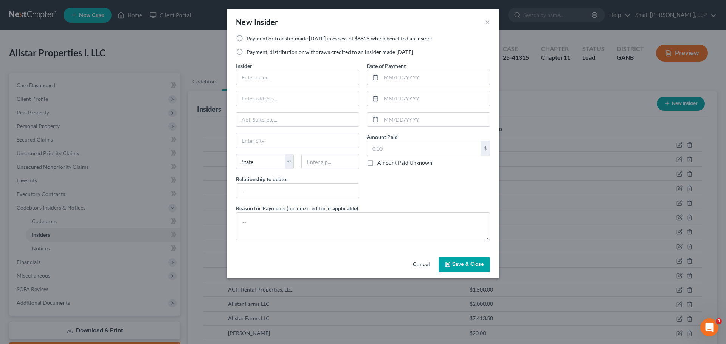
click at [265, 50] on label "Payment, distribution or withdraws credited to an insider made [DATE]" at bounding box center [330, 52] width 166 height 8
click at [254, 50] on input "Payment, distribution or withdraws credited to an insider made [DATE]" at bounding box center [252, 50] width 5 height 5
click at [272, 37] on label "Payment or transfer made [DATE] in excess of $6825 which benefited an insider" at bounding box center [340, 39] width 186 height 8
click at [254, 37] on input "Payment or transfer made [DATE] in excess of $6825 which benefited an insider" at bounding box center [252, 37] width 5 height 5
click at [278, 73] on input "text" at bounding box center [297, 77] width 123 height 14
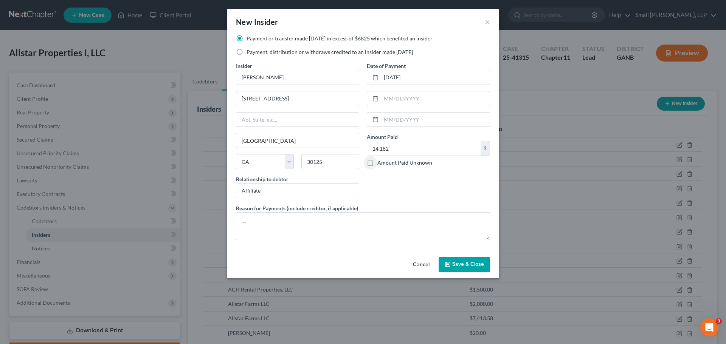
click at [480, 266] on span "Save & Close" at bounding box center [468, 265] width 32 height 6
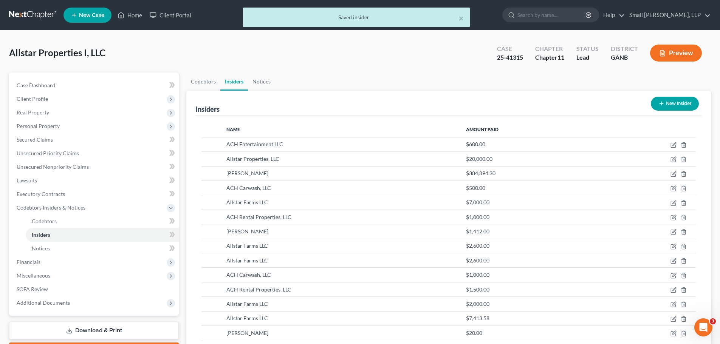
click at [671, 105] on button "New Insider" at bounding box center [675, 104] width 48 height 14
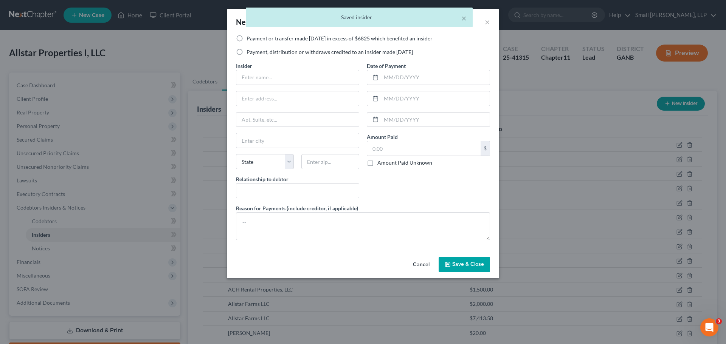
click at [278, 39] on label "Payment or transfer made [DATE] in excess of $6825 which benefited an insider" at bounding box center [340, 39] width 186 height 8
click at [254, 39] on input "Payment or transfer made [DATE] in excess of $6825 which benefited an insider" at bounding box center [252, 37] width 5 height 5
click at [265, 80] on input "text" at bounding box center [297, 77] width 123 height 14
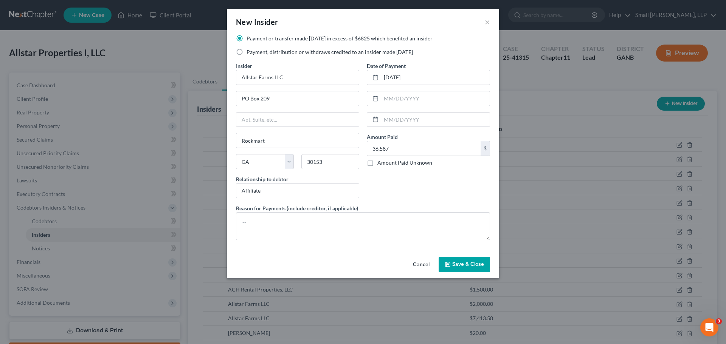
click at [464, 268] on button "Save & Close" at bounding box center [464, 265] width 51 height 16
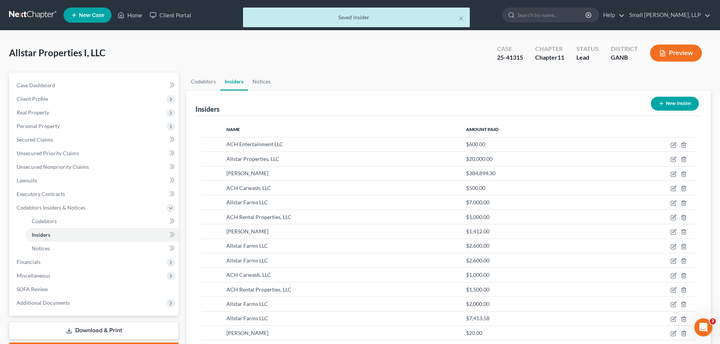
click at [667, 102] on button "New Insider" at bounding box center [675, 104] width 48 height 14
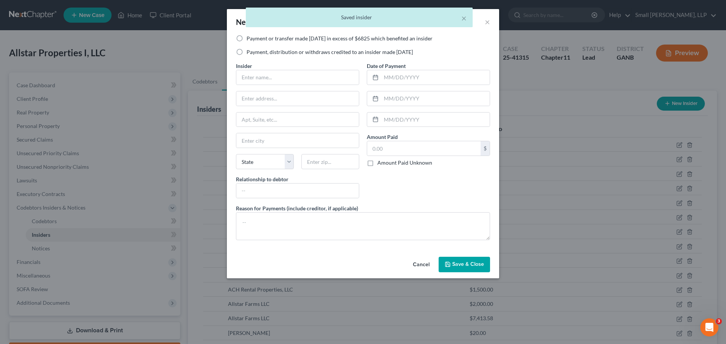
click at [271, 50] on label "Payment, distribution or withdraws credited to an insider made [DATE]" at bounding box center [330, 52] width 166 height 8
click at [254, 50] on input "Payment, distribution or withdraws credited to an insider made [DATE]" at bounding box center [252, 50] width 5 height 5
click at [275, 85] on div "Insider * State AL AK AR AZ CA CO CT DE DC FL GA GU HI ID IL IN IA KS KY LA ME …" at bounding box center [297, 133] width 131 height 143
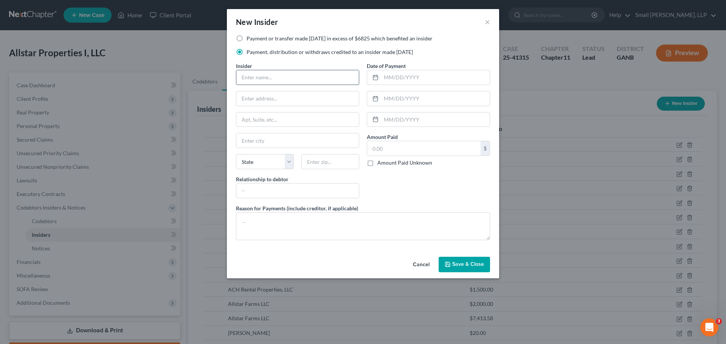
click at [277, 82] on input "text" at bounding box center [297, 77] width 123 height 14
click at [270, 103] on input "PO" at bounding box center [297, 99] width 123 height 14
click at [272, 114] on input "text" at bounding box center [297, 120] width 123 height 14
click at [268, 101] on input "PO" at bounding box center [297, 99] width 123 height 14
click at [461, 267] on span "Save & Close" at bounding box center [468, 265] width 32 height 6
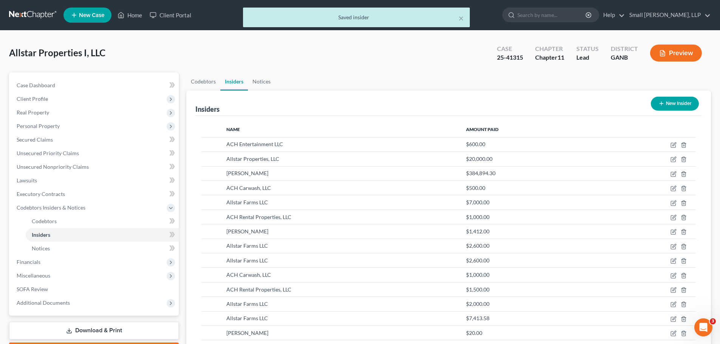
click at [677, 104] on button "New Insider" at bounding box center [675, 104] width 48 height 14
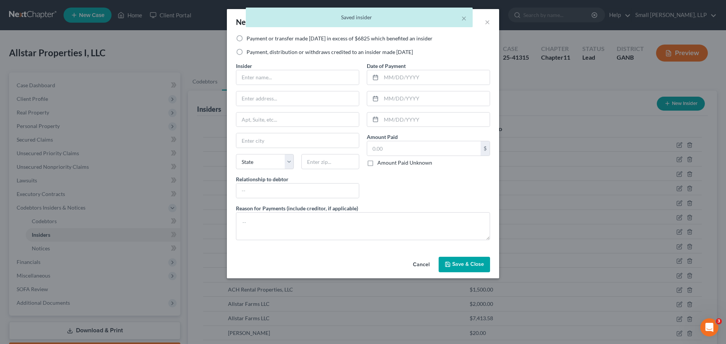
click at [256, 50] on label "Payment, distribution or withdraws credited to an insider made [DATE]" at bounding box center [330, 52] width 166 height 8
click at [254, 50] on input "Payment, distribution or withdraws credited to an insider made [DATE]" at bounding box center [252, 50] width 5 height 5
click at [264, 76] on input "text" at bounding box center [297, 77] width 123 height 14
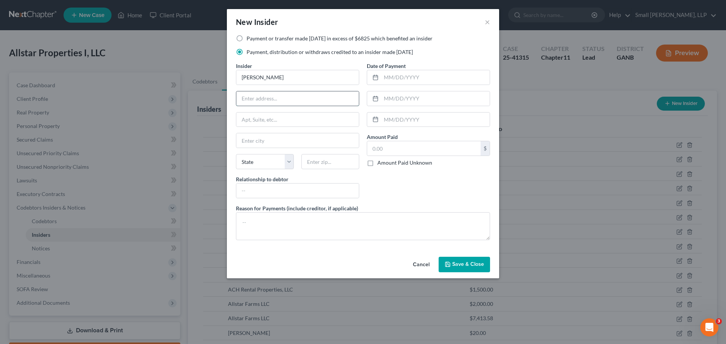
click at [281, 101] on input "text" at bounding box center [297, 99] width 123 height 14
click at [450, 262] on icon "button" at bounding box center [448, 265] width 6 height 6
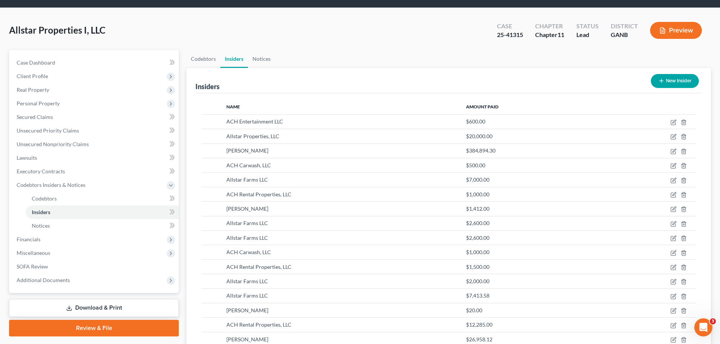
scroll to position [14, 0]
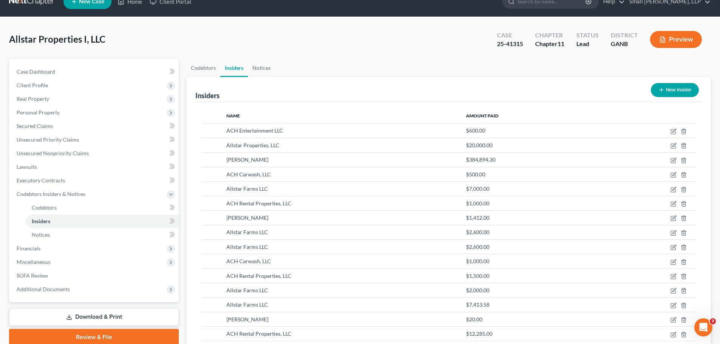
click at [691, 90] on button "New Insider" at bounding box center [675, 90] width 48 height 14
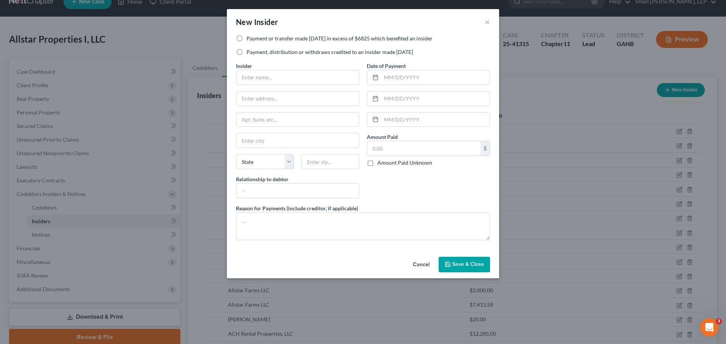
click at [292, 49] on label "Payment, distribution or withdraws credited to an insider made [DATE]" at bounding box center [330, 52] width 166 height 8
click at [254, 49] on input "Payment, distribution or withdraws credited to an insider made [DATE]" at bounding box center [252, 50] width 5 height 5
click at [278, 80] on input "text" at bounding box center [297, 77] width 123 height 14
click at [459, 263] on span "Save & Close" at bounding box center [468, 265] width 32 height 6
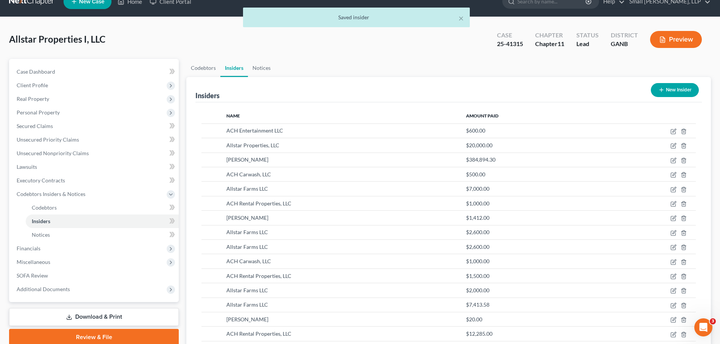
click at [665, 93] on button "New Insider" at bounding box center [675, 90] width 48 height 14
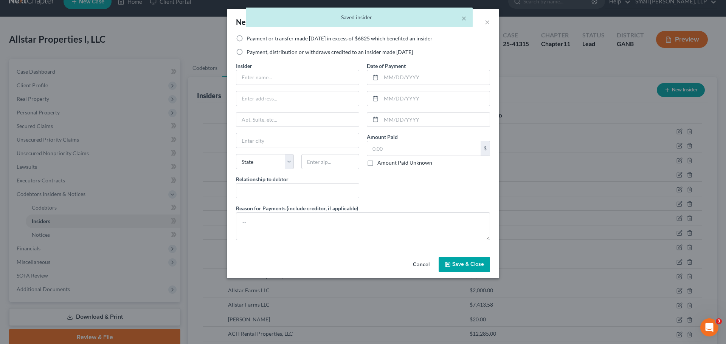
click at [291, 53] on label "Payment, distribution or withdraws credited to an insider made [DATE]" at bounding box center [330, 52] width 166 height 8
click at [254, 53] on input "Payment, distribution or withdraws credited to an insider made [DATE]" at bounding box center [252, 50] width 5 height 5
click at [284, 78] on input "text" at bounding box center [297, 77] width 123 height 14
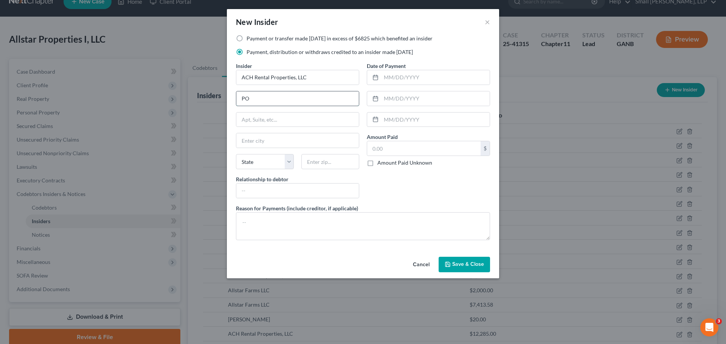
click at [272, 103] on input "PO" at bounding box center [297, 99] width 123 height 14
click at [456, 267] on span "Save & Close" at bounding box center [468, 265] width 32 height 6
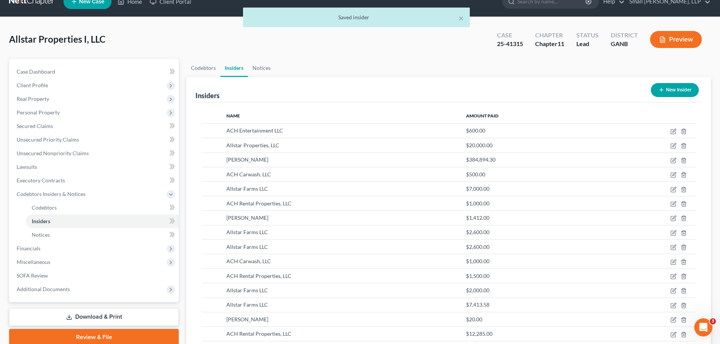
click at [673, 86] on button "New Insider" at bounding box center [675, 90] width 48 height 14
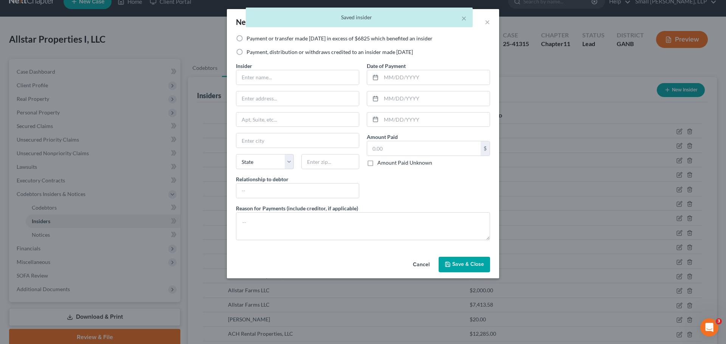
click at [317, 49] on label "Payment, distribution or withdraws credited to an insider made [DATE]" at bounding box center [330, 52] width 166 height 8
click at [254, 49] on input "Payment, distribution or withdraws credited to an insider made [DATE]" at bounding box center [252, 50] width 5 height 5
click at [289, 71] on input "text" at bounding box center [297, 77] width 123 height 14
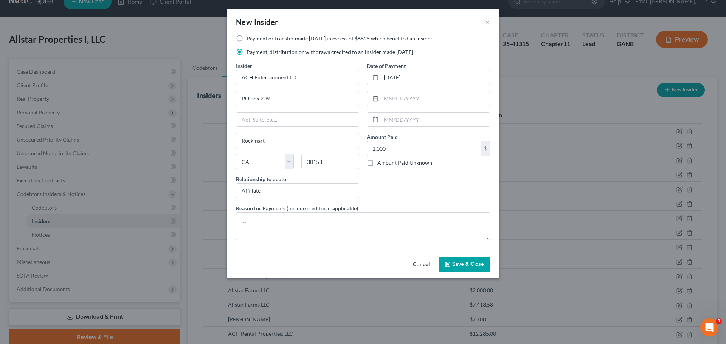
click at [468, 267] on span "Save & Close" at bounding box center [468, 265] width 32 height 6
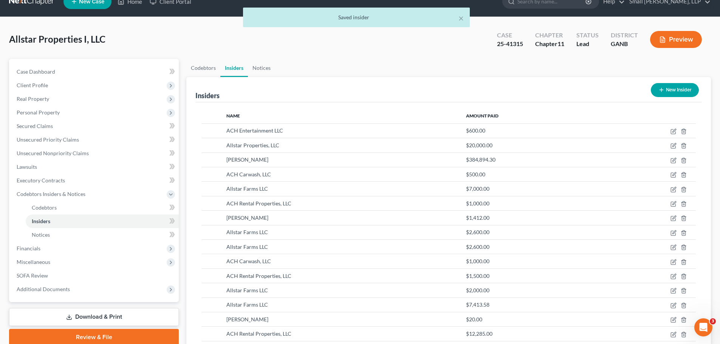
click at [663, 87] on button "New Insider" at bounding box center [675, 90] width 48 height 14
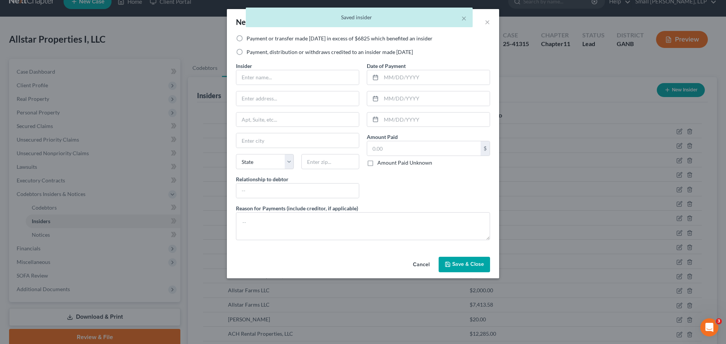
click at [294, 50] on label "Payment, distribution or withdraws credited to an insider made [DATE]" at bounding box center [330, 52] width 166 height 8
click at [254, 50] on input "Payment, distribution or withdraws credited to an insider made [DATE]" at bounding box center [252, 50] width 5 height 5
click at [281, 74] on input "text" at bounding box center [297, 77] width 123 height 14
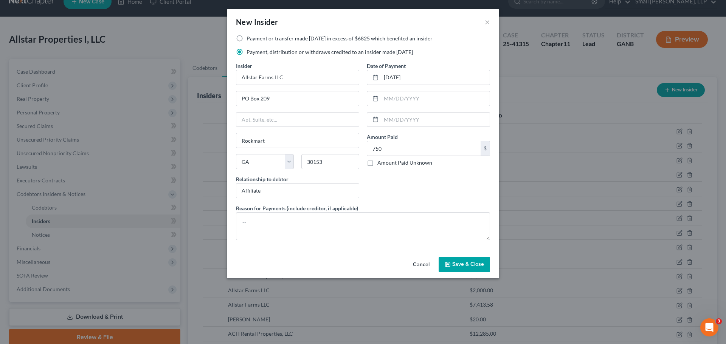
click at [478, 266] on span "Save & Close" at bounding box center [468, 265] width 32 height 6
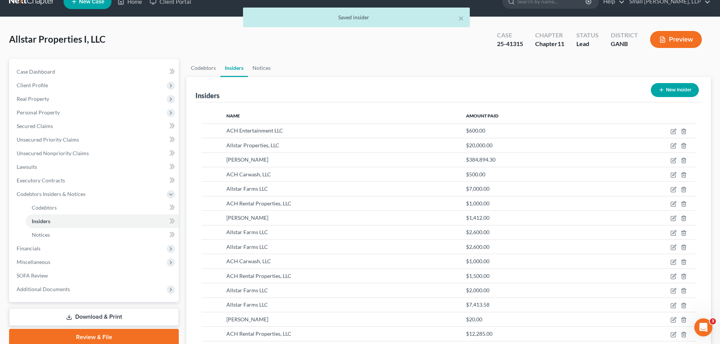
click at [661, 93] on icon "button" at bounding box center [662, 90] width 6 height 6
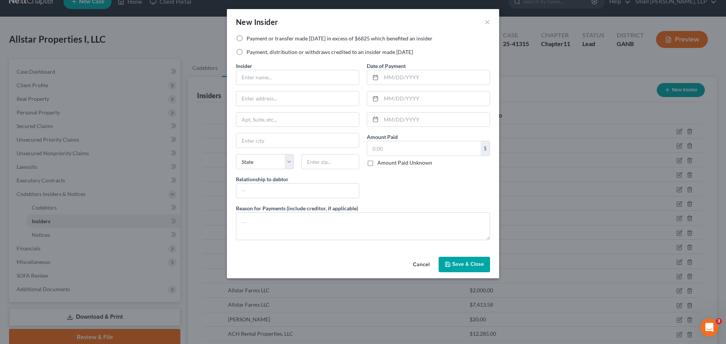
click at [327, 53] on label "Payment, distribution or withdraws credited to an insider made [DATE]" at bounding box center [330, 52] width 166 height 8
click at [254, 53] on input "Payment, distribution or withdraws credited to an insider made [DATE]" at bounding box center [252, 50] width 5 height 5
click at [306, 74] on input "text" at bounding box center [297, 77] width 123 height 14
click at [283, 105] on input "PO Bo" at bounding box center [297, 99] width 123 height 14
click at [278, 101] on input "PO Bo" at bounding box center [297, 99] width 123 height 14
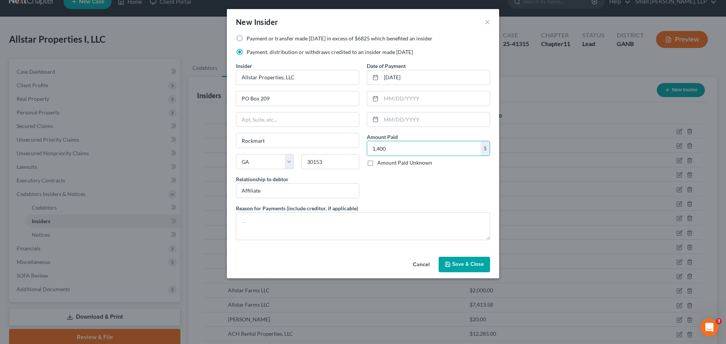
click at [452, 263] on button "Save & Close" at bounding box center [464, 265] width 51 height 16
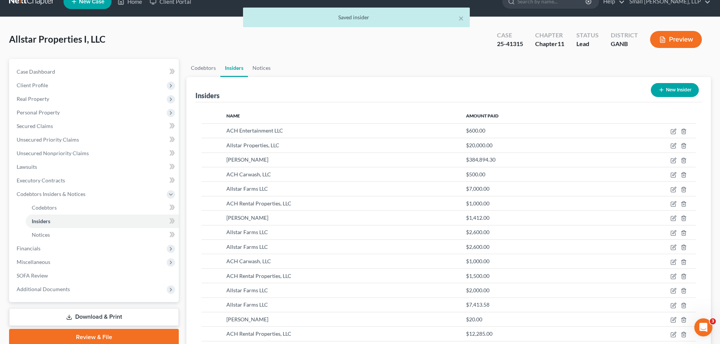
click at [681, 90] on button "New Insider" at bounding box center [675, 90] width 48 height 14
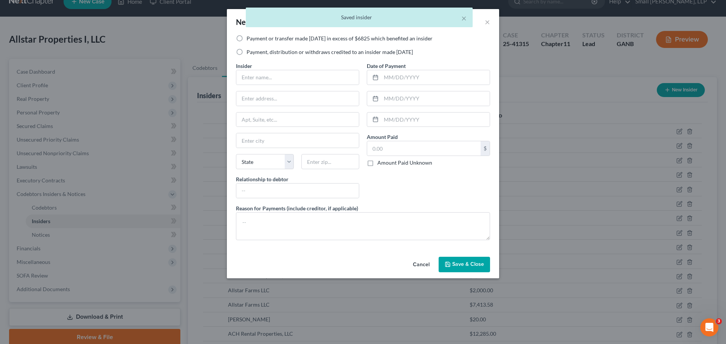
click at [255, 54] on label "Payment, distribution or withdraws credited to an insider made [DATE]" at bounding box center [330, 52] width 166 height 8
click at [254, 53] on input "Payment, distribution or withdraws credited to an insider made [DATE]" at bounding box center [252, 50] width 5 height 5
click at [258, 80] on input "text" at bounding box center [297, 77] width 123 height 14
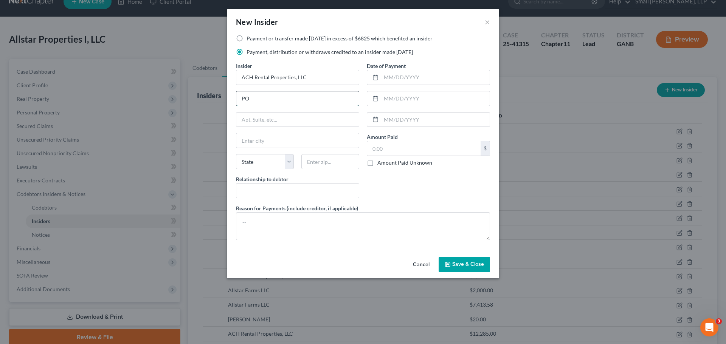
click at [259, 93] on input "PO" at bounding box center [297, 99] width 123 height 14
click at [456, 261] on button "Save & Close" at bounding box center [464, 265] width 51 height 16
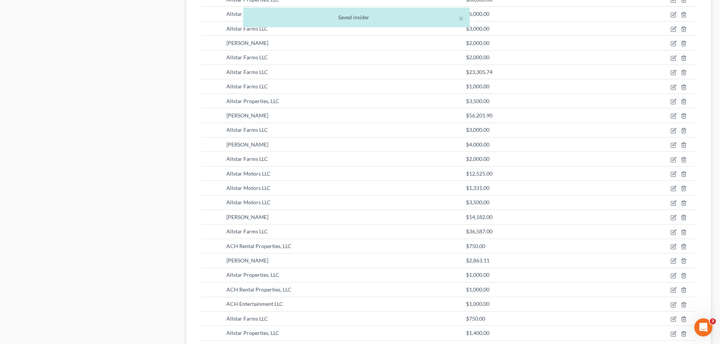
scroll to position [1734, 0]
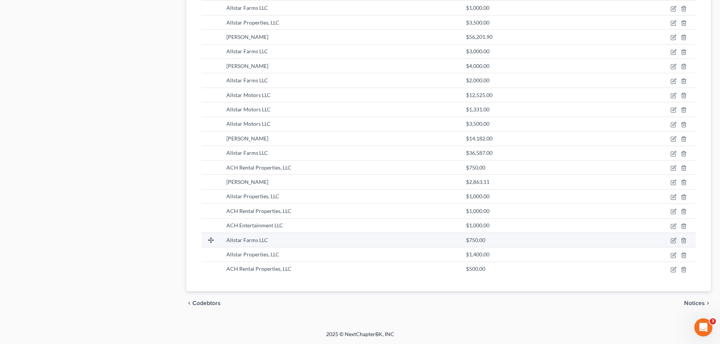
click at [491, 239] on div "$750.00" at bounding box center [529, 241] width 127 height 8
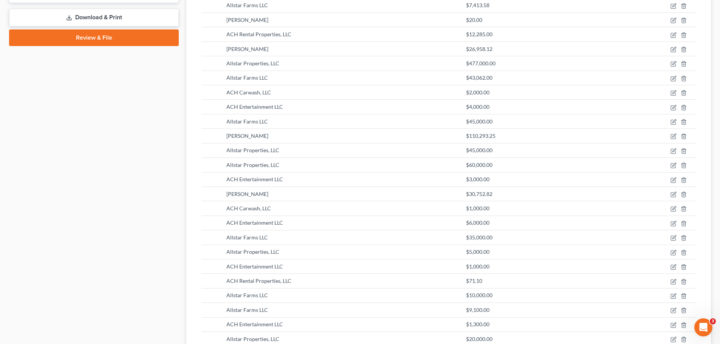
scroll to position [0, 0]
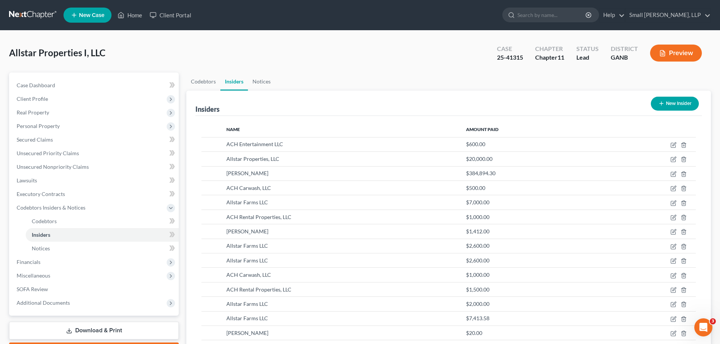
click at [661, 106] on icon "button" at bounding box center [662, 104] width 6 height 6
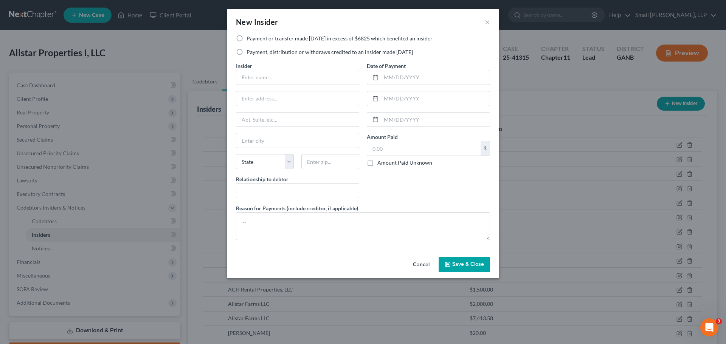
click at [273, 53] on label "Payment, distribution or withdraws credited to an insider made [DATE]" at bounding box center [330, 52] width 166 height 8
click at [254, 53] on input "Payment, distribution or withdraws credited to an insider made [DATE]" at bounding box center [252, 50] width 5 height 5
click at [273, 74] on input "text" at bounding box center [297, 77] width 123 height 14
click at [461, 261] on button "Save & Close" at bounding box center [464, 265] width 51 height 16
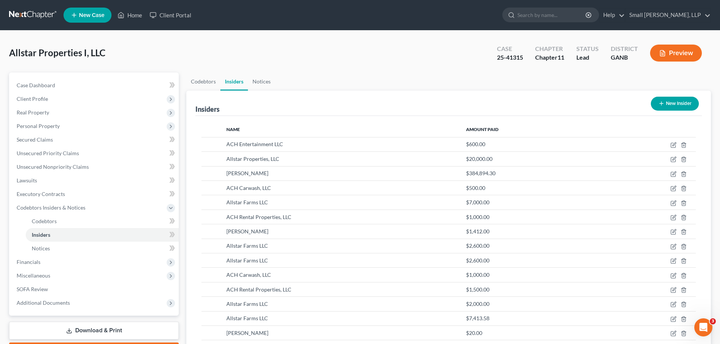
click at [682, 106] on button "New Insider" at bounding box center [675, 104] width 48 height 14
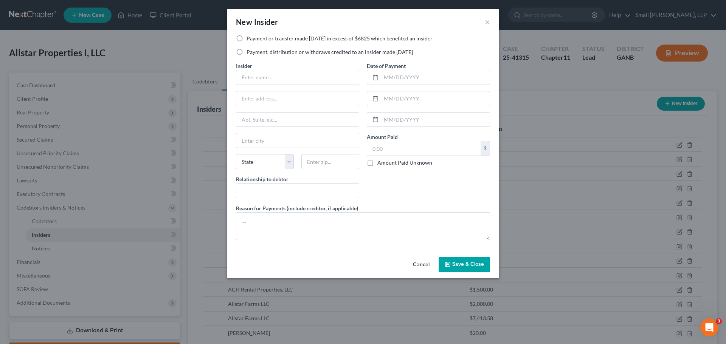
click at [265, 52] on label "Payment, distribution or withdraws credited to an insider made [DATE]" at bounding box center [330, 52] width 166 height 8
click at [254, 52] on input "Payment, distribution or withdraws credited to an insider made [DATE]" at bounding box center [252, 50] width 5 height 5
click at [276, 87] on div "Insider * State AL AK AR AZ CA CO CT DE DC FL GA GU HI ID IL IN IA KS KY LA ME …" at bounding box center [297, 133] width 131 height 143
click at [300, 78] on input "text" at bounding box center [297, 77] width 123 height 14
click at [459, 261] on button "Save & Close" at bounding box center [464, 265] width 51 height 16
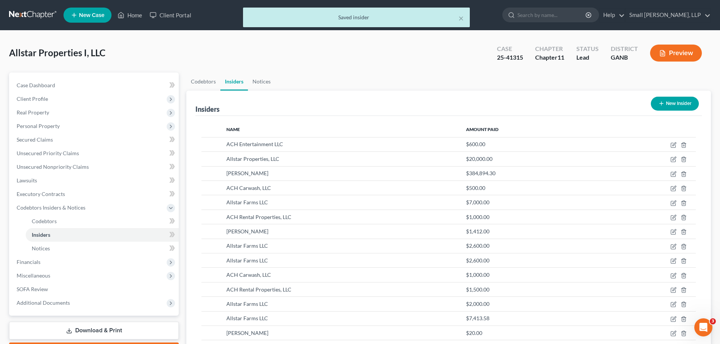
click at [667, 104] on button "New Insider" at bounding box center [675, 104] width 48 height 14
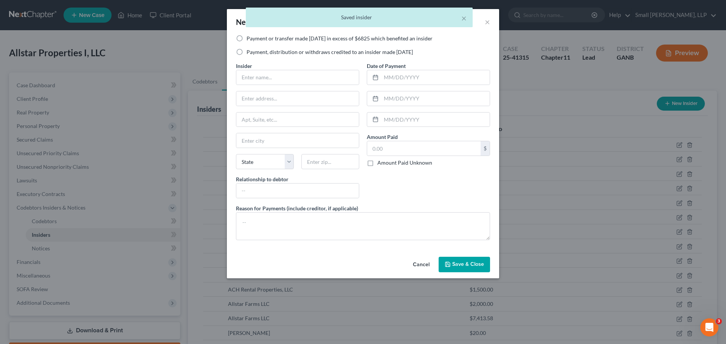
click at [266, 39] on label "Payment or transfer made [DATE] in excess of $6825 which benefited an insider" at bounding box center [340, 39] width 186 height 8
click at [254, 39] on input "Payment or transfer made [DATE] in excess of $6825 which benefited an insider" at bounding box center [252, 37] width 5 height 5
click at [262, 78] on input "text" at bounding box center [297, 77] width 123 height 14
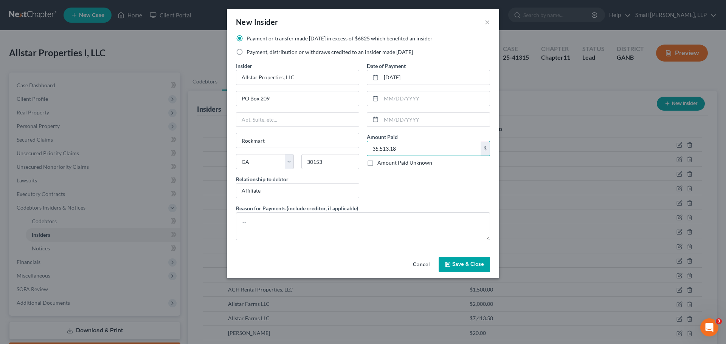
click at [462, 261] on button "Save & Close" at bounding box center [464, 265] width 51 height 16
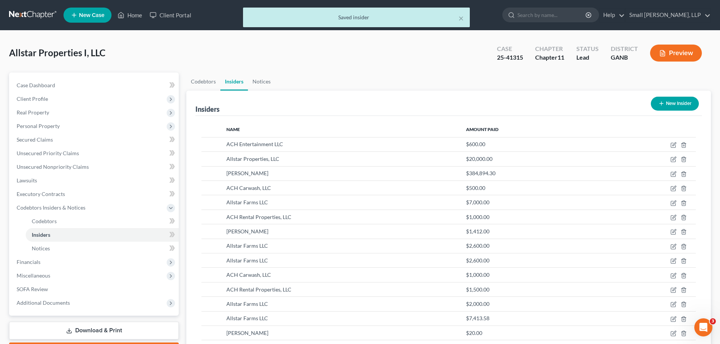
click at [674, 102] on button "New Insider" at bounding box center [675, 104] width 48 height 14
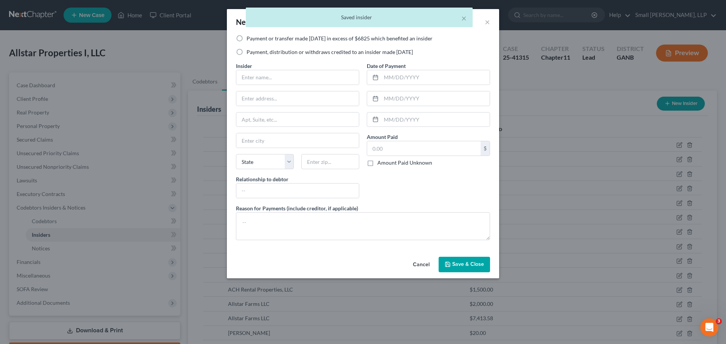
click at [264, 54] on label "Payment, distribution or withdraws credited to an insider made [DATE]" at bounding box center [330, 52] width 166 height 8
click at [254, 53] on input "Payment, distribution or withdraws credited to an insider made [DATE]" at bounding box center [252, 50] width 5 height 5
click at [261, 76] on input "text" at bounding box center [297, 77] width 123 height 14
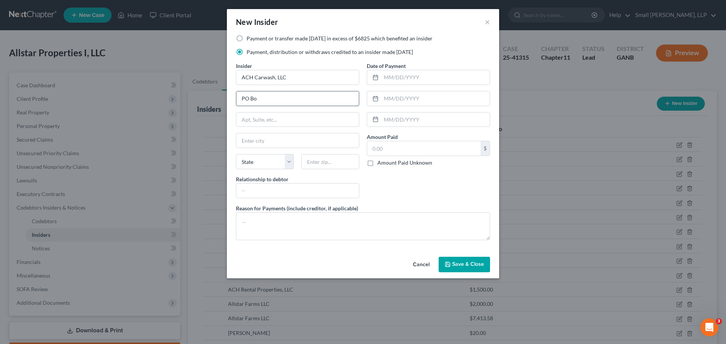
click at [278, 104] on input "PO Bo" at bounding box center [297, 99] width 123 height 14
click at [273, 98] on input "PO Bo" at bounding box center [297, 99] width 123 height 14
click at [244, 101] on input "PO Bo" at bounding box center [297, 99] width 123 height 14
click at [253, 101] on input "PO Bo" at bounding box center [297, 99] width 123 height 14
click at [262, 100] on input "PO Bo" at bounding box center [297, 99] width 123 height 14
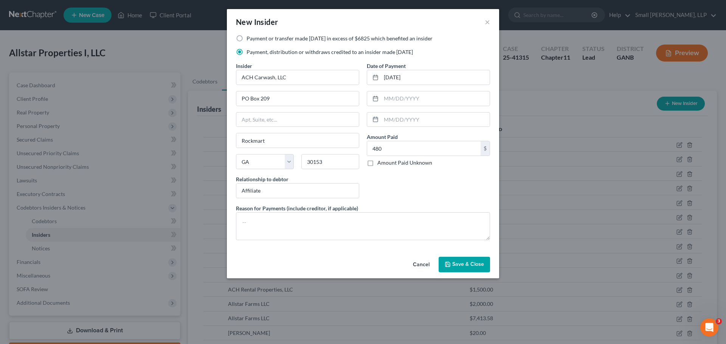
click at [469, 260] on button "Save & Close" at bounding box center [464, 265] width 51 height 16
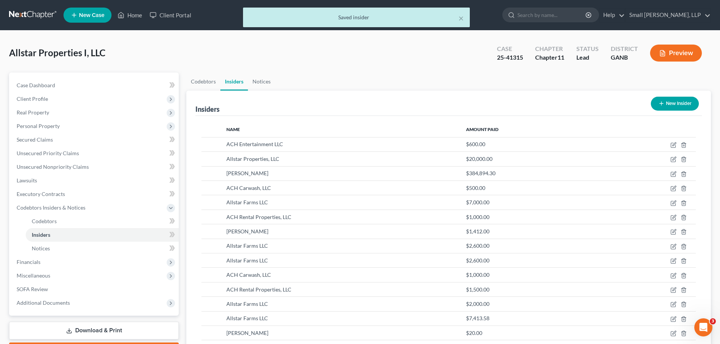
click at [682, 106] on button "New Insider" at bounding box center [675, 104] width 48 height 14
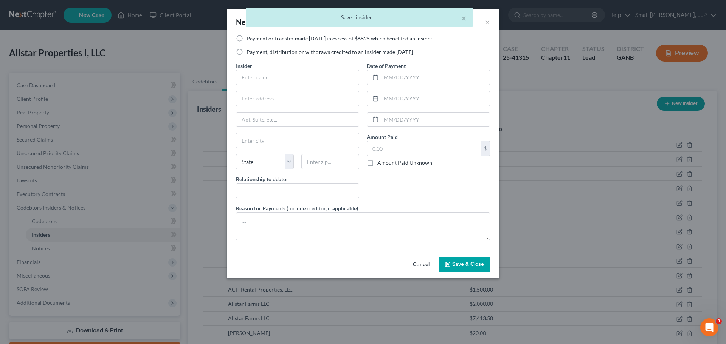
click at [289, 53] on label "Payment, distribution or withdraws credited to an insider made [DATE]" at bounding box center [330, 52] width 166 height 8
click at [254, 53] on input "Payment, distribution or withdraws credited to an insider made [DATE]" at bounding box center [252, 50] width 5 height 5
click at [287, 79] on input "text" at bounding box center [297, 77] width 123 height 14
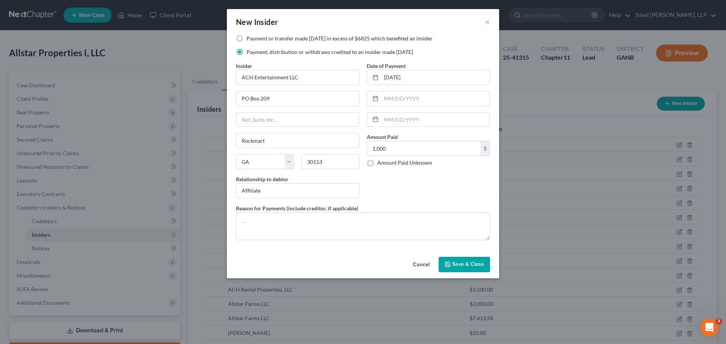
click at [452, 266] on button "Save & Close" at bounding box center [464, 265] width 51 height 16
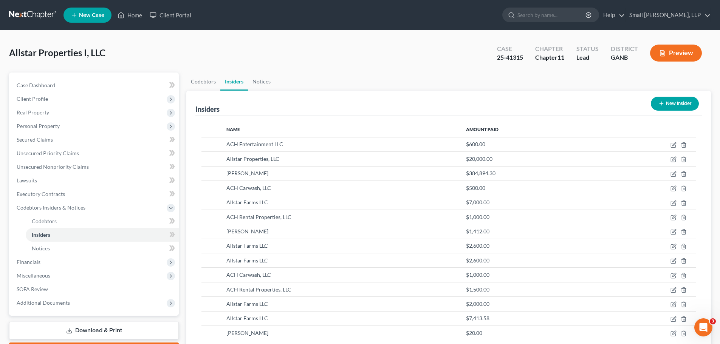
click at [684, 109] on button "New Insider" at bounding box center [675, 104] width 48 height 14
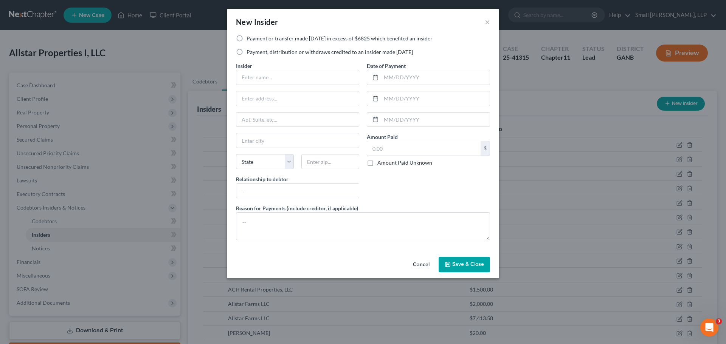
click at [280, 39] on label "Payment or transfer made [DATE] in excess of $6825 which benefited an insider" at bounding box center [340, 39] width 186 height 8
click at [254, 39] on input "Payment or transfer made [DATE] in excess of $6825 which benefited an insider" at bounding box center [252, 37] width 5 height 5
click at [278, 72] on input "text" at bounding box center [297, 77] width 123 height 14
click at [455, 262] on span "Save & Close" at bounding box center [468, 265] width 32 height 6
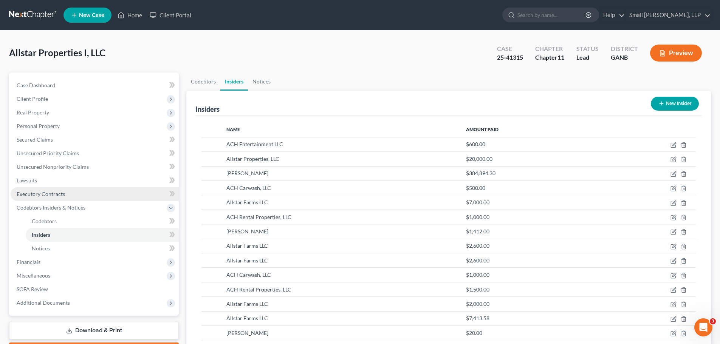
click at [54, 195] on span "Executory Contracts" at bounding box center [41, 194] width 48 height 6
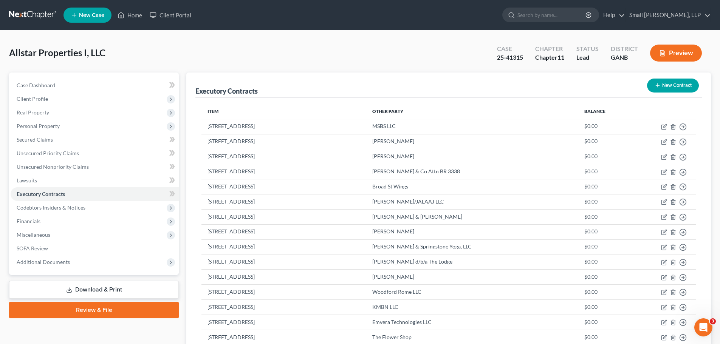
click at [672, 85] on button "New Contract" at bounding box center [673, 86] width 52 height 14
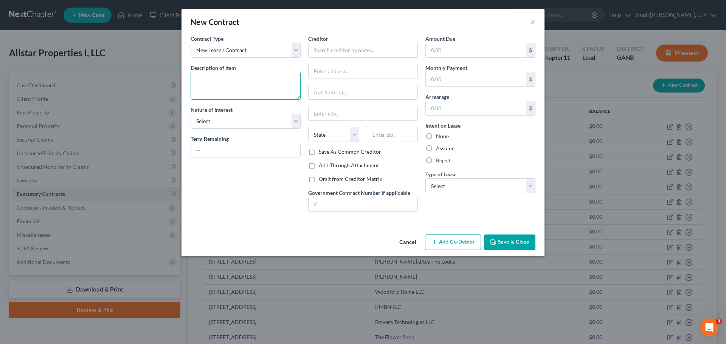
click at [257, 78] on textarea at bounding box center [246, 86] width 110 height 28
click at [281, 123] on select "Select Purchaser Agent Lessor Lessee" at bounding box center [246, 121] width 110 height 15
click at [191, 114] on select "Select Purchaser Agent Lessor Lessee" at bounding box center [246, 121] width 110 height 15
click at [259, 151] on input "text" at bounding box center [245, 150] width 109 height 14
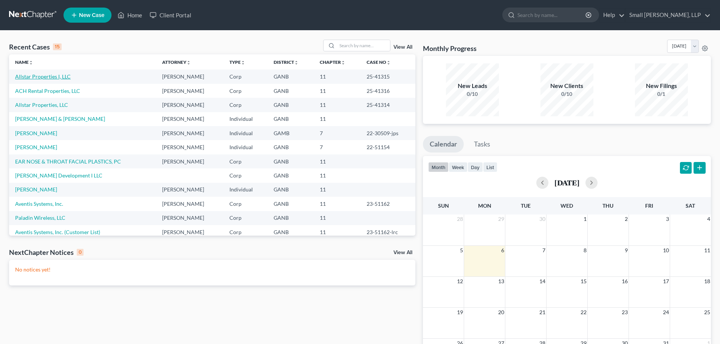
click at [48, 78] on link "Allstar Properties I, LLC" at bounding box center [43, 76] width 56 height 6
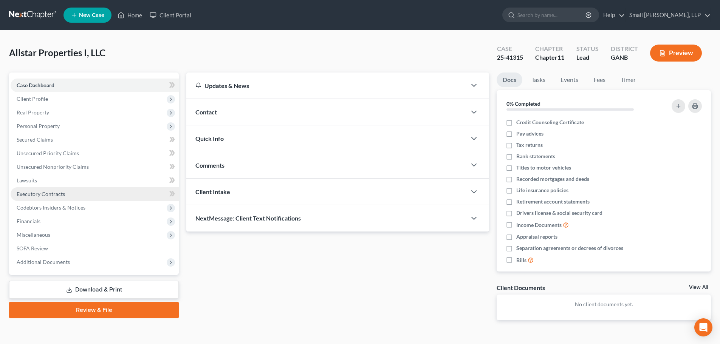
click at [48, 195] on span "Executory Contracts" at bounding box center [41, 194] width 48 height 6
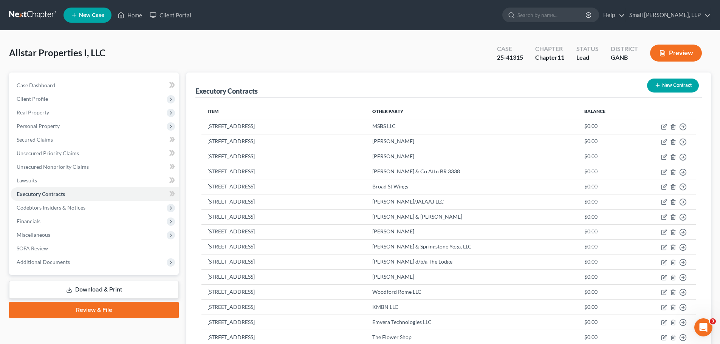
click at [685, 86] on button "New Contract" at bounding box center [673, 86] width 52 height 14
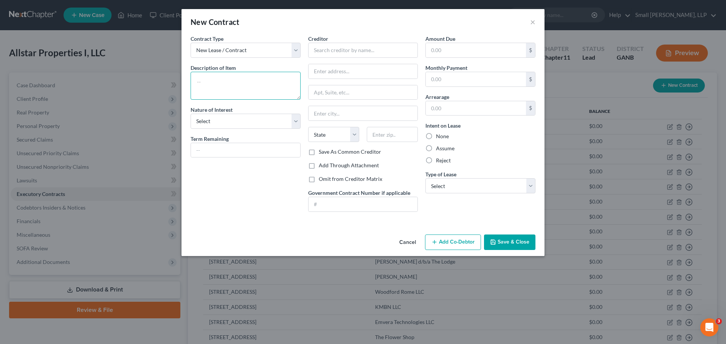
click at [231, 86] on textarea at bounding box center [246, 86] width 110 height 28
type textarea "210 E. 2nd Ave Suite 102 & 105"
click at [218, 120] on select "Select Purchaser Agent Lessor Lessee" at bounding box center [246, 121] width 110 height 15
select select "2"
click at [191, 114] on select "Select Purchaser Agent Lessor Lessee" at bounding box center [246, 121] width 110 height 15
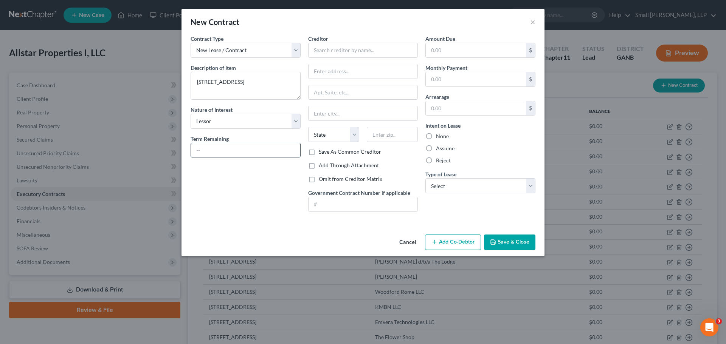
click at [230, 148] on input "text" at bounding box center [245, 150] width 109 height 14
click at [450, 74] on input "text" at bounding box center [476, 79] width 100 height 14
type input "5,645"
click at [464, 189] on select "Select Real Estate Car Other" at bounding box center [480, 185] width 110 height 15
select select "0"
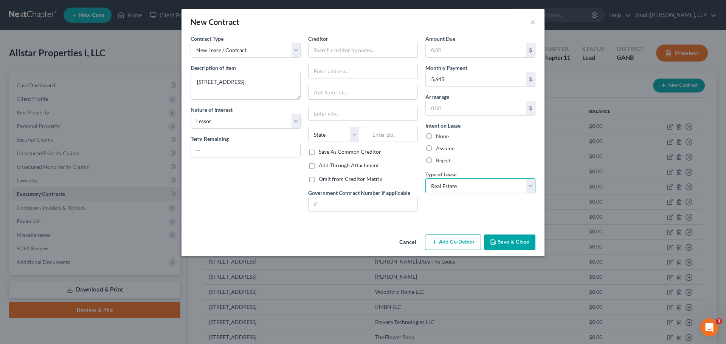
click at [425, 178] on select "Select Real Estate Car Other" at bounding box center [480, 185] width 110 height 15
click at [447, 137] on label "None" at bounding box center [442, 137] width 13 height 8
click at [444, 137] on input "None" at bounding box center [441, 135] width 5 height 5
radio input "true"
click at [331, 53] on input "text" at bounding box center [363, 50] width 110 height 15
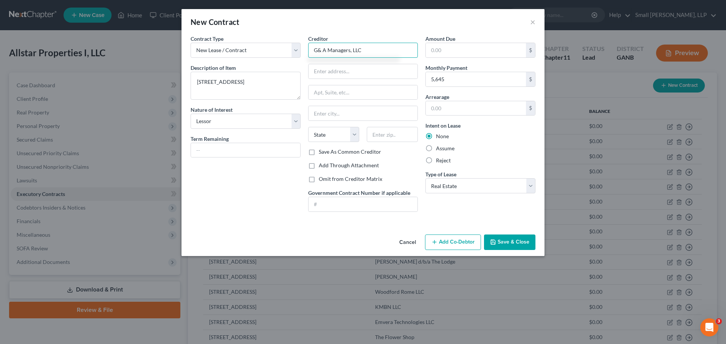
type input "G& A Managers, LLC"
type input "210 East Second Ave"
type input "Suite 102"
type input "[GEOGRAPHIC_DATA]"
select select "10"
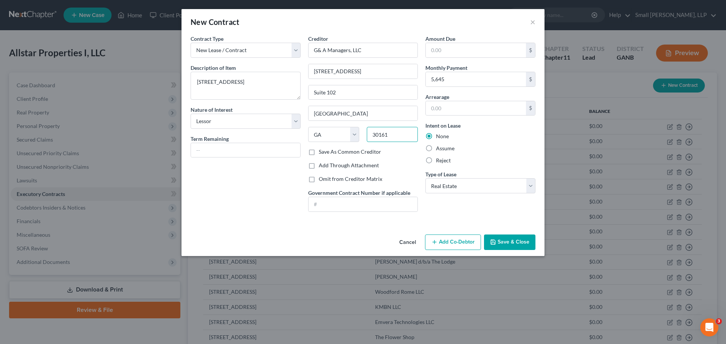
type input "30161"
click at [242, 147] on input "text" at bounding box center [245, 150] width 109 height 14
type input "21 months"
click at [507, 243] on button "Save & Close" at bounding box center [509, 243] width 51 height 16
